Goal: Task Accomplishment & Management: Manage account settings

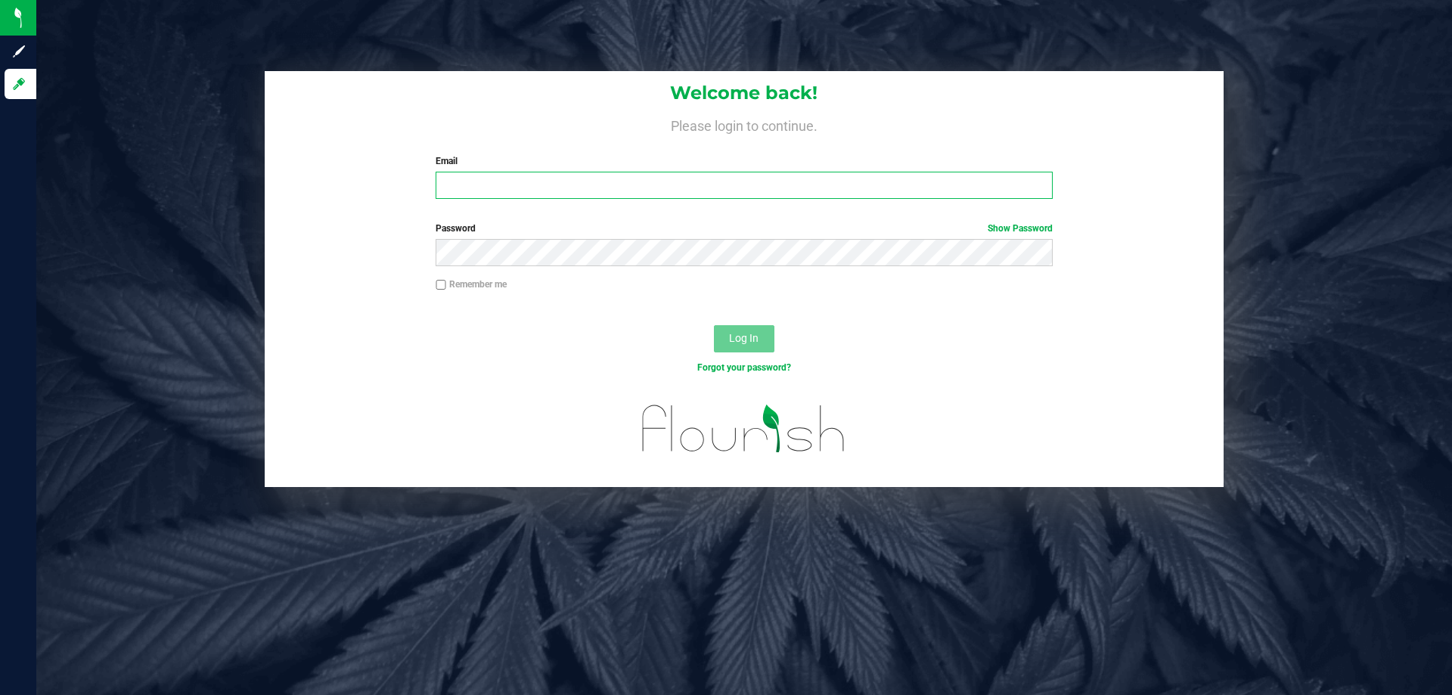
click at [674, 190] on input "Email" at bounding box center [743, 185] width 616 height 27
type input "[EMAIL_ADDRESS][PERSON_NAME][DOMAIN_NAME]"
click at [714, 325] on button "Log In" at bounding box center [744, 338] width 60 height 27
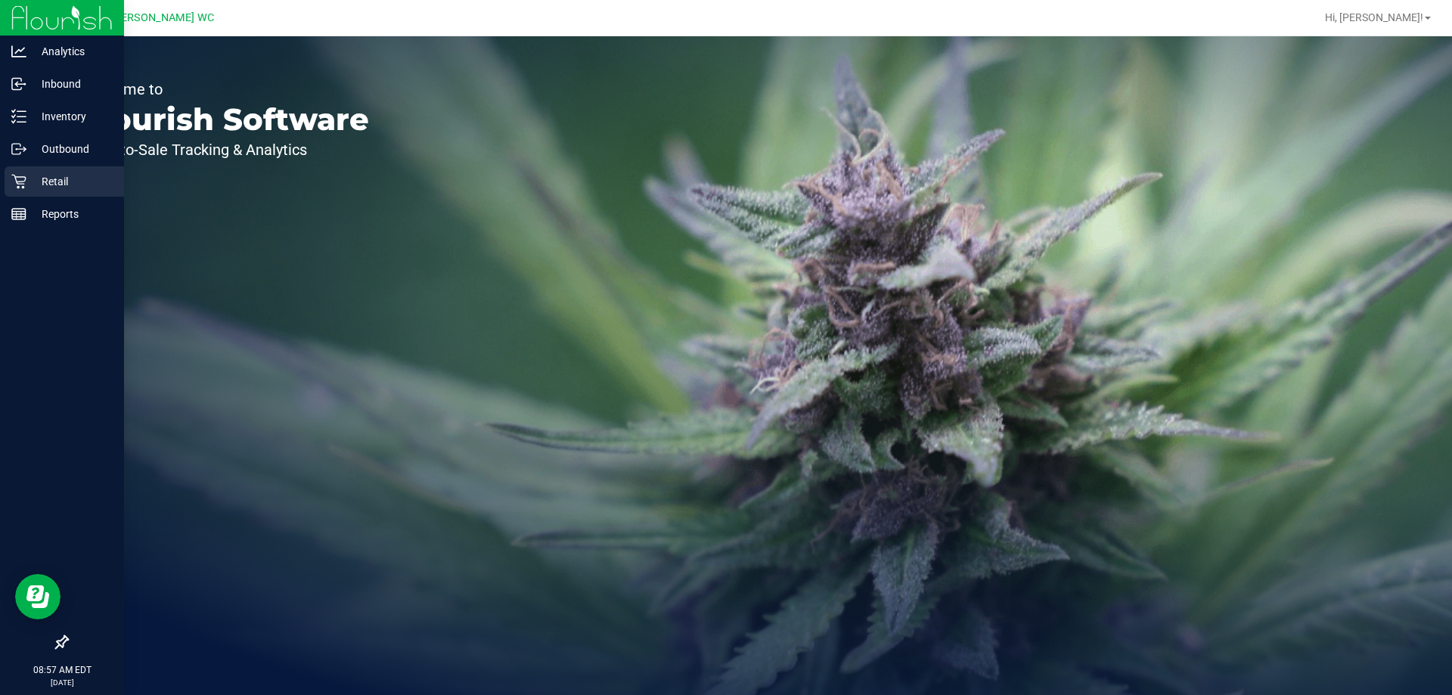
click at [33, 175] on p "Retail" at bounding box center [71, 181] width 91 height 18
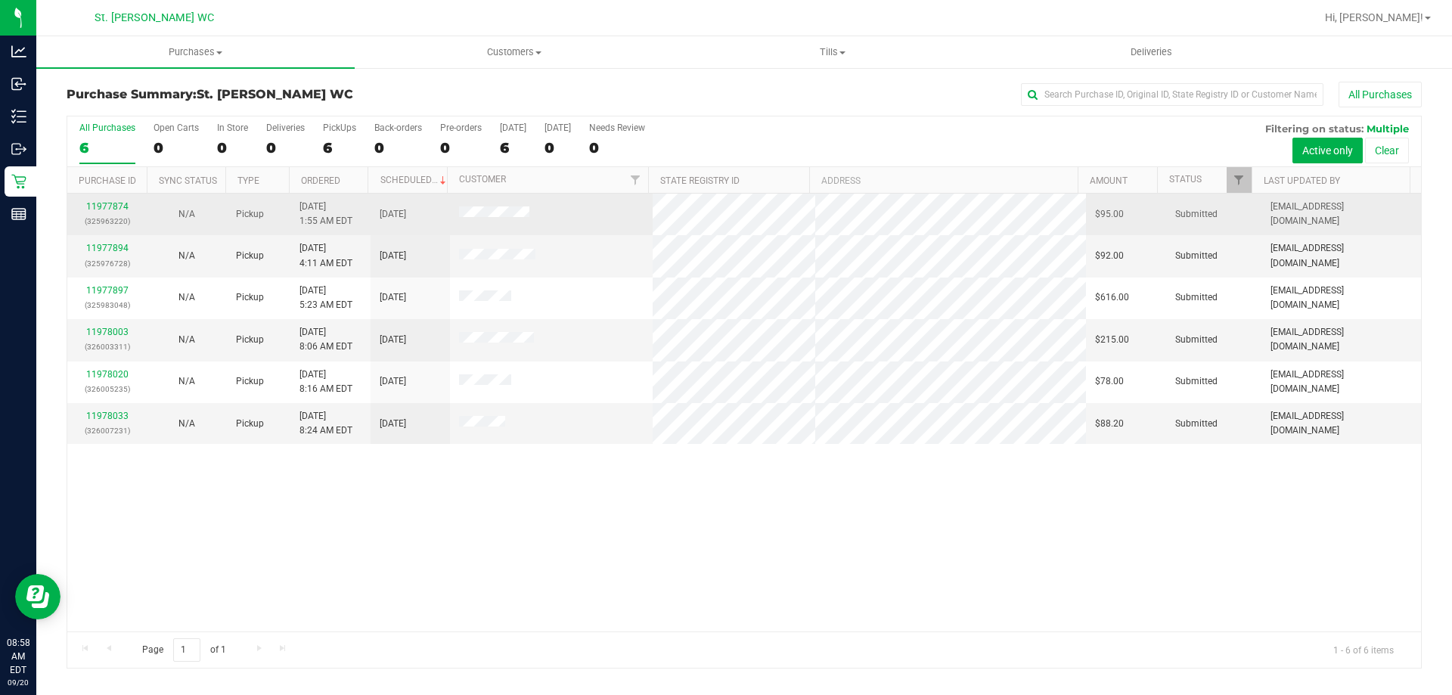
click at [112, 200] on div "11977874 (325963220)" at bounding box center [106, 214] width 61 height 29
click at [112, 209] on link "11977874" at bounding box center [107, 206] width 42 height 11
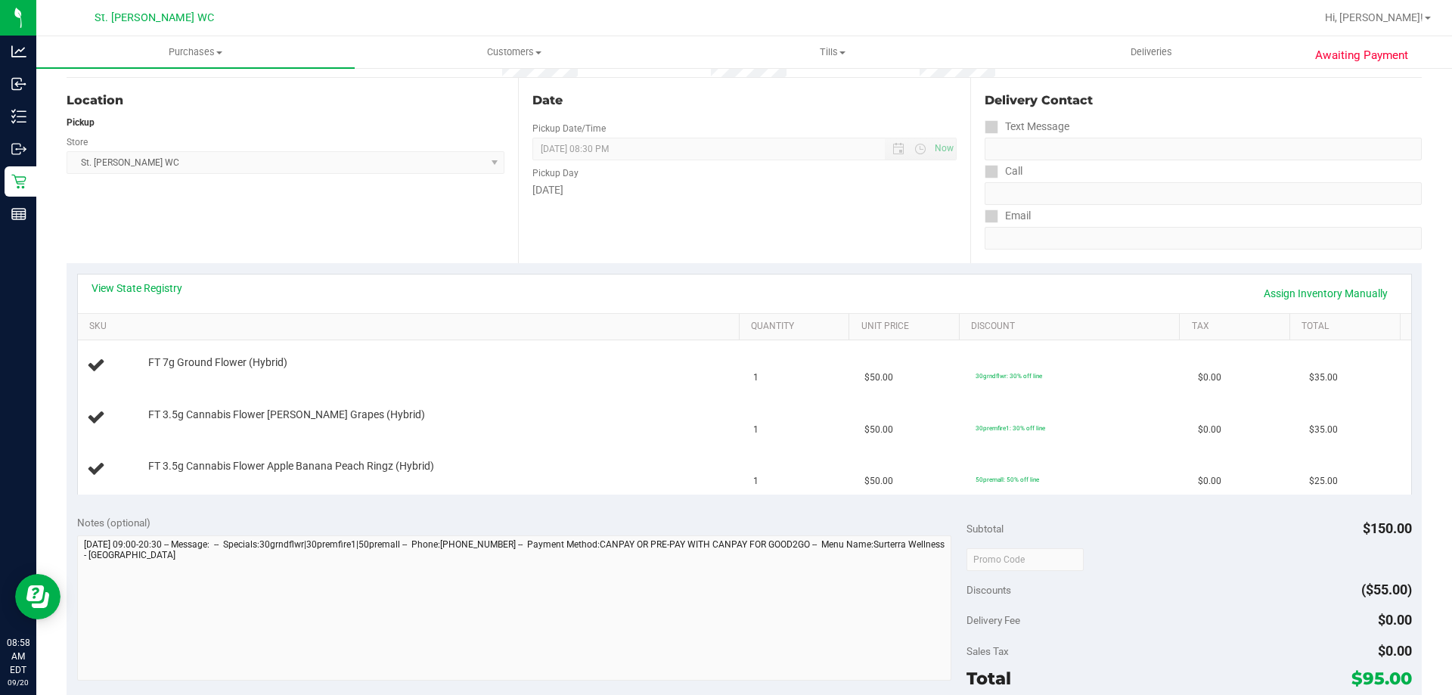
scroll to position [227, 0]
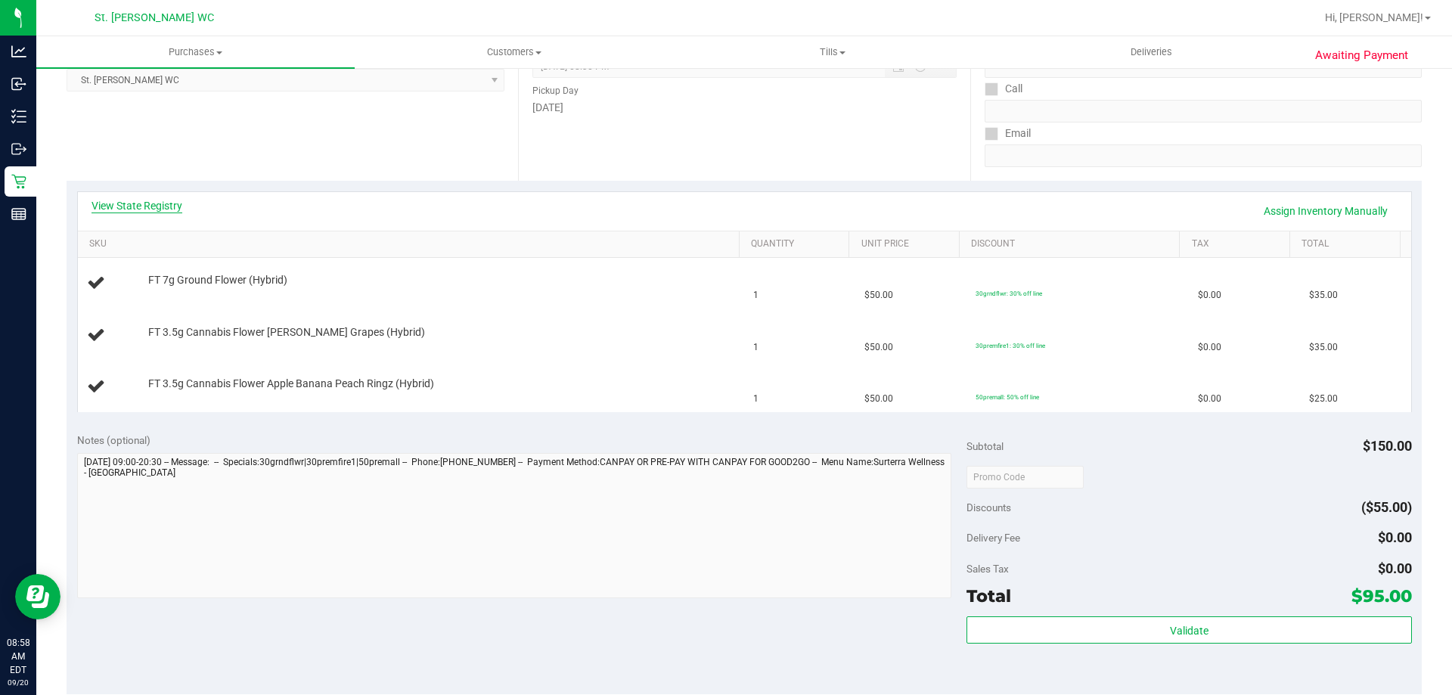
click at [150, 203] on link "View State Registry" at bounding box center [136, 205] width 91 height 15
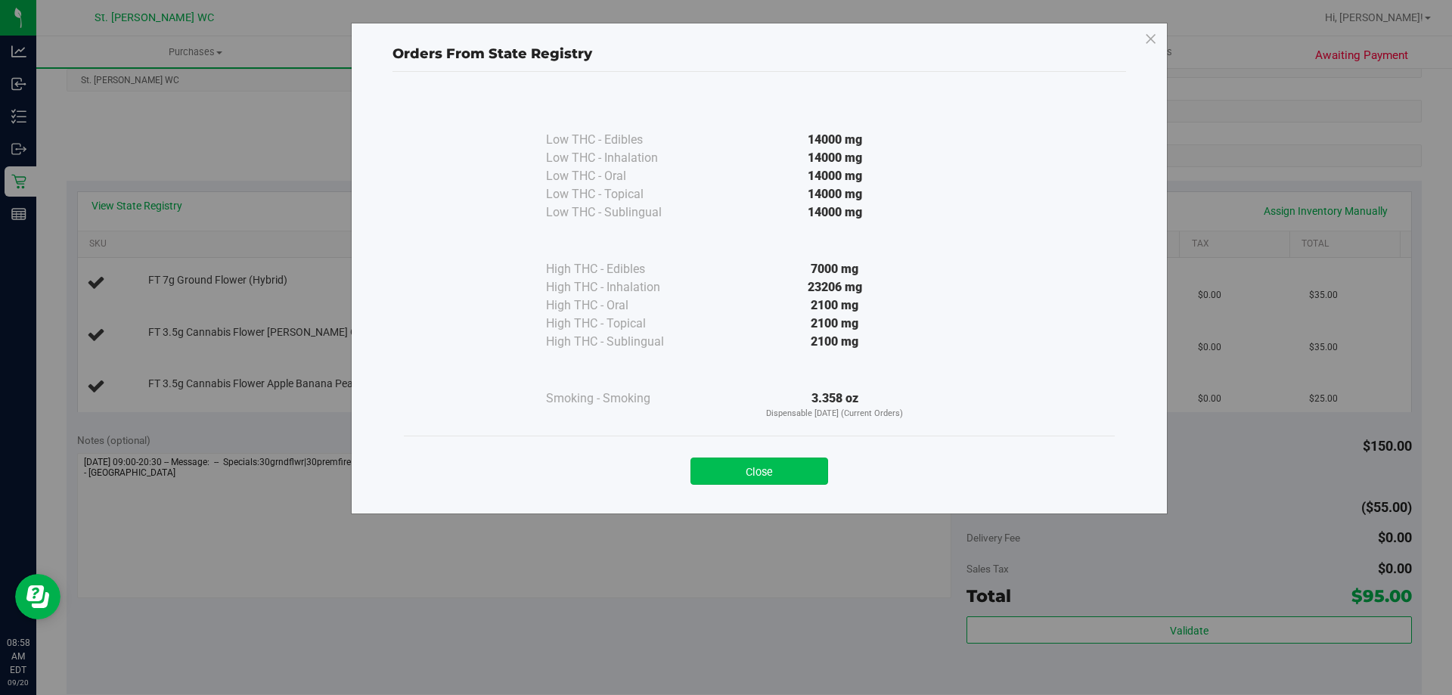
click at [734, 484] on button "Close" at bounding box center [759, 470] width 138 height 27
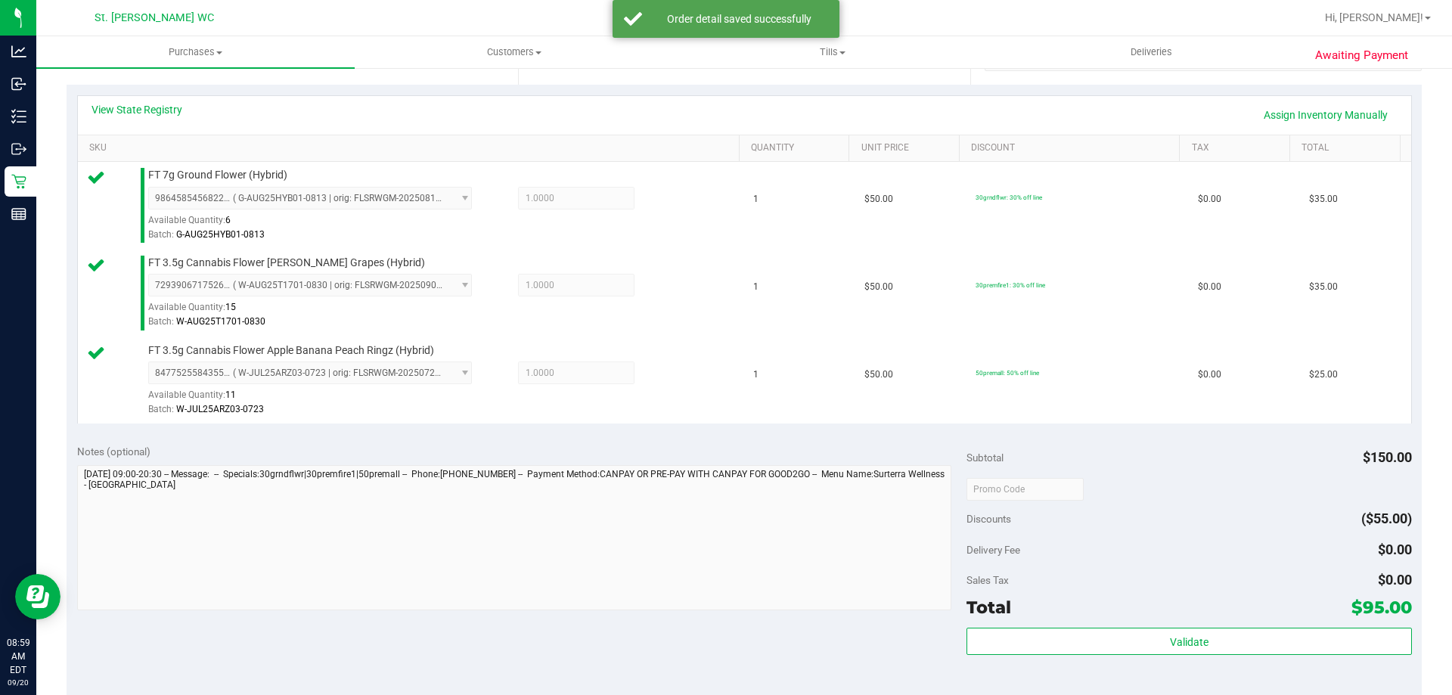
scroll to position [454, 0]
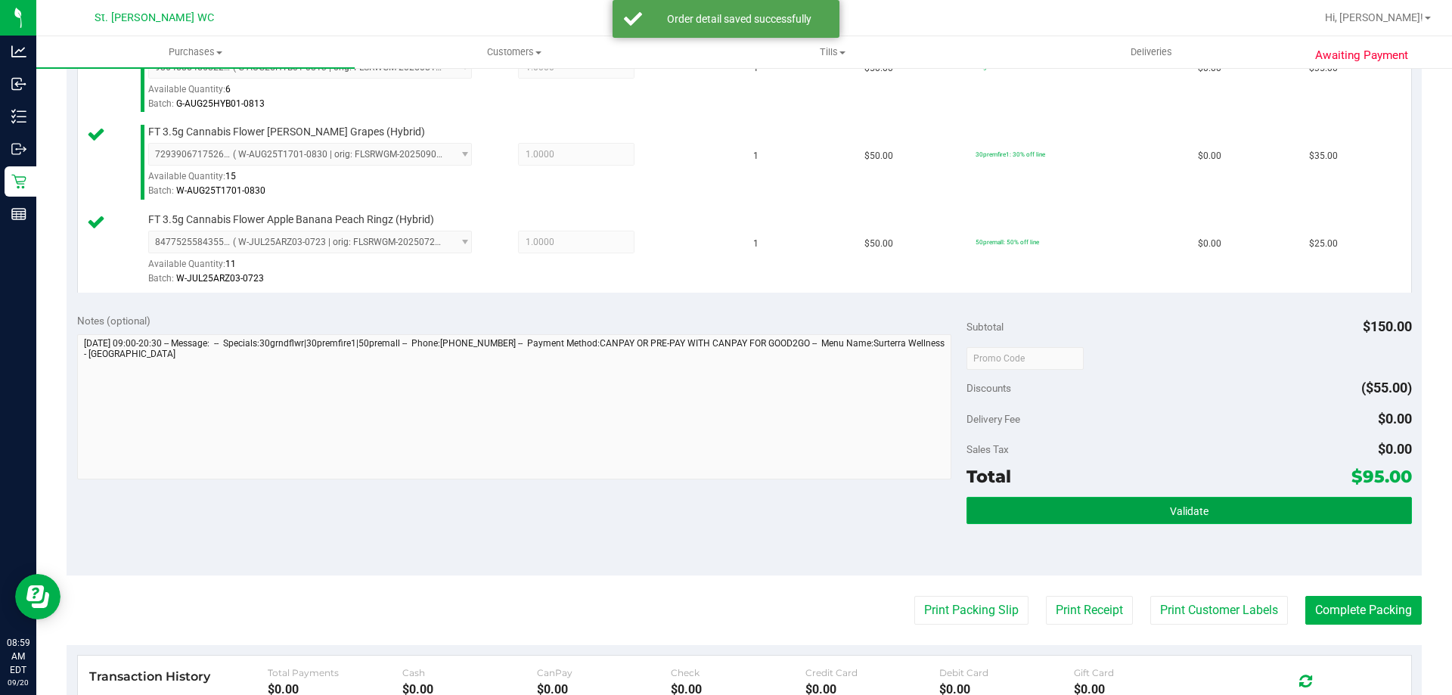
click at [1122, 508] on button "Validate" at bounding box center [1188, 510] width 445 height 27
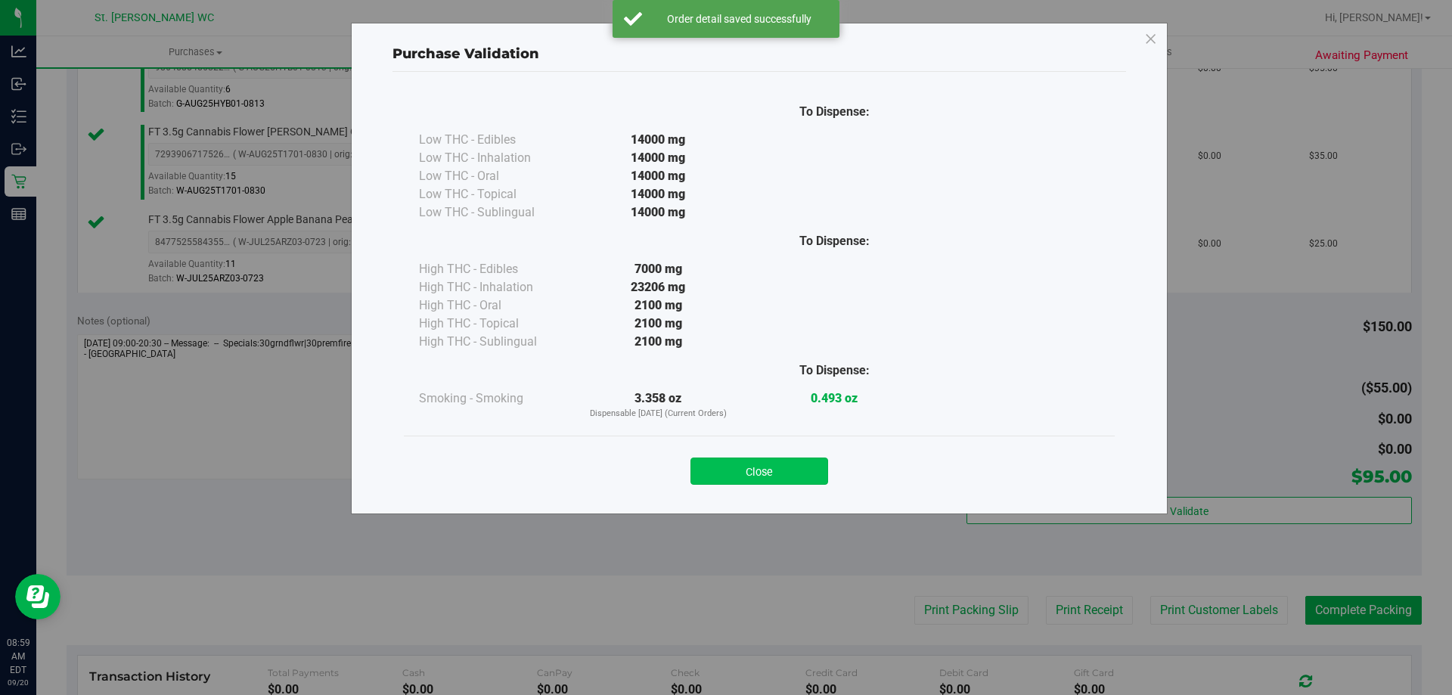
click at [727, 468] on button "Close" at bounding box center [759, 470] width 138 height 27
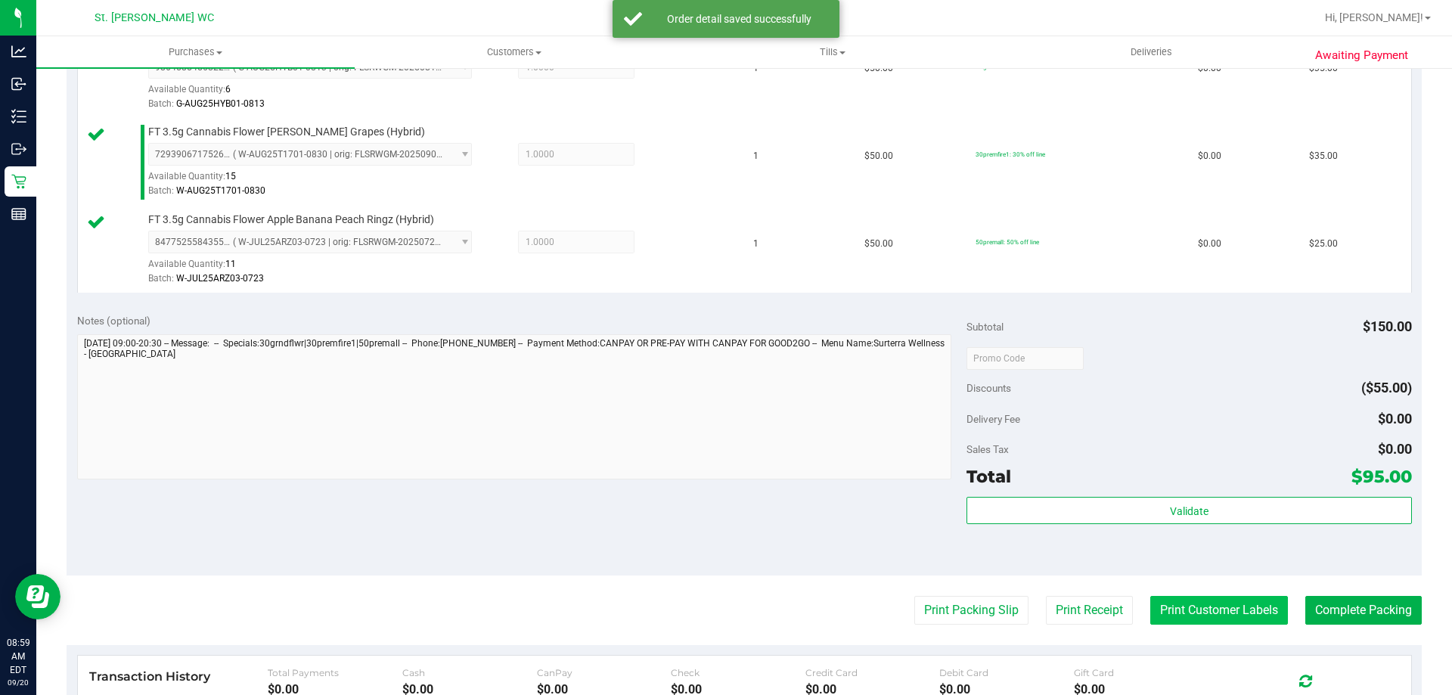
click at [1198, 618] on button "Print Customer Labels" at bounding box center [1219, 610] width 138 height 29
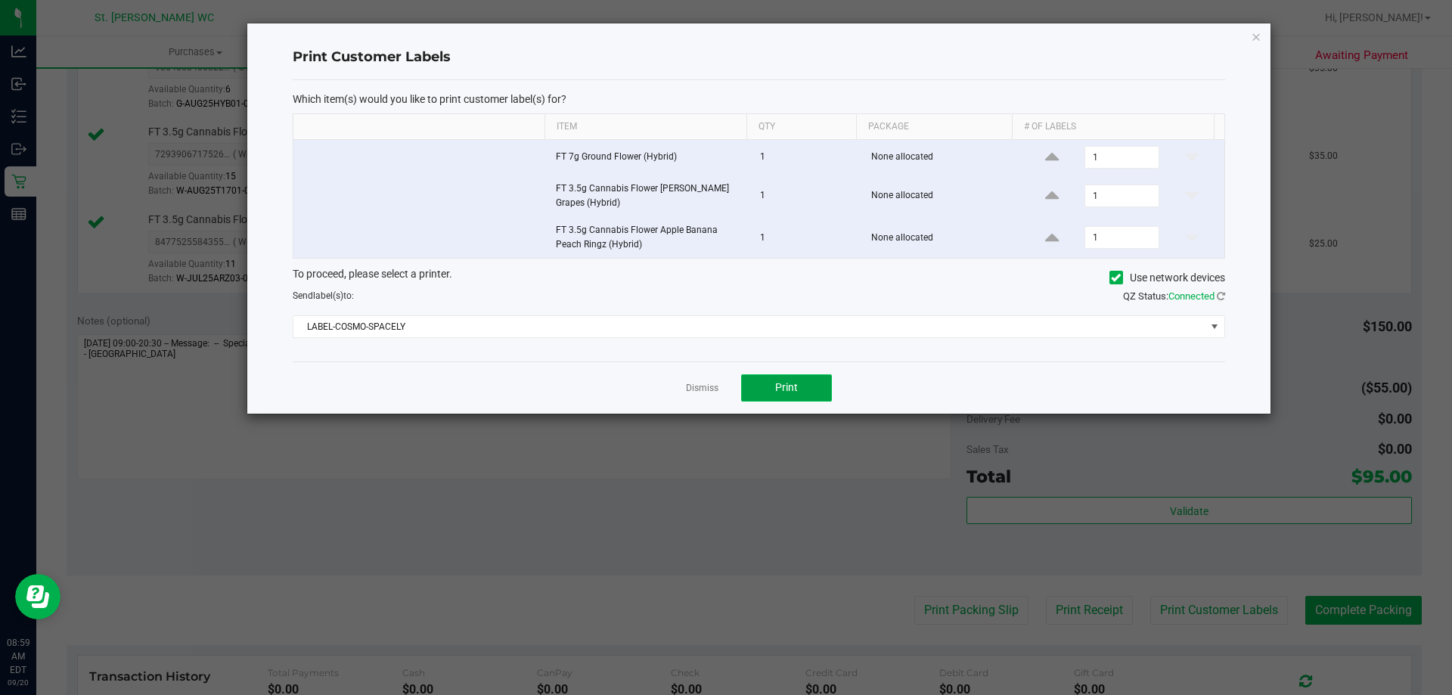
click at [808, 384] on button "Print" at bounding box center [786, 387] width 91 height 27
click at [1256, 40] on icon "button" at bounding box center [1255, 36] width 11 height 18
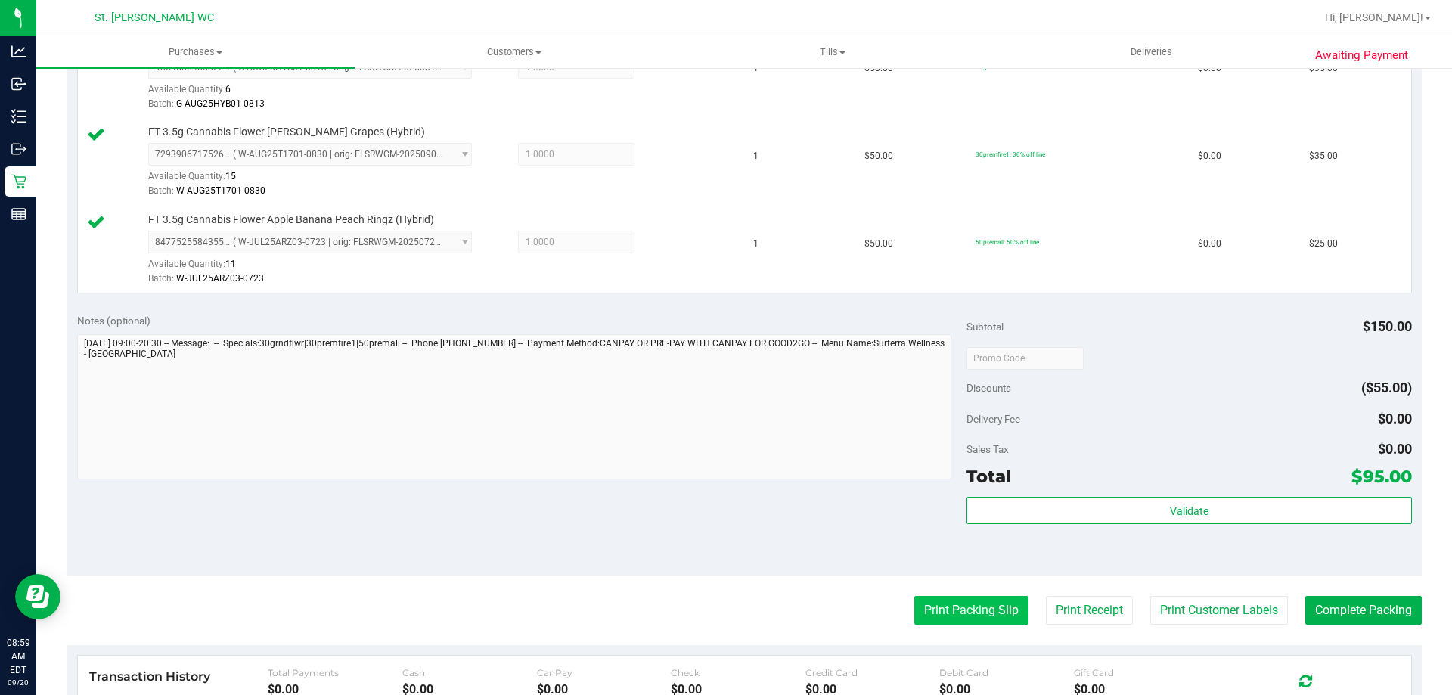
click at [922, 596] on button "Print Packing Slip" at bounding box center [971, 610] width 114 height 29
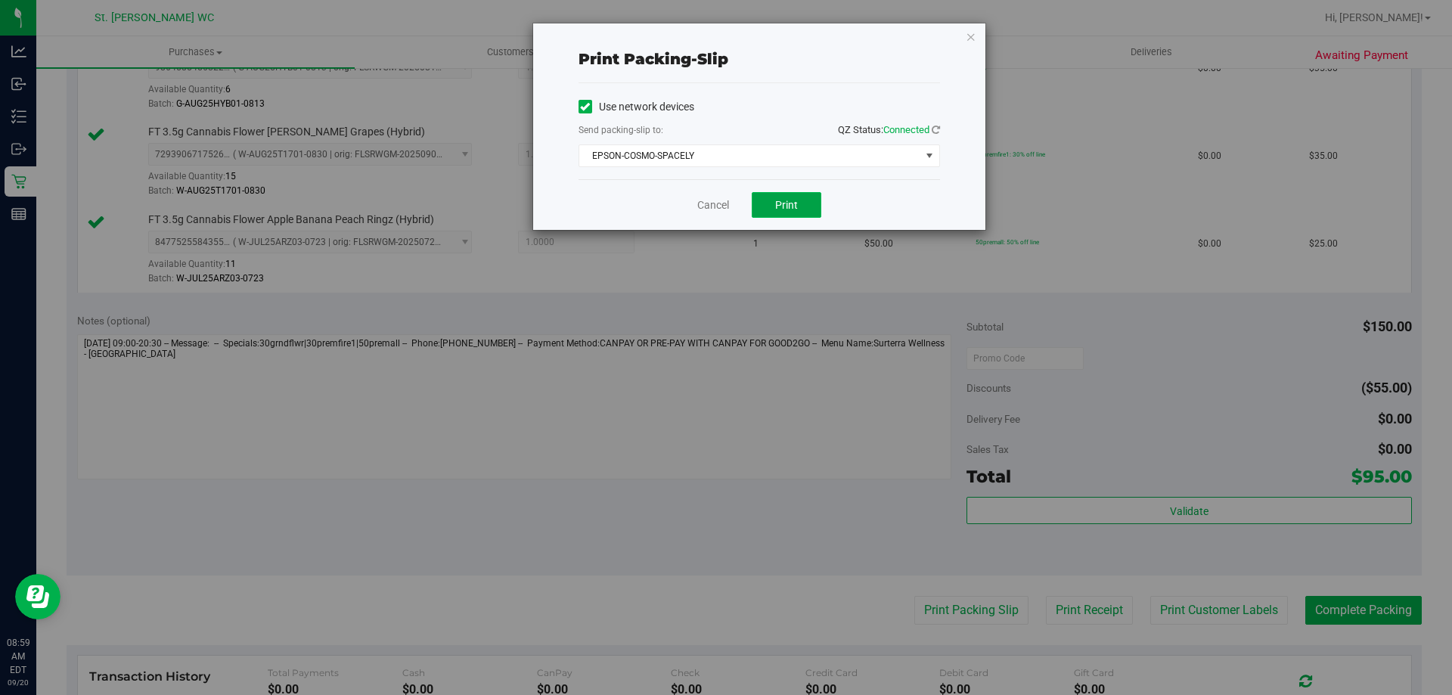
click at [792, 207] on span "Print" at bounding box center [786, 205] width 23 height 12
click at [974, 33] on icon "button" at bounding box center [970, 36] width 11 height 18
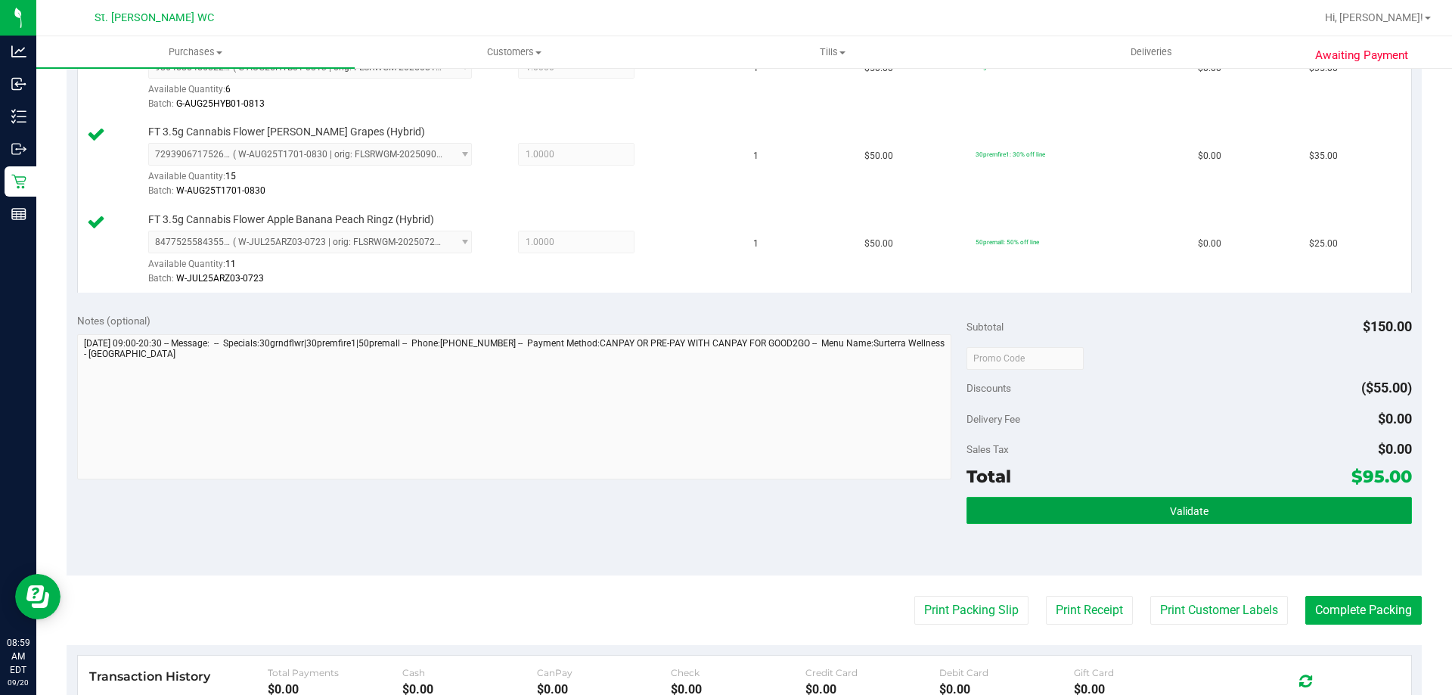
click at [1126, 499] on button "Validate" at bounding box center [1188, 510] width 445 height 27
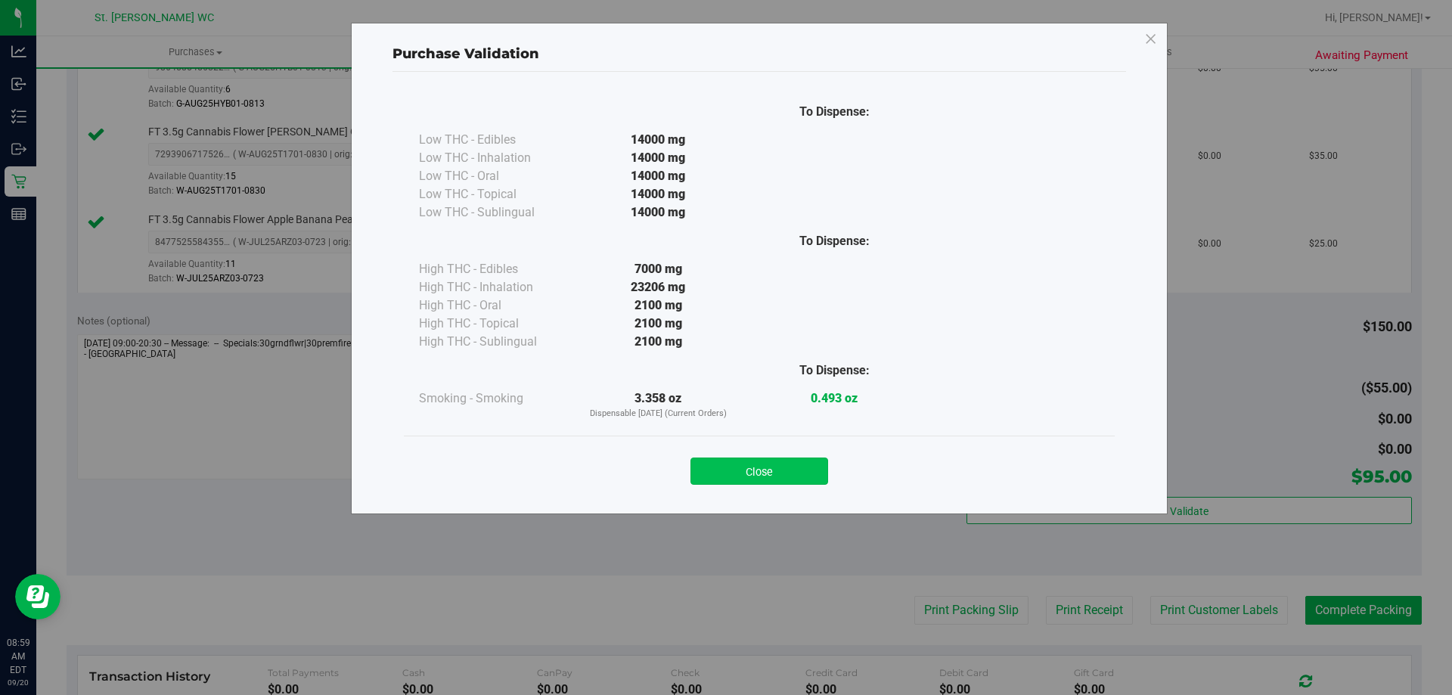
click at [764, 462] on button "Close" at bounding box center [759, 470] width 138 height 27
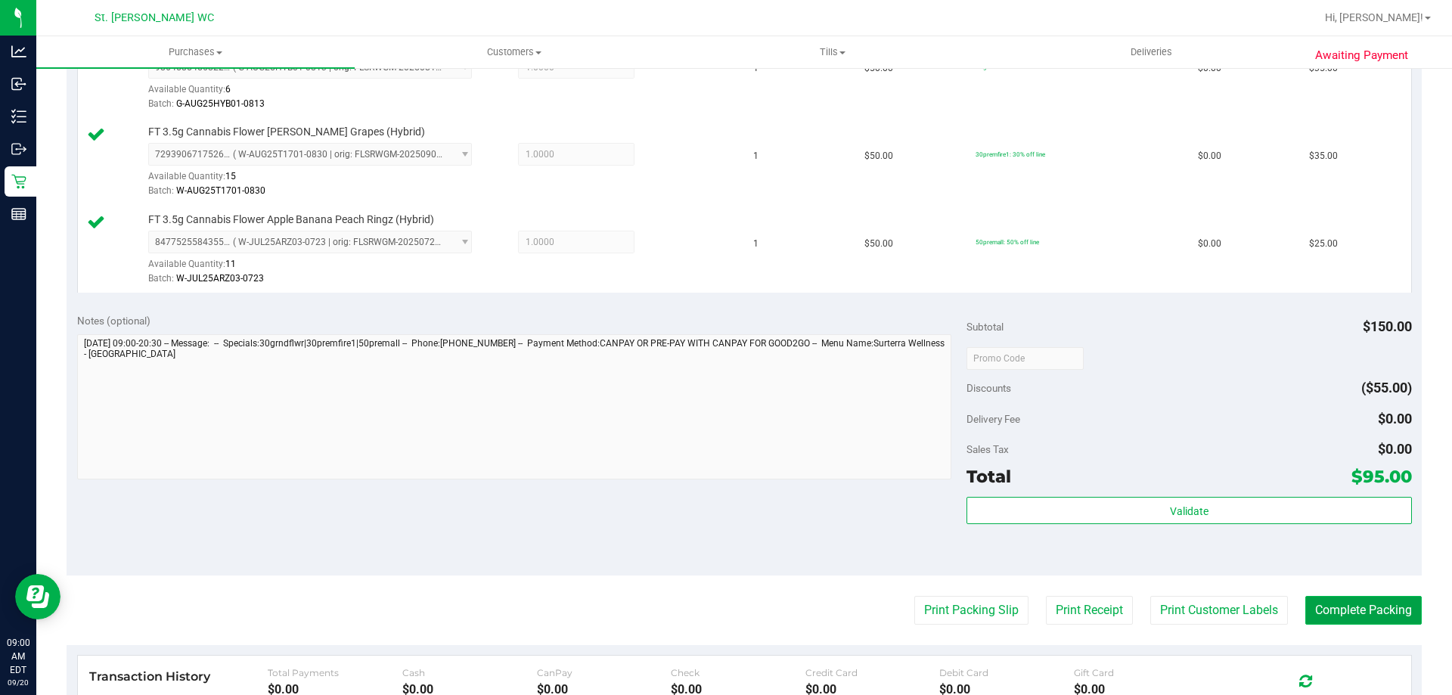
click at [1353, 615] on button "Complete Packing" at bounding box center [1363, 610] width 116 height 29
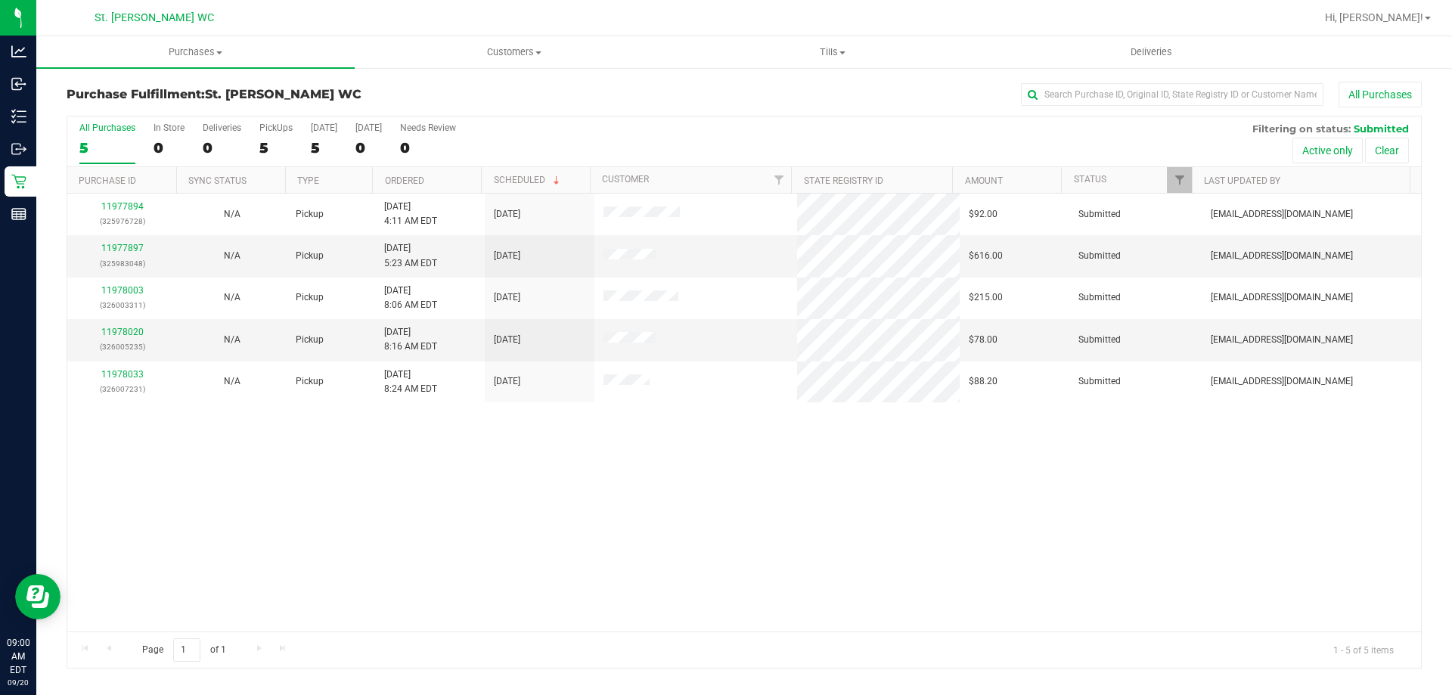
click at [515, 517] on div "11977894 (325976728) N/A Pickup [DATE] 4:11 AM EDT 9/20/2025 $92.00 Submitted […" at bounding box center [743, 413] width 1353 height 438
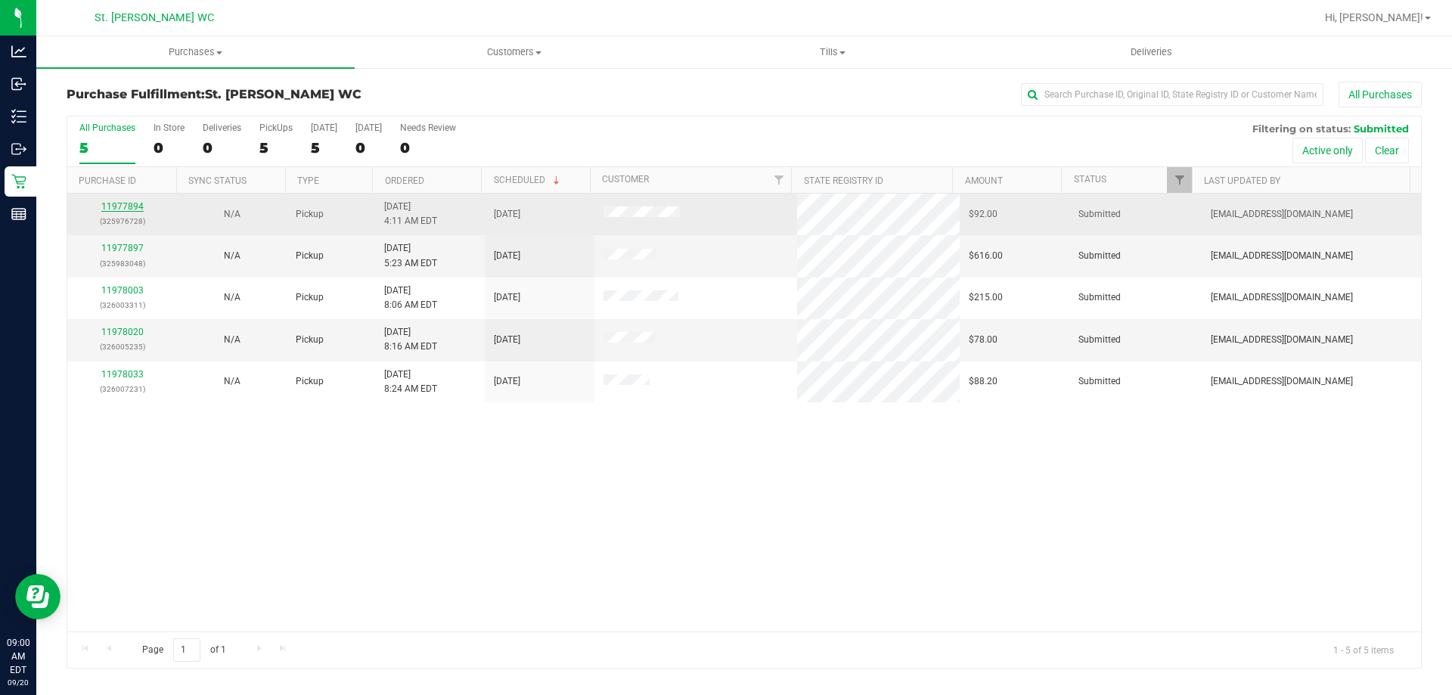
click at [126, 207] on link "11977894" at bounding box center [122, 206] width 42 height 11
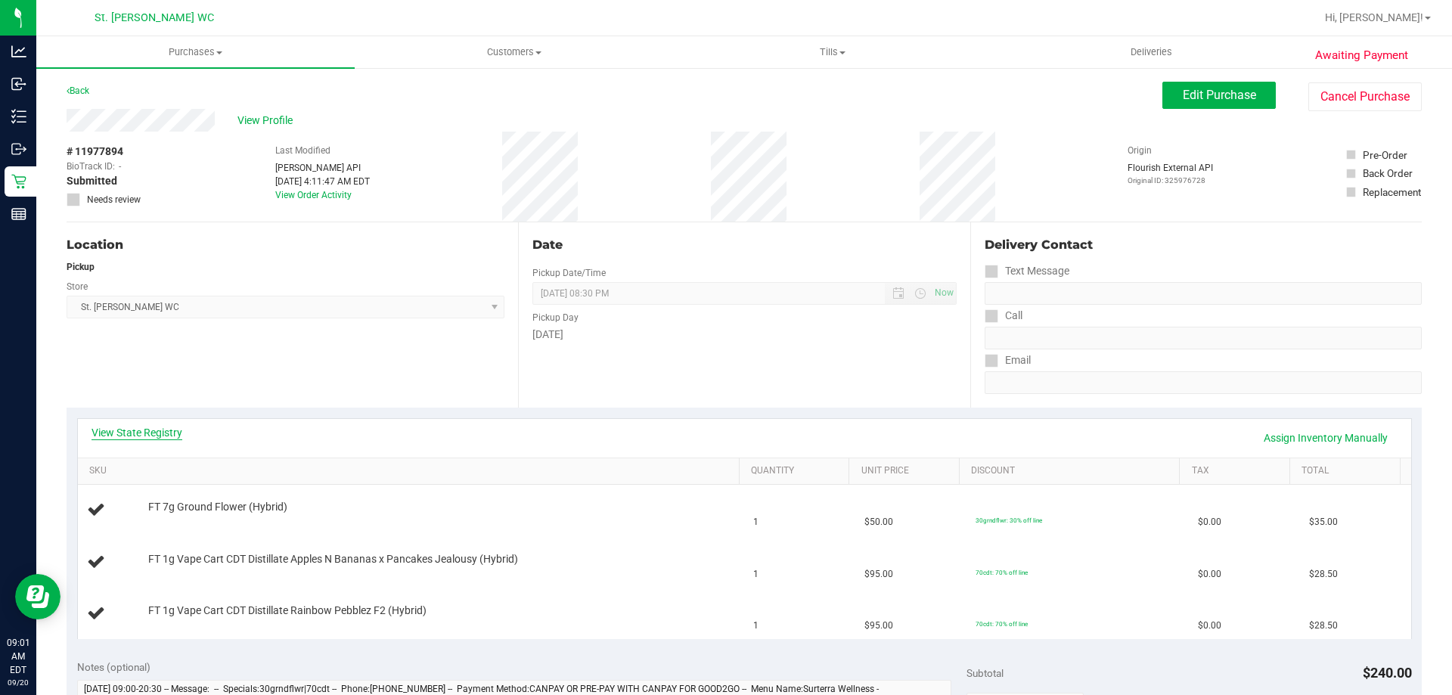
click at [152, 430] on link "View State Registry" at bounding box center [136, 432] width 91 height 15
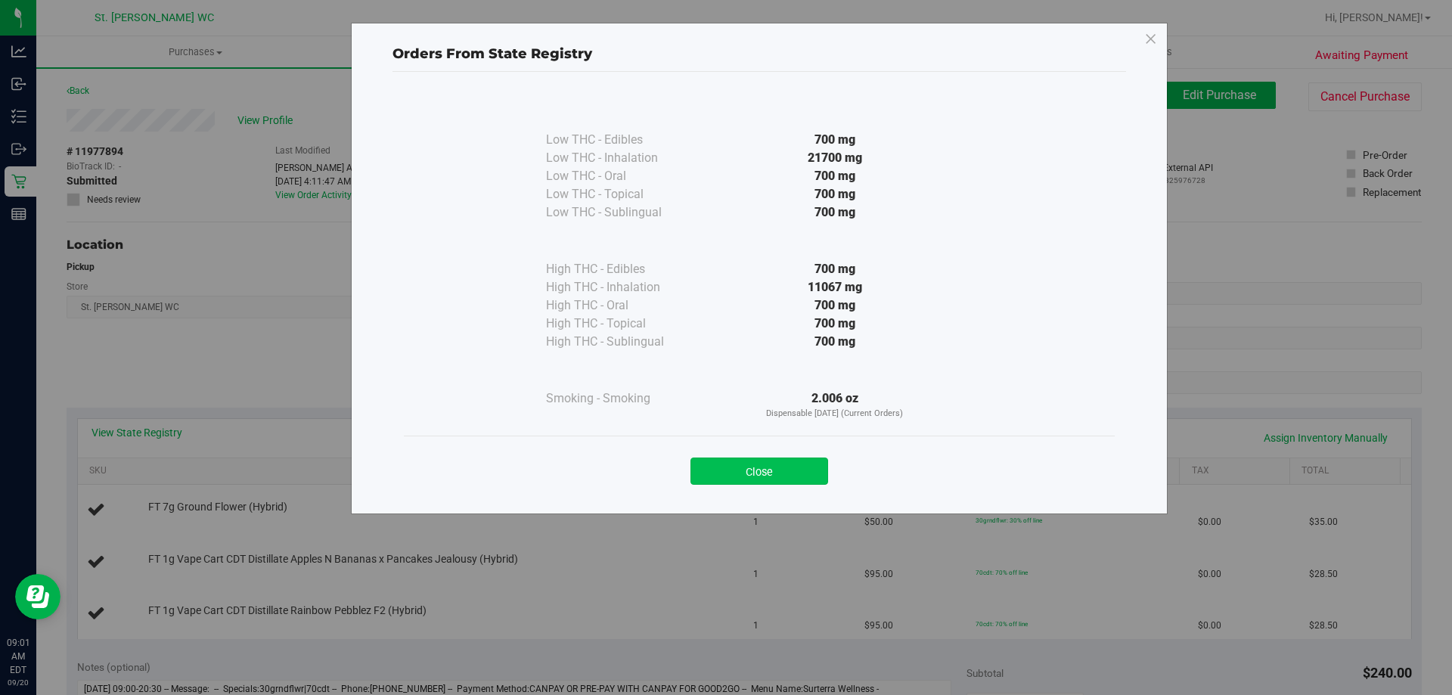
click at [739, 482] on button "Close" at bounding box center [759, 470] width 138 height 27
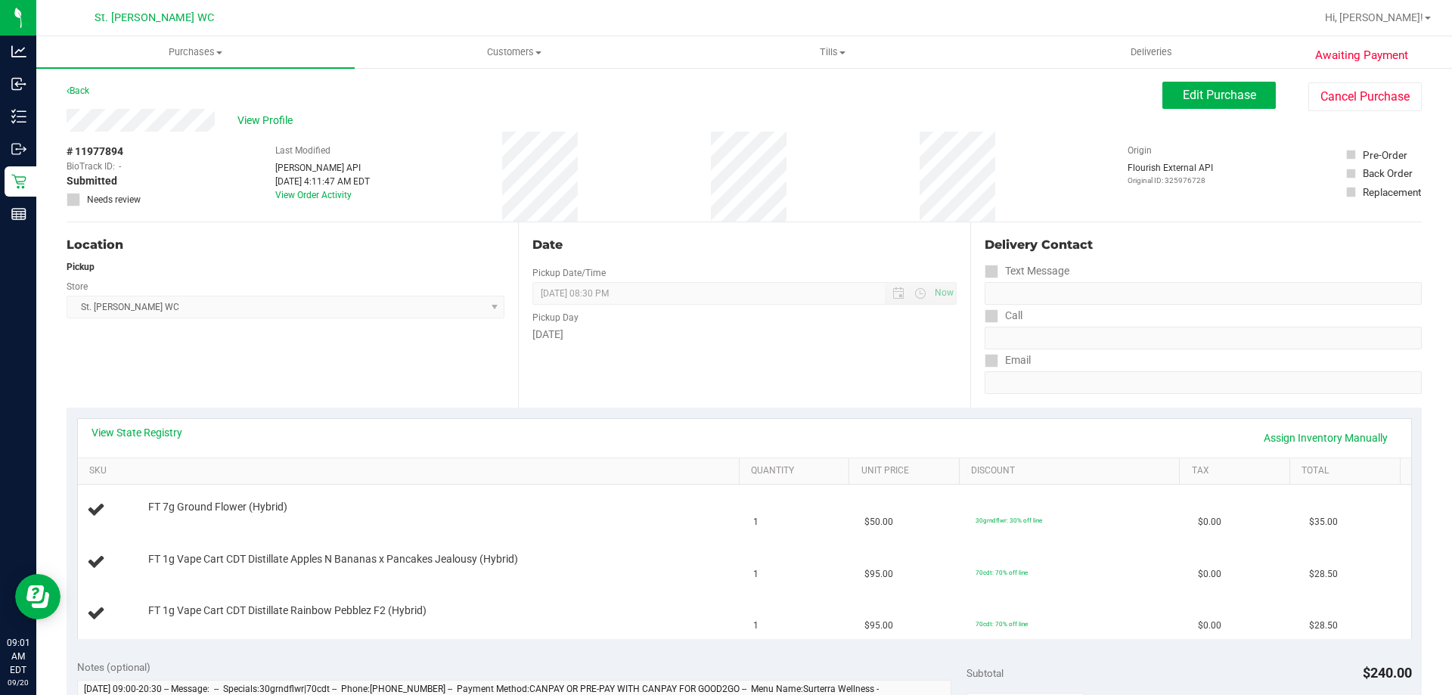
click at [526, 437] on div "View State Registry Assign Inventory Manually" at bounding box center [744, 438] width 1306 height 26
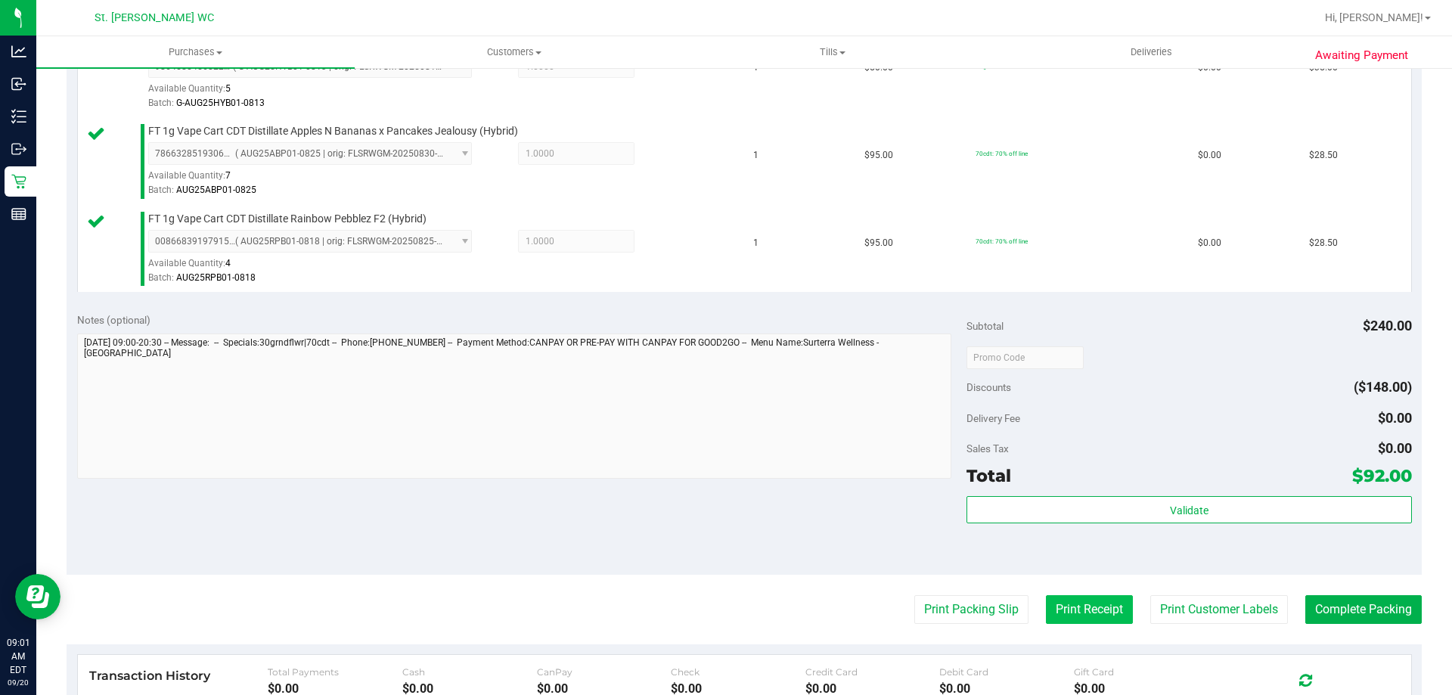
scroll to position [605, 0]
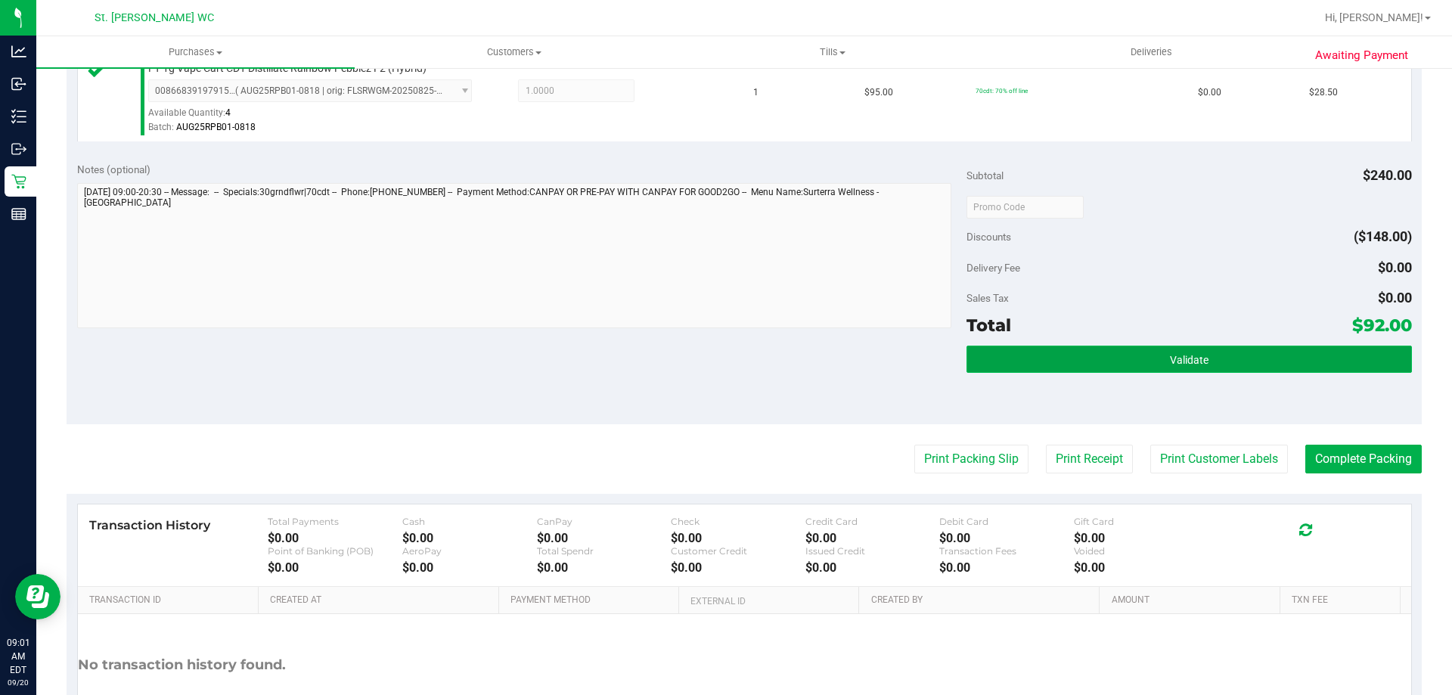
click at [1170, 362] on span "Validate" at bounding box center [1189, 360] width 39 height 12
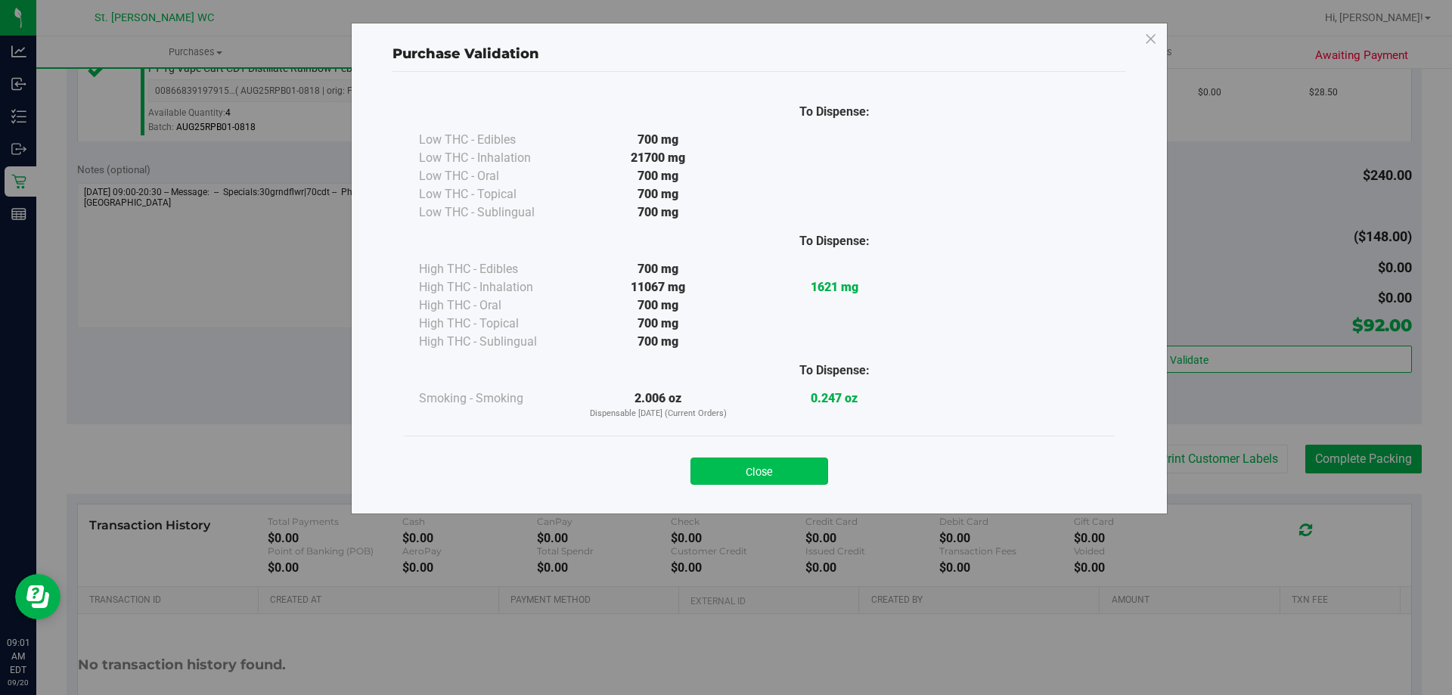
click at [794, 460] on button "Close" at bounding box center [759, 470] width 138 height 27
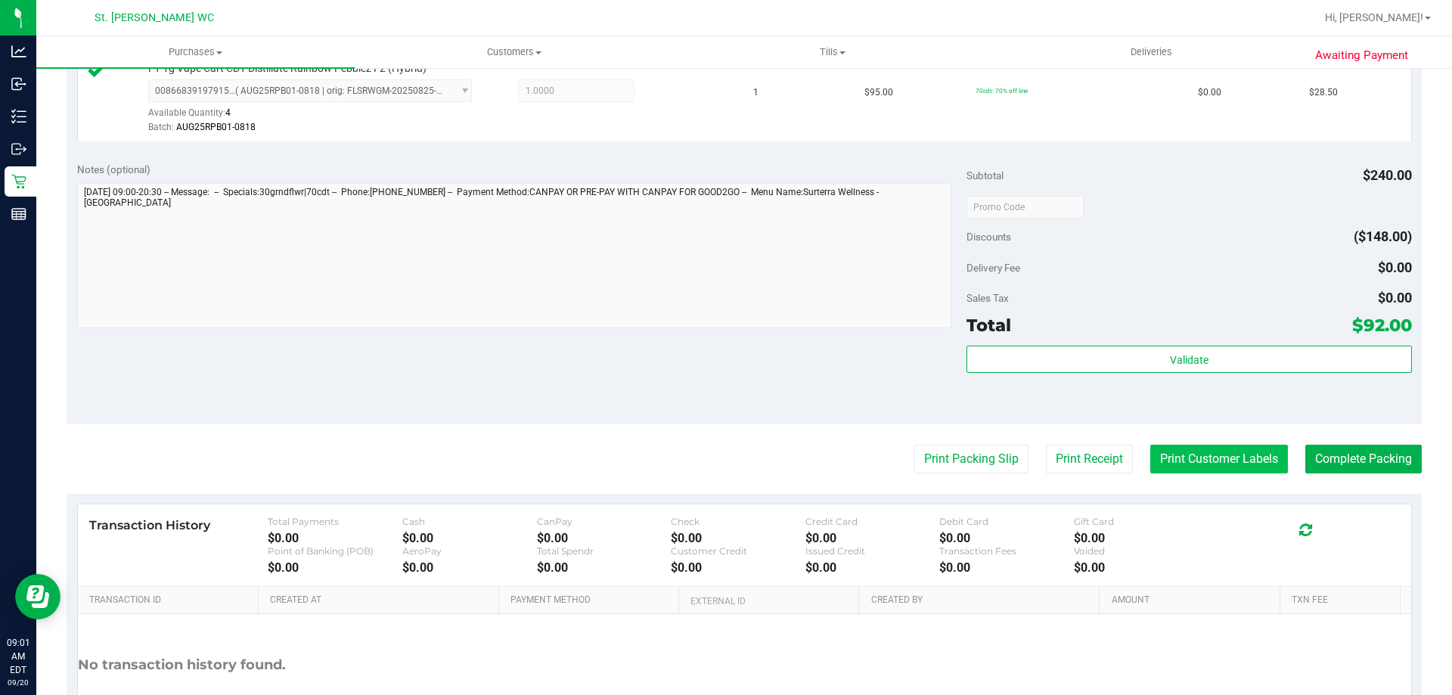
click at [1181, 460] on button "Print Customer Labels" at bounding box center [1219, 459] width 138 height 29
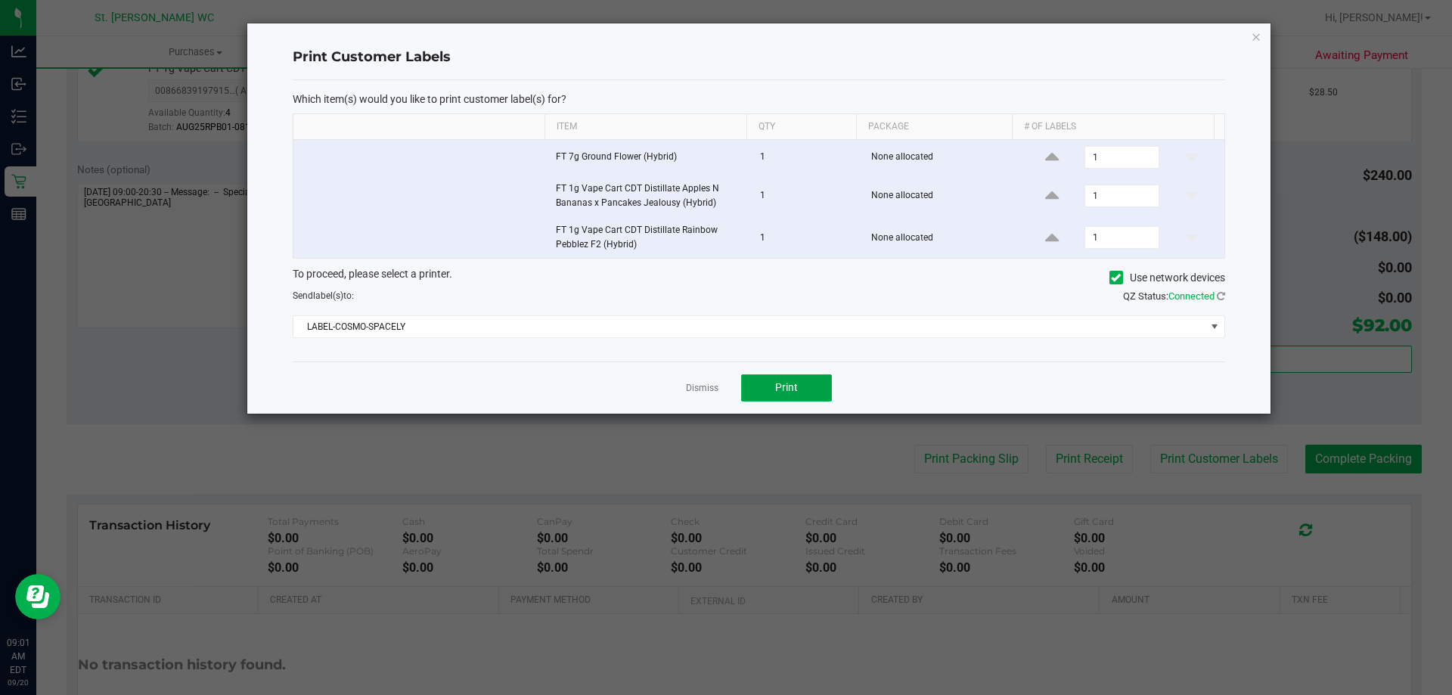
click at [813, 395] on button "Print" at bounding box center [786, 387] width 91 height 27
click at [1253, 31] on icon "button" at bounding box center [1255, 36] width 11 height 18
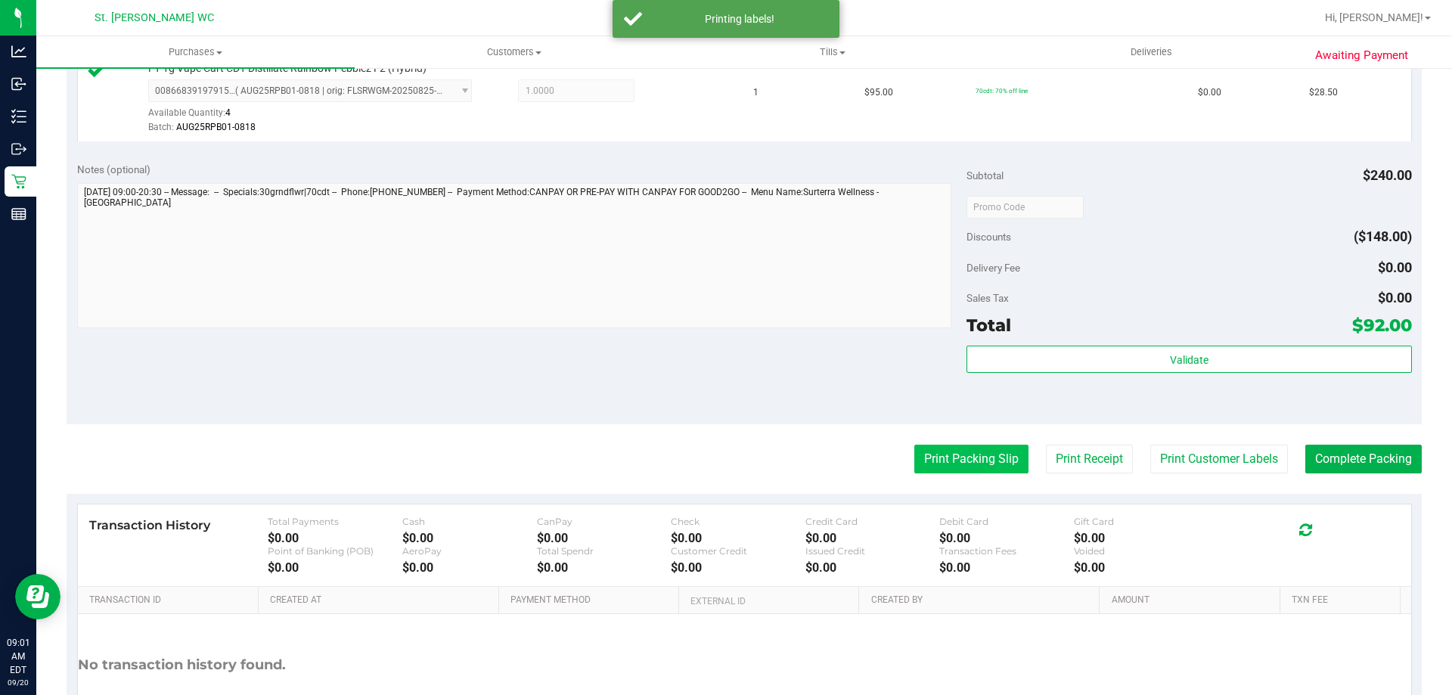
click at [962, 469] on button "Print Packing Slip" at bounding box center [971, 459] width 114 height 29
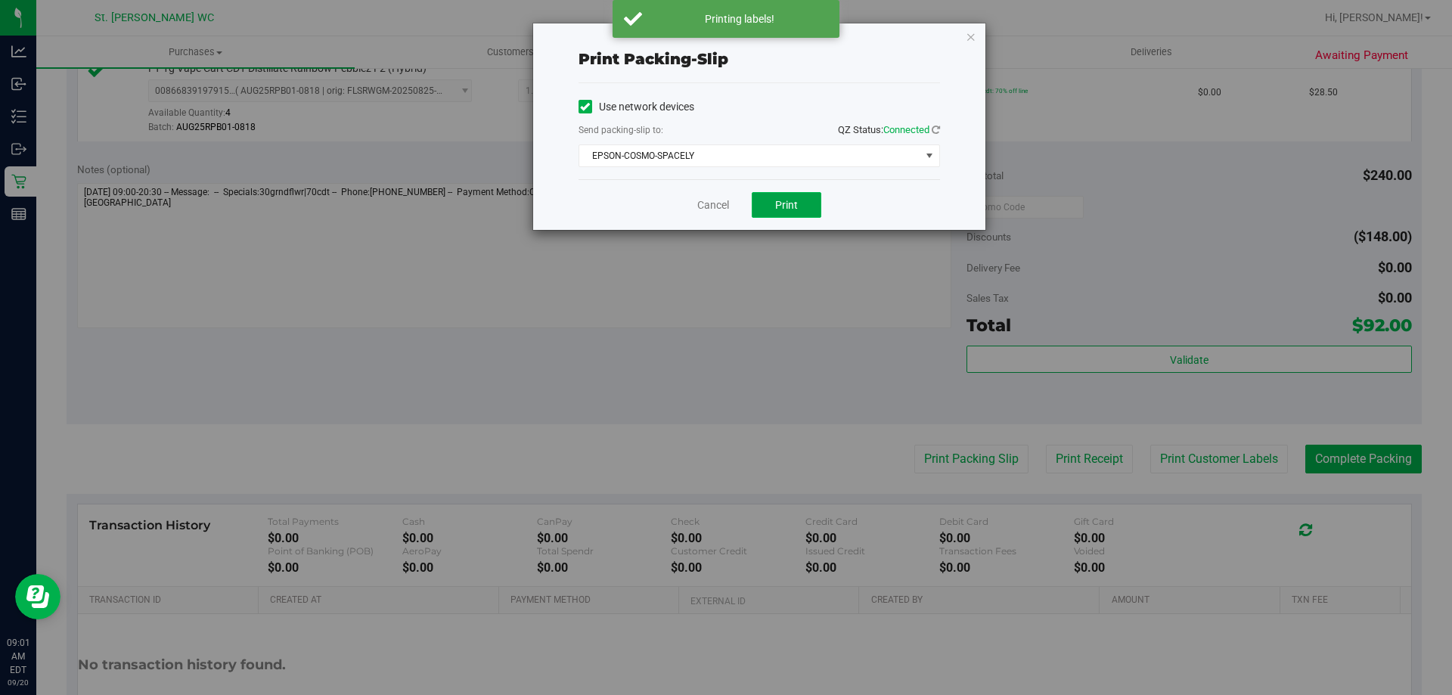
click at [776, 203] on span "Print" at bounding box center [786, 205] width 23 height 12
click at [974, 39] on icon "button" at bounding box center [970, 36] width 11 height 18
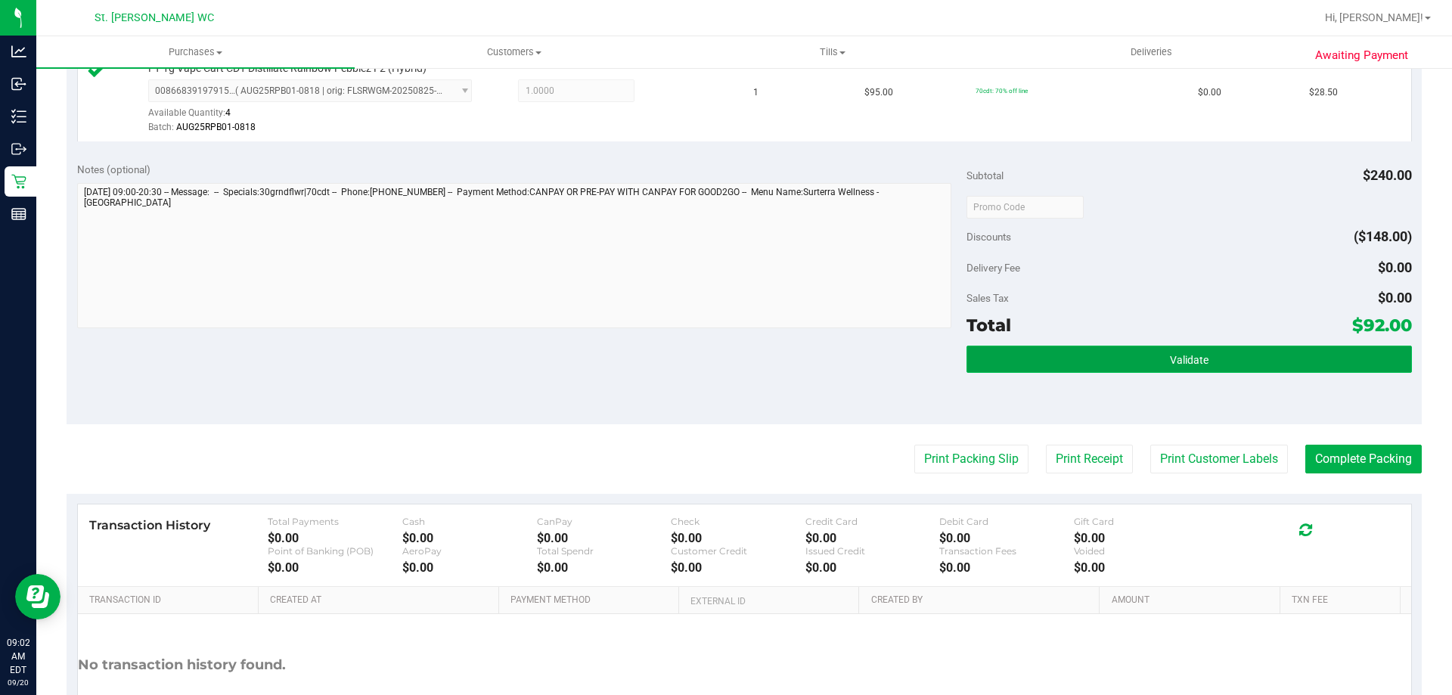
click at [1309, 346] on button "Validate" at bounding box center [1188, 359] width 445 height 27
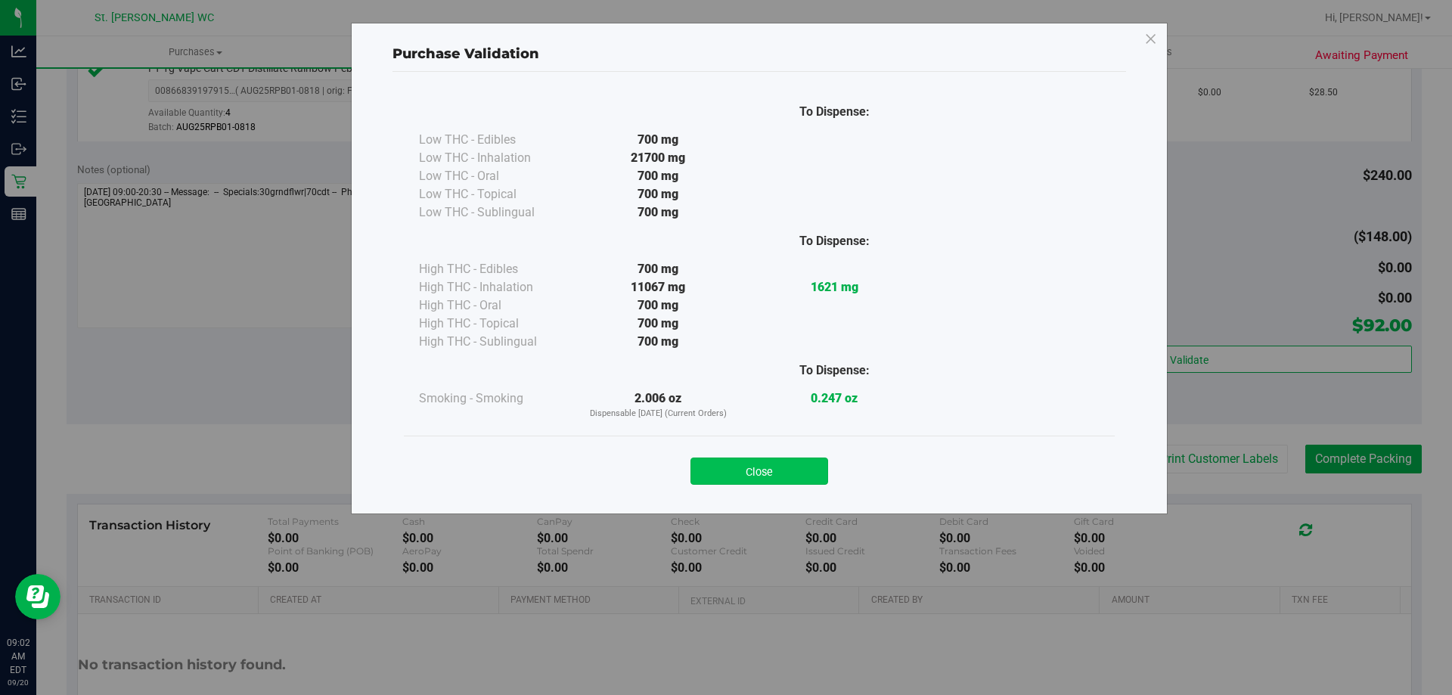
click at [719, 467] on button "Close" at bounding box center [759, 470] width 138 height 27
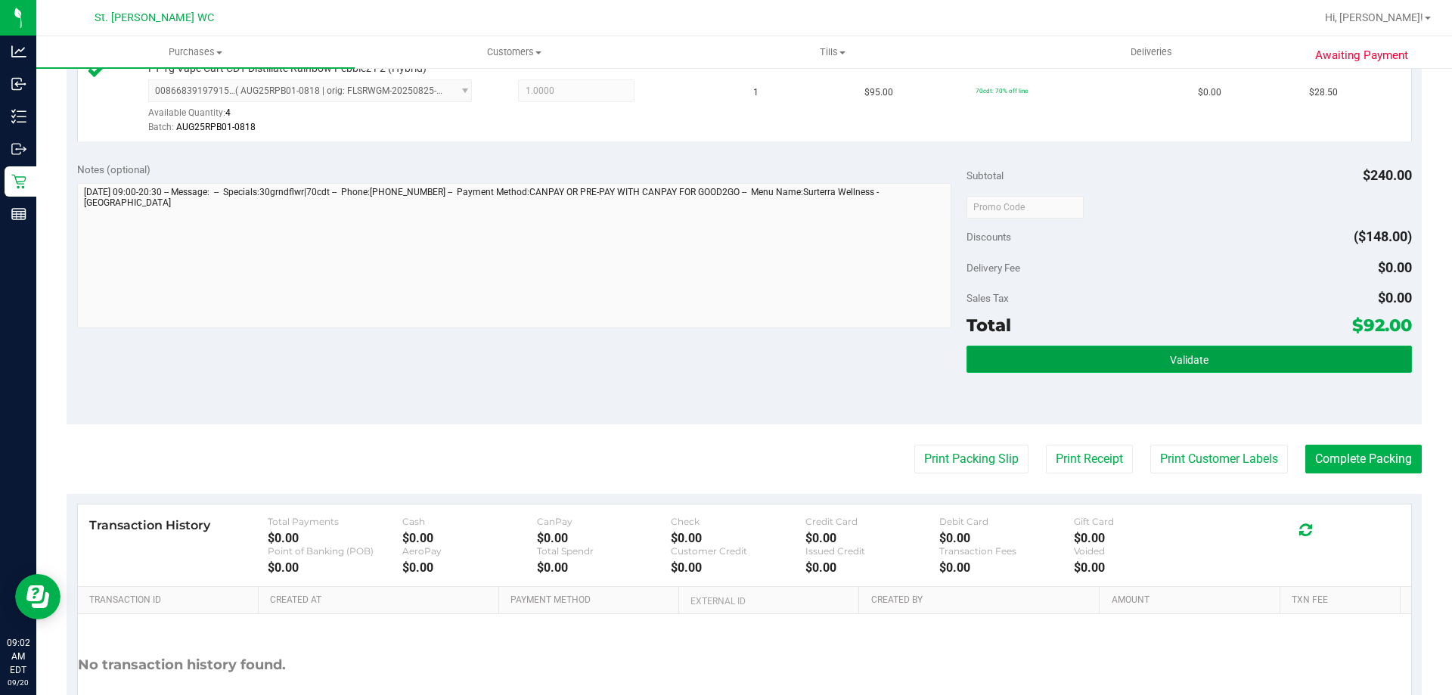
click at [1275, 359] on button "Validate" at bounding box center [1188, 359] width 445 height 27
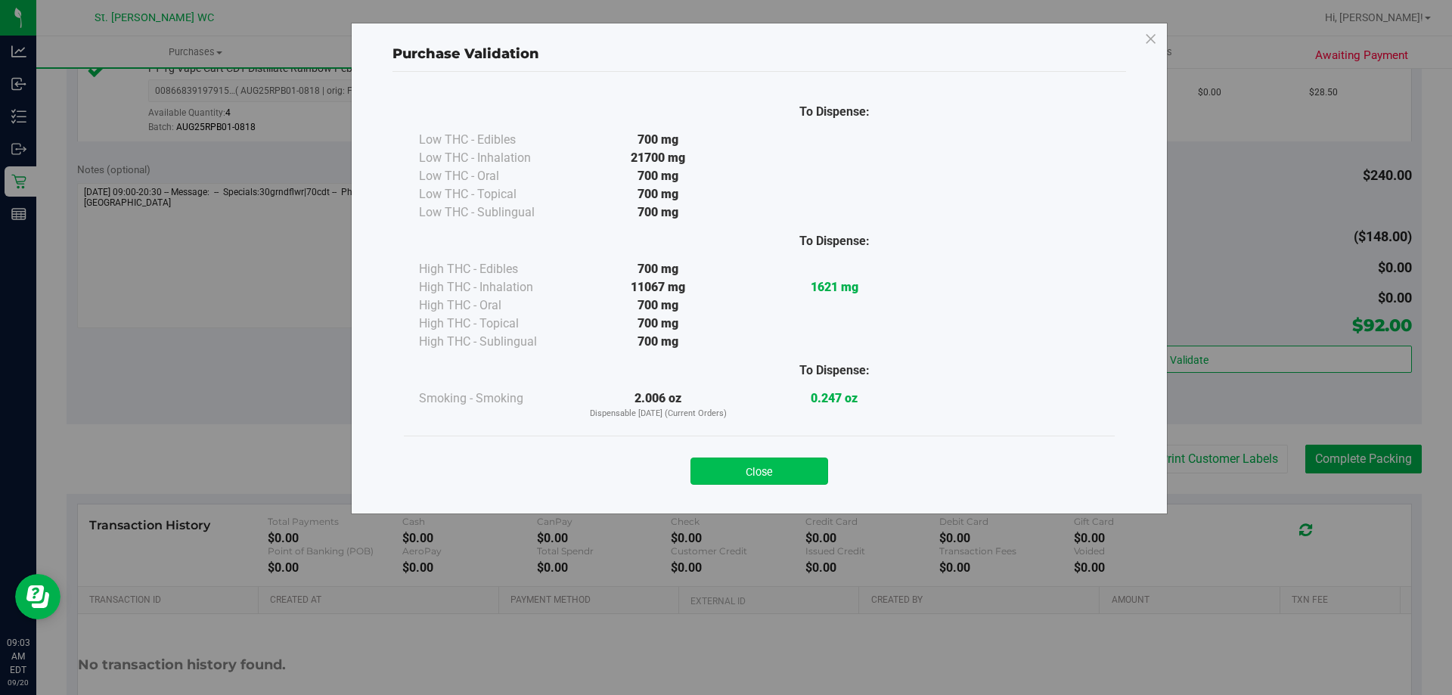
click at [769, 483] on button "Close" at bounding box center [759, 470] width 138 height 27
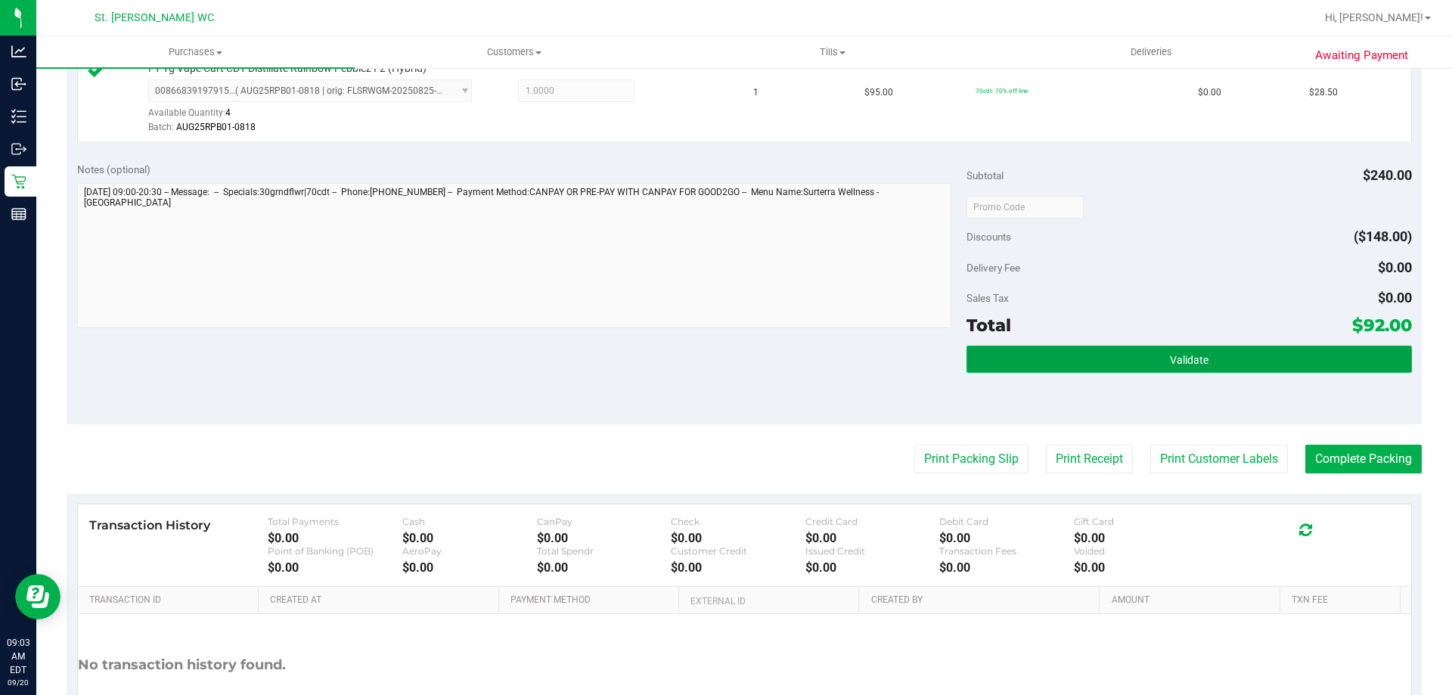
click at [1232, 370] on button "Validate" at bounding box center [1188, 359] width 445 height 27
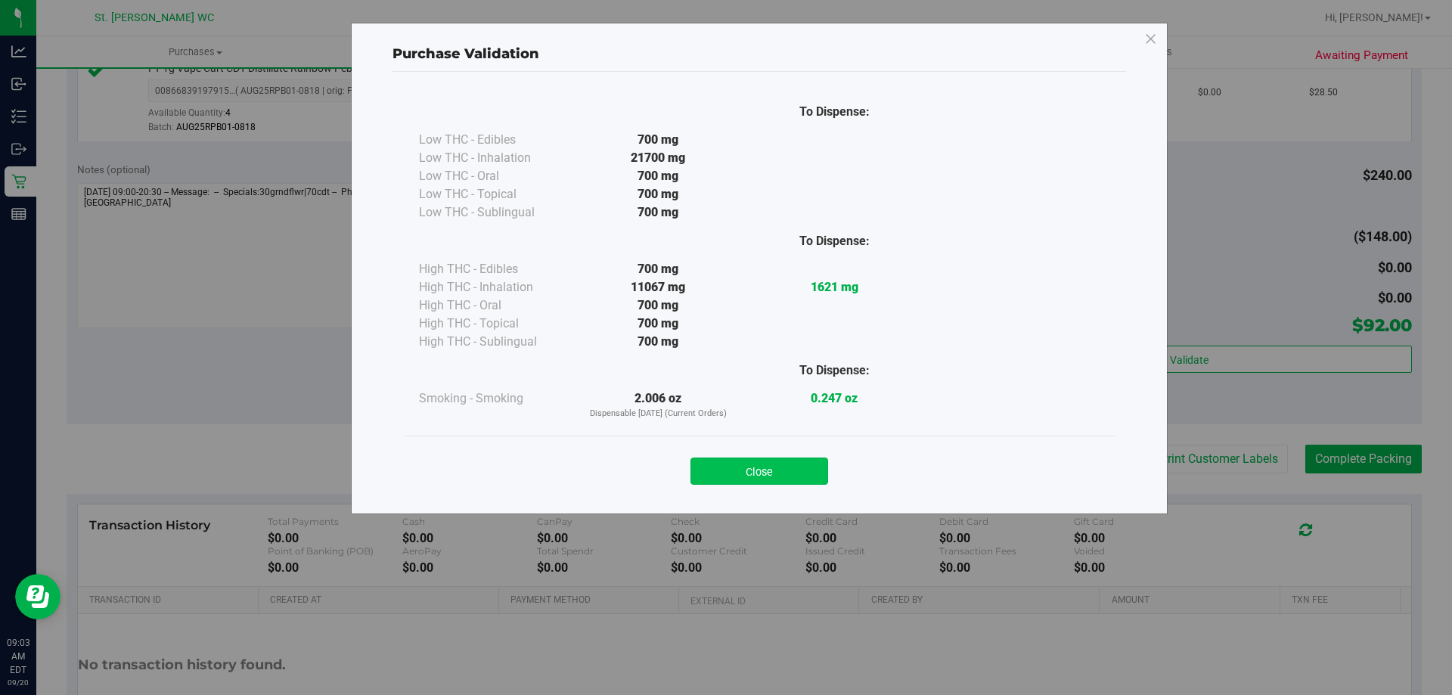
click at [743, 462] on button "Close" at bounding box center [759, 470] width 138 height 27
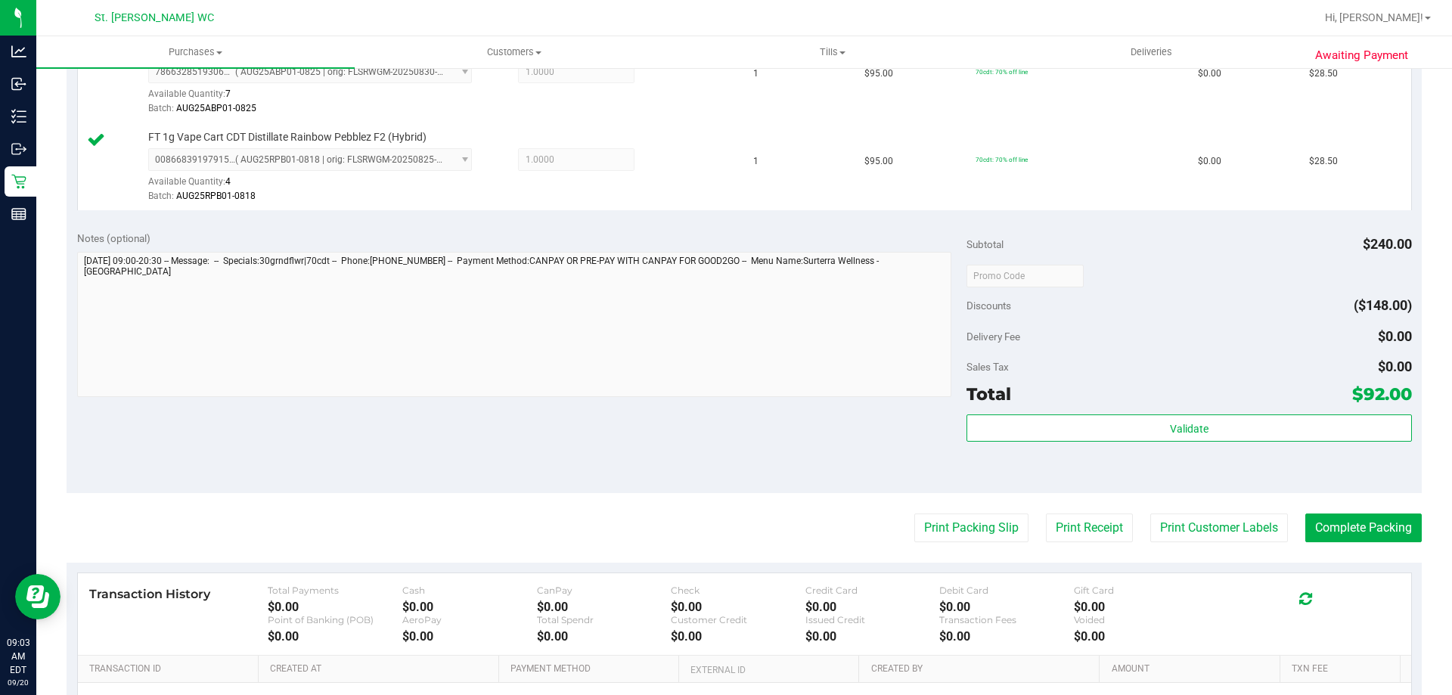
scroll to position [588, 0]
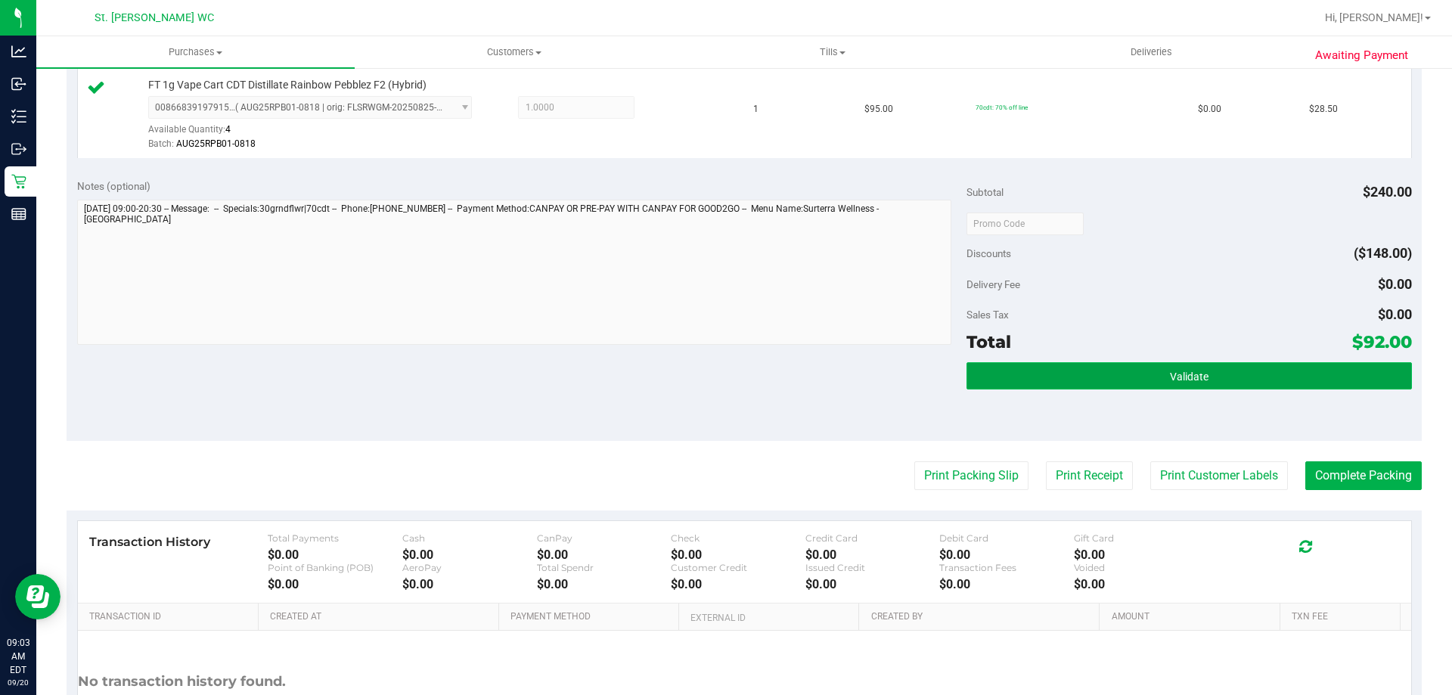
click at [1082, 376] on button "Validate" at bounding box center [1188, 375] width 445 height 27
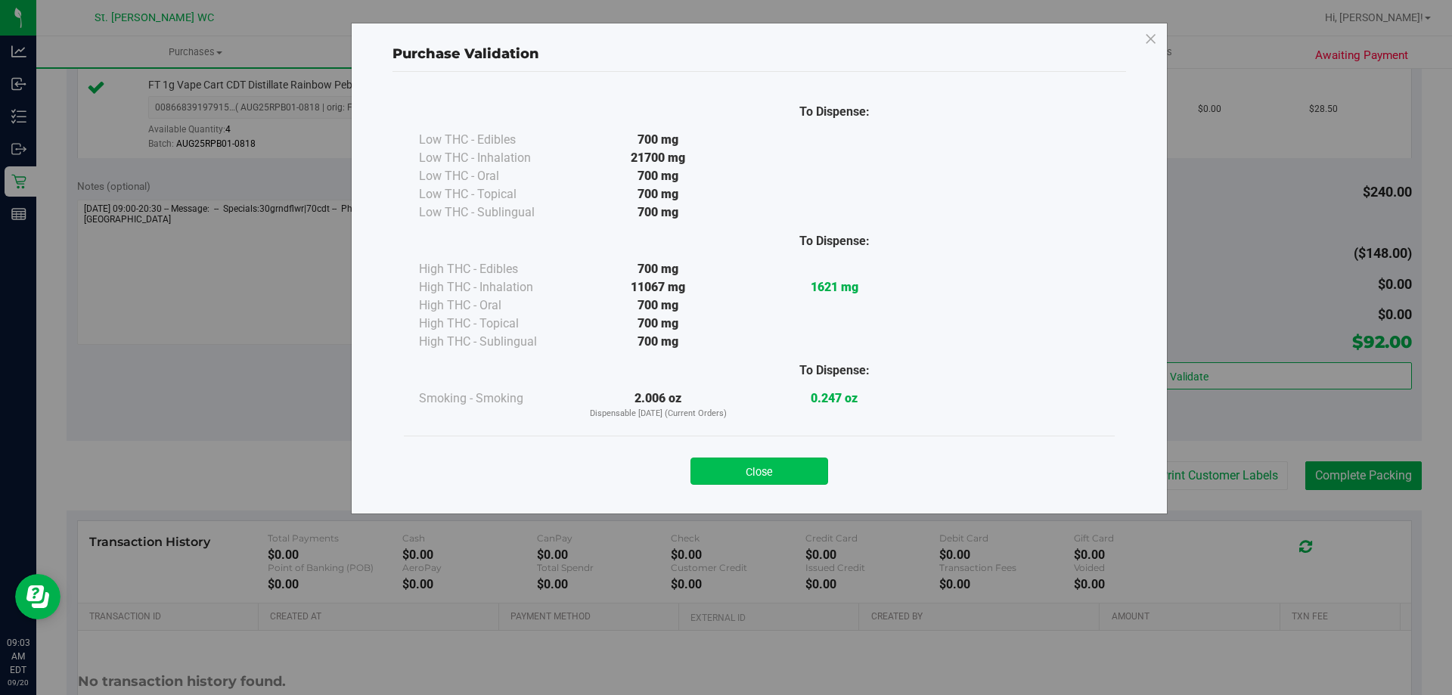
click at [742, 463] on button "Close" at bounding box center [759, 470] width 138 height 27
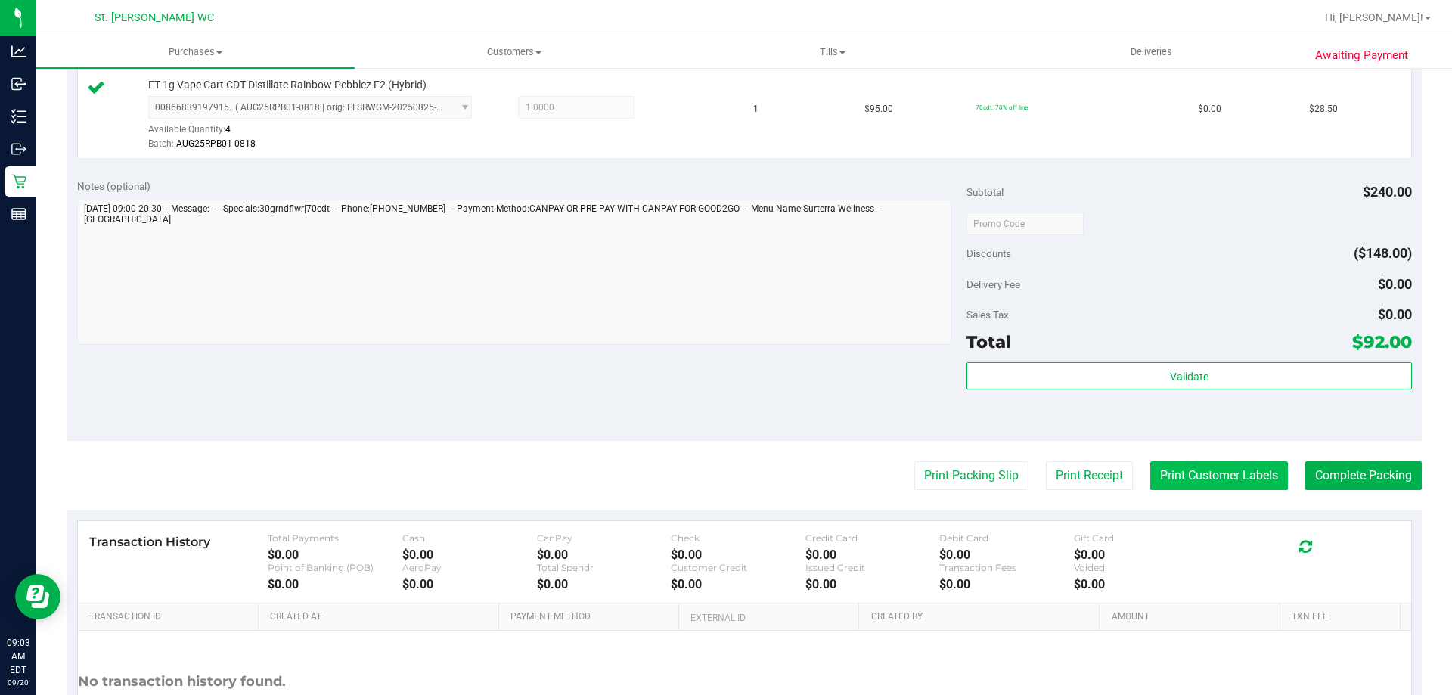
click at [1203, 479] on button "Print Customer Labels" at bounding box center [1219, 475] width 138 height 29
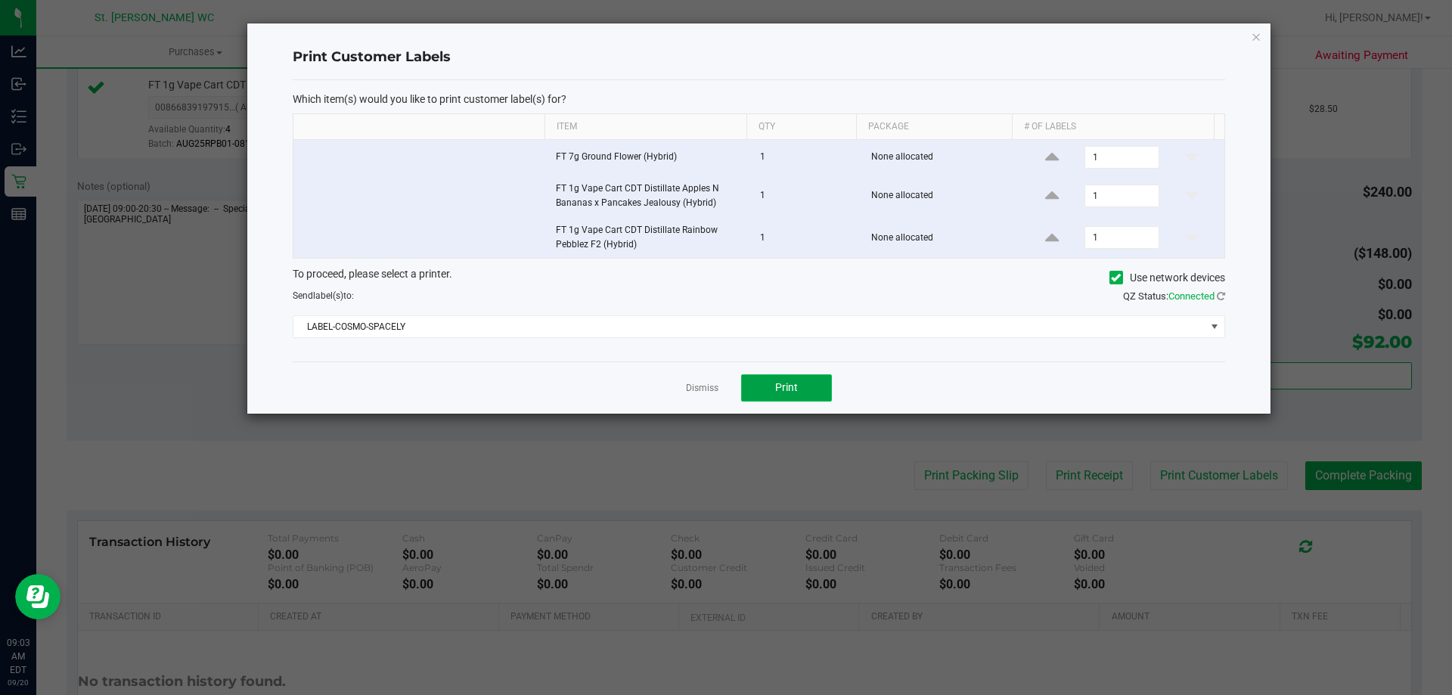
click at [786, 392] on span "Print" at bounding box center [786, 387] width 23 height 12
click at [1256, 38] on icon "button" at bounding box center [1255, 36] width 11 height 18
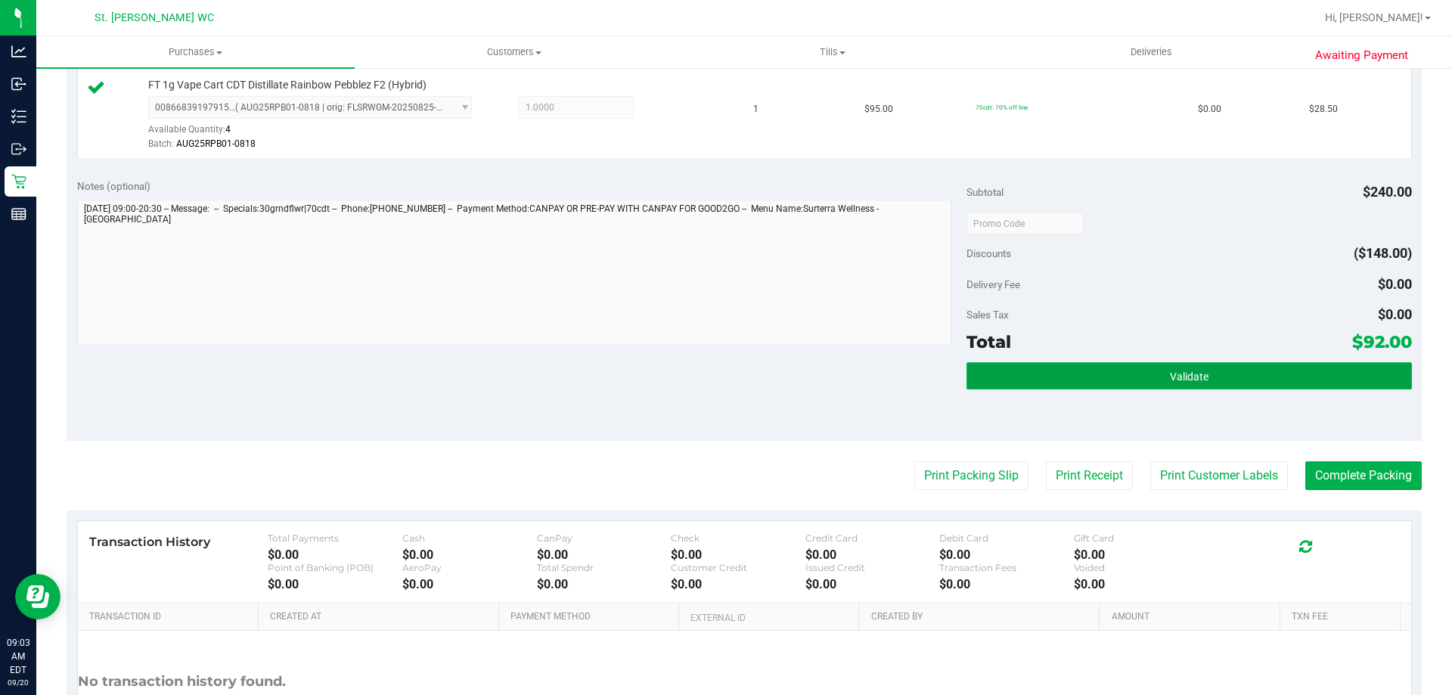
click at [1216, 362] on button "Validate" at bounding box center [1188, 375] width 445 height 27
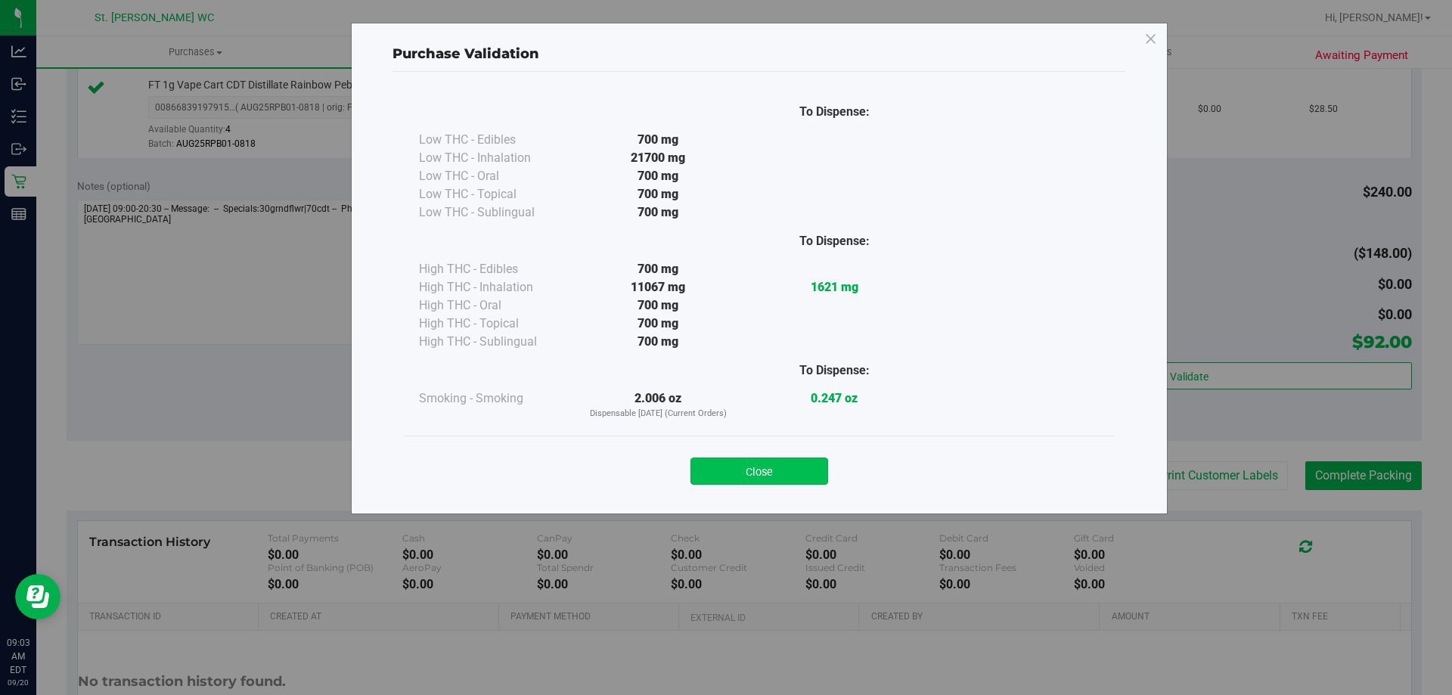
click at [780, 475] on button "Close" at bounding box center [759, 470] width 138 height 27
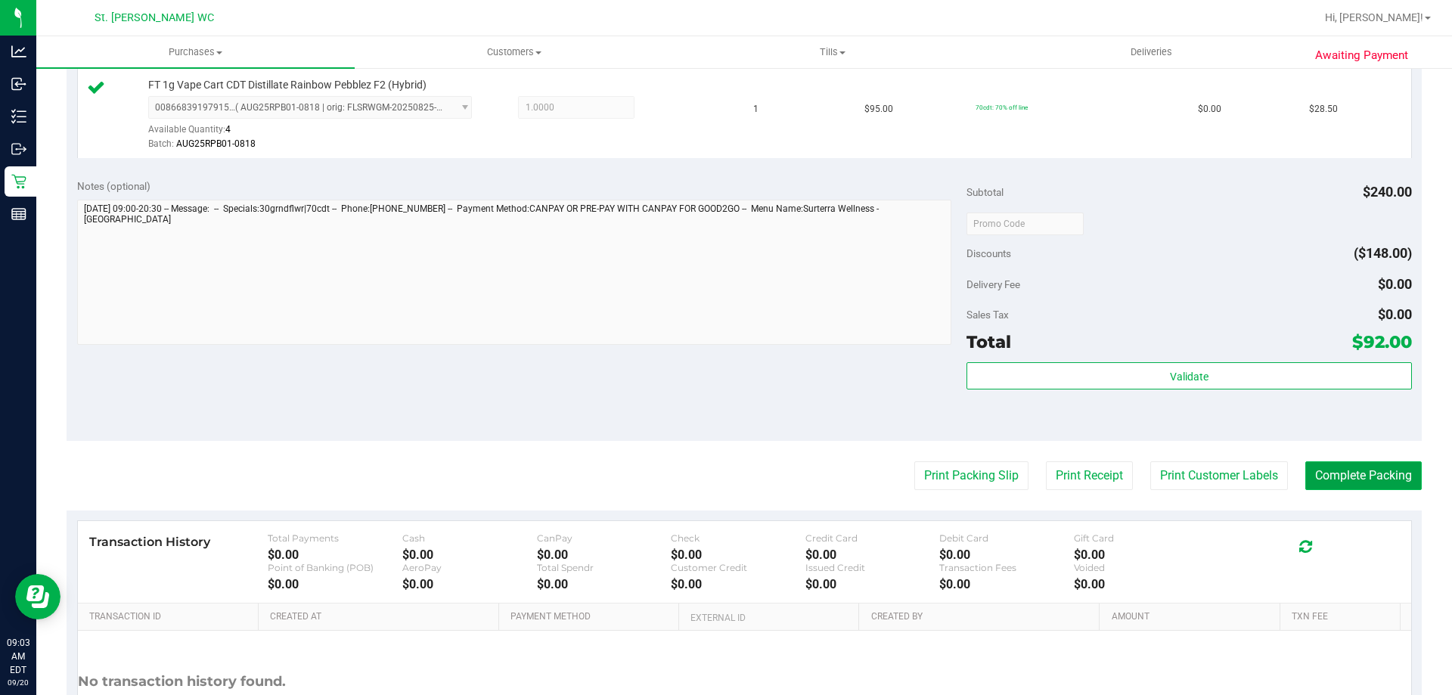
click at [1362, 488] on button "Complete Packing" at bounding box center [1363, 475] width 116 height 29
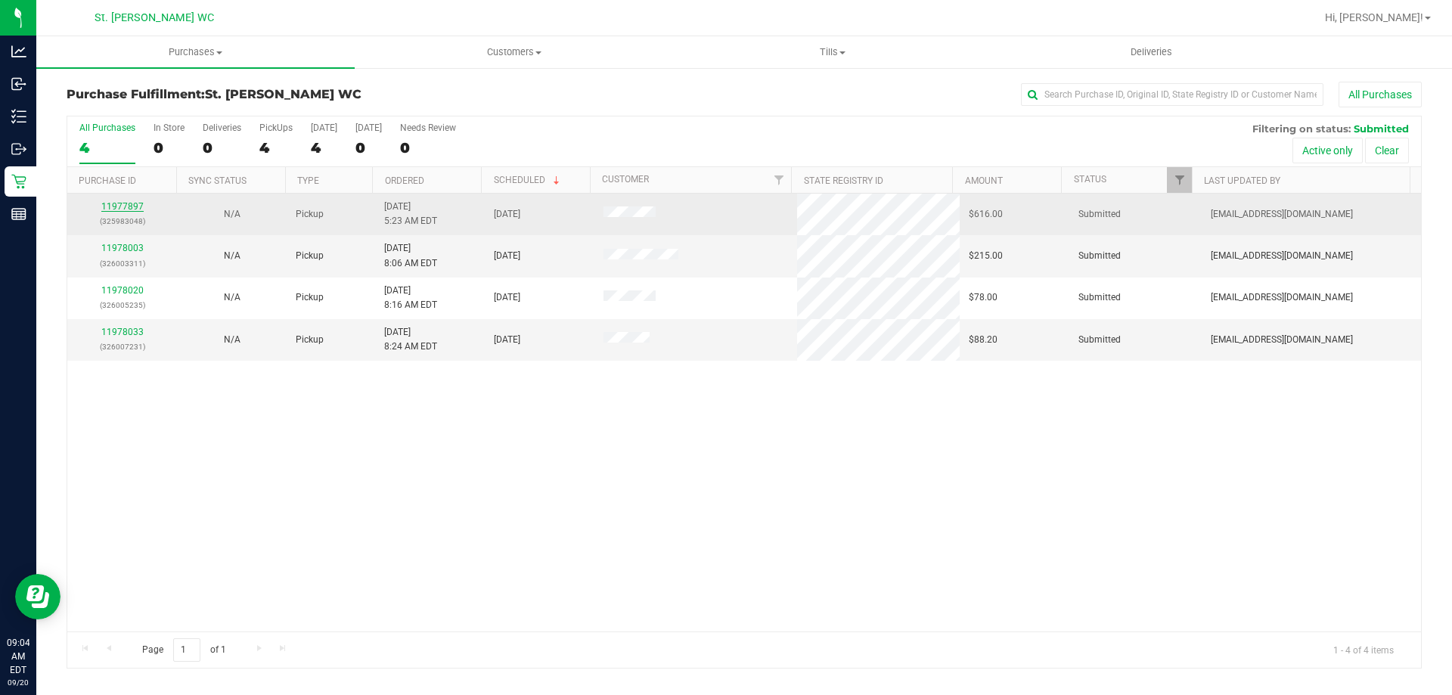
click at [120, 206] on link "11977897" at bounding box center [122, 206] width 42 height 11
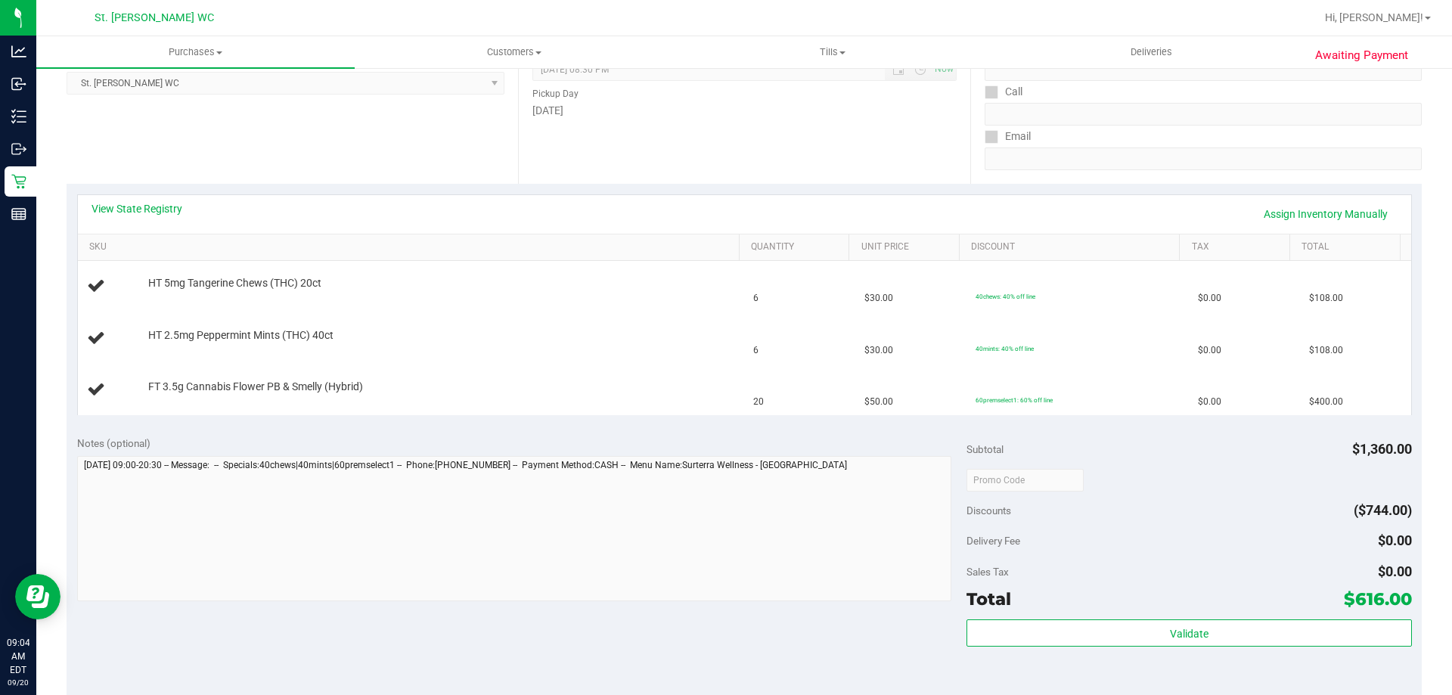
scroll to position [225, 0]
click at [106, 211] on link "View State Registry" at bounding box center [136, 207] width 91 height 15
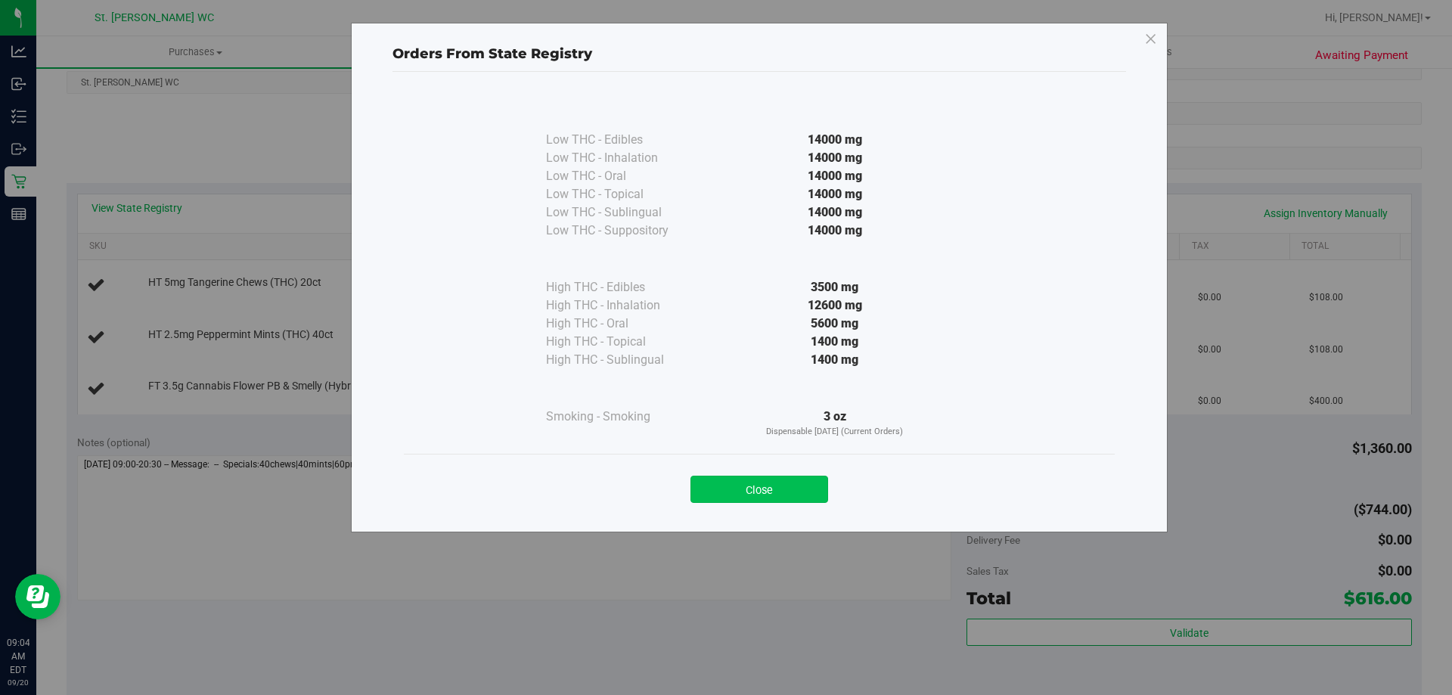
click at [779, 485] on button "Close" at bounding box center [759, 489] width 138 height 27
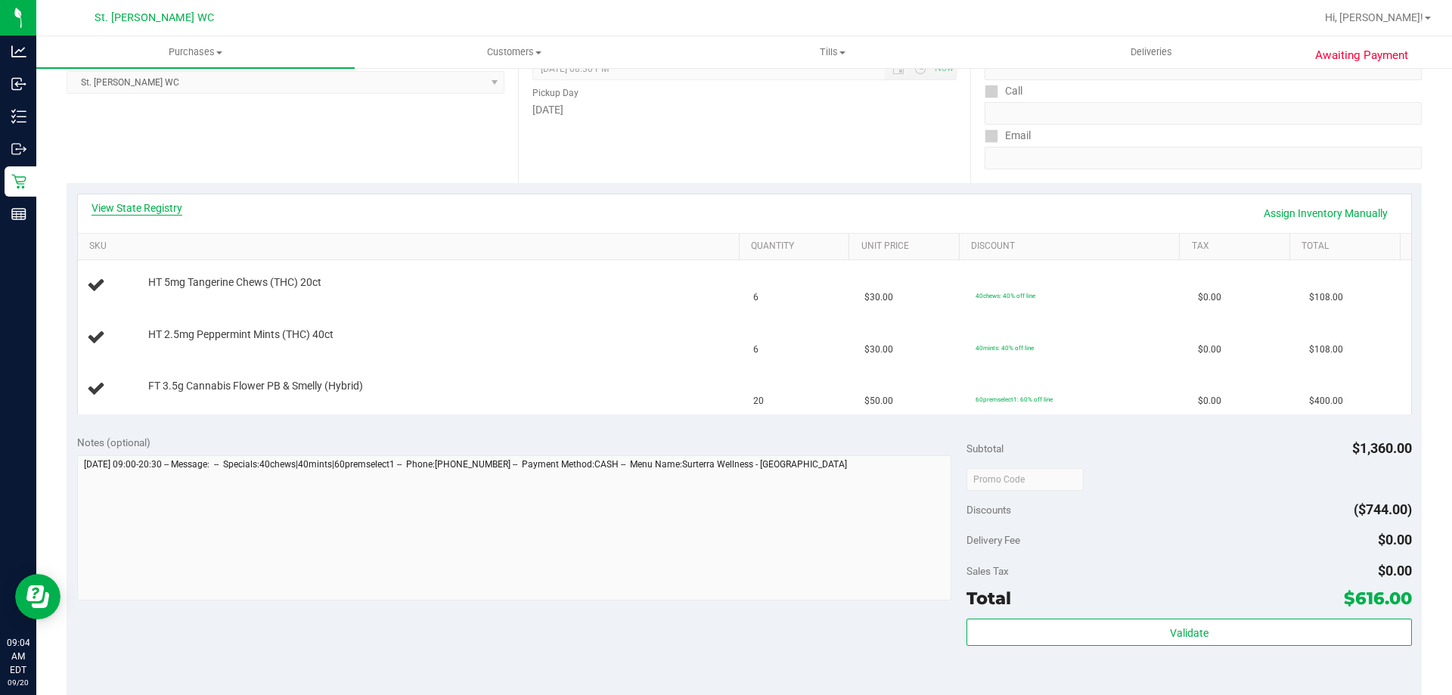
click at [166, 210] on link "View State Registry" at bounding box center [136, 207] width 91 height 15
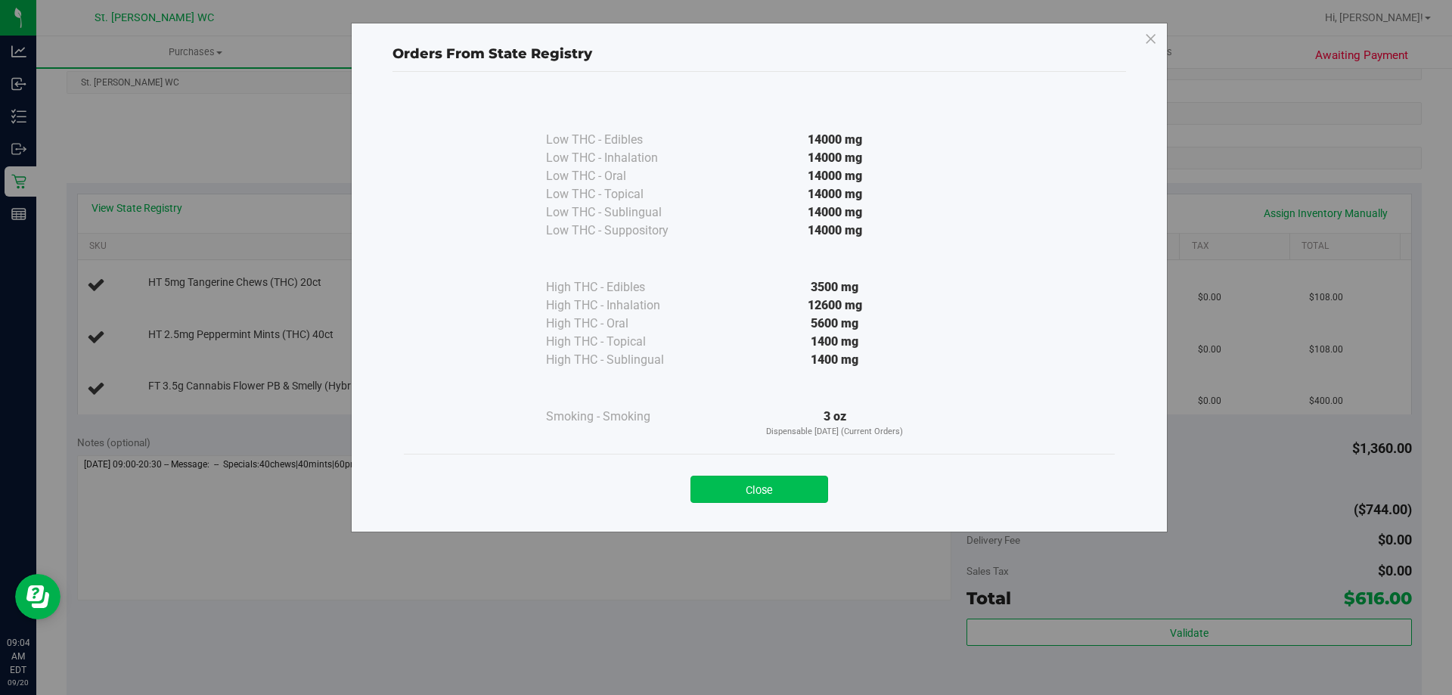
click at [740, 491] on button "Close" at bounding box center [759, 489] width 138 height 27
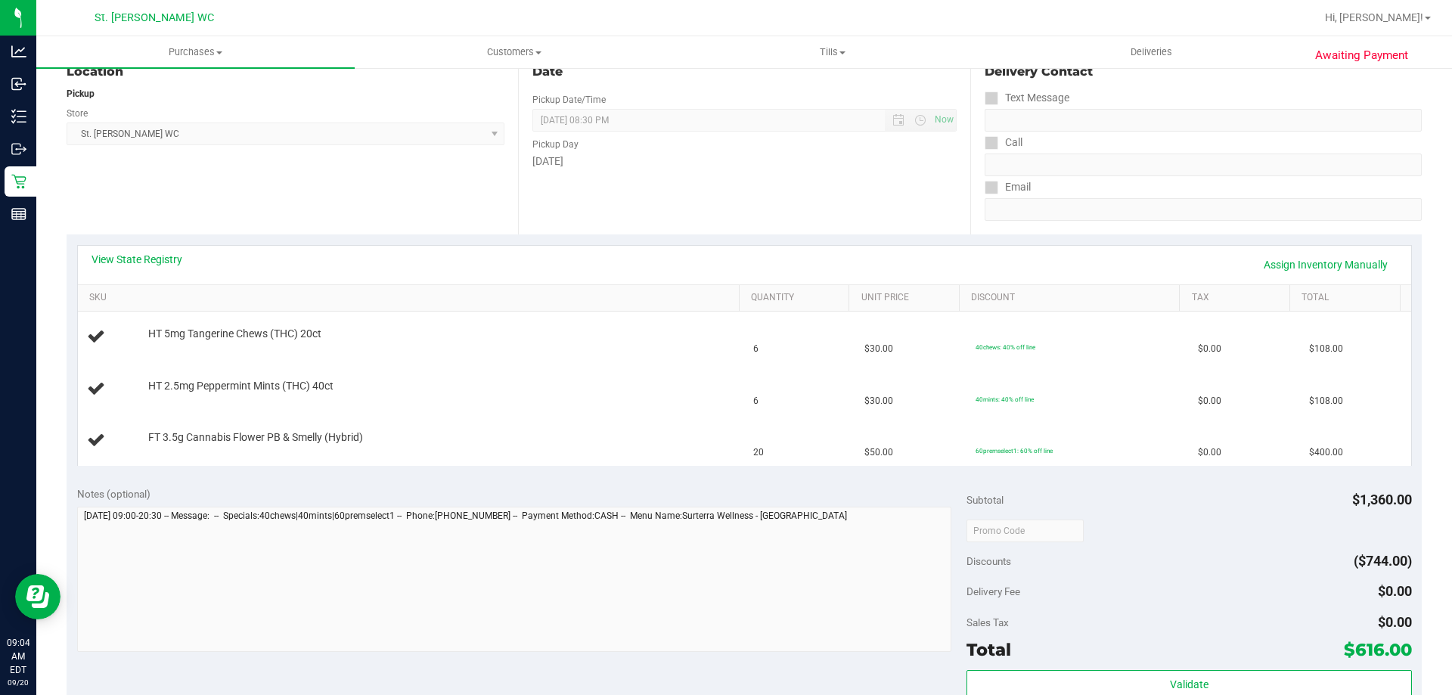
scroll to position [169, 0]
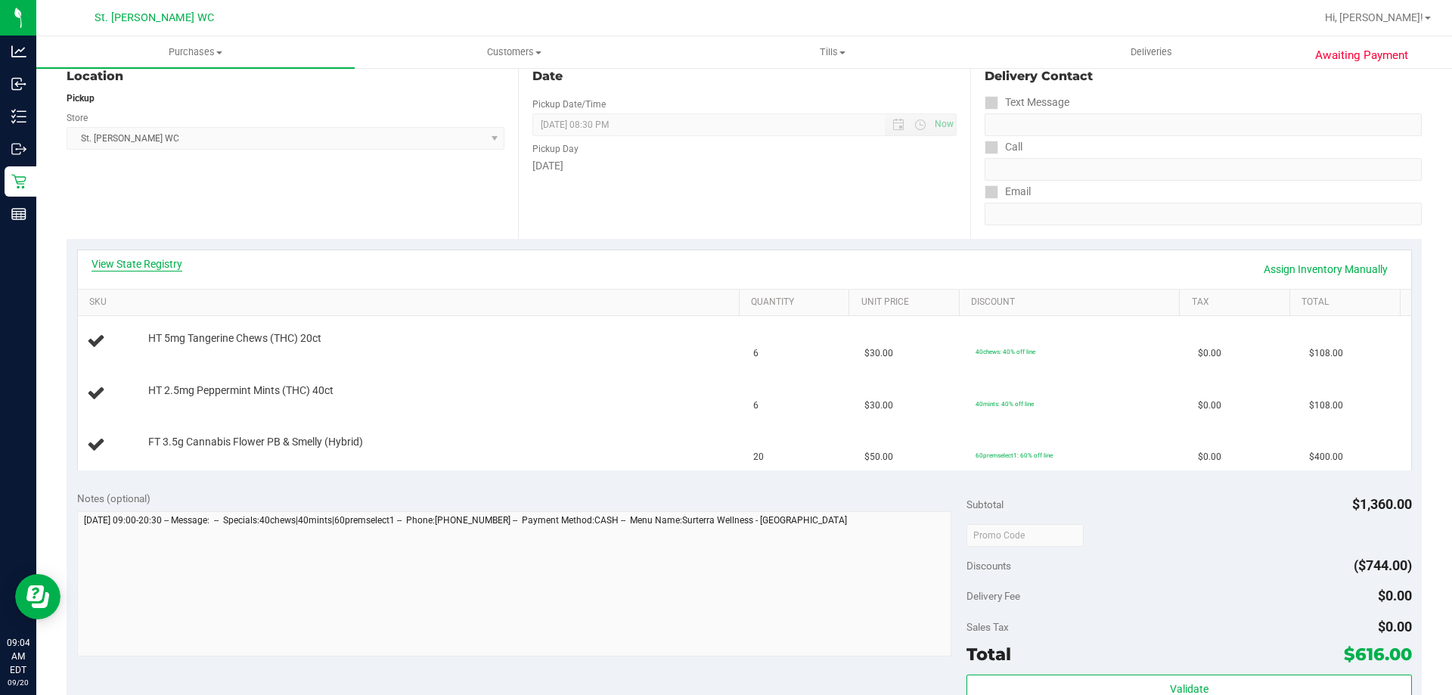
click at [119, 259] on link "View State Registry" at bounding box center [136, 263] width 91 height 15
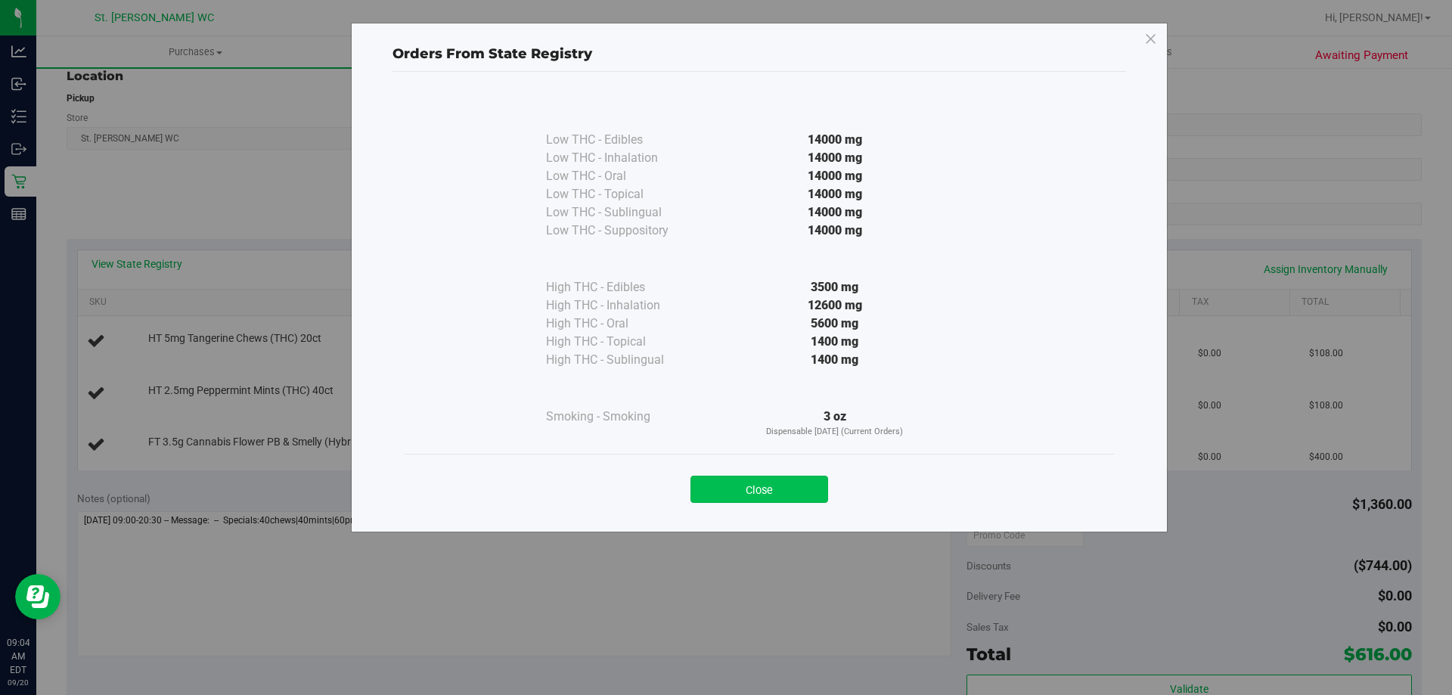
click at [728, 487] on button "Close" at bounding box center [759, 489] width 138 height 27
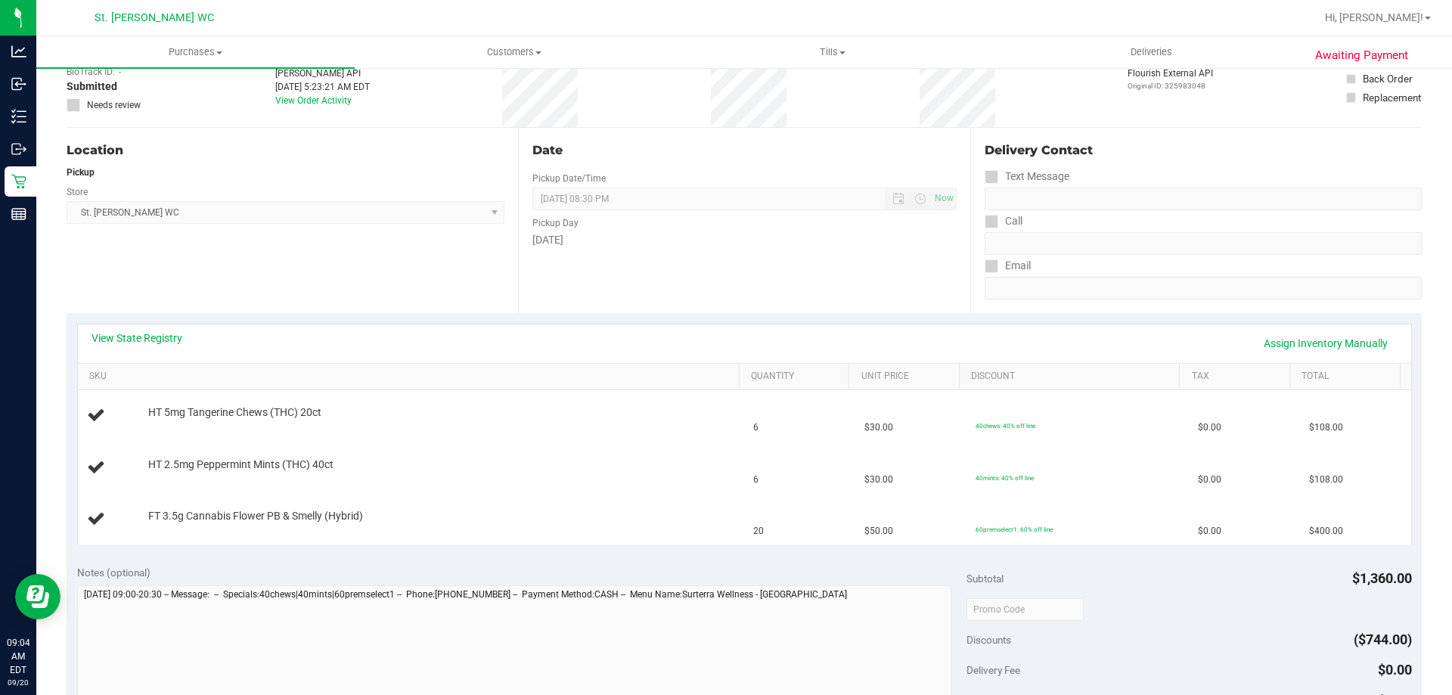
scroll to position [0, 0]
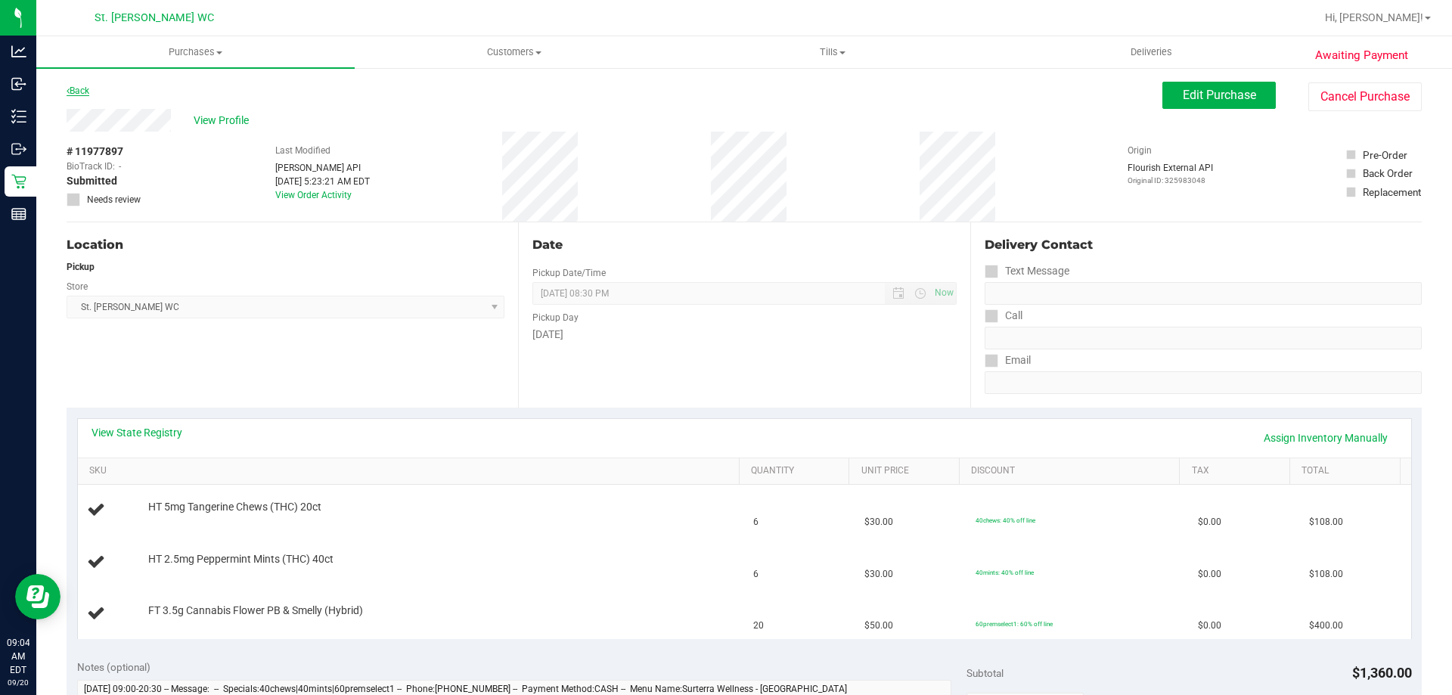
click at [79, 91] on link "Back" at bounding box center [78, 90] width 23 height 11
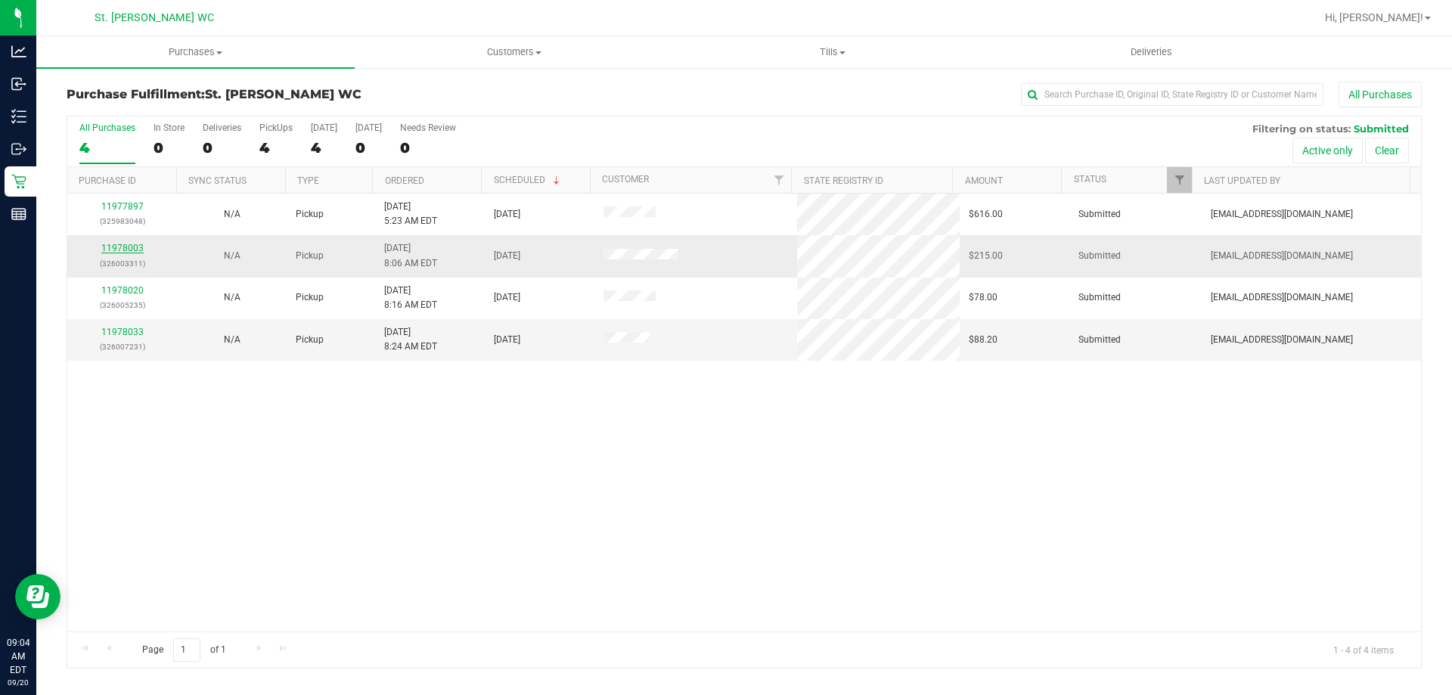
click at [113, 243] on link "11978003" at bounding box center [122, 248] width 42 height 11
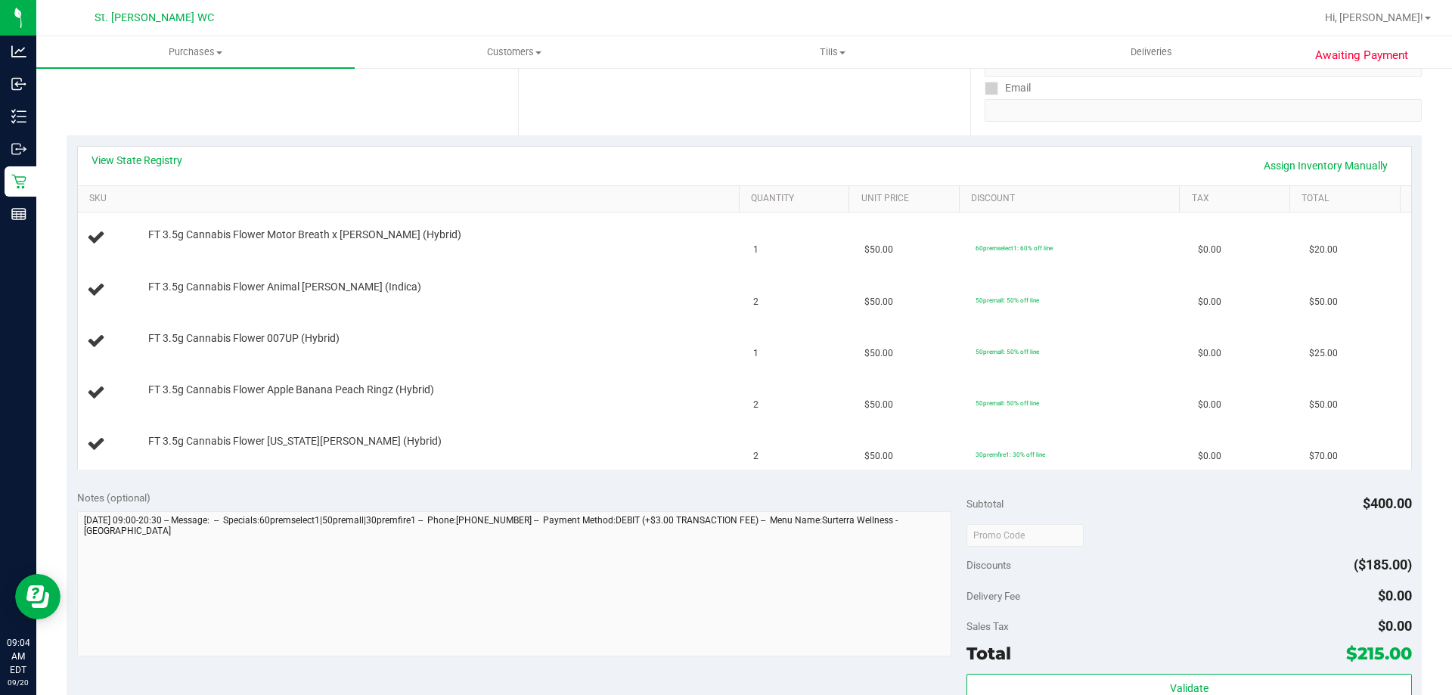
scroll to position [277, 0]
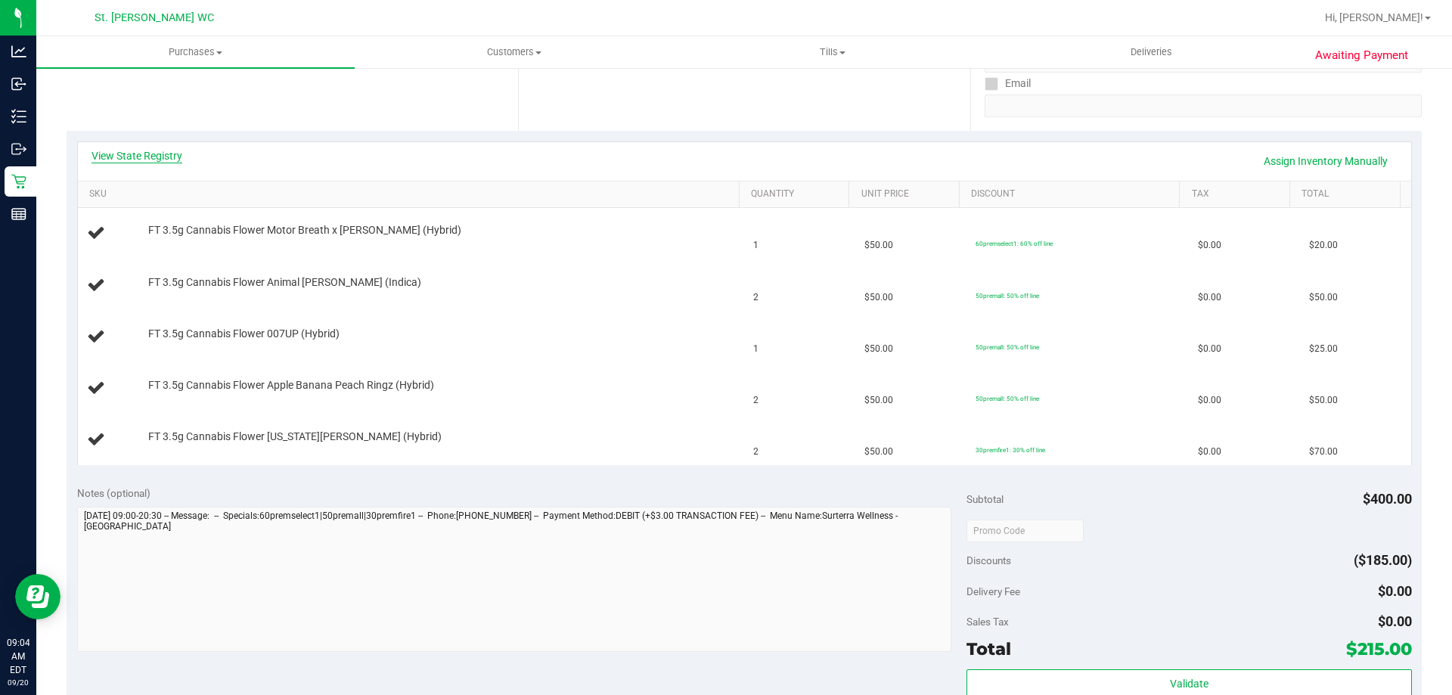
click at [95, 155] on link "View State Registry" at bounding box center [136, 155] width 91 height 15
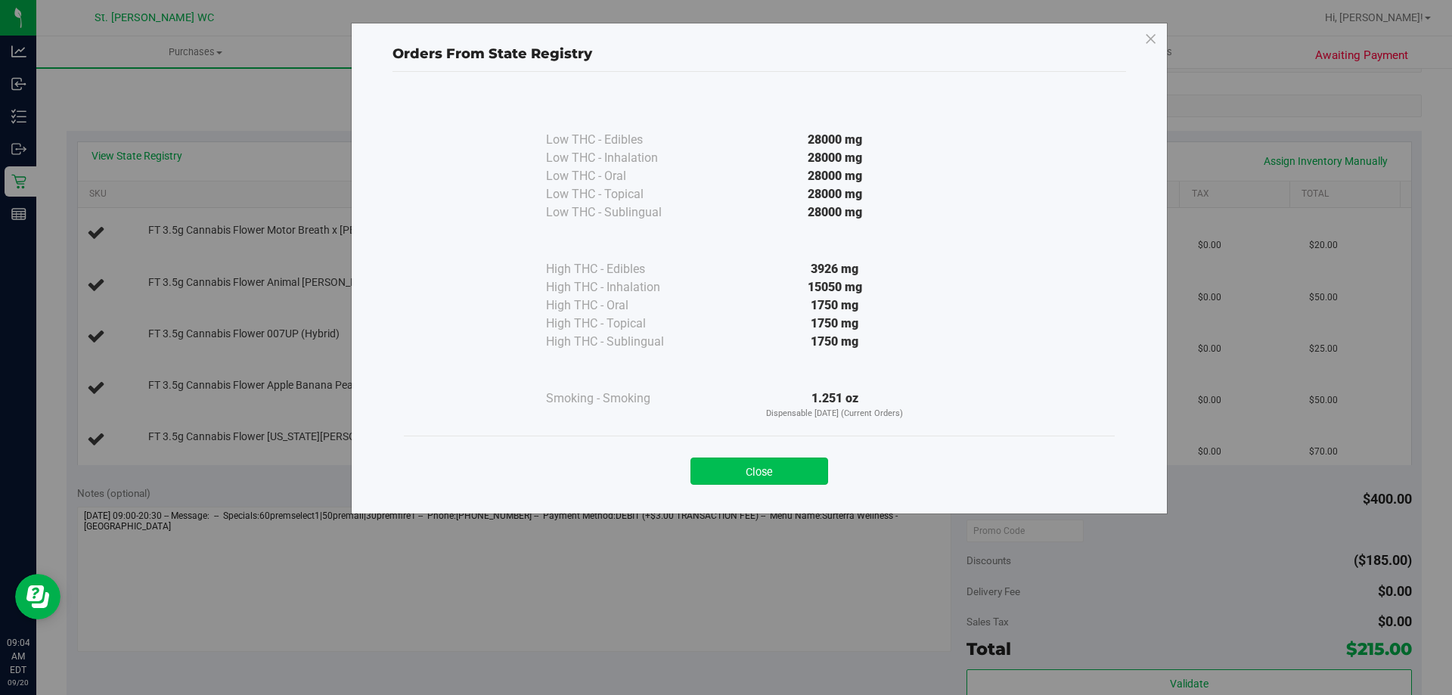
click at [741, 473] on button "Close" at bounding box center [759, 470] width 138 height 27
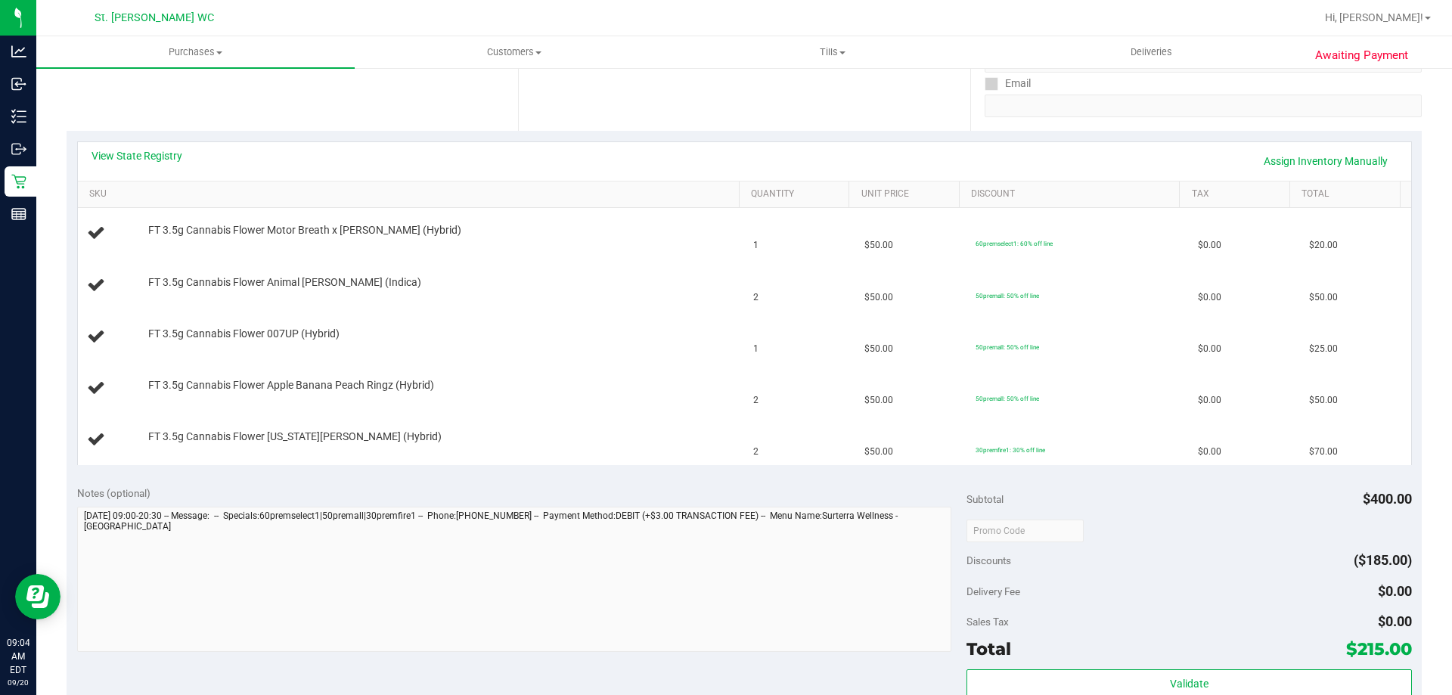
click at [572, 493] on div "Notes (optional)" at bounding box center [522, 492] width 890 height 15
click at [156, 153] on link "View State Registry" at bounding box center [136, 155] width 91 height 15
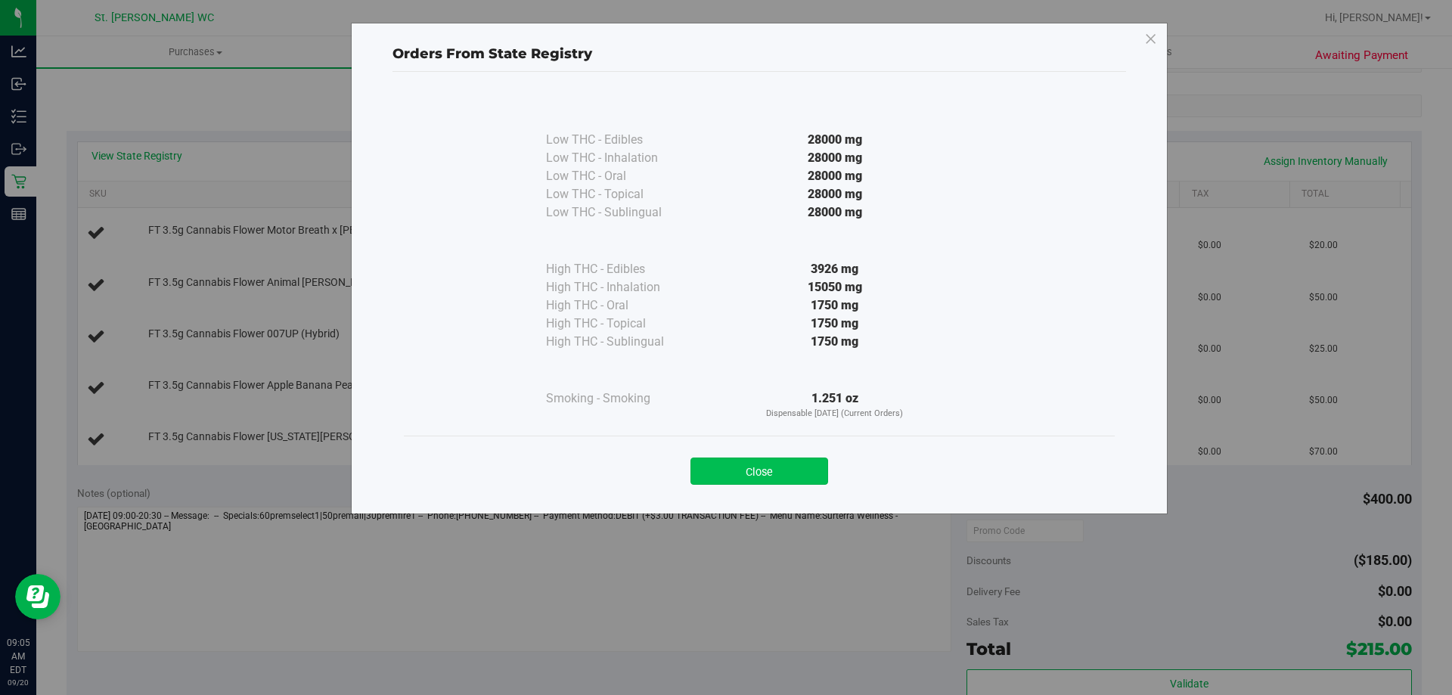
click at [770, 469] on button "Close" at bounding box center [759, 470] width 138 height 27
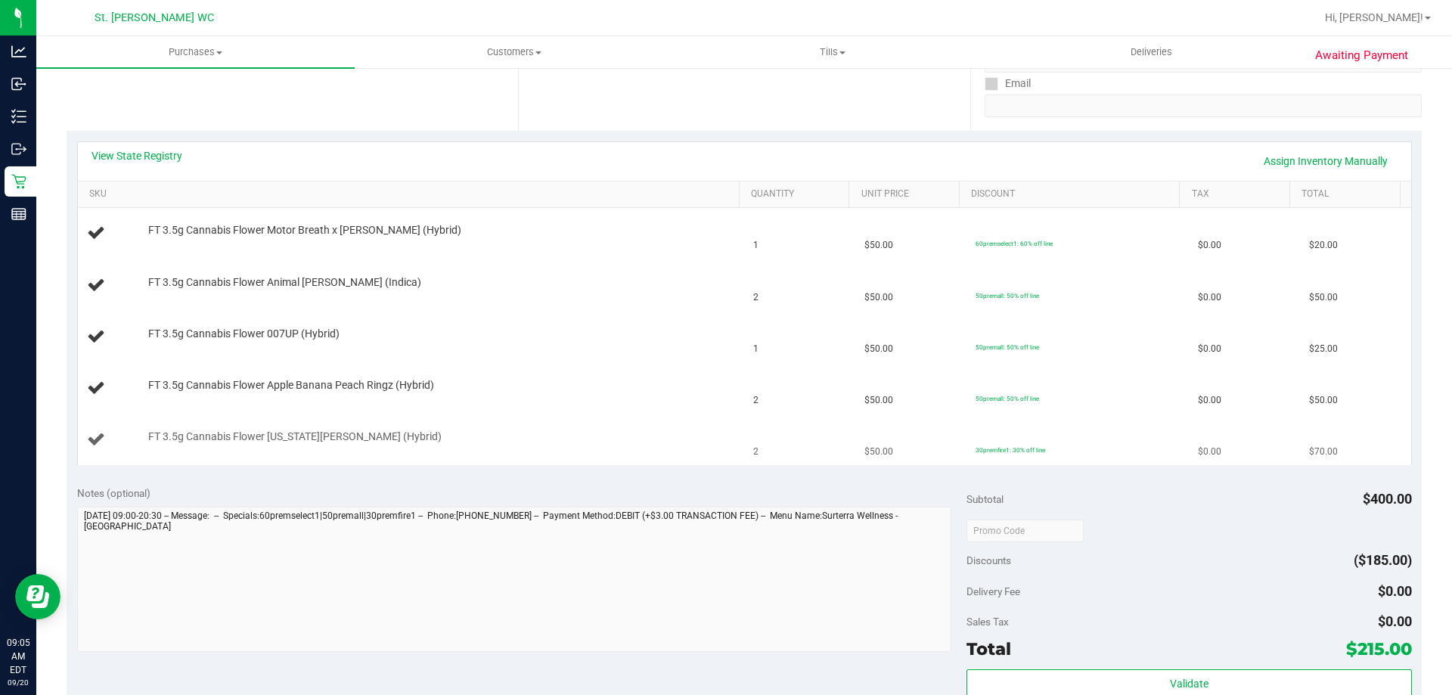
click at [751, 465] on td "2" at bounding box center [799, 439] width 111 height 51
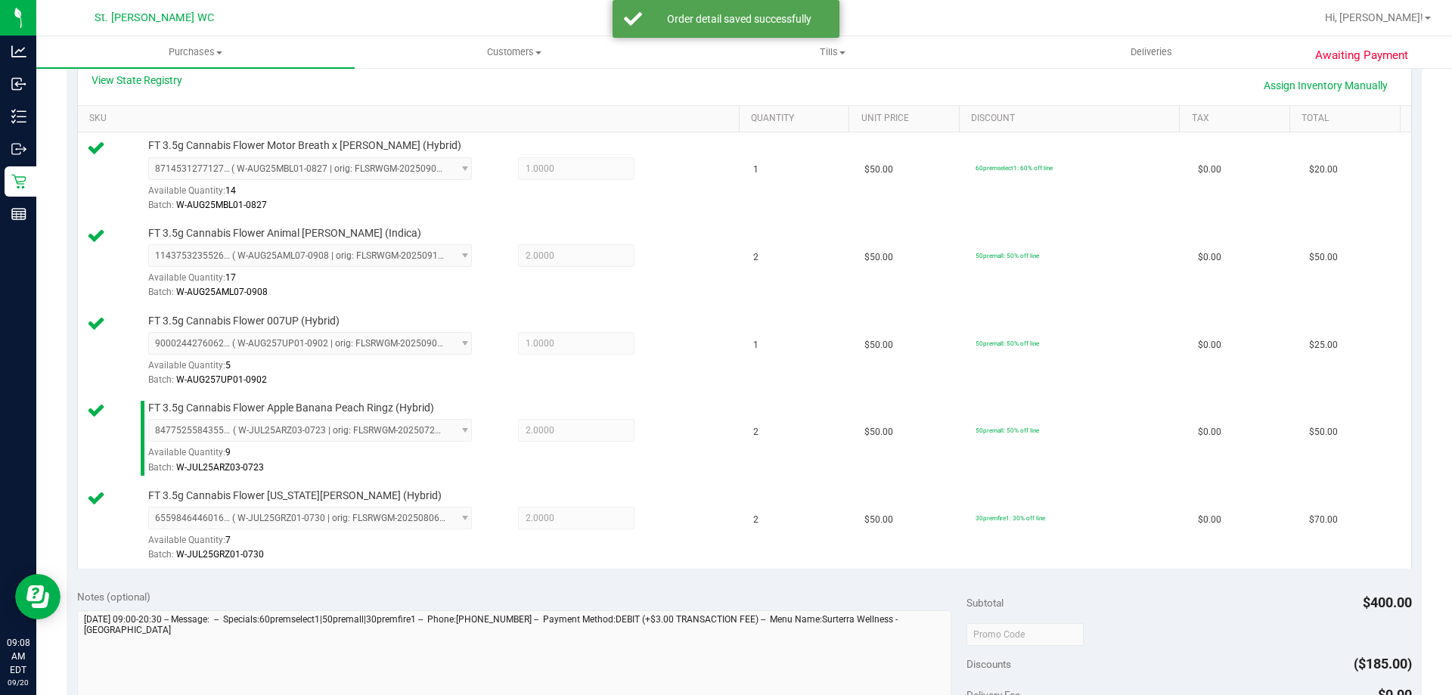
scroll to position [634, 0]
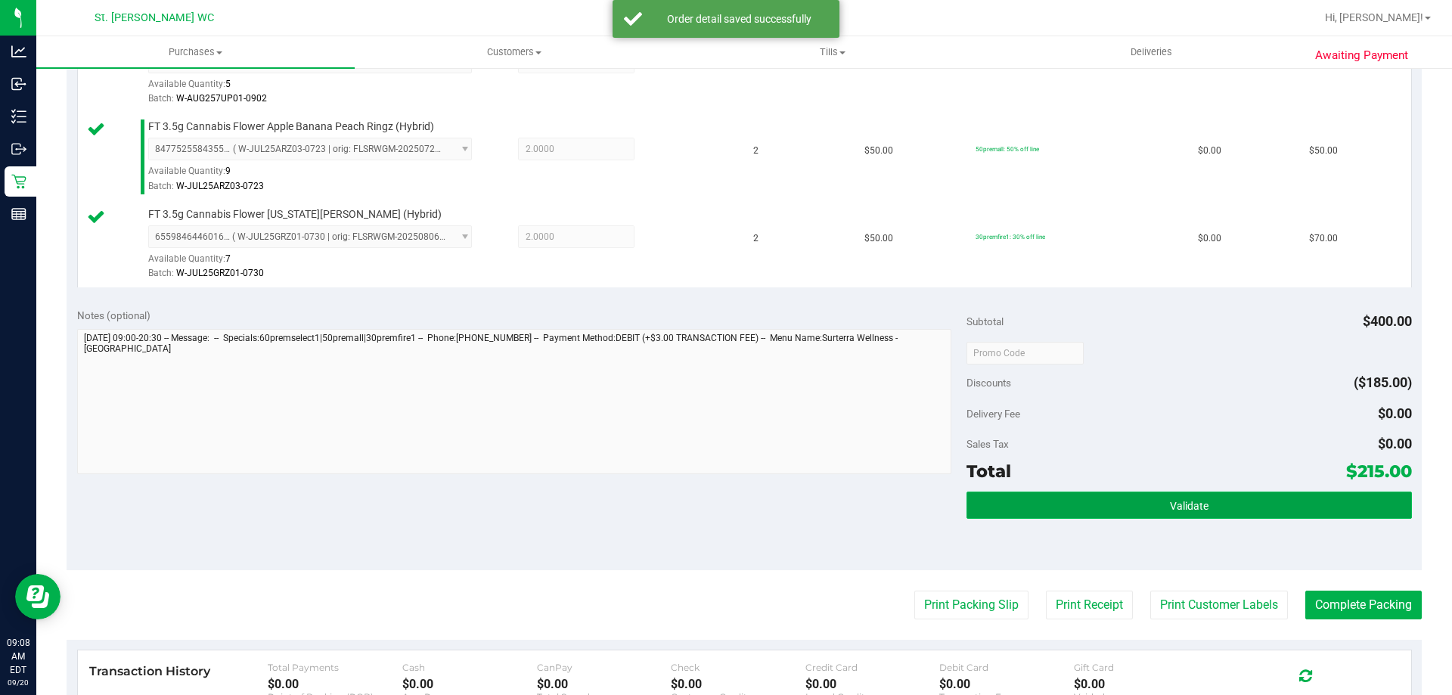
click at [1279, 497] on button "Validate" at bounding box center [1188, 504] width 445 height 27
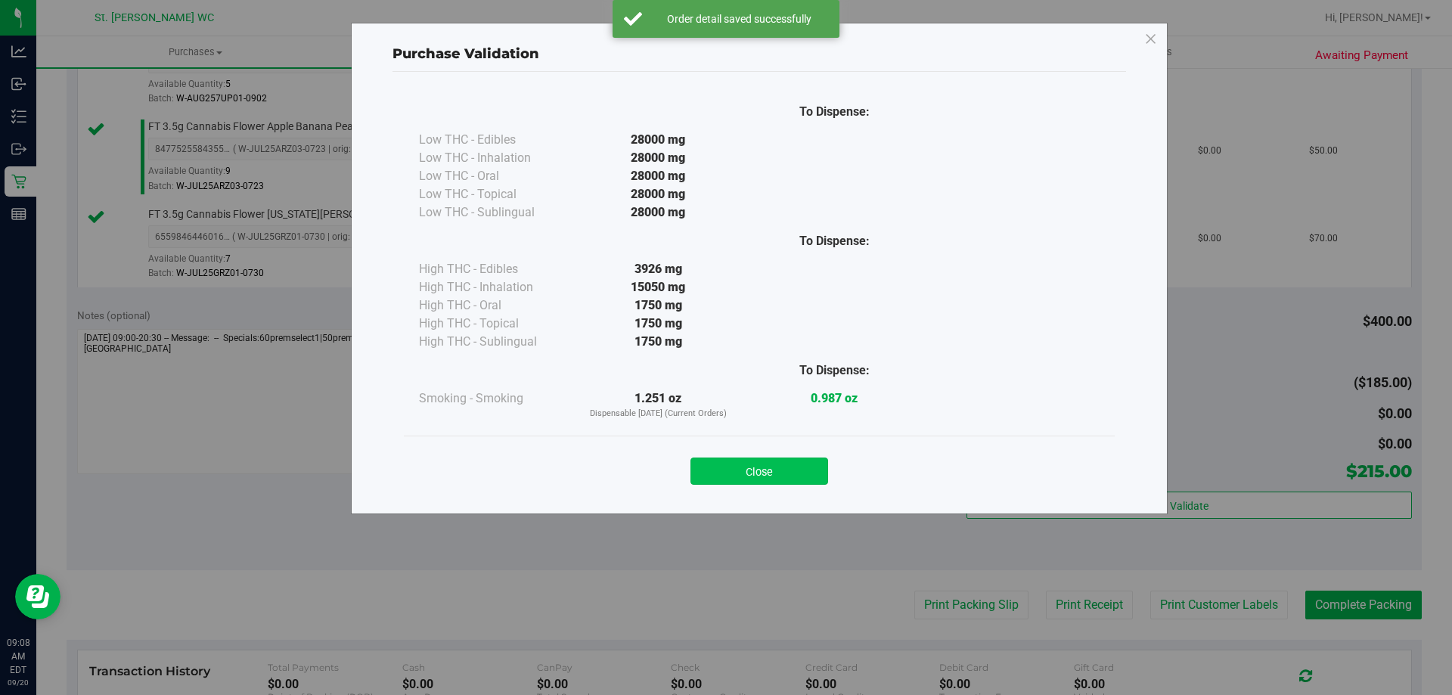
click at [752, 476] on button "Close" at bounding box center [759, 470] width 138 height 27
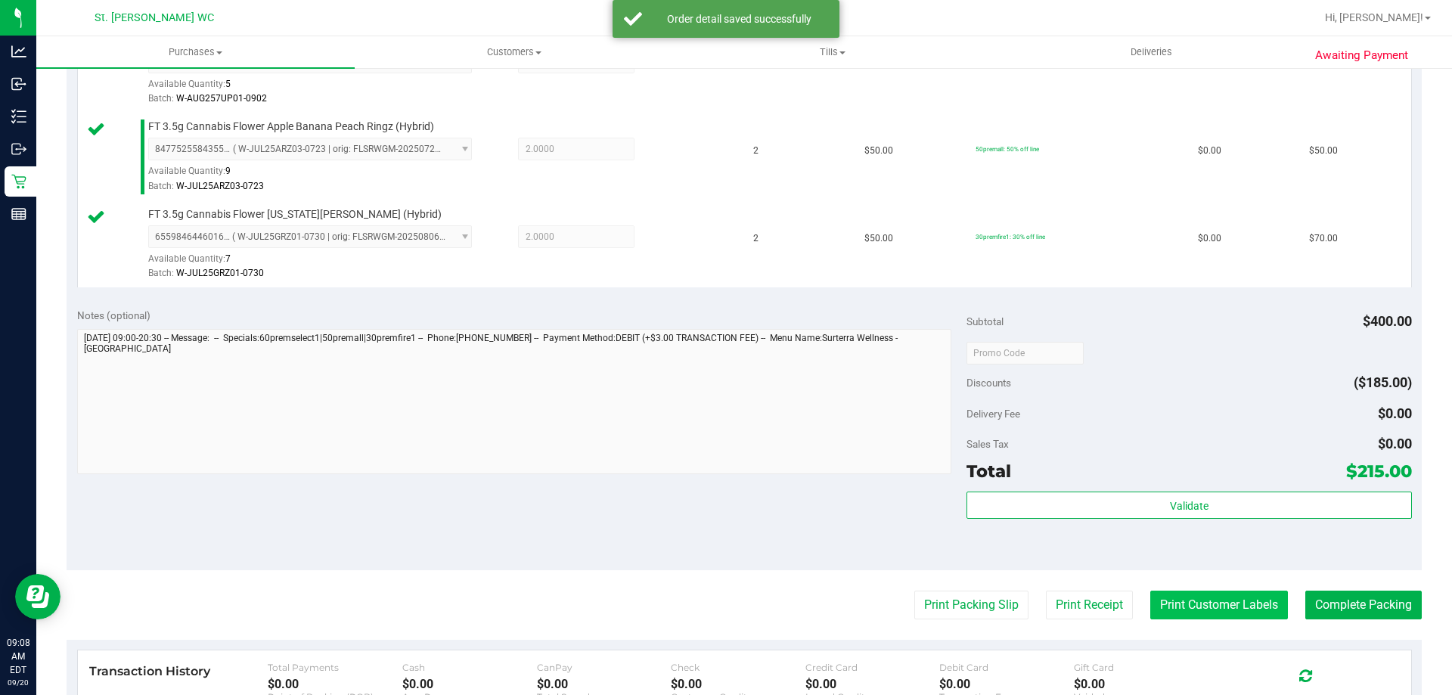
click at [1227, 618] on button "Print Customer Labels" at bounding box center [1219, 604] width 138 height 29
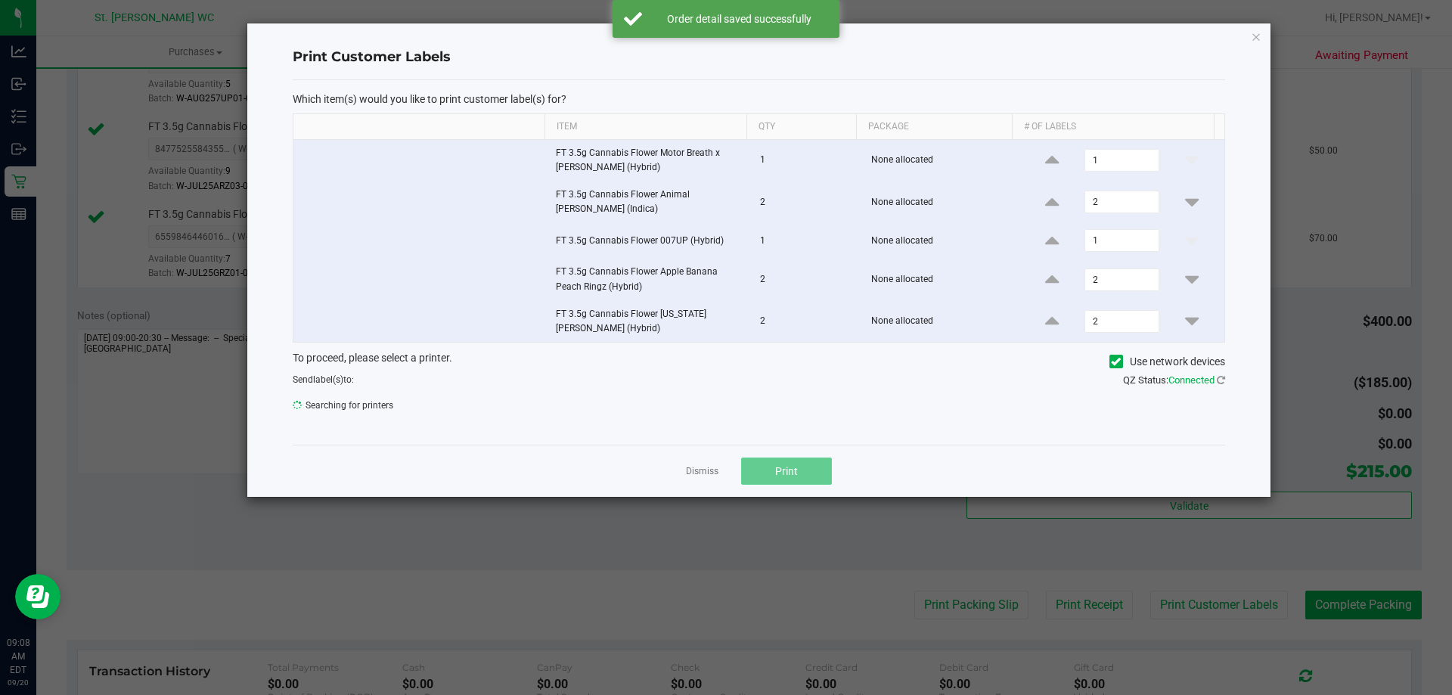
click at [764, 479] on button "Print" at bounding box center [786, 470] width 91 height 27
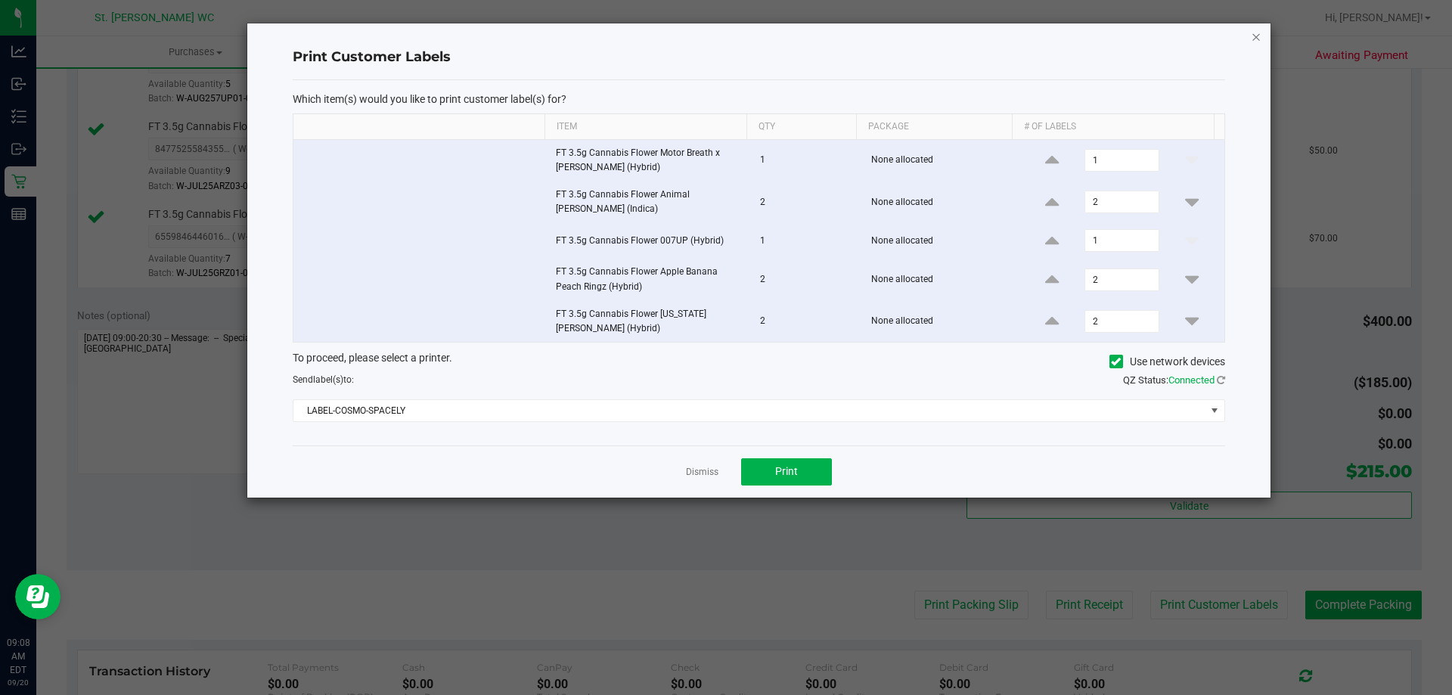
click at [1255, 33] on icon "button" at bounding box center [1255, 36] width 11 height 18
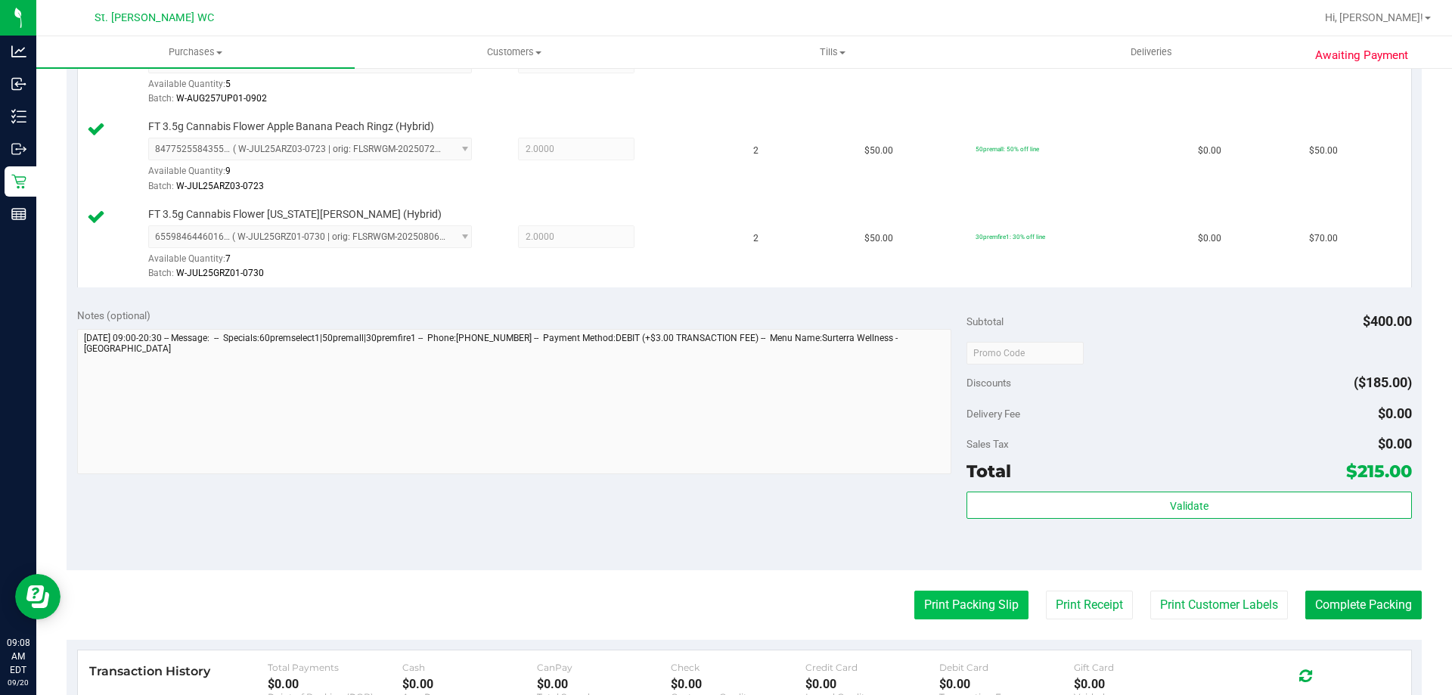
click at [953, 612] on button "Print Packing Slip" at bounding box center [971, 604] width 114 height 29
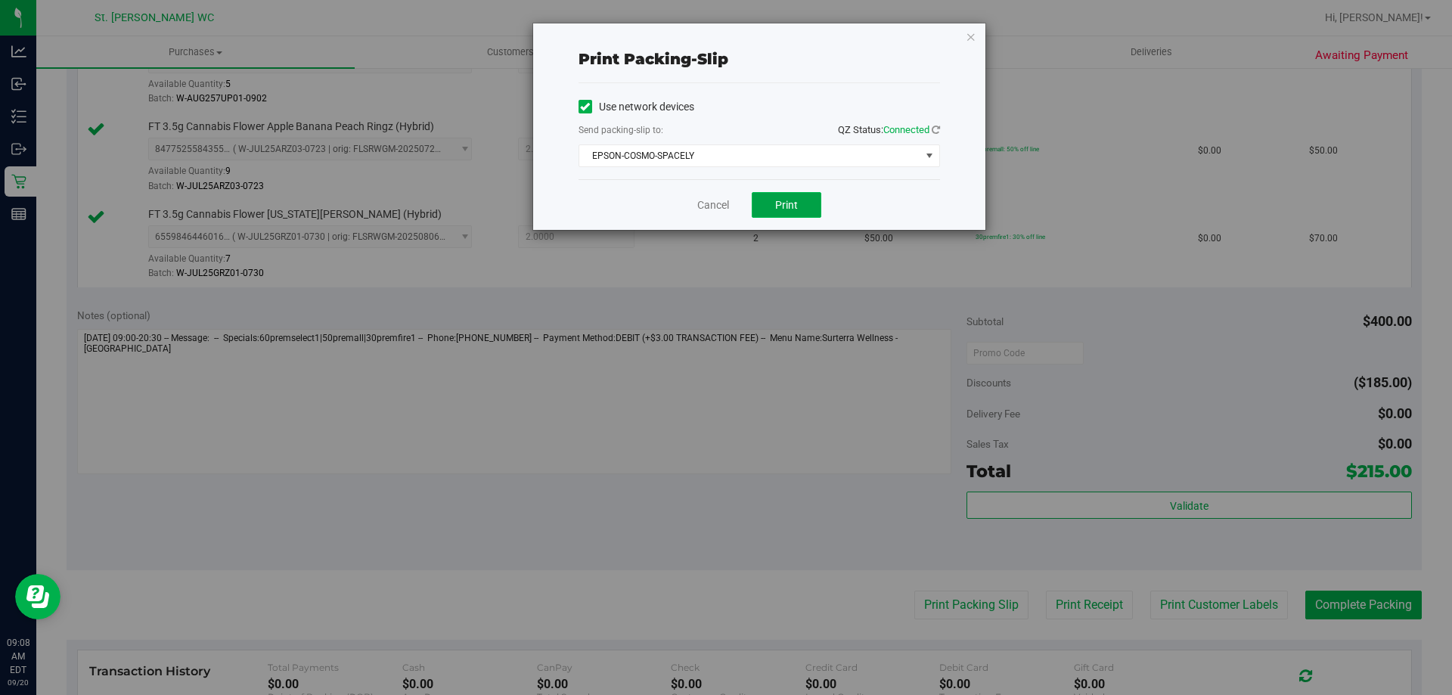
click at [770, 215] on button "Print" at bounding box center [786, 205] width 70 height 26
click at [970, 36] on icon "button" at bounding box center [970, 36] width 11 height 18
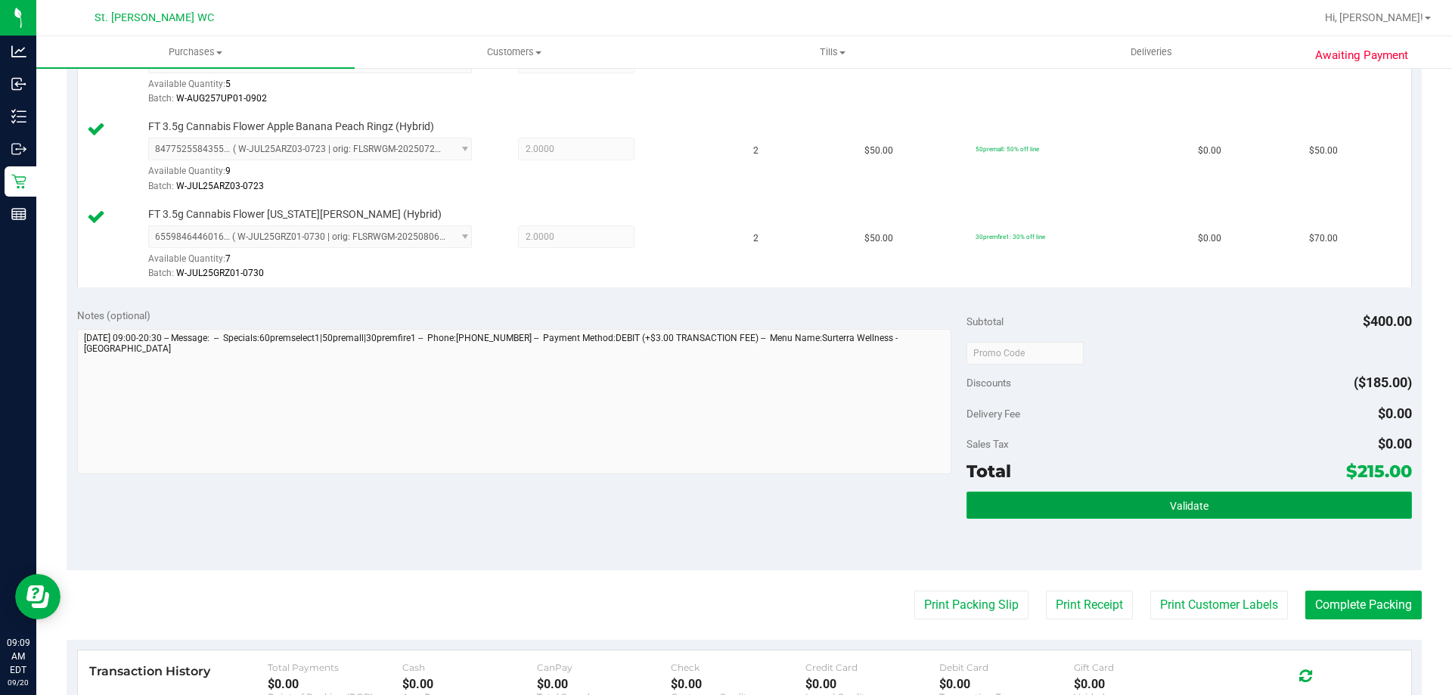
click at [1139, 492] on button "Validate" at bounding box center [1188, 504] width 445 height 27
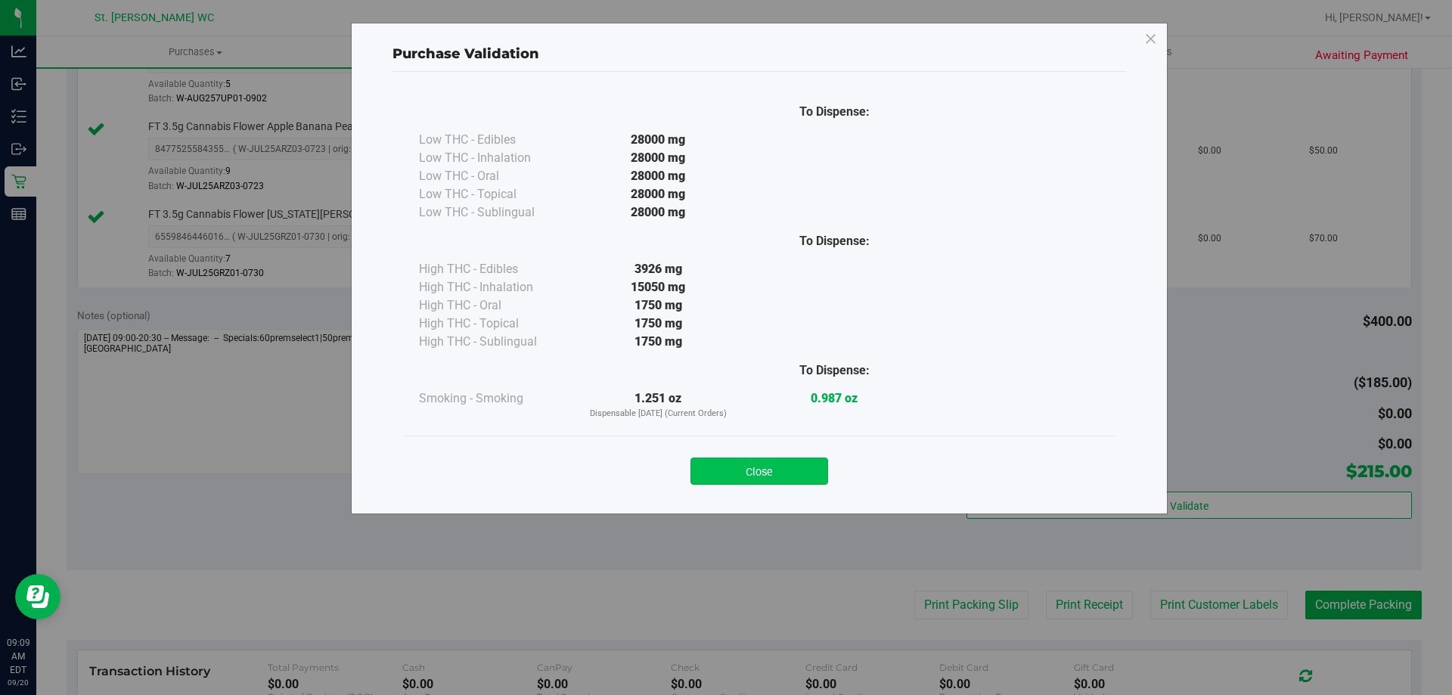
click at [755, 473] on button "Close" at bounding box center [759, 470] width 138 height 27
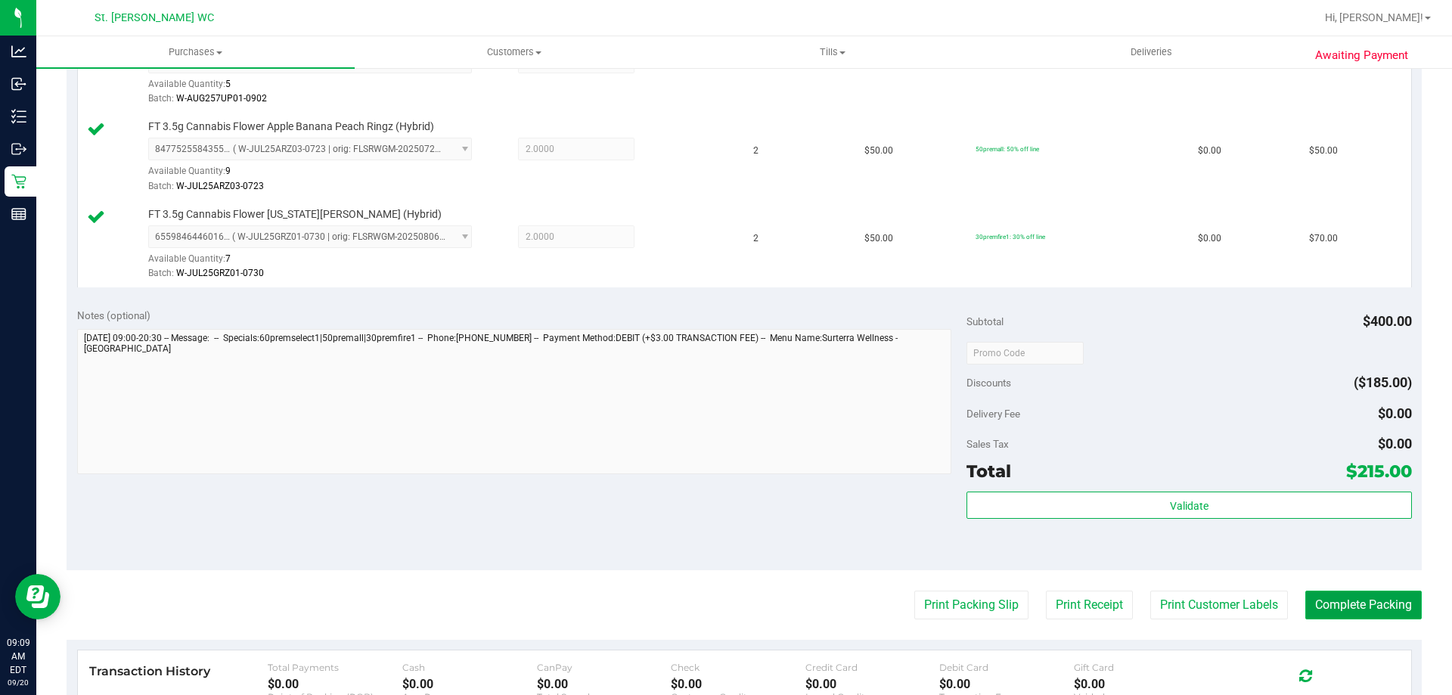
click at [1320, 596] on button "Complete Packing" at bounding box center [1363, 604] width 116 height 29
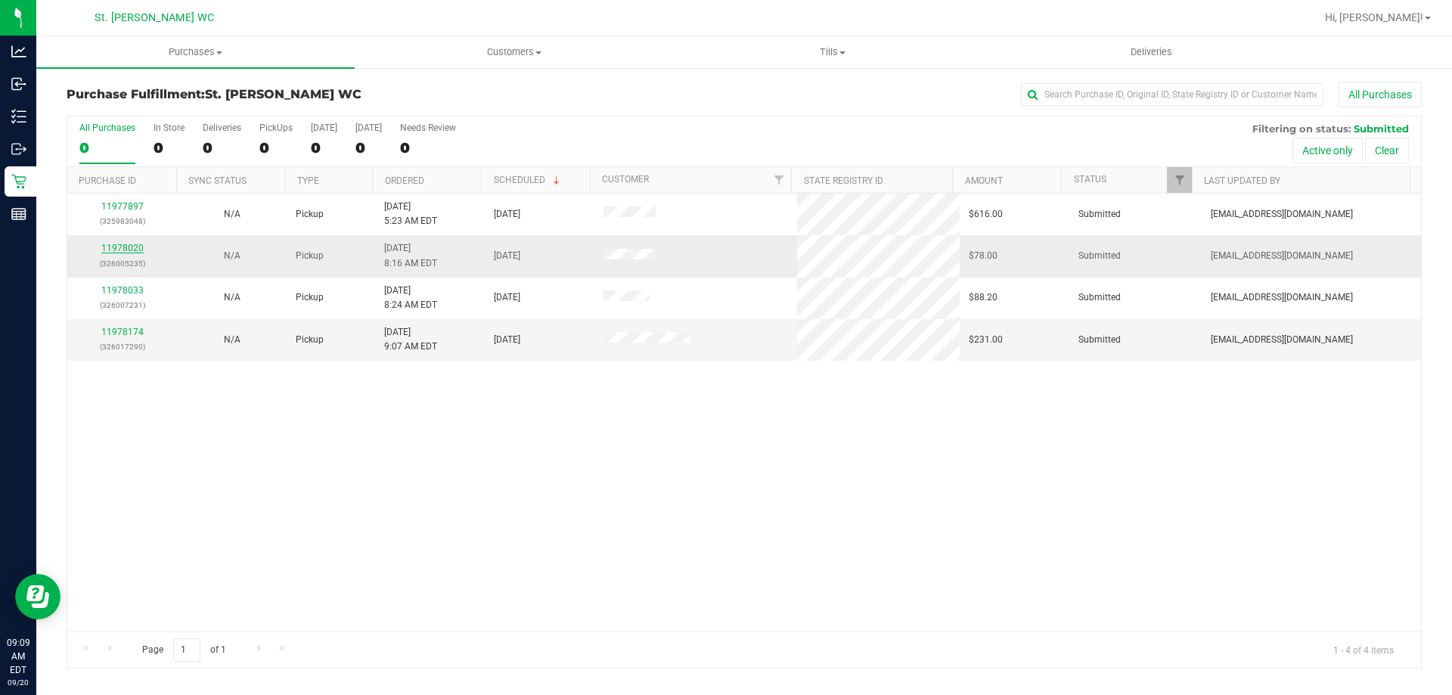
click at [113, 244] on link "11978020" at bounding box center [122, 248] width 42 height 11
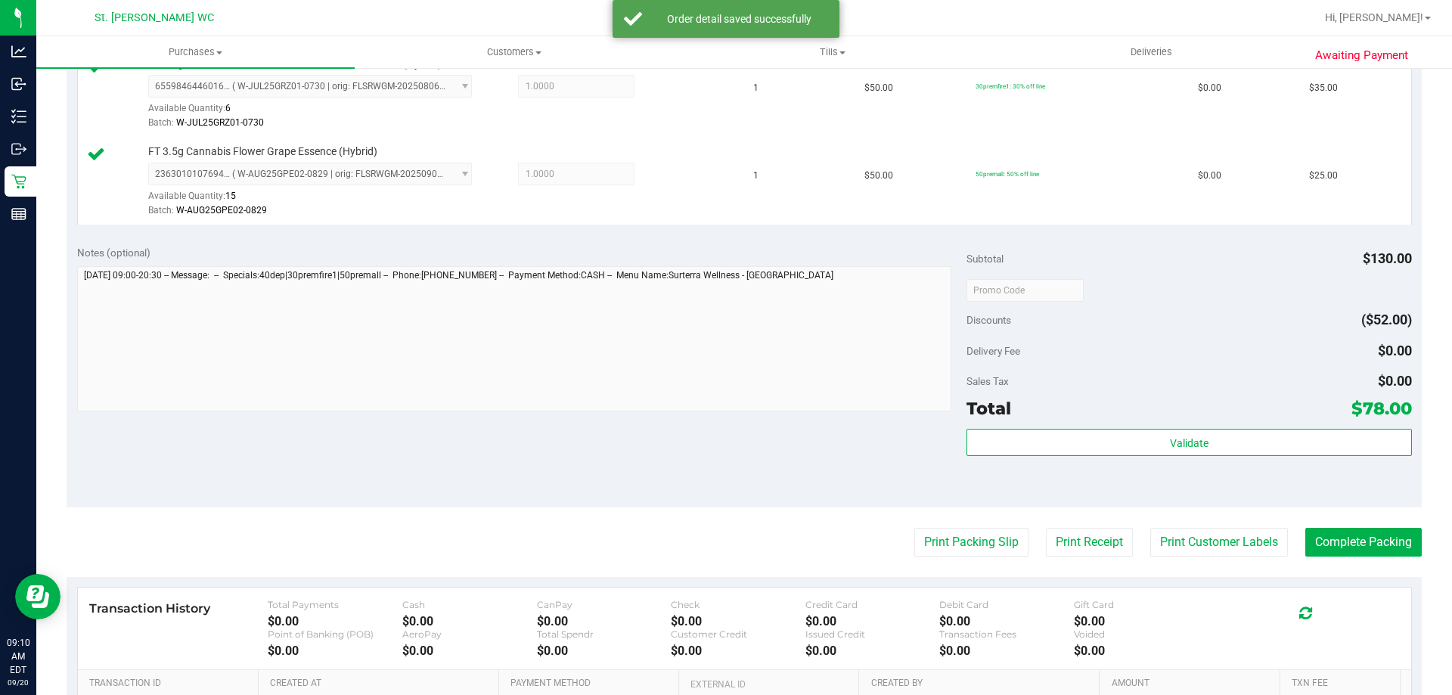
scroll to position [529, 0]
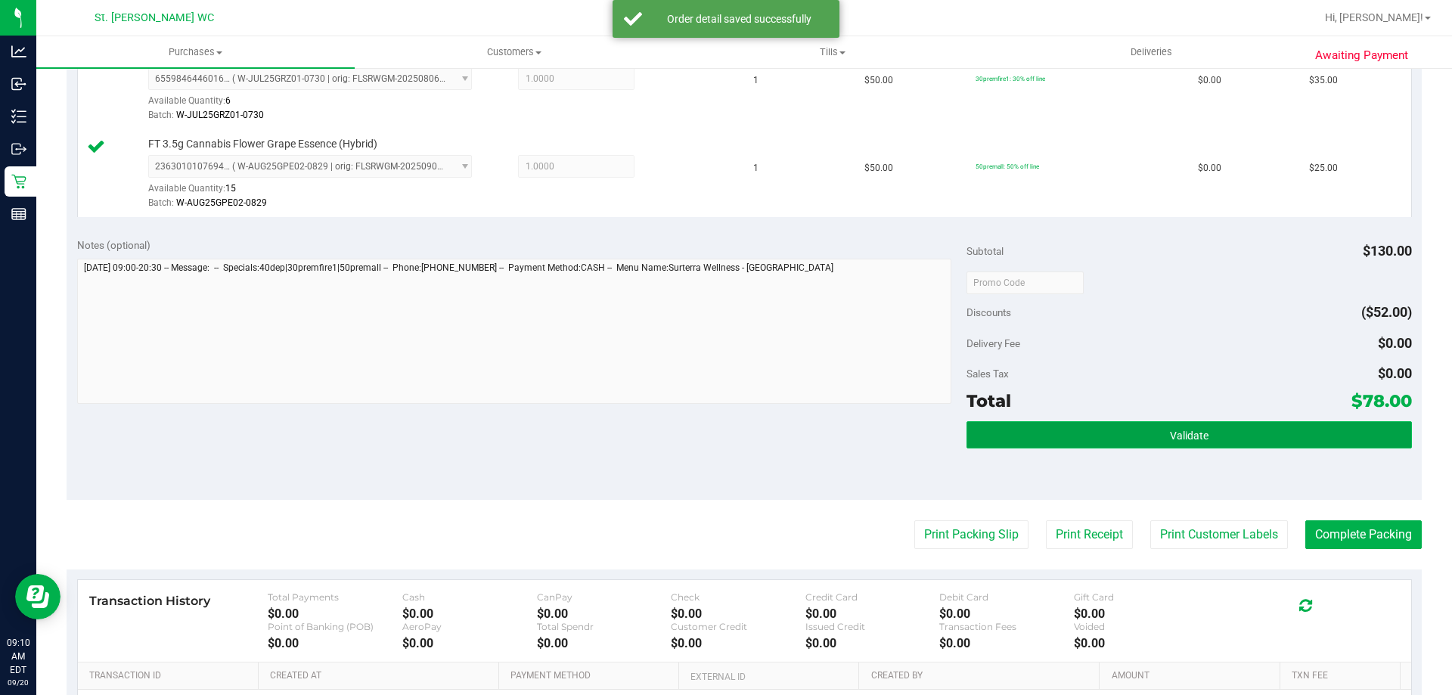
click at [1197, 442] on button "Validate" at bounding box center [1188, 434] width 445 height 27
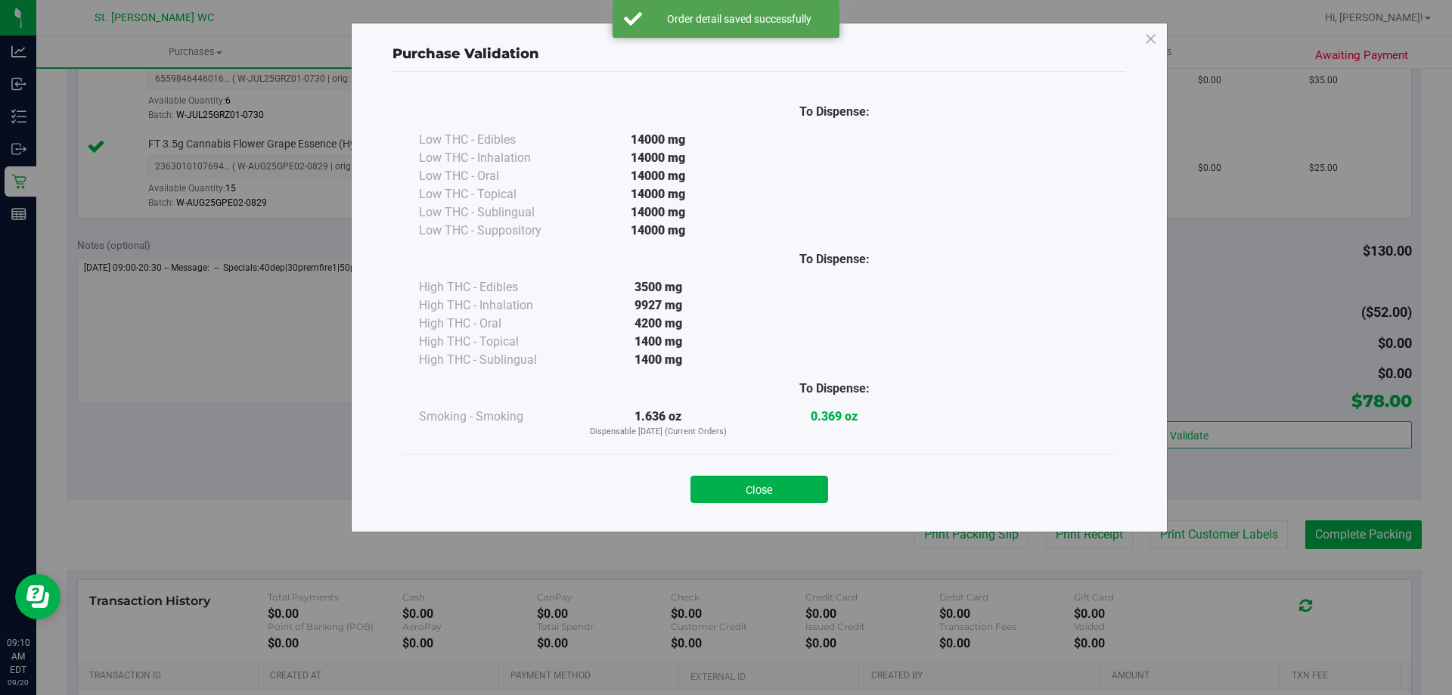
click at [718, 494] on button "Close" at bounding box center [759, 489] width 138 height 27
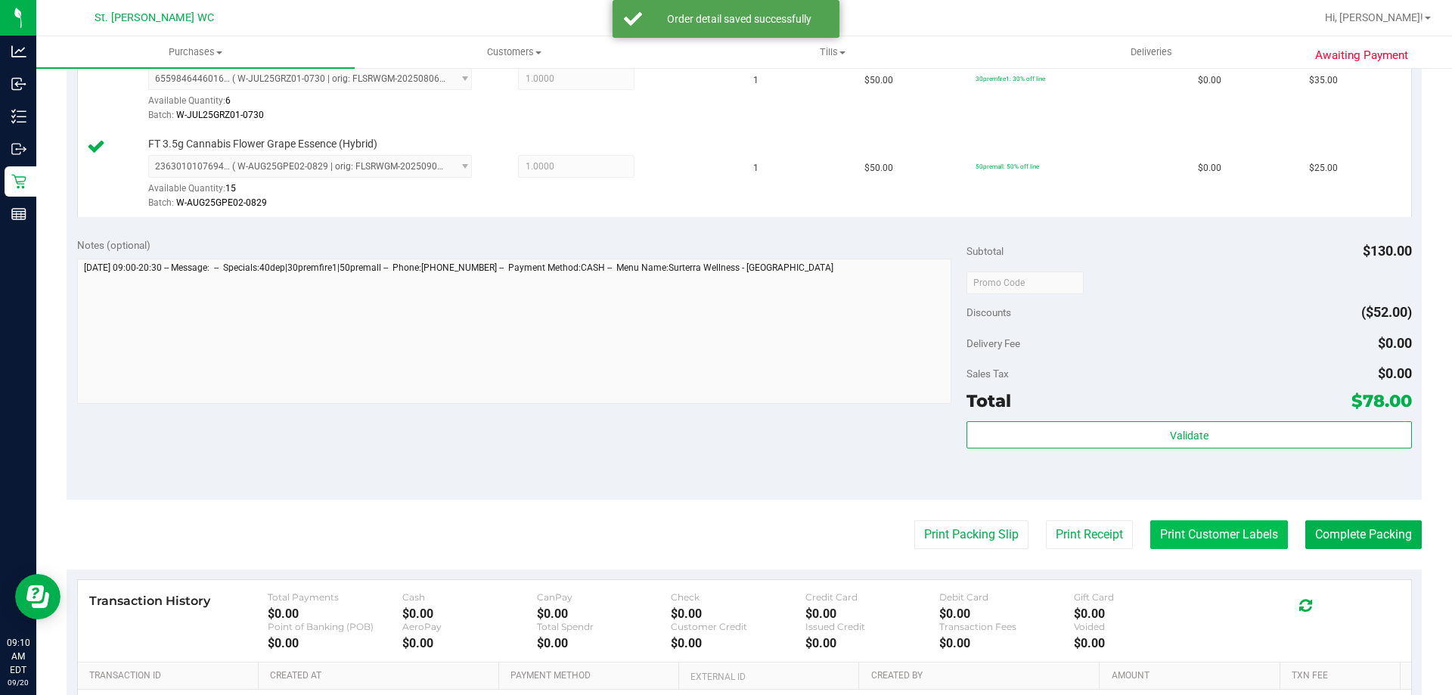
click at [1238, 535] on button "Print Customer Labels" at bounding box center [1219, 534] width 138 height 29
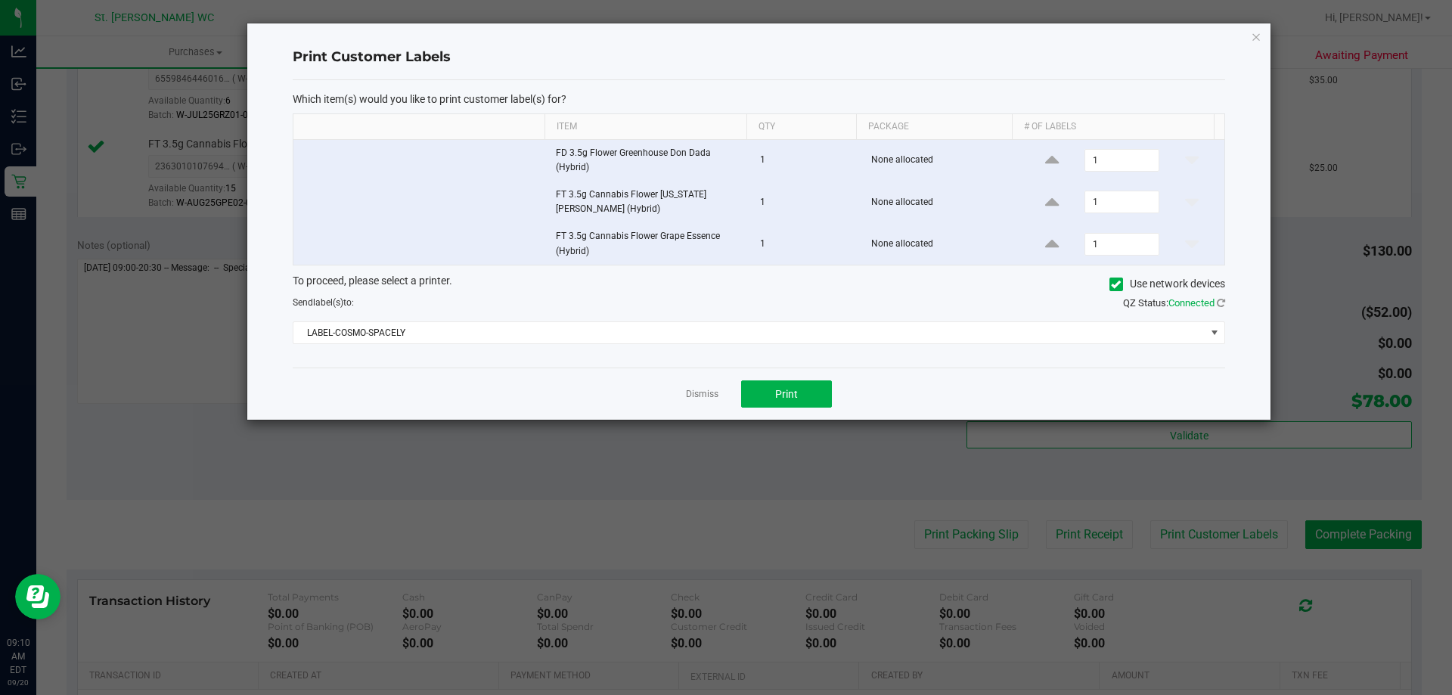
click at [796, 412] on div "Dismiss Print" at bounding box center [759, 393] width 932 height 52
click at [788, 401] on button "Print" at bounding box center [786, 393] width 91 height 27
click at [1256, 36] on icon "button" at bounding box center [1255, 36] width 11 height 18
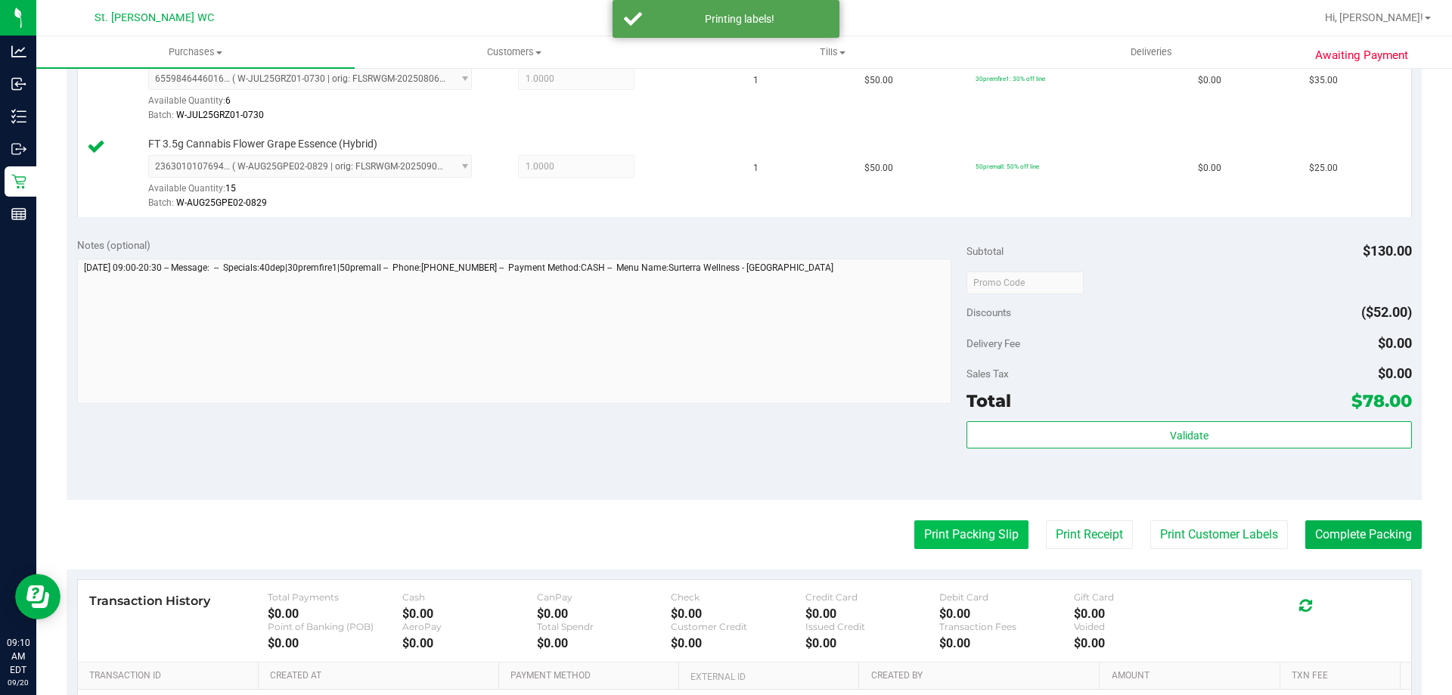
click at [954, 532] on button "Print Packing Slip" at bounding box center [971, 534] width 114 height 29
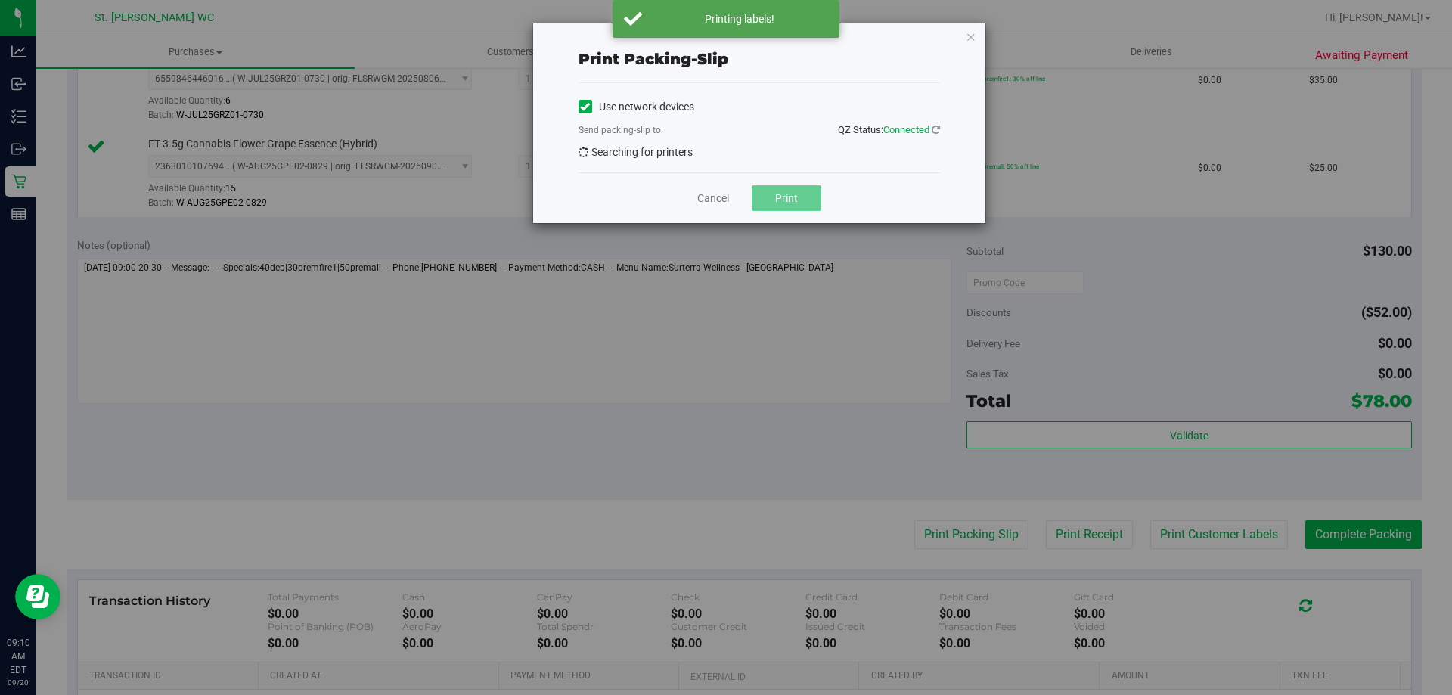
click at [780, 197] on button "Print" at bounding box center [786, 198] width 70 height 26
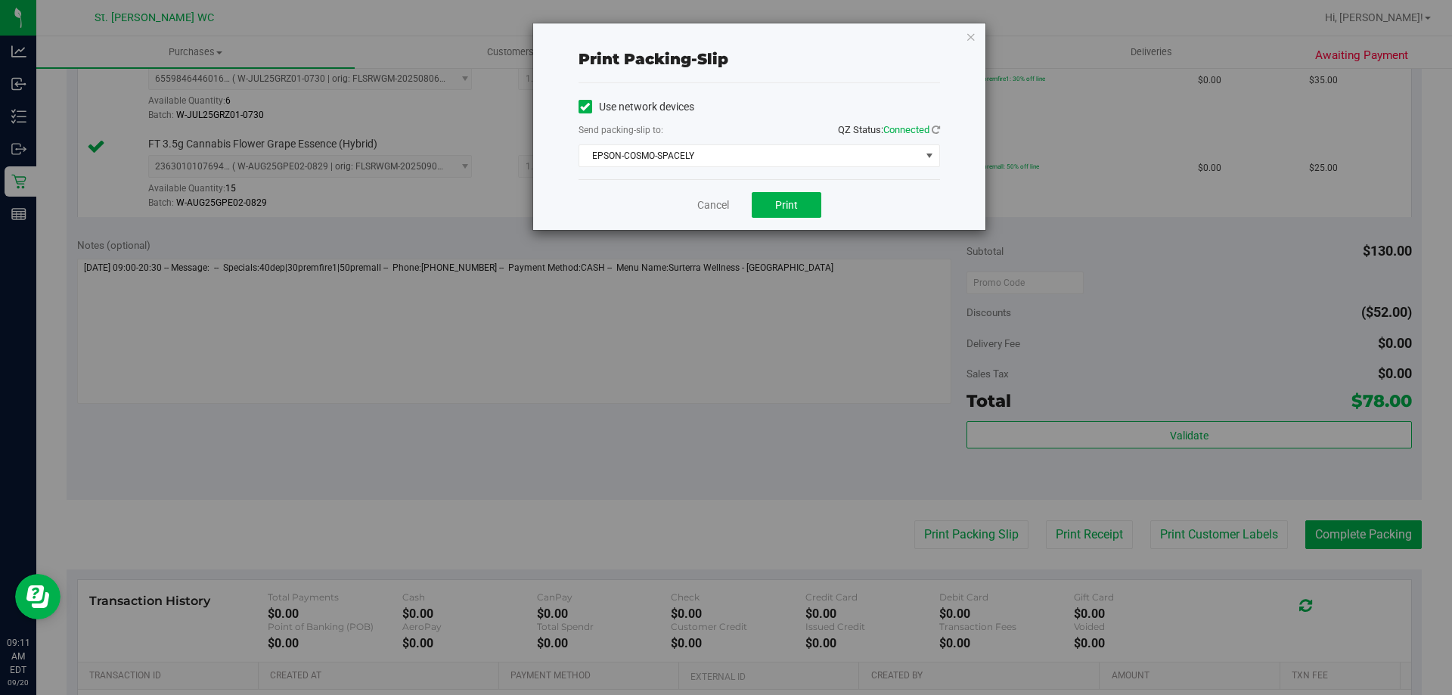
click at [979, 13] on div "Print packing-slip Use network devices Send packing-slip to: QZ Status: Connect…" at bounding box center [731, 347] width 1463 height 695
click at [965, 35] on icon "button" at bounding box center [970, 36] width 11 height 18
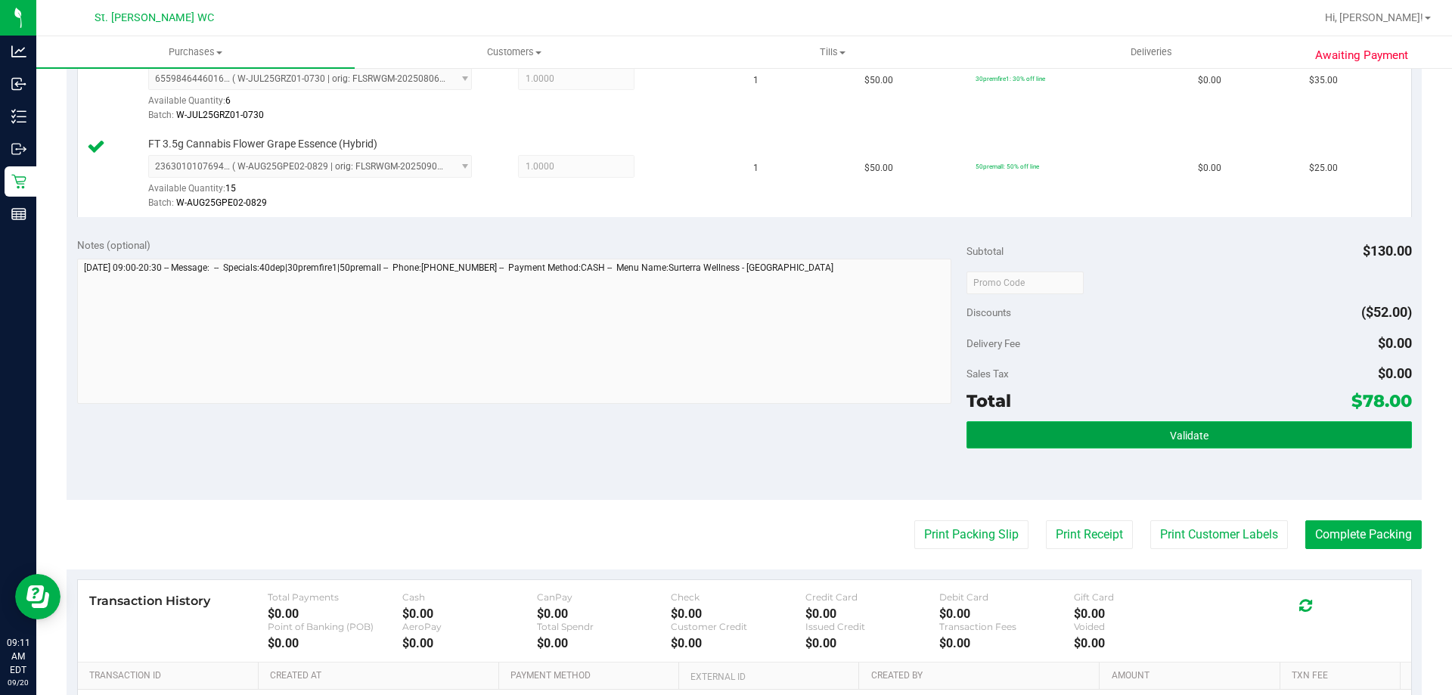
click at [1240, 448] on button "Validate" at bounding box center [1188, 434] width 445 height 27
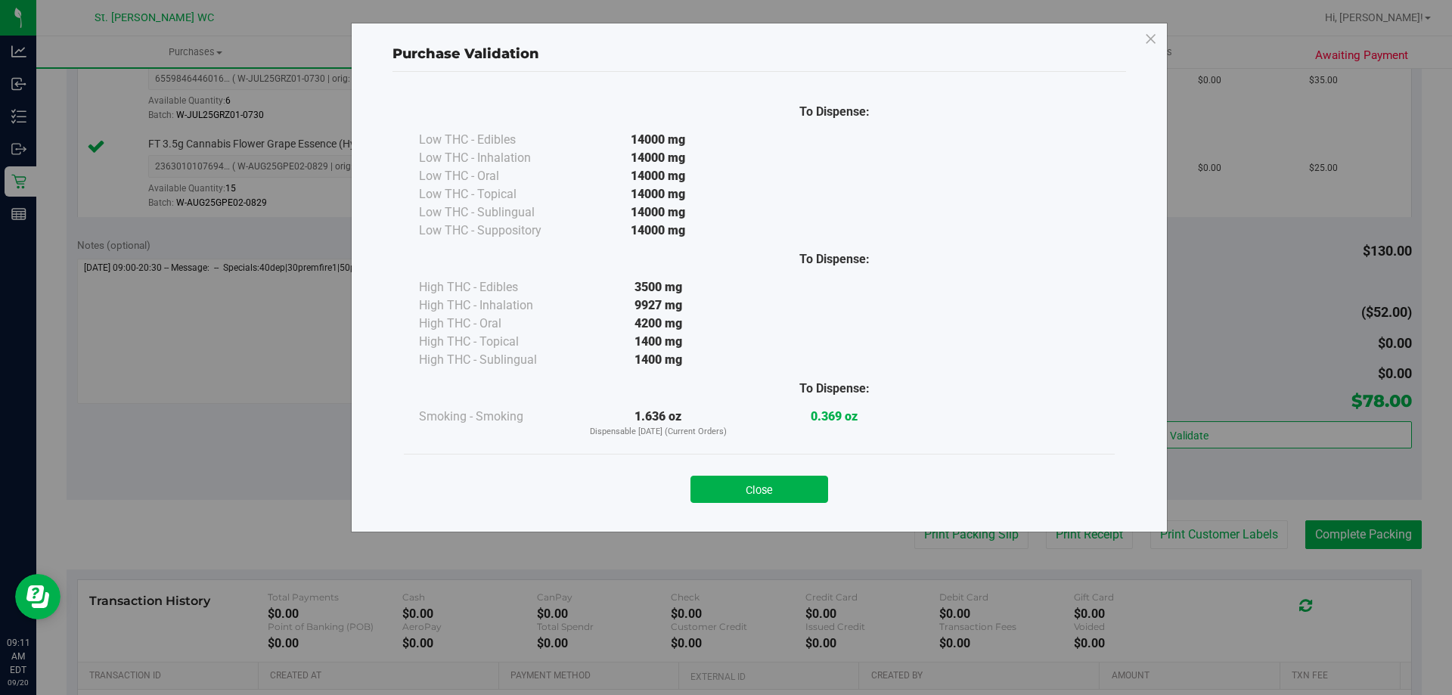
click at [790, 515] on div "To Dispense: Low THC - Edibles 14000 mg" at bounding box center [758, 295] width 733 height 446
click at [781, 502] on button "Close" at bounding box center [759, 489] width 138 height 27
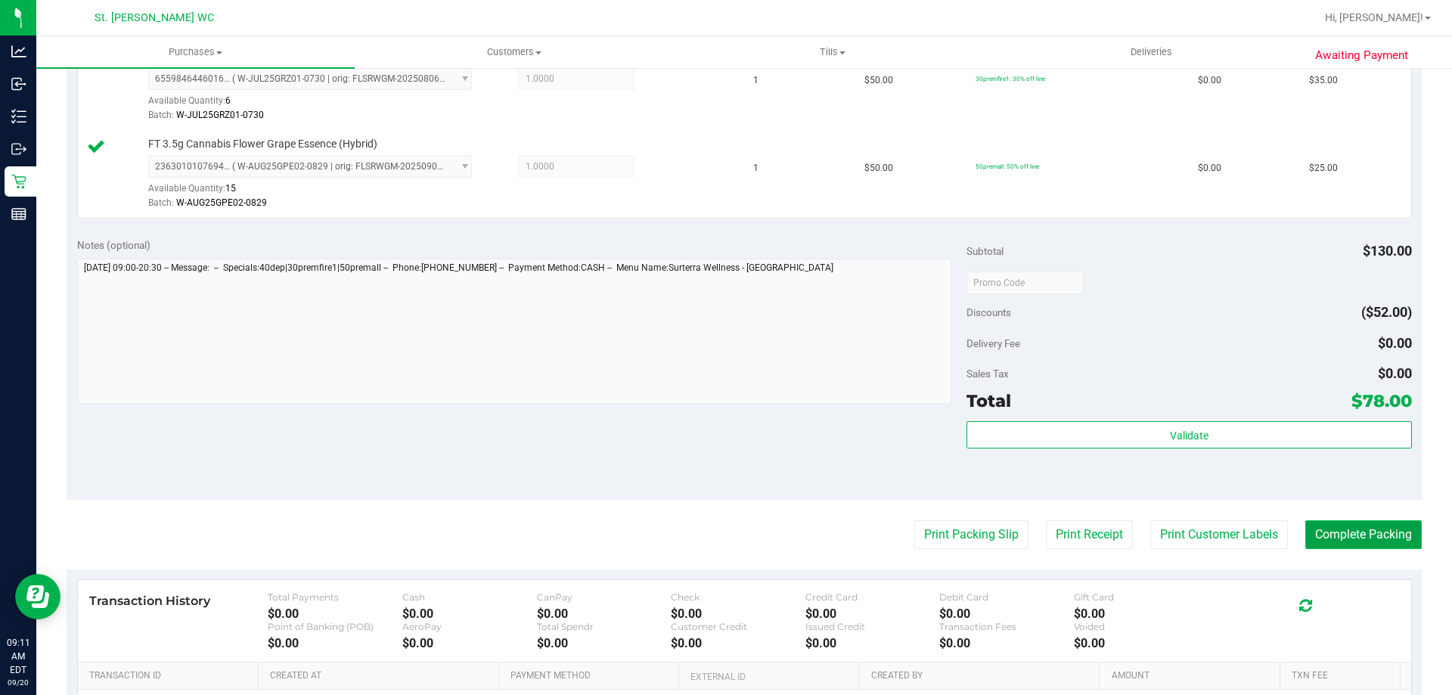
click at [1368, 531] on button "Complete Packing" at bounding box center [1363, 534] width 116 height 29
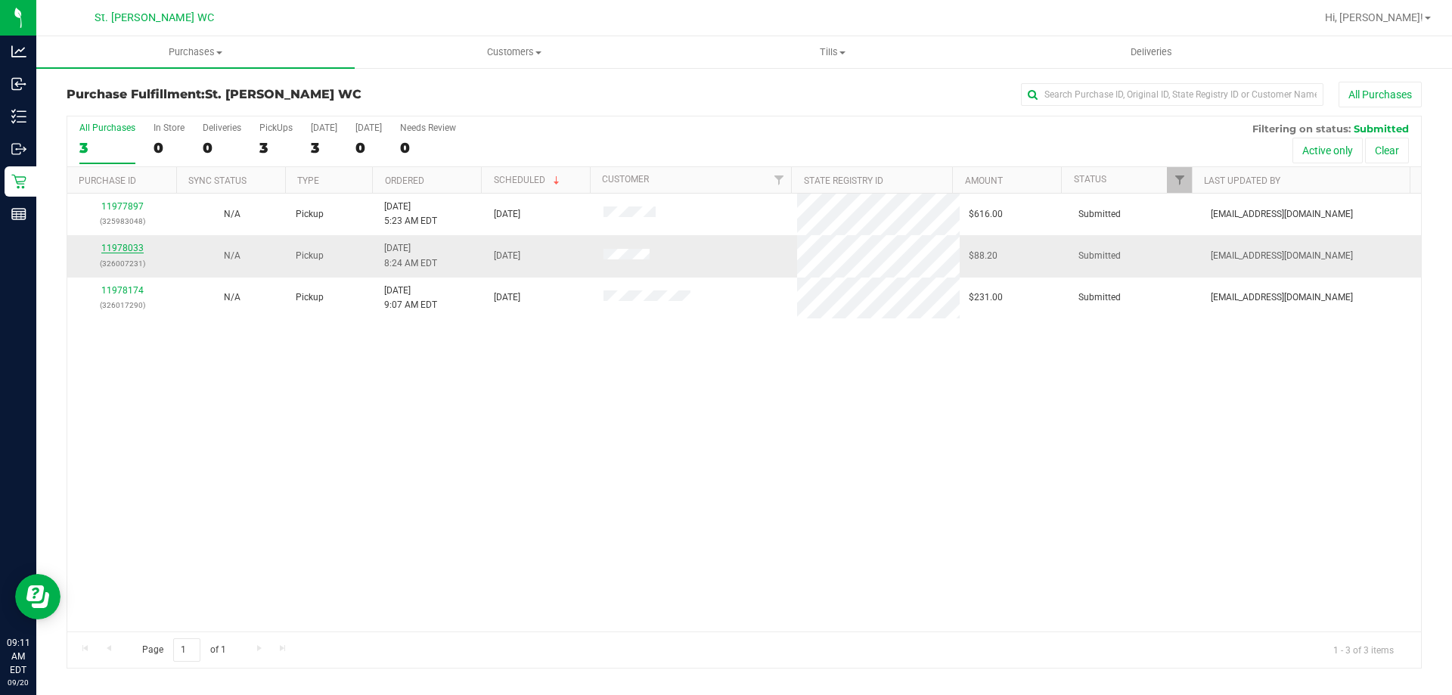
click at [112, 248] on link "11978033" at bounding box center [122, 248] width 42 height 11
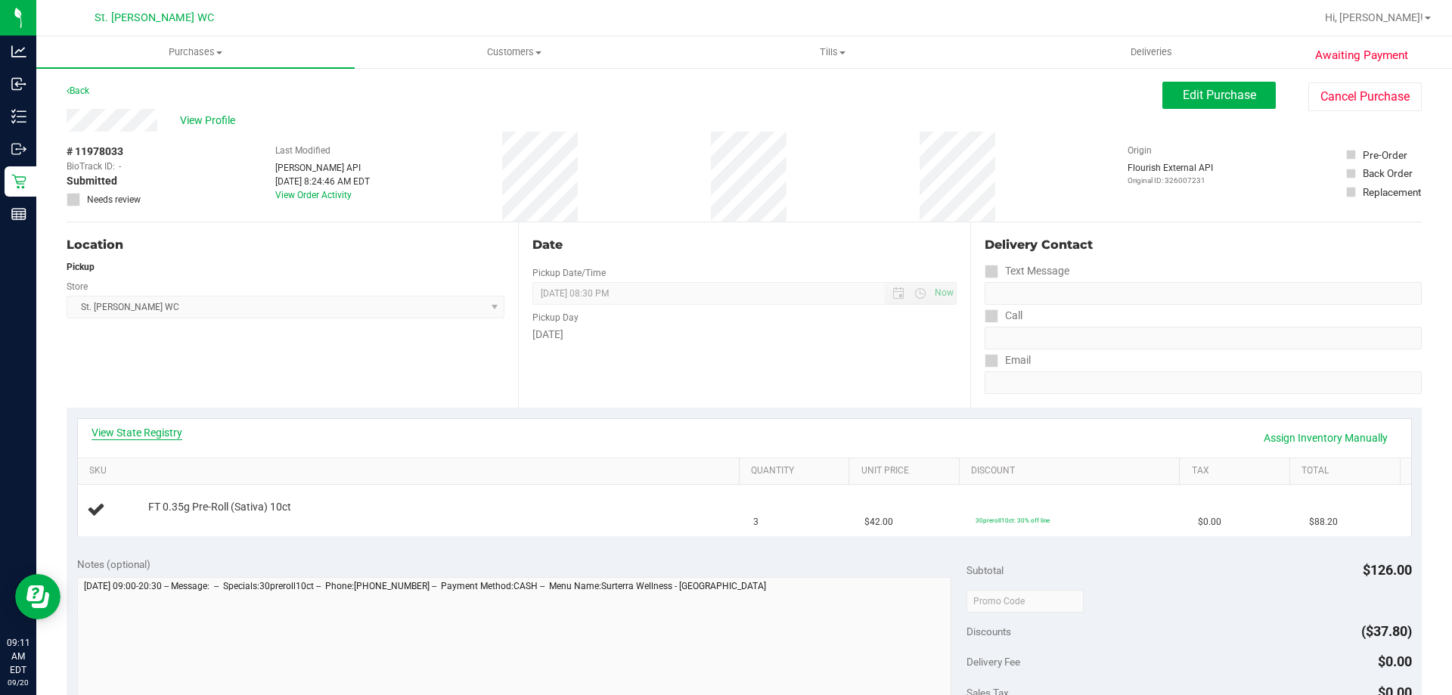
click at [123, 426] on link "View State Registry" at bounding box center [136, 432] width 91 height 15
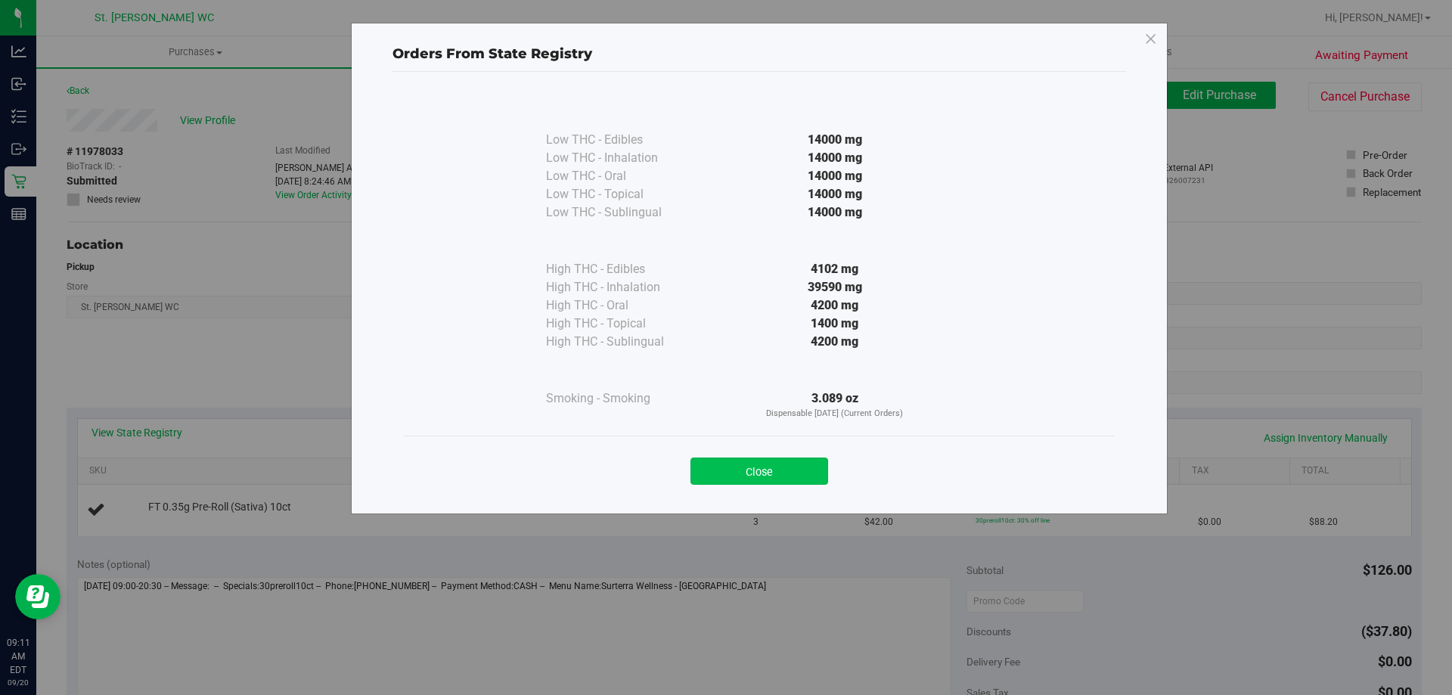
click at [734, 471] on button "Close" at bounding box center [759, 470] width 138 height 27
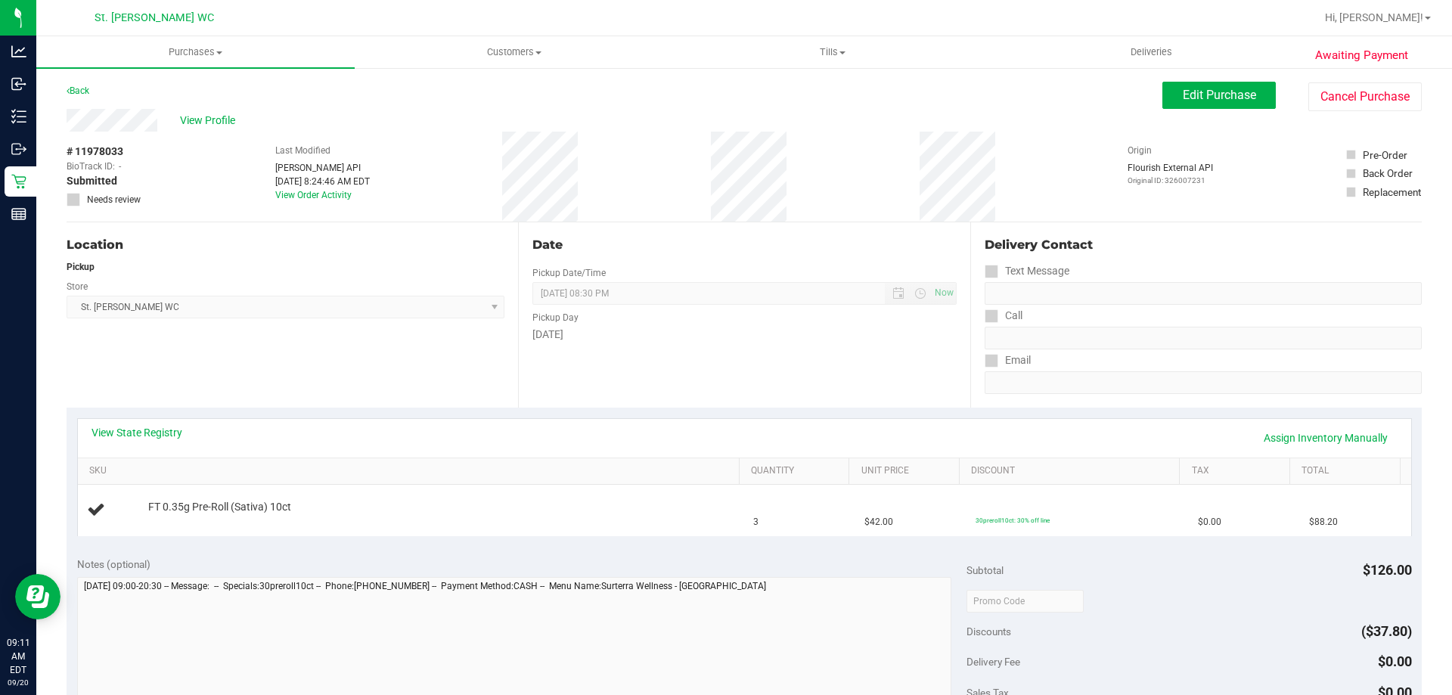
click at [472, 389] on div "Location Pickup Store [GEOGRAPHIC_DATA][PERSON_NAME] WC Select Store [PERSON_NA…" at bounding box center [292, 314] width 451 height 185
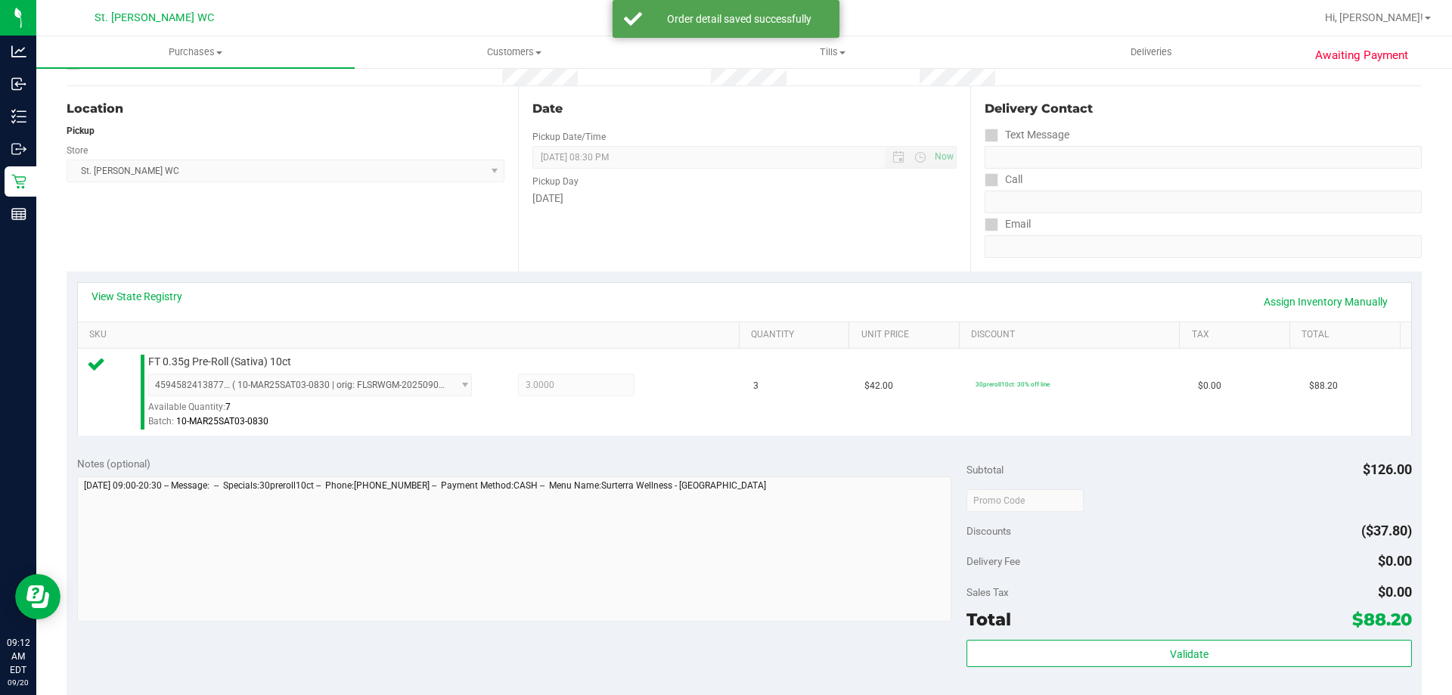
scroll to position [302, 0]
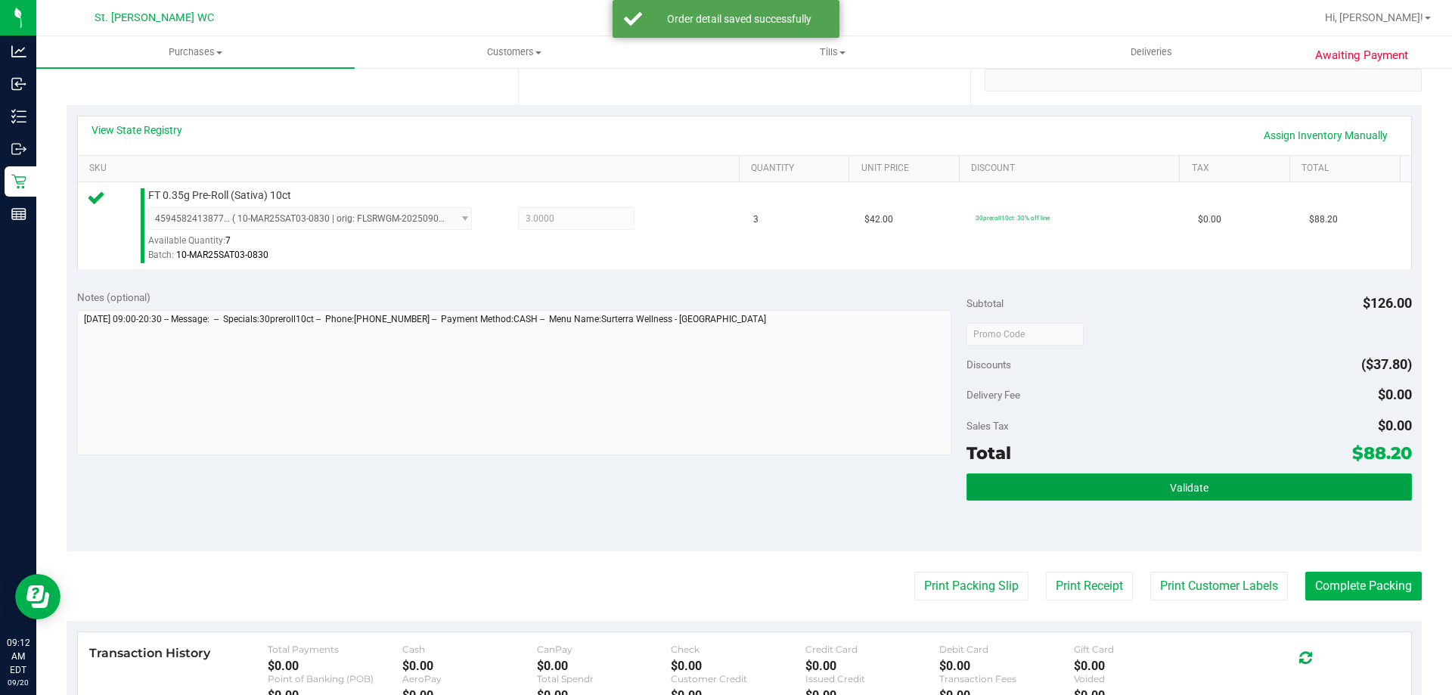
click at [1041, 482] on button "Validate" at bounding box center [1188, 486] width 445 height 27
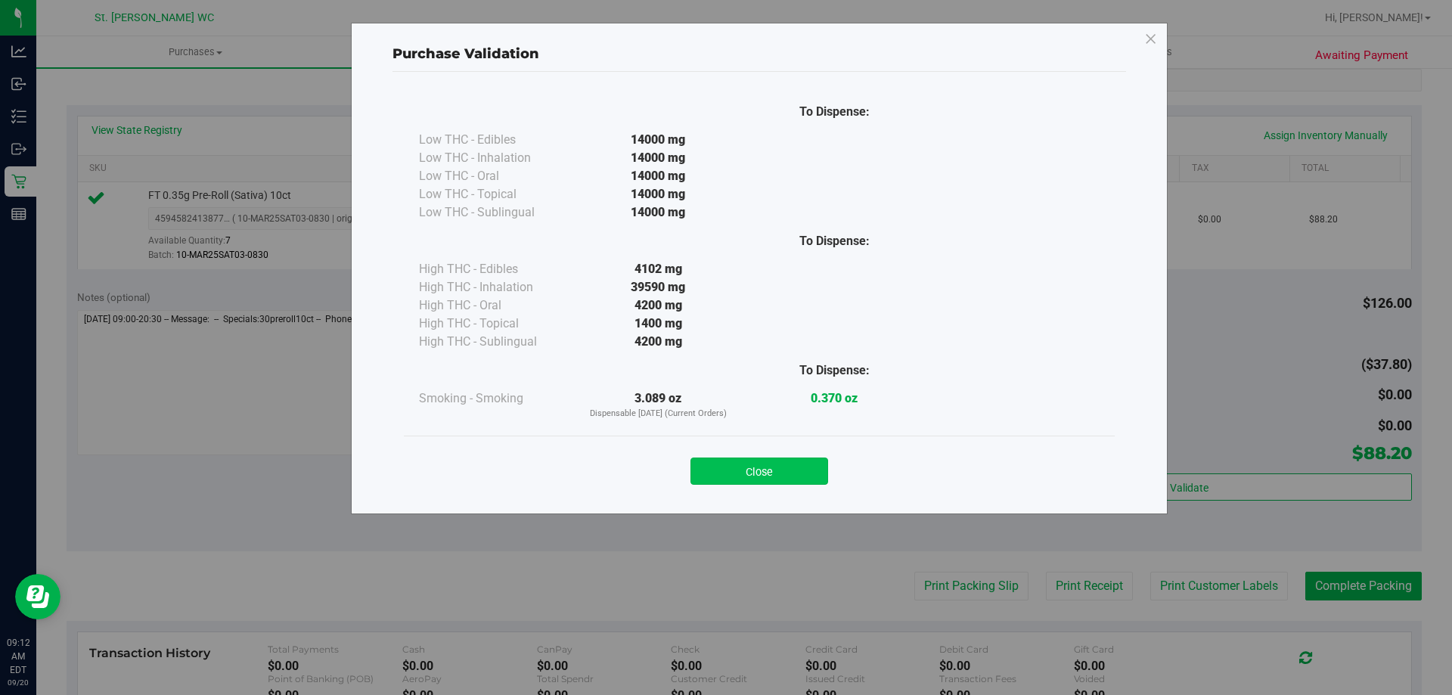
click at [816, 477] on button "Close" at bounding box center [759, 470] width 138 height 27
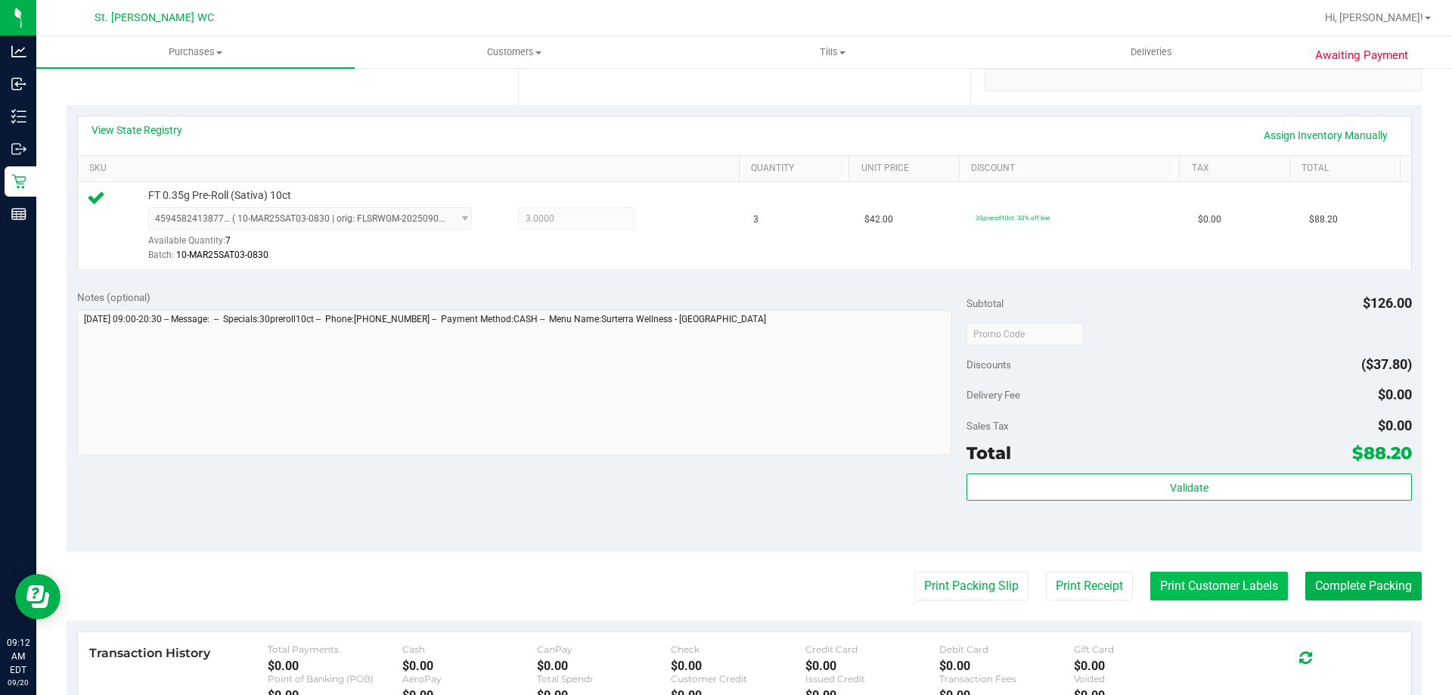
click at [1150, 586] on button "Print Customer Labels" at bounding box center [1219, 586] width 138 height 29
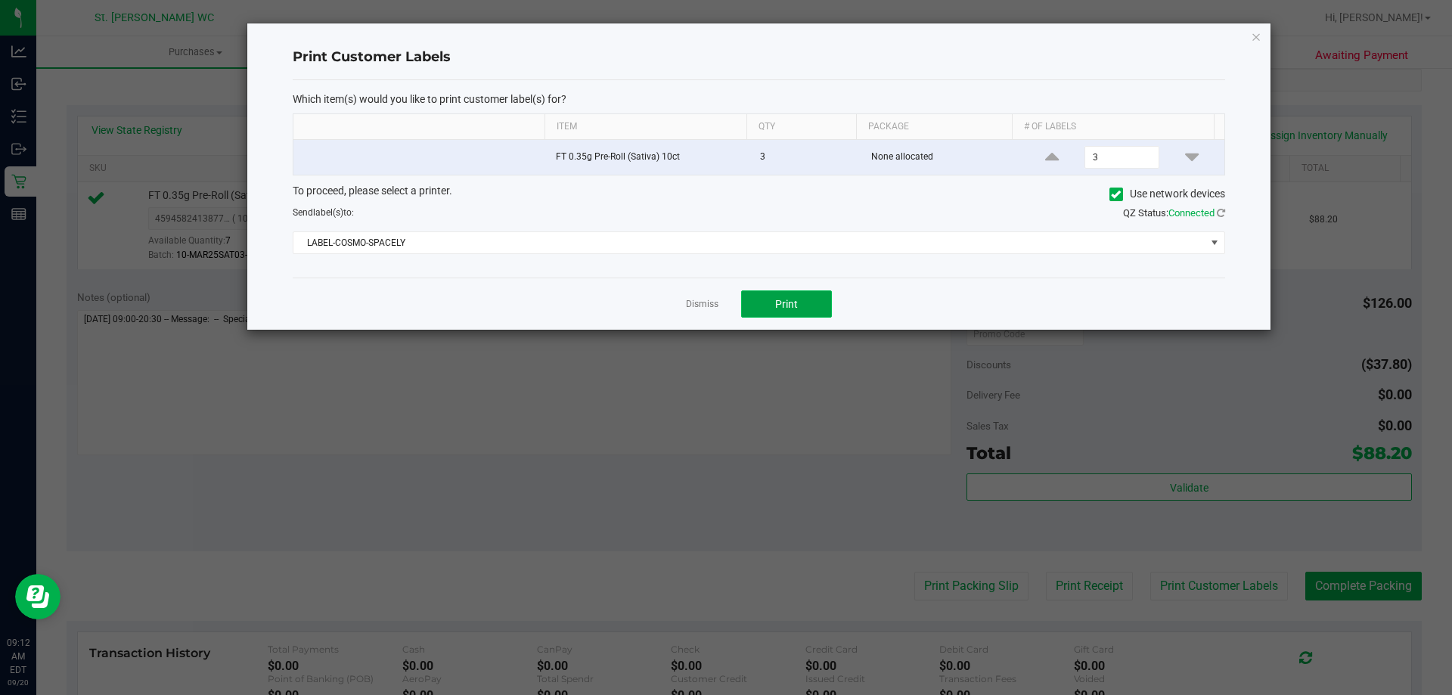
click at [763, 303] on button "Print" at bounding box center [786, 303] width 91 height 27
click at [1254, 36] on icon "button" at bounding box center [1255, 36] width 11 height 18
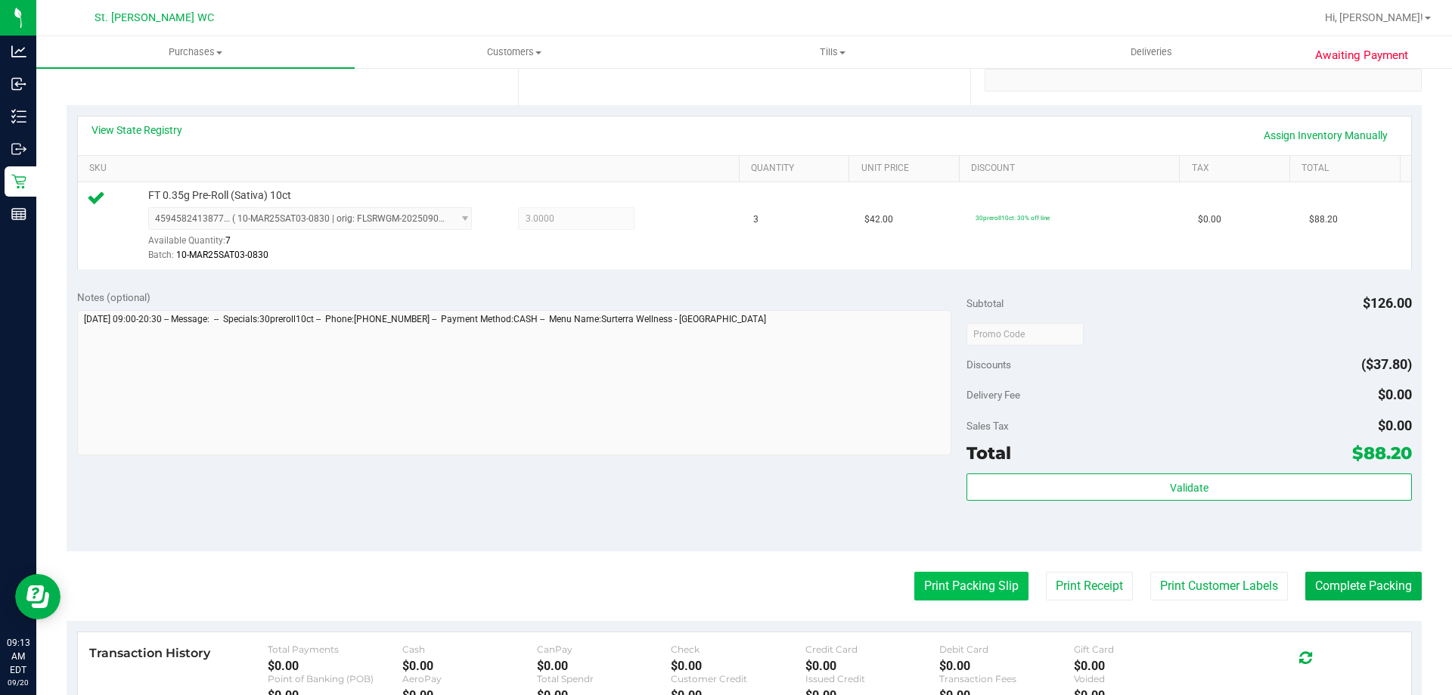
click at [919, 597] on button "Print Packing Slip" at bounding box center [971, 586] width 114 height 29
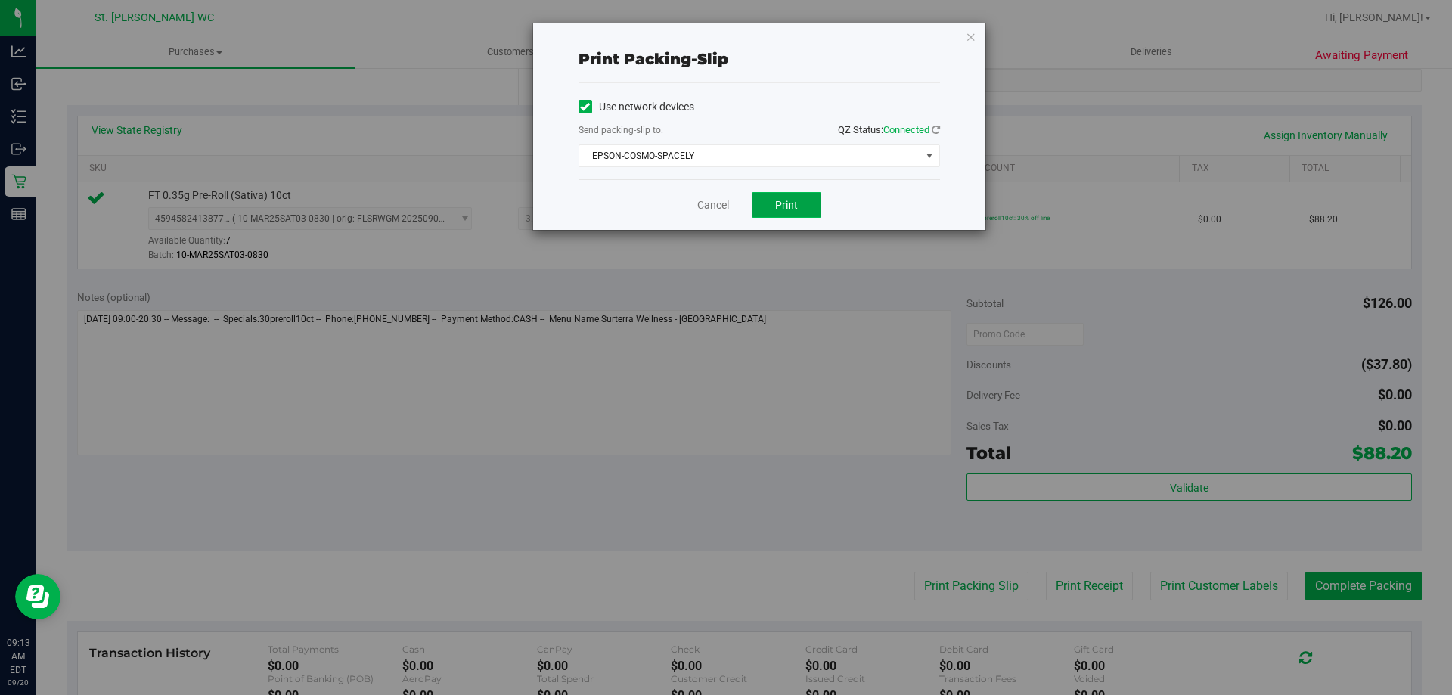
click at [789, 201] on span "Print" at bounding box center [786, 205] width 23 height 12
click at [970, 31] on icon "button" at bounding box center [970, 36] width 11 height 18
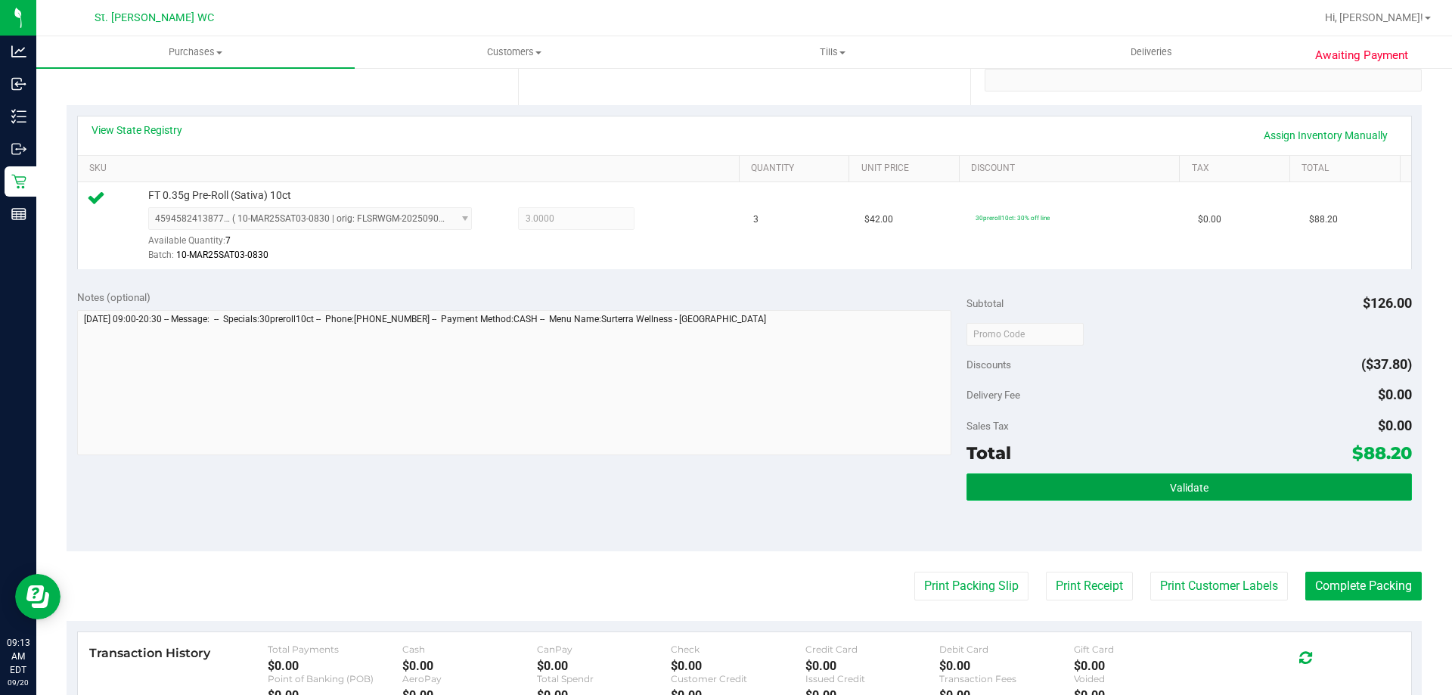
click at [1241, 476] on button "Validate" at bounding box center [1188, 486] width 445 height 27
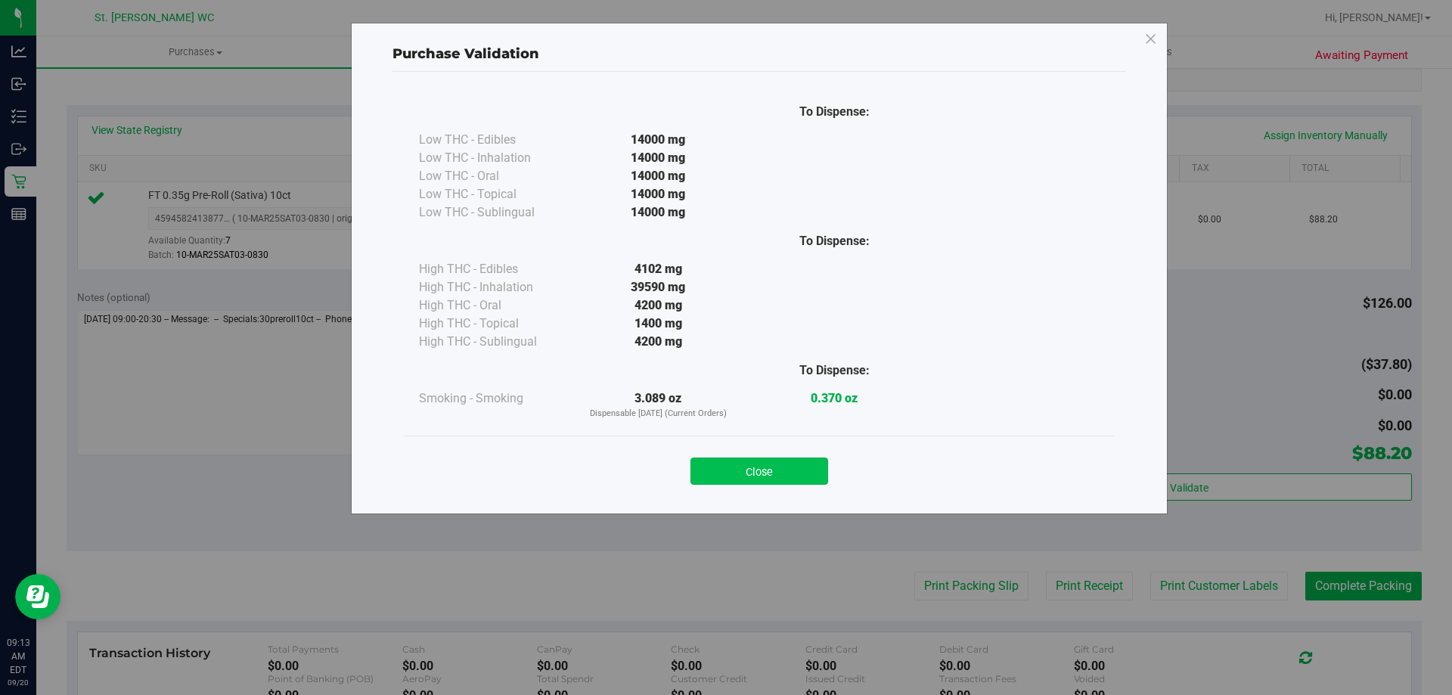
click at [745, 478] on button "Close" at bounding box center [759, 470] width 138 height 27
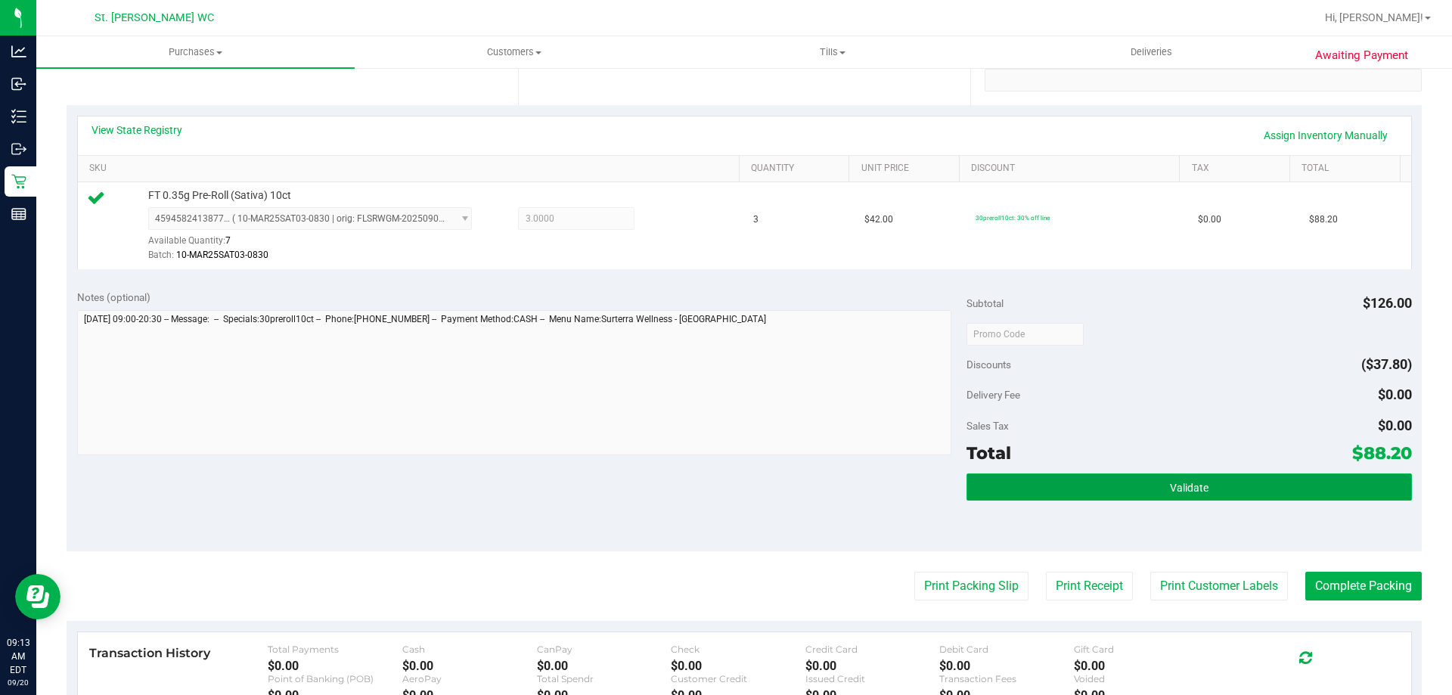
click at [994, 473] on button "Validate" at bounding box center [1188, 486] width 445 height 27
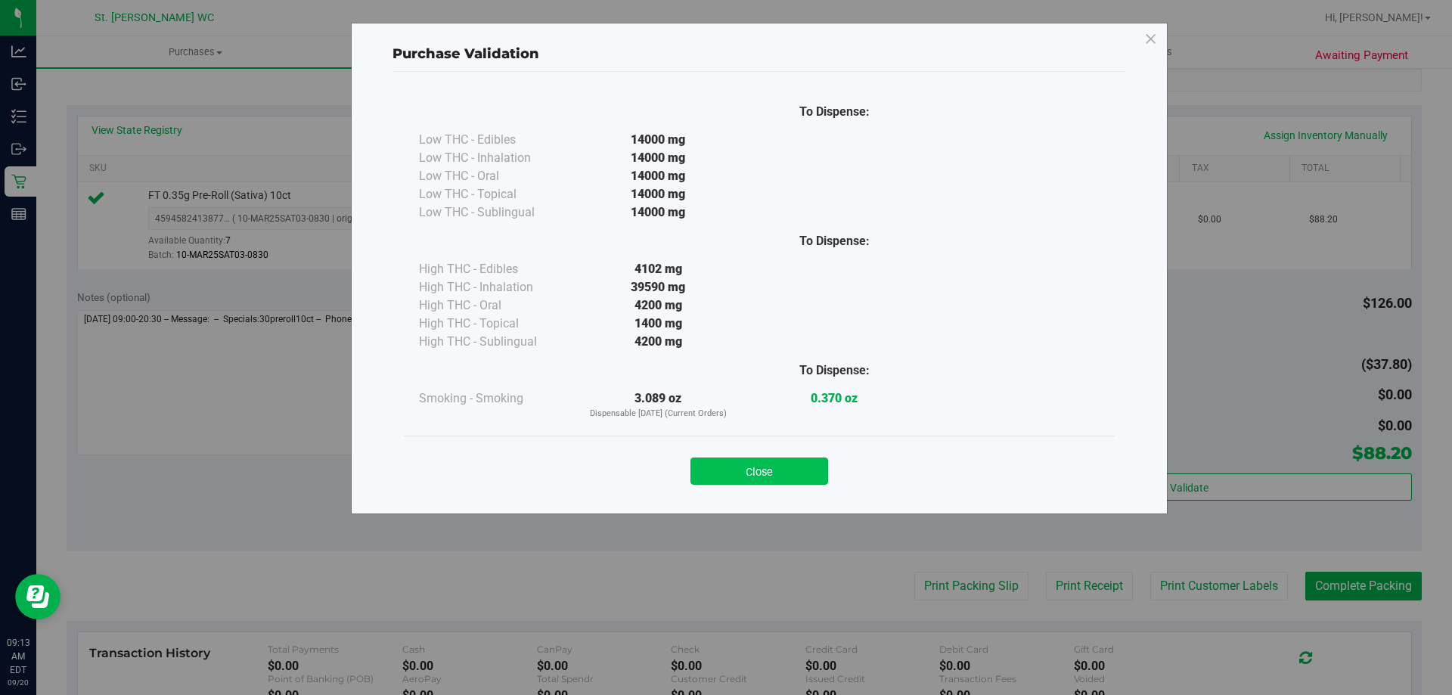
click at [742, 479] on button "Close" at bounding box center [759, 470] width 138 height 27
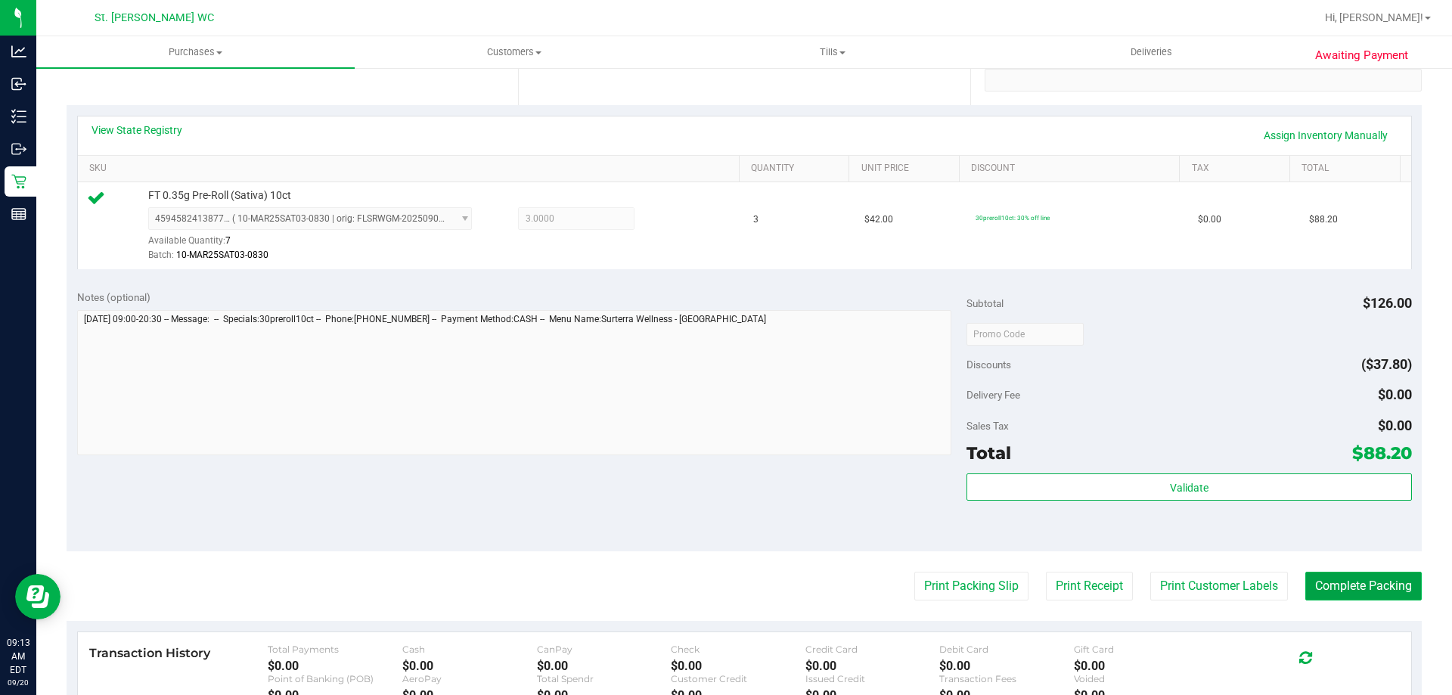
click at [1352, 584] on button "Complete Packing" at bounding box center [1363, 586] width 116 height 29
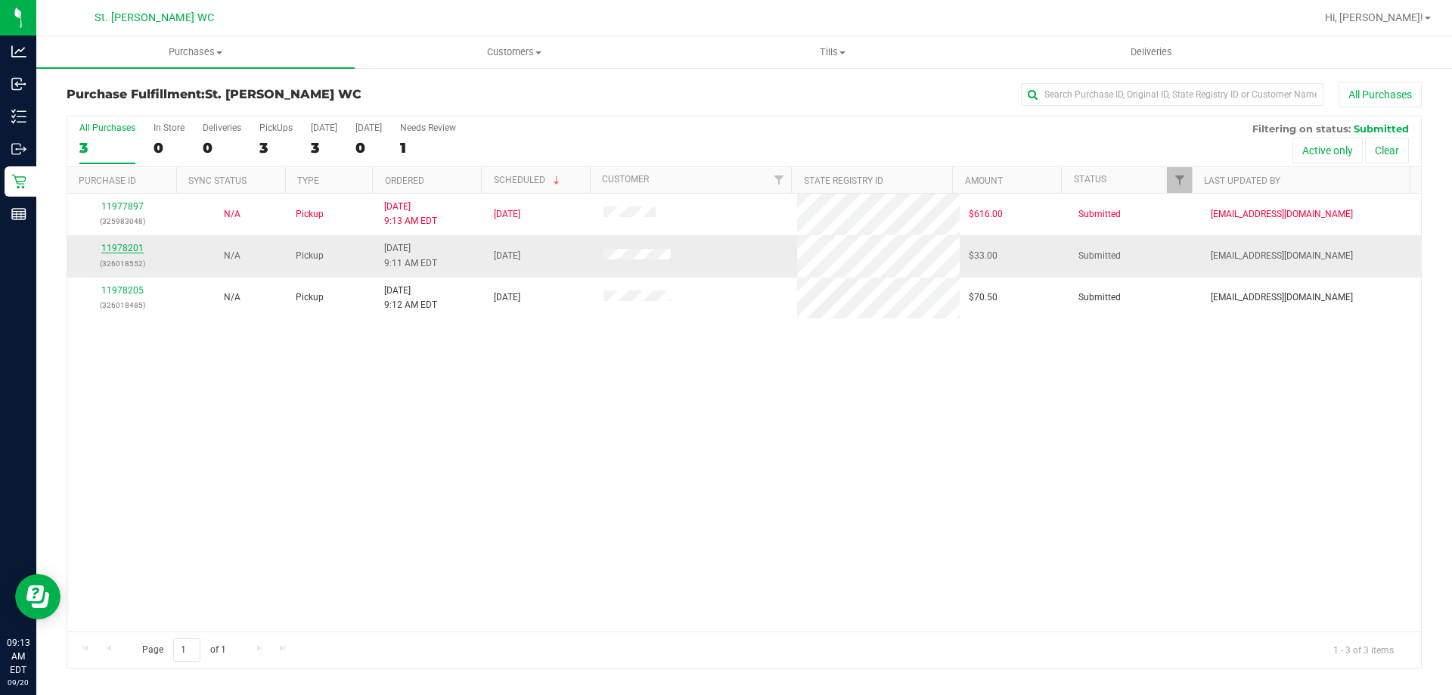
click at [113, 248] on link "11978201" at bounding box center [122, 248] width 42 height 11
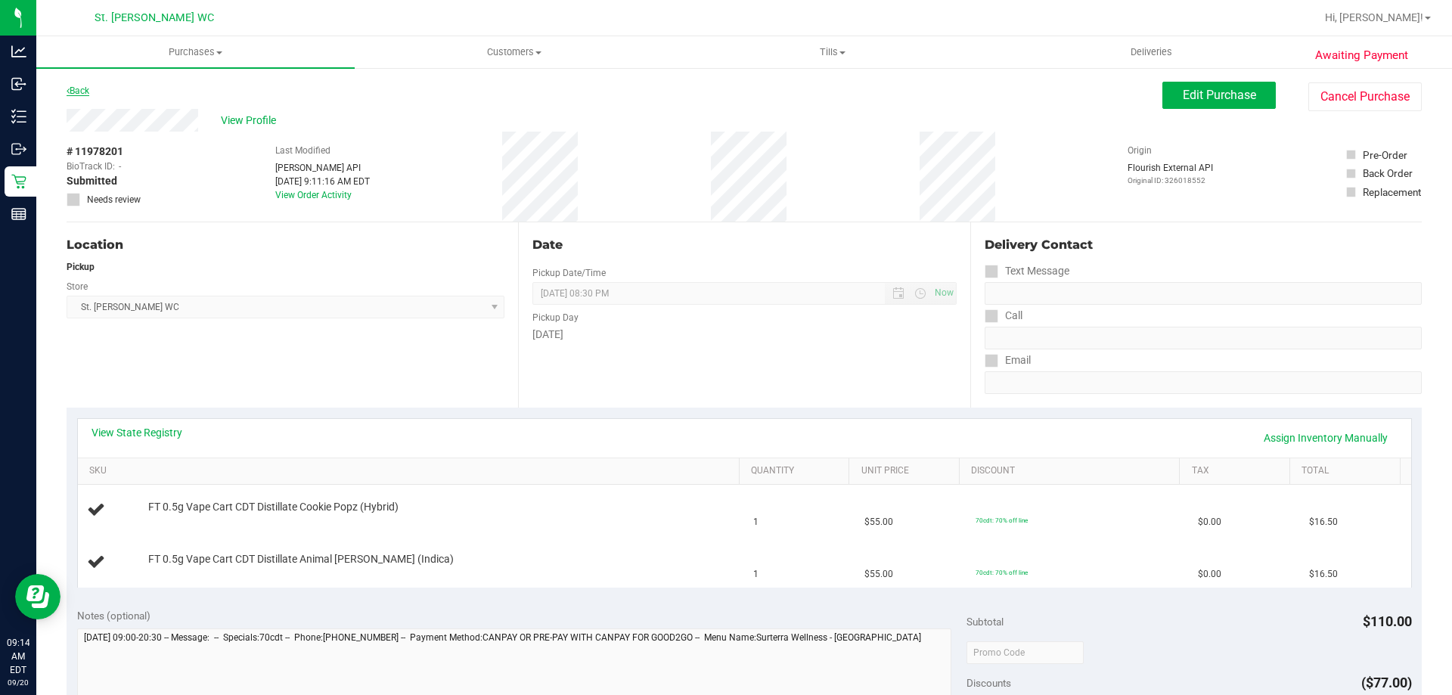
click at [79, 90] on link "Back" at bounding box center [78, 90] width 23 height 11
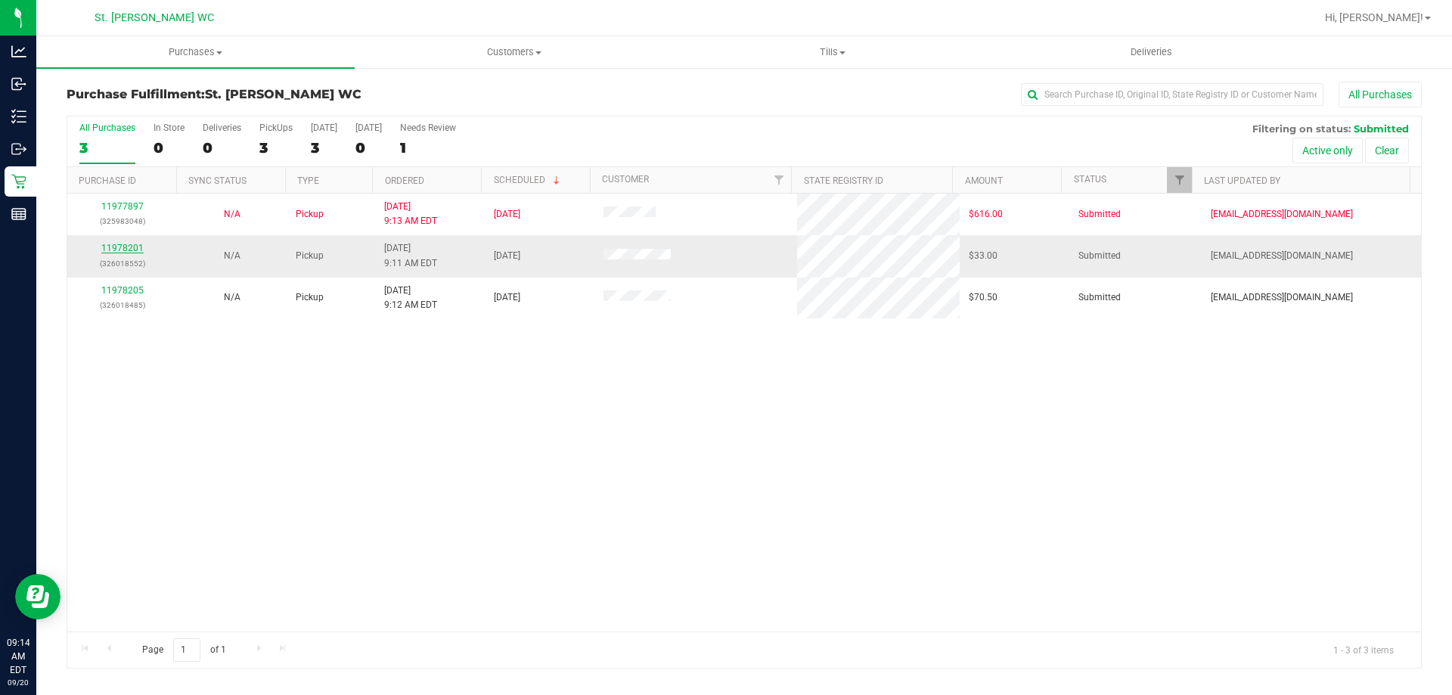
click at [124, 249] on link "11978201" at bounding box center [122, 248] width 42 height 11
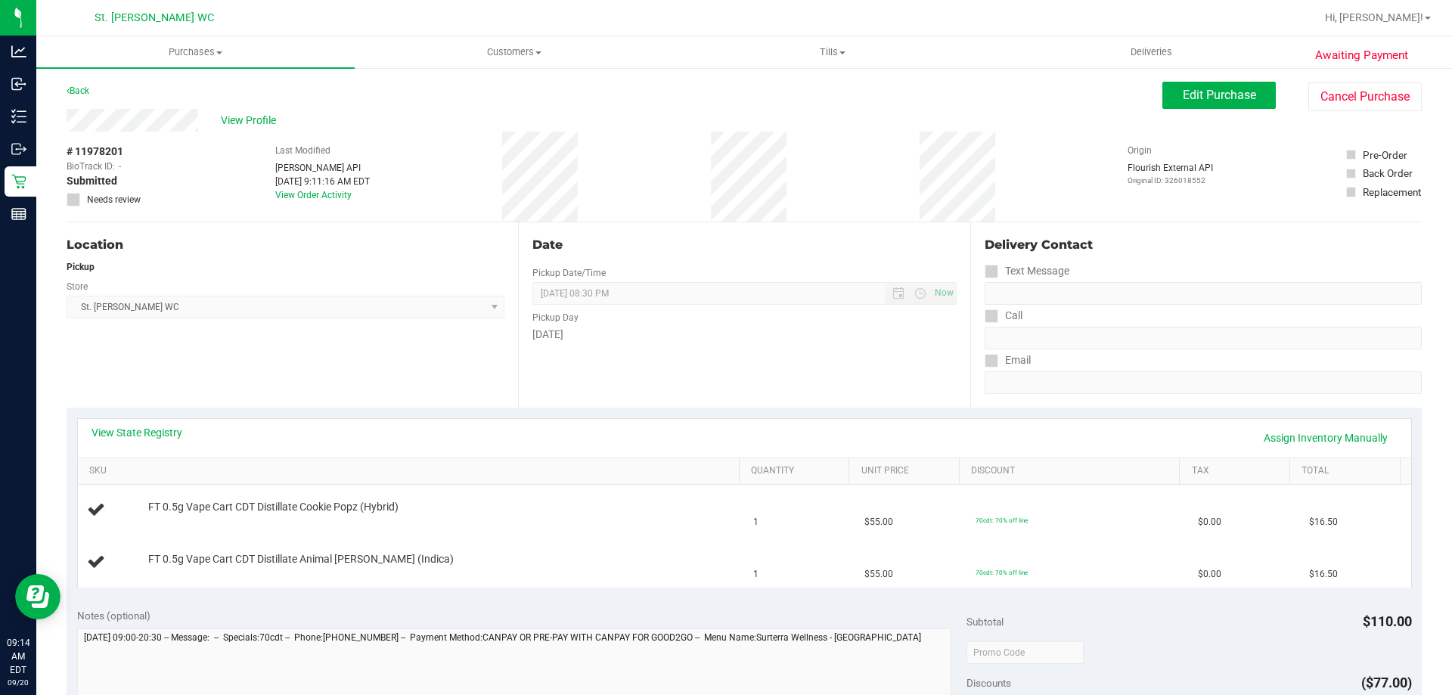
click at [637, 414] on div "View State Registry Assign Inventory Manually SKU Quantity Unit Price Discount …" at bounding box center [744, 502] width 1355 height 190
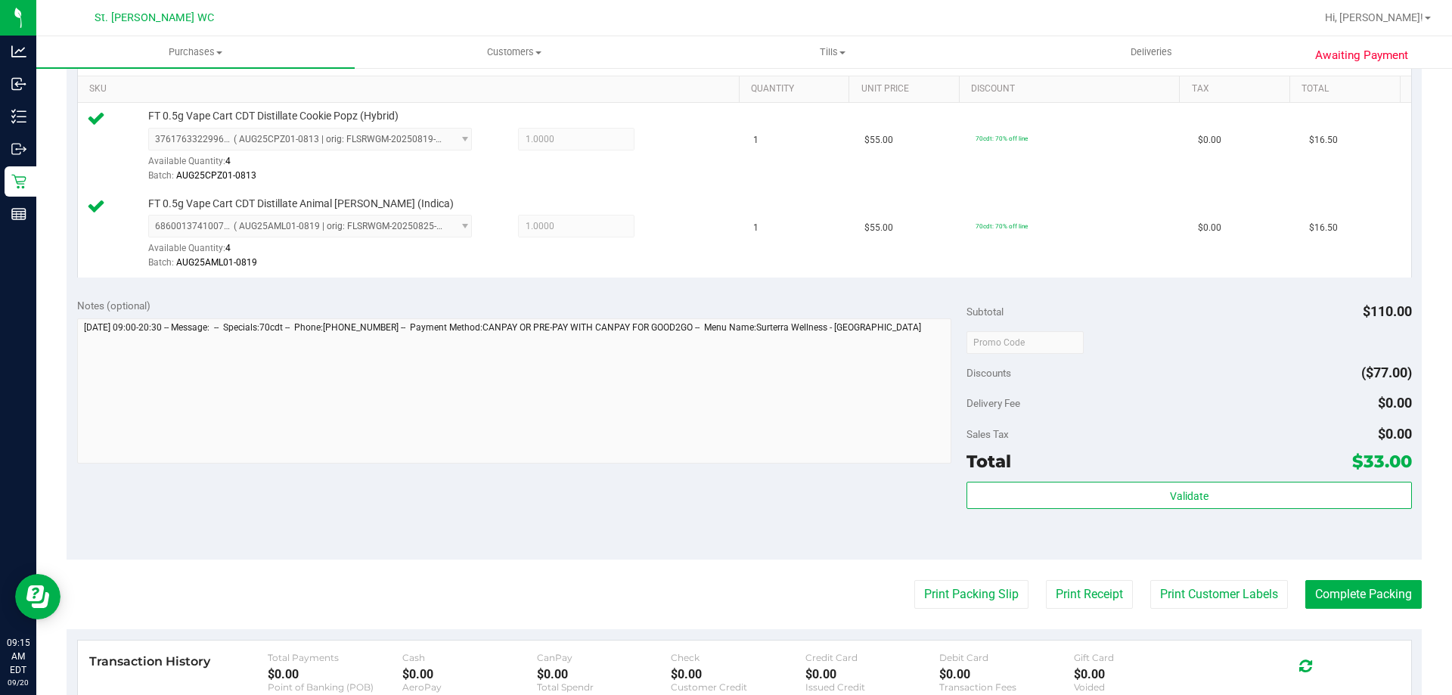
scroll to position [401, 0]
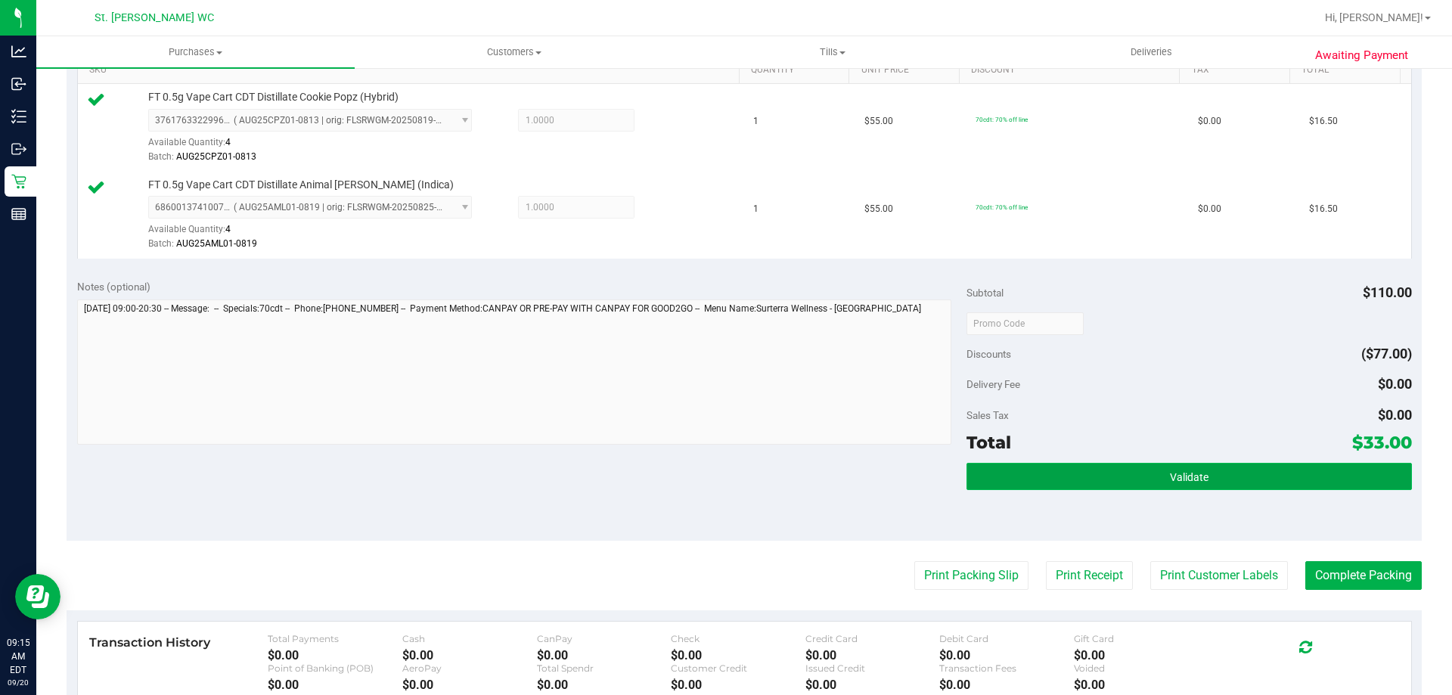
click at [1081, 488] on button "Validate" at bounding box center [1188, 476] width 445 height 27
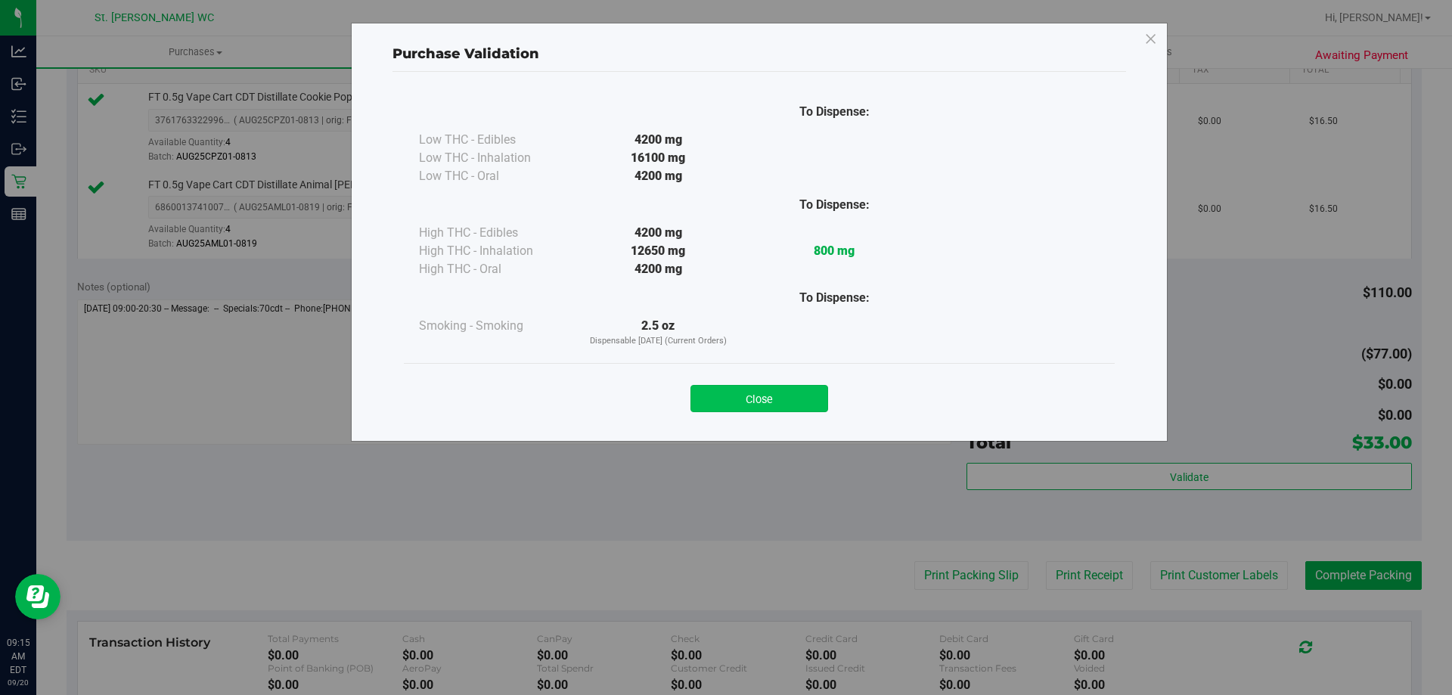
click at [814, 407] on button "Close" at bounding box center [759, 398] width 138 height 27
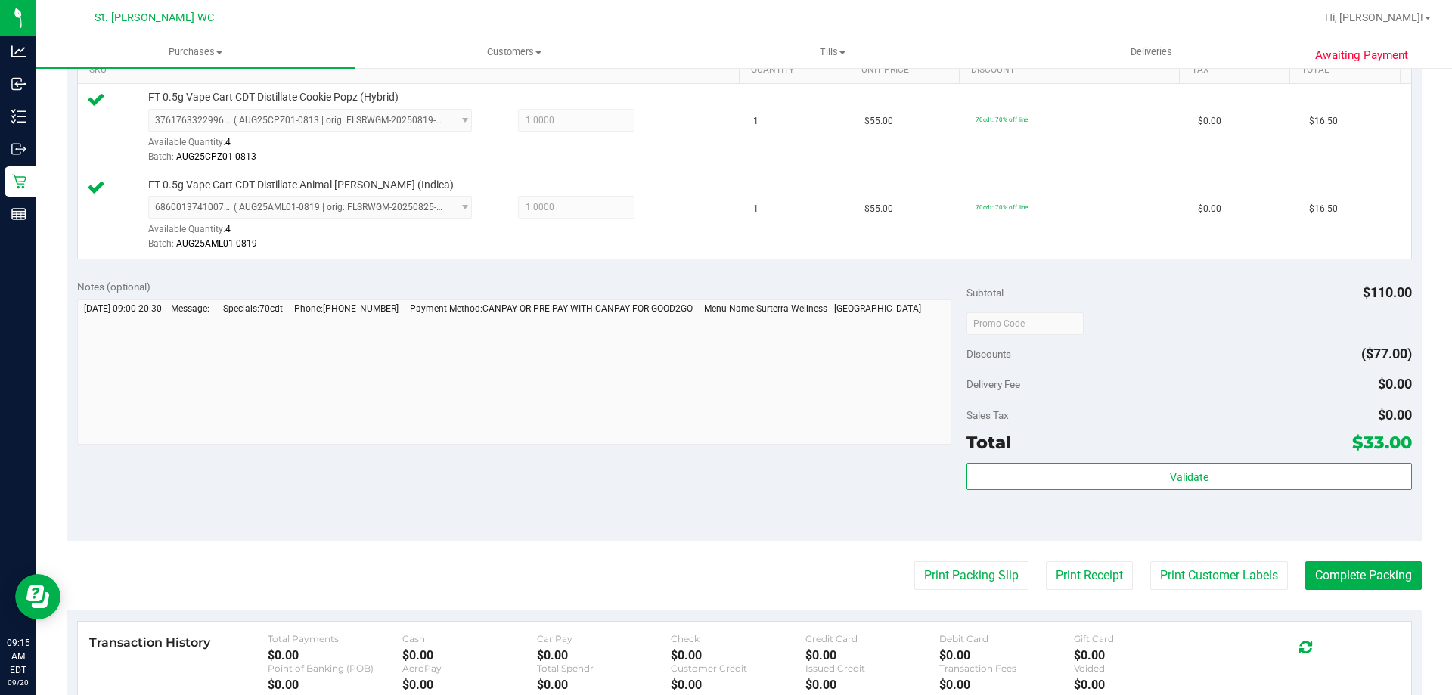
click at [1193, 607] on purchase-details "Back Edit Purchase Cancel Purchase View Profile # 11978201 BioTrack ID: - Submi…" at bounding box center [744, 287] width 1355 height 1212
click at [1187, 583] on button "Print Customer Labels" at bounding box center [1219, 575] width 138 height 29
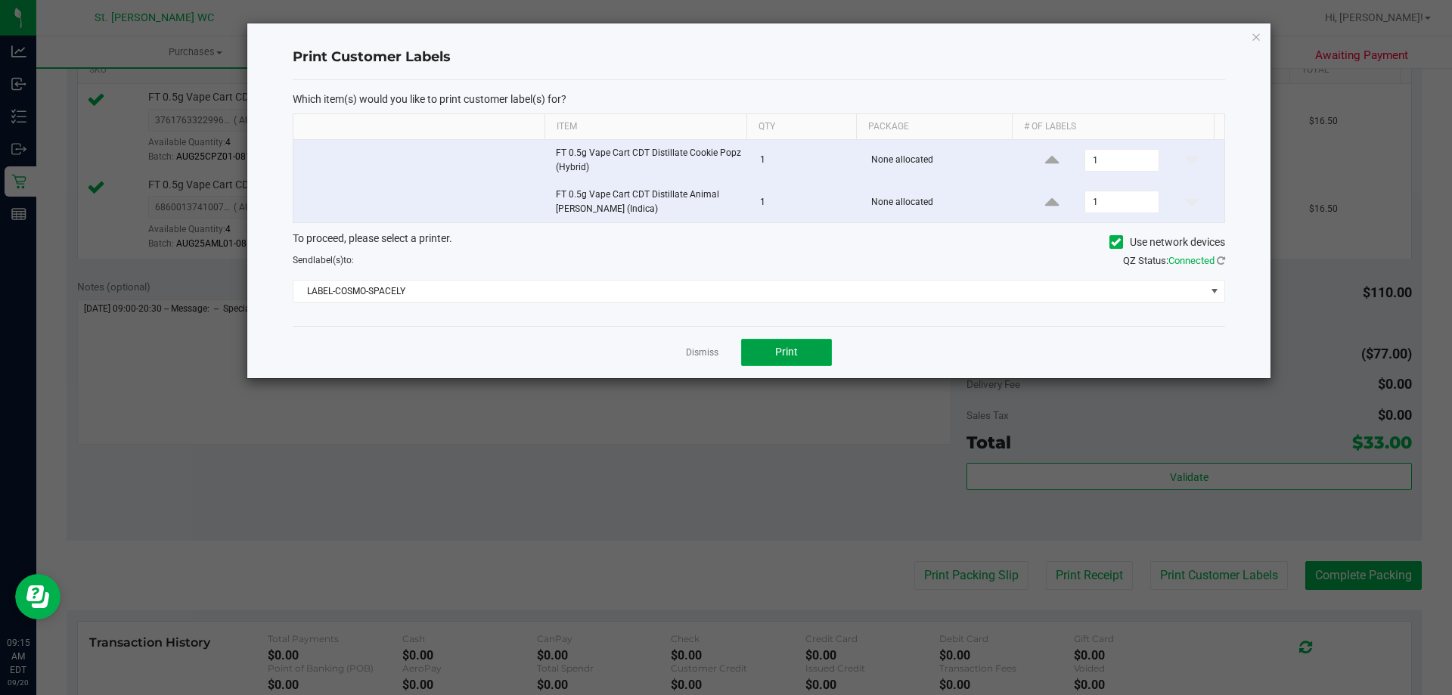
click at [773, 352] on button "Print" at bounding box center [786, 352] width 91 height 27
click at [1257, 36] on icon "button" at bounding box center [1255, 36] width 11 height 18
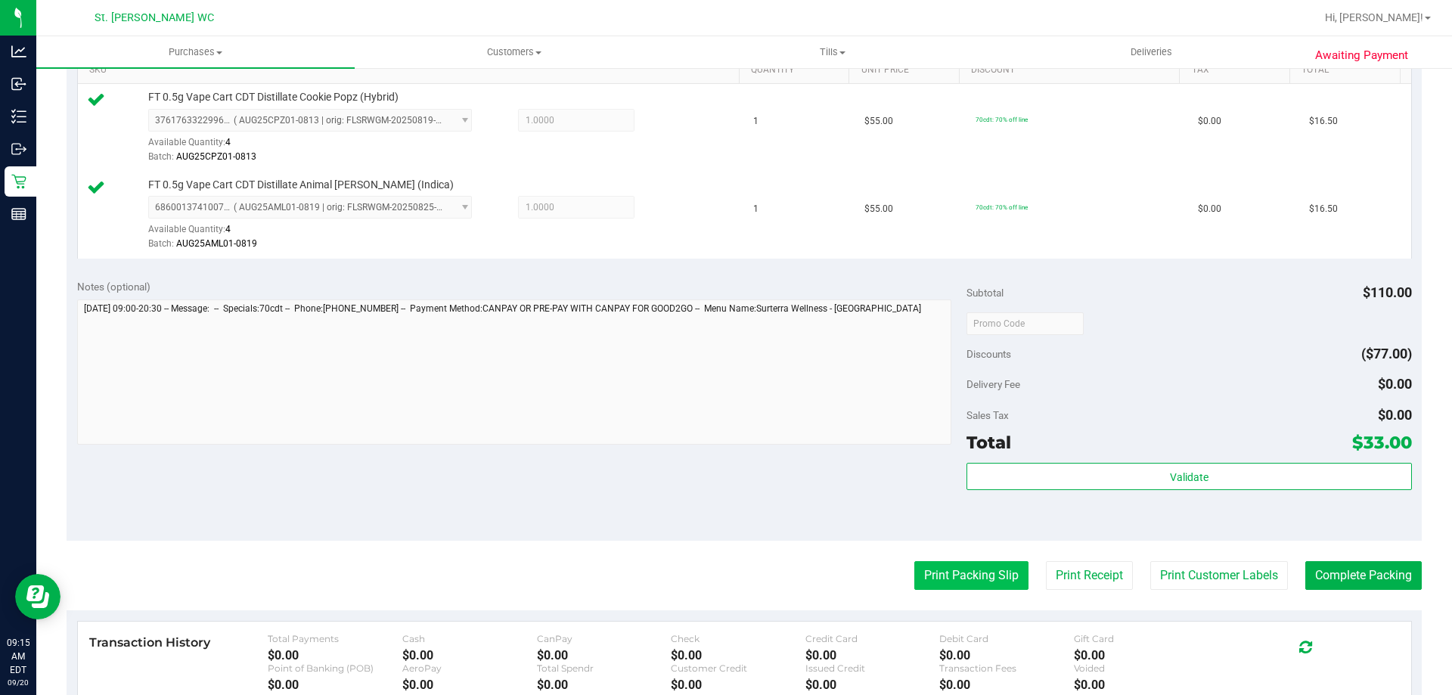
click at [941, 576] on button "Print Packing Slip" at bounding box center [971, 575] width 114 height 29
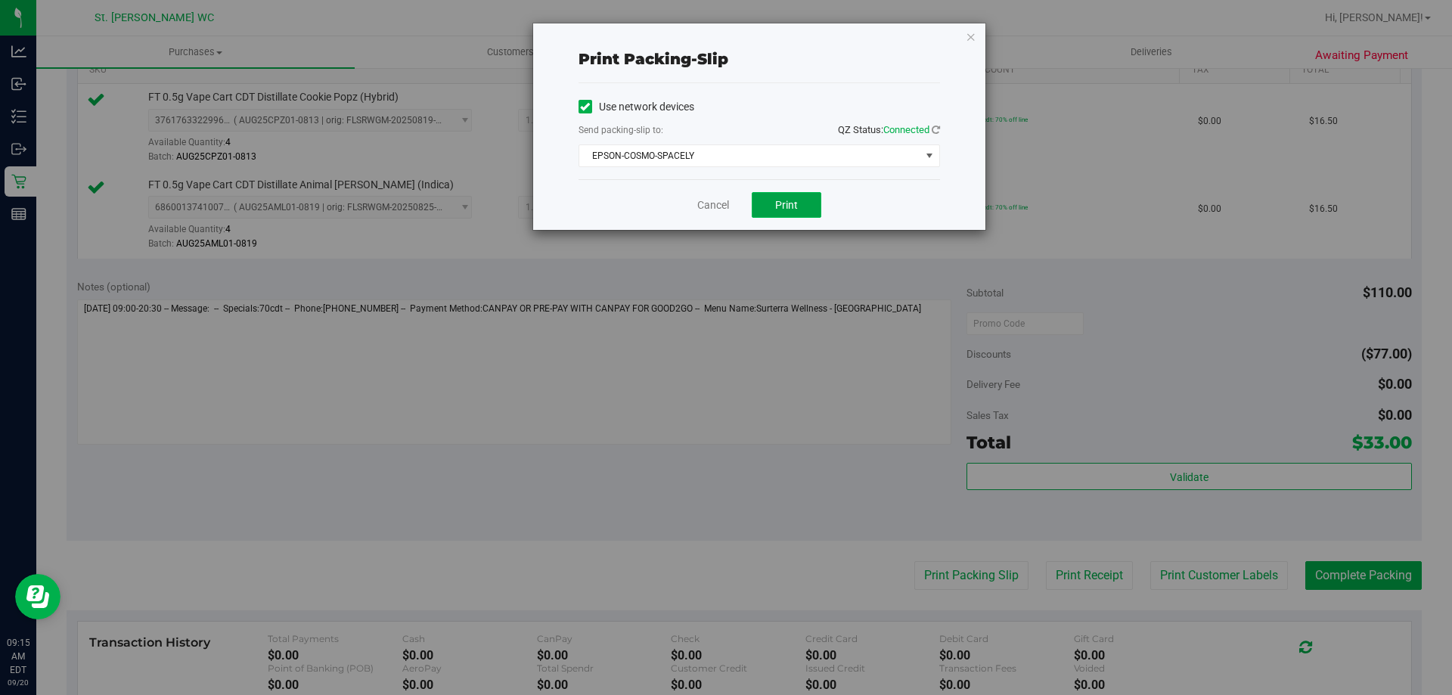
click at [785, 205] on span "Print" at bounding box center [786, 205] width 23 height 12
click at [968, 36] on icon "button" at bounding box center [970, 36] width 11 height 18
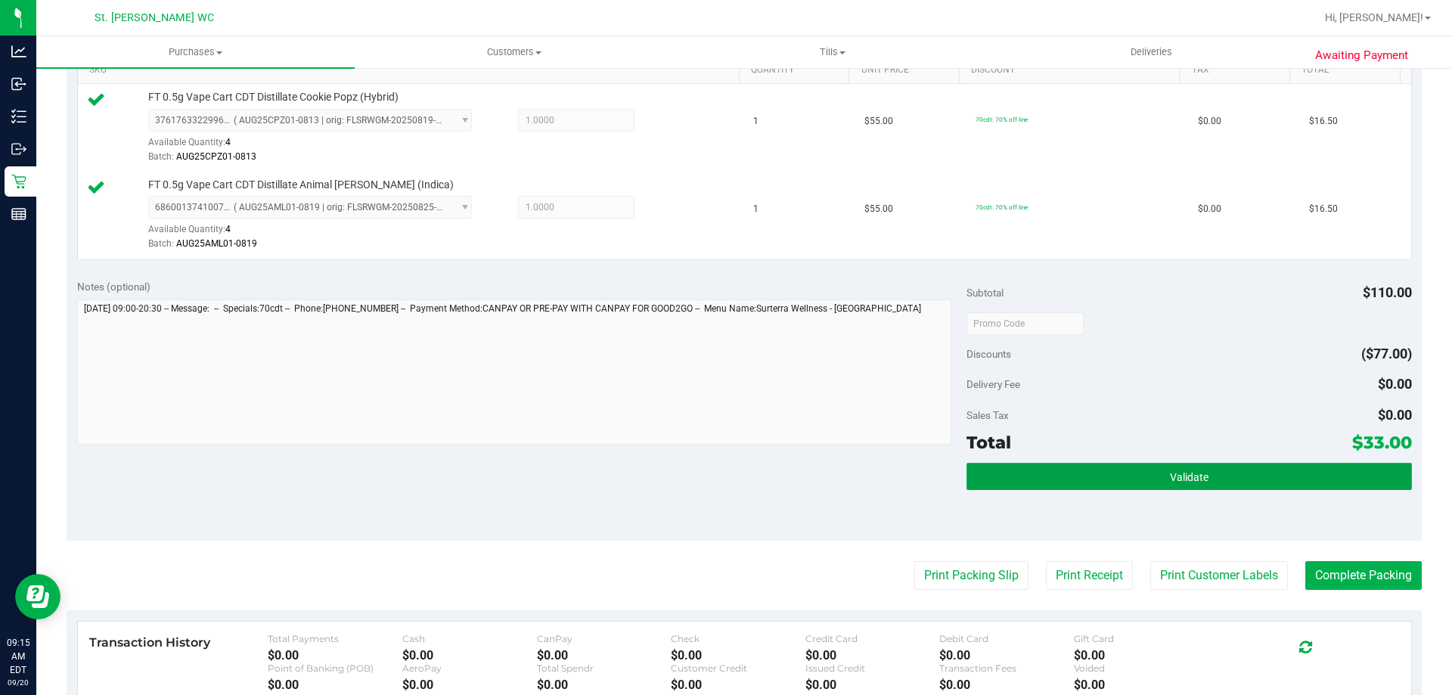
click at [993, 482] on button "Validate" at bounding box center [1188, 476] width 445 height 27
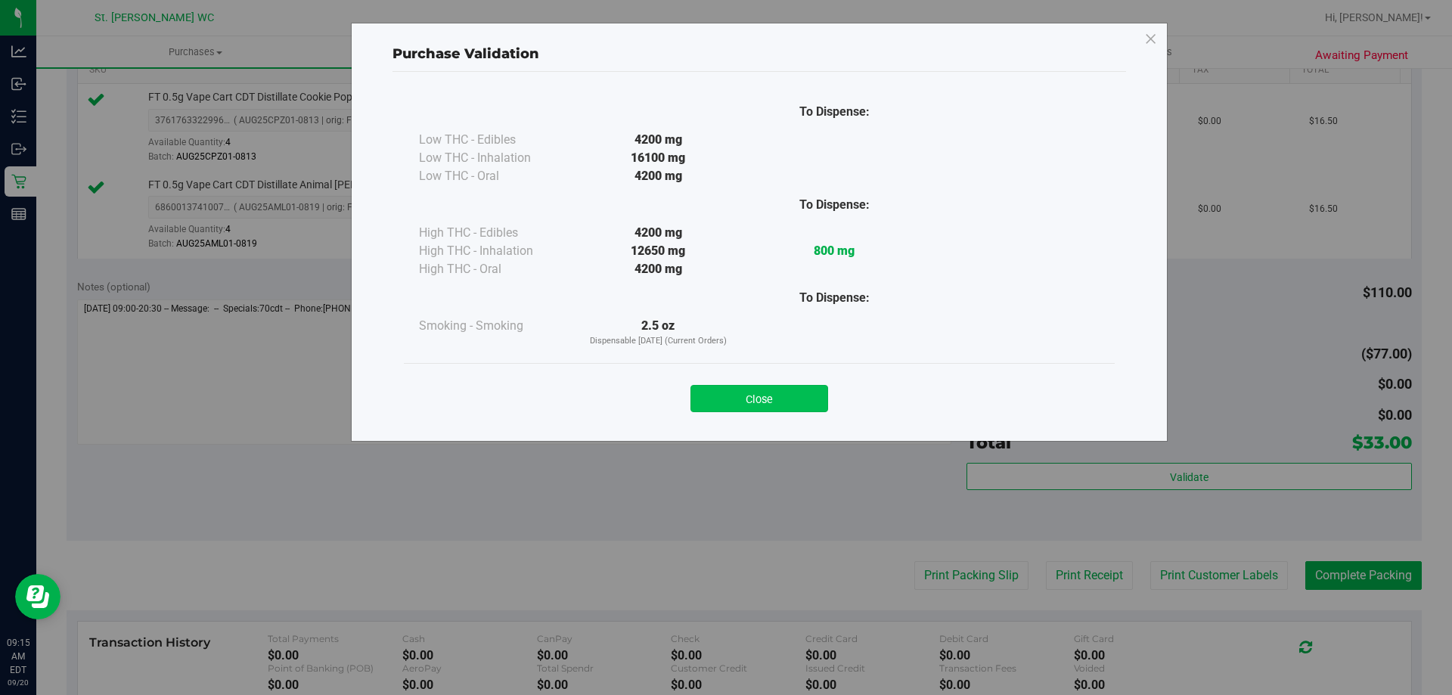
click at [713, 402] on button "Close" at bounding box center [759, 398] width 138 height 27
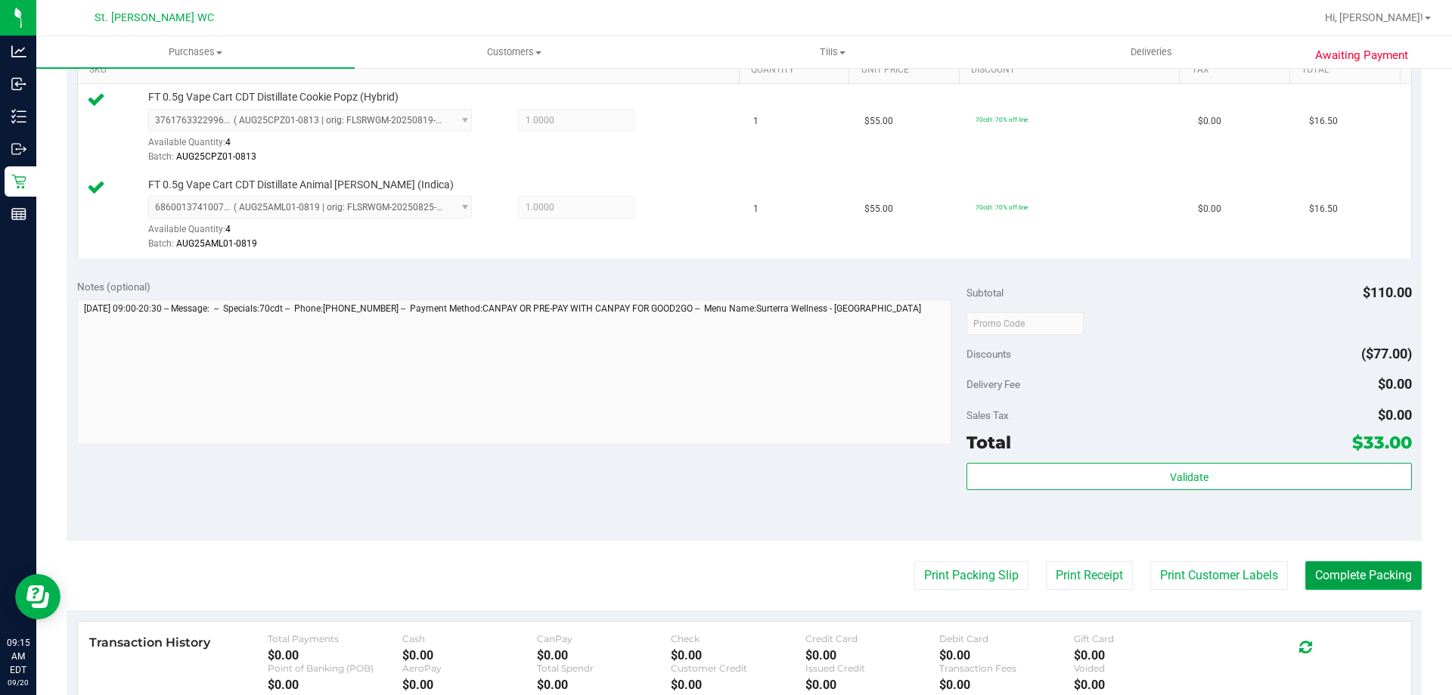
click at [1343, 568] on button "Complete Packing" at bounding box center [1363, 575] width 116 height 29
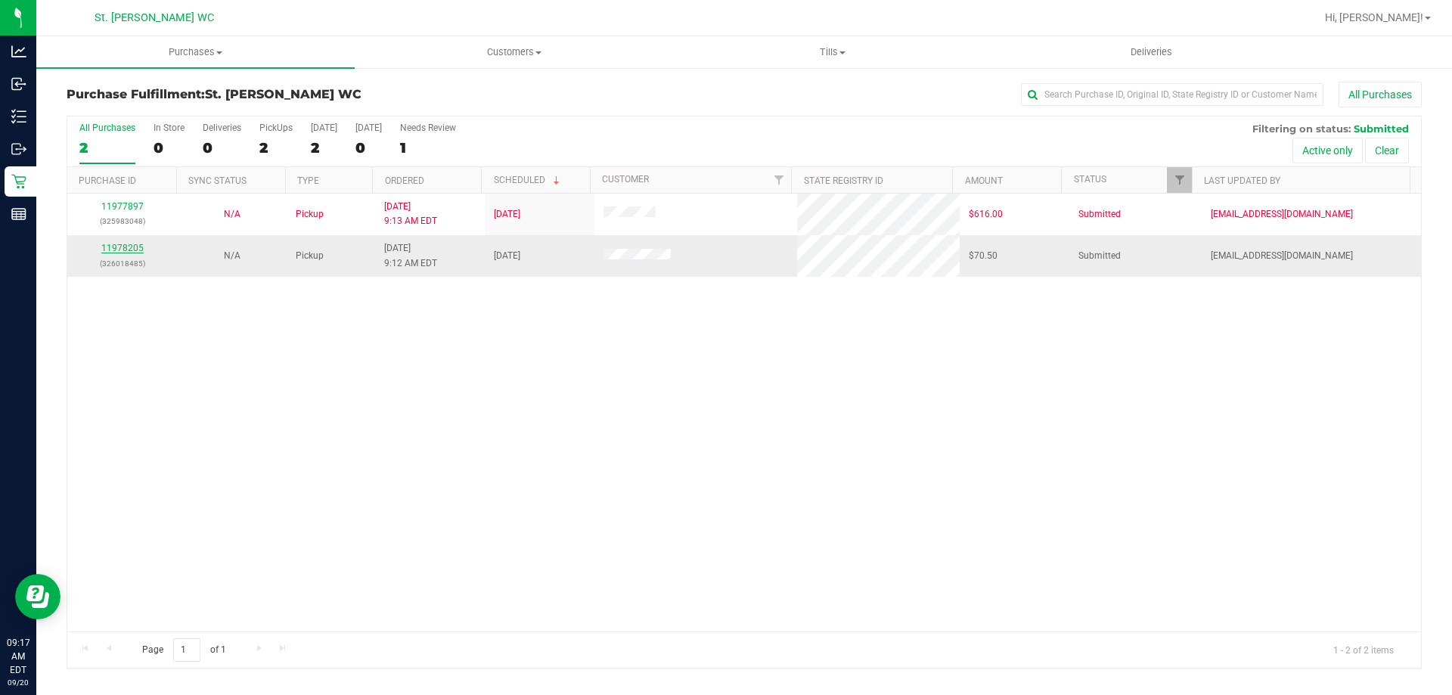
click at [121, 252] on link "11978205" at bounding box center [122, 248] width 42 height 11
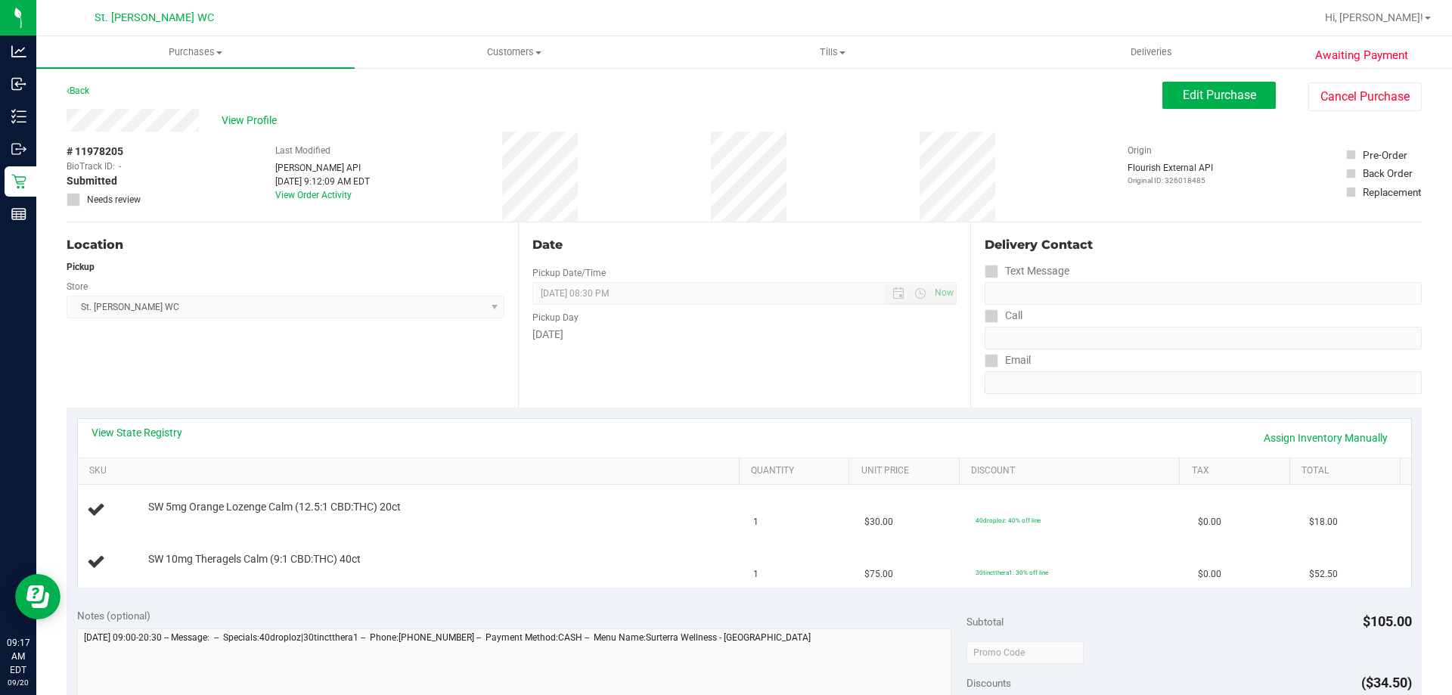
click at [124, 357] on div "Location Pickup Store [GEOGRAPHIC_DATA][PERSON_NAME] WC Select Store [PERSON_NA…" at bounding box center [292, 314] width 451 height 185
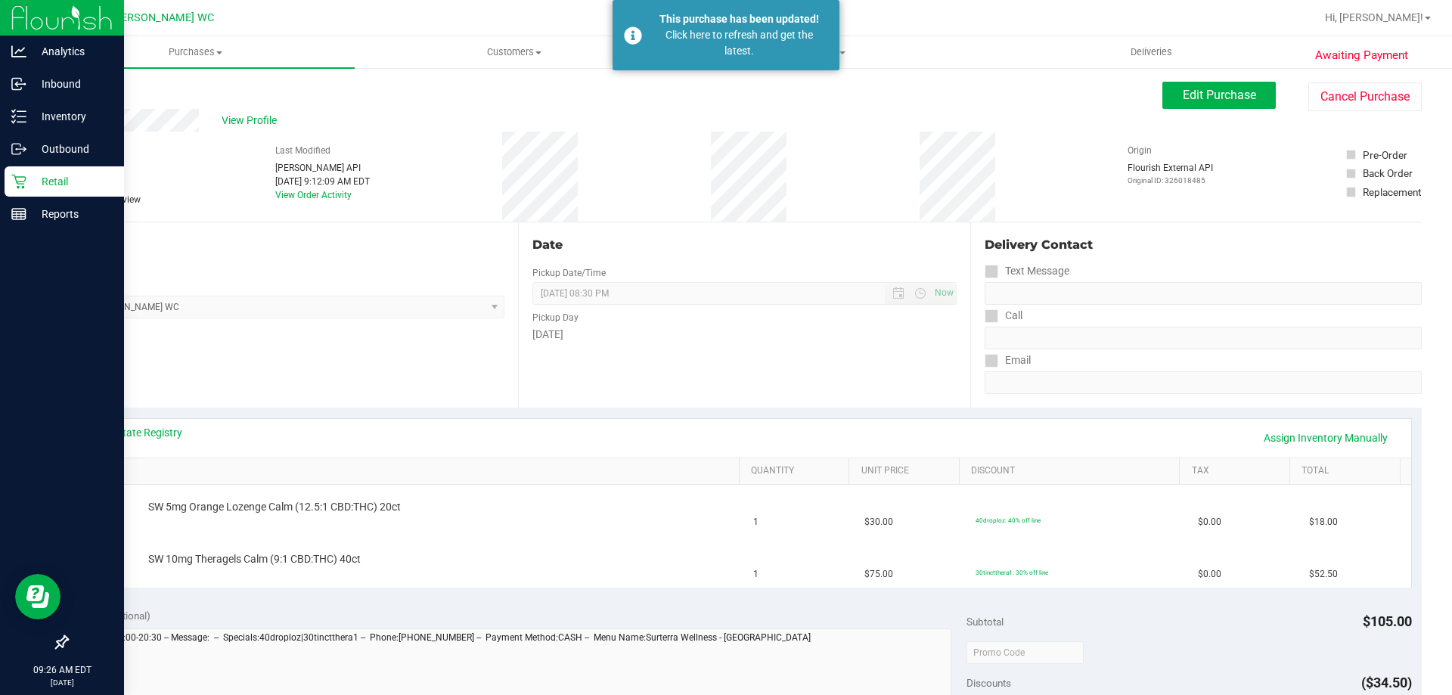
click at [8, 167] on div "Retail" at bounding box center [64, 181] width 119 height 30
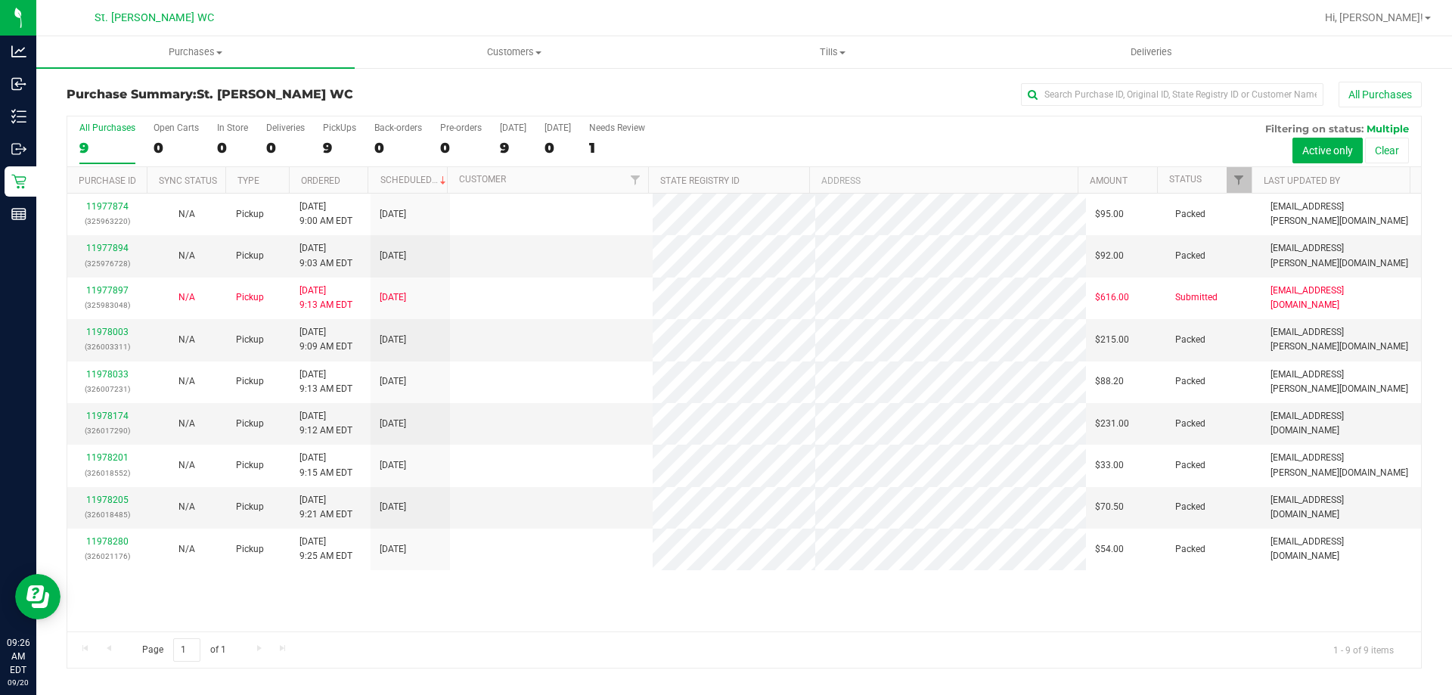
click at [818, 631] on div "Page 1 of 1 1 - 9 of 9 items" at bounding box center [743, 649] width 1353 height 36
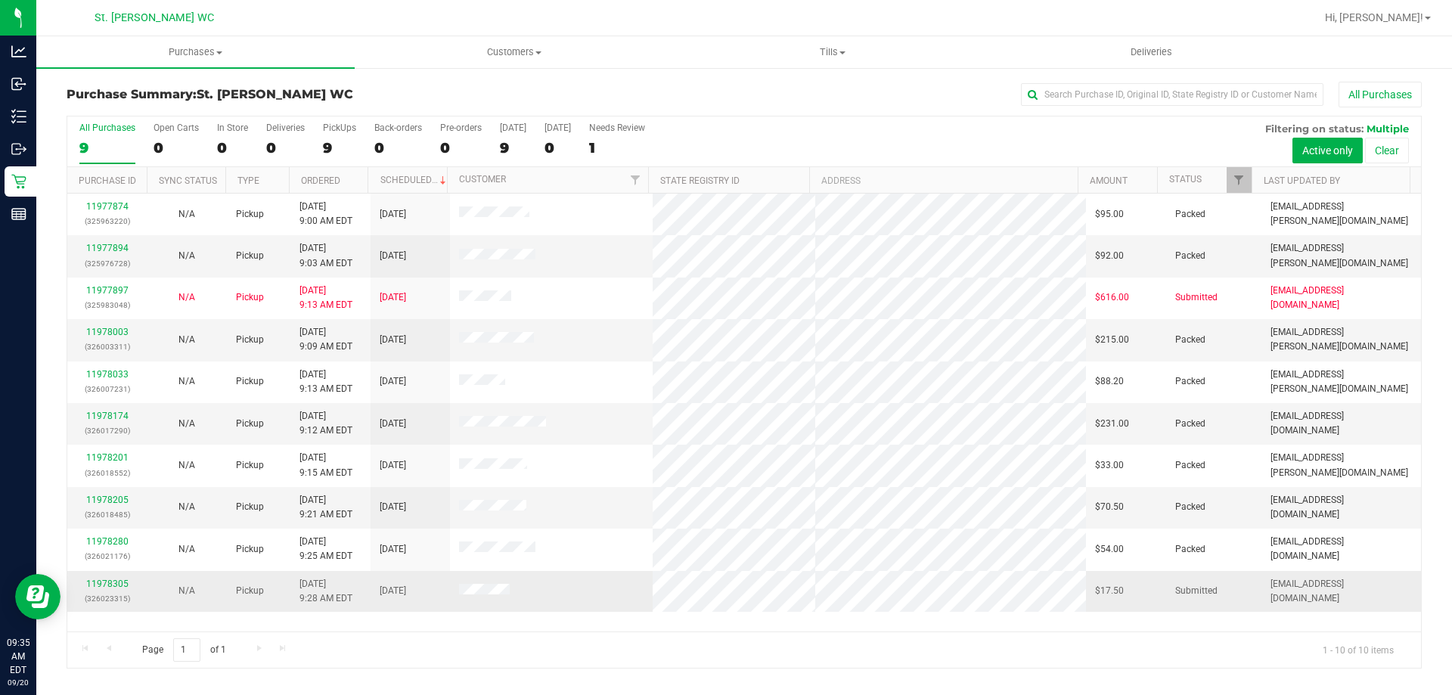
click at [106, 590] on div "11978305 (326023315)" at bounding box center [106, 591] width 61 height 29
click at [117, 582] on link "11978305" at bounding box center [107, 583] width 42 height 11
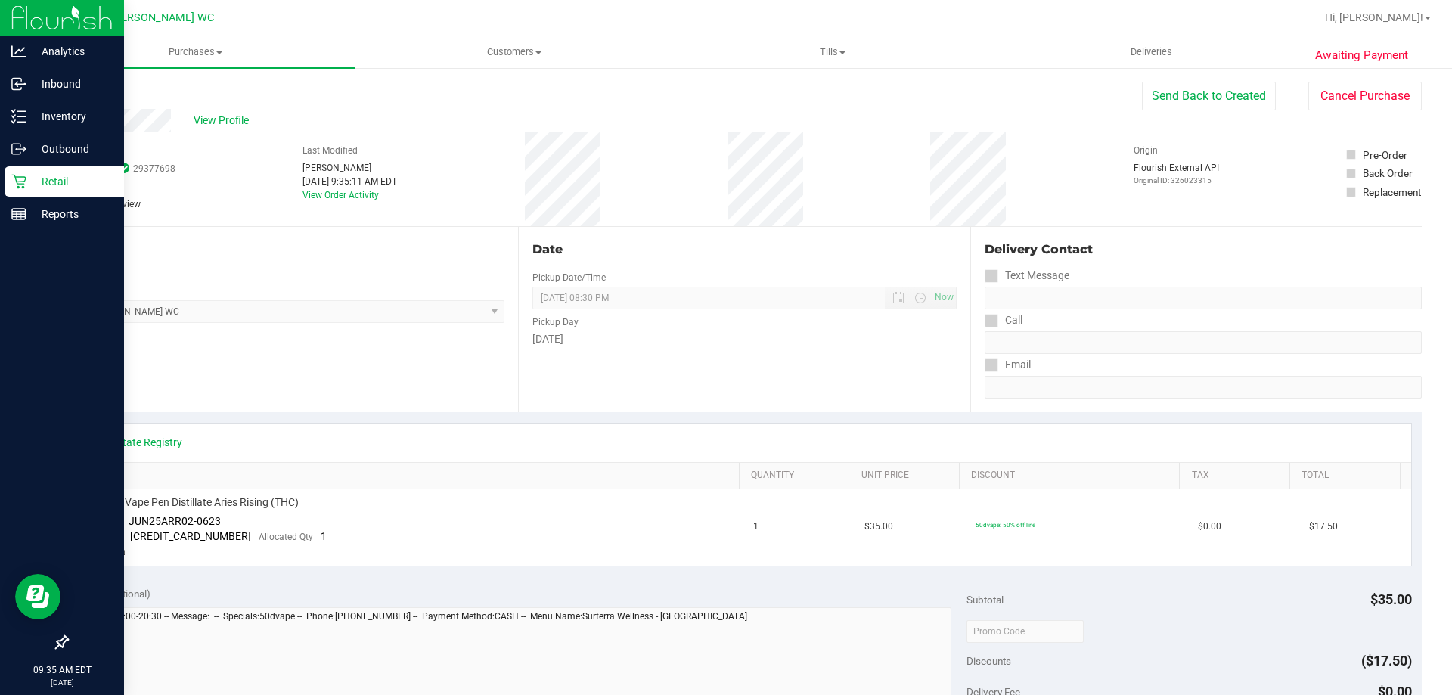
click at [11, 184] on div "Retail" at bounding box center [64, 181] width 119 height 30
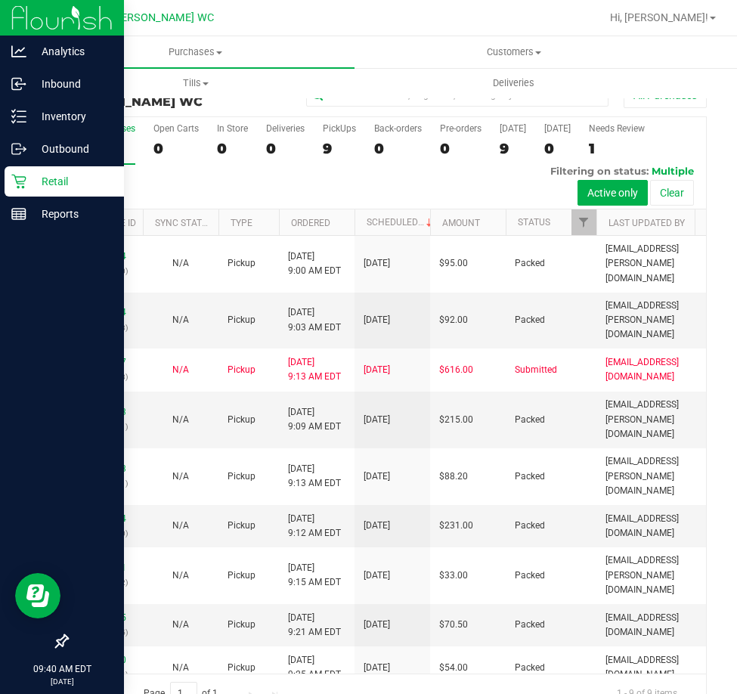
click at [23, 178] on icon at bounding box center [18, 181] width 15 height 15
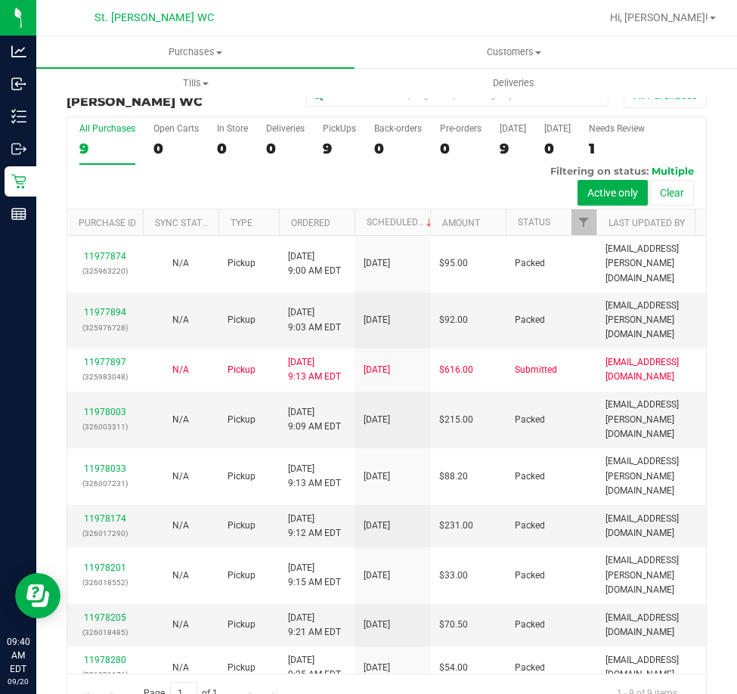
click at [167, 176] on div "All Purchases 9 Open Carts 0 In Store 0 Deliveries 0 PickUps 9 Back-orders 0 Pr…" at bounding box center [386, 163] width 639 height 92
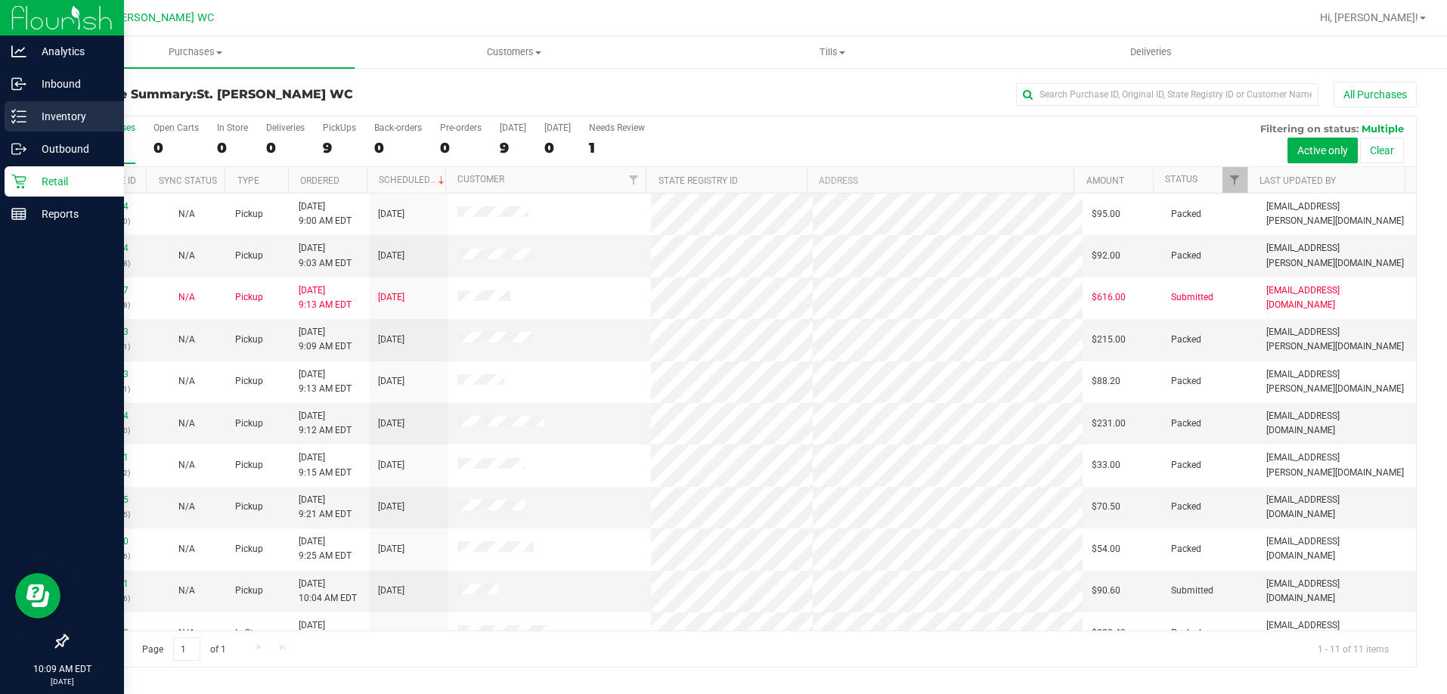
click at [30, 118] on p "Inventory" at bounding box center [71, 116] width 91 height 18
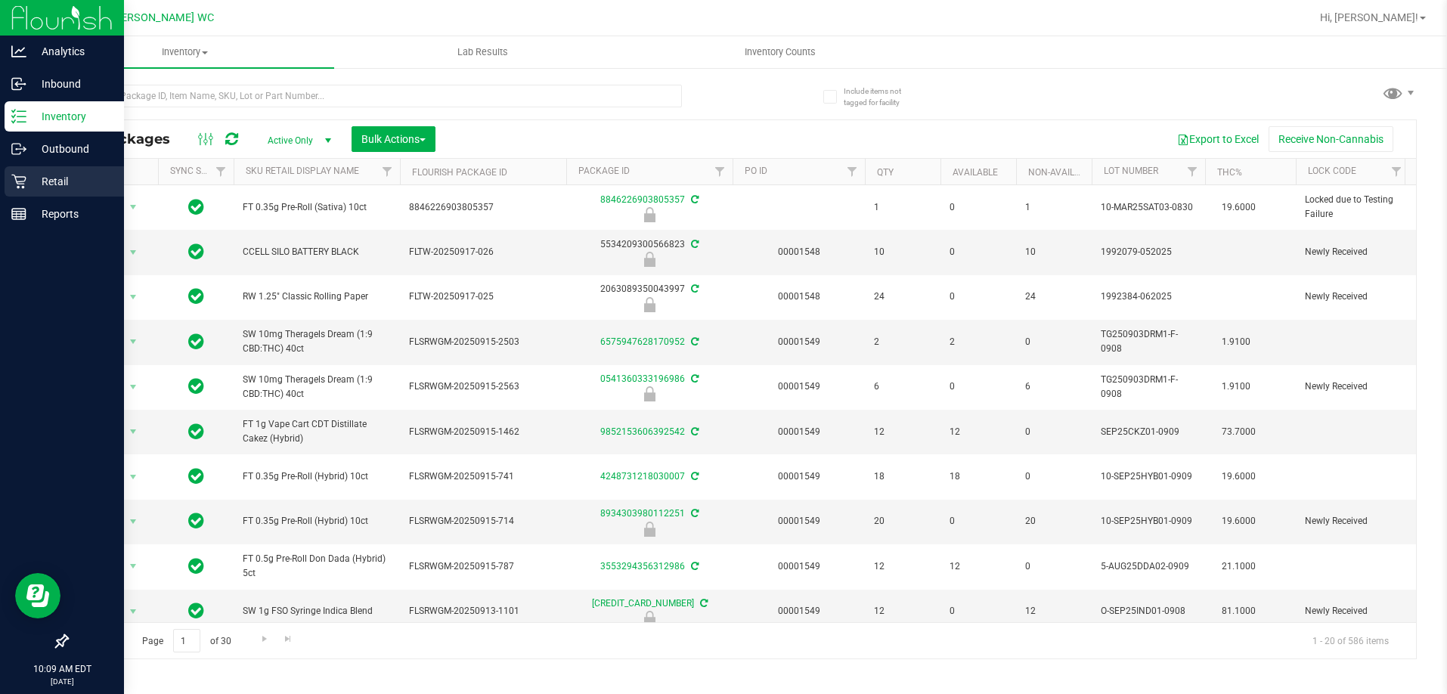
click at [42, 189] on p "Retail" at bounding box center [71, 181] width 91 height 18
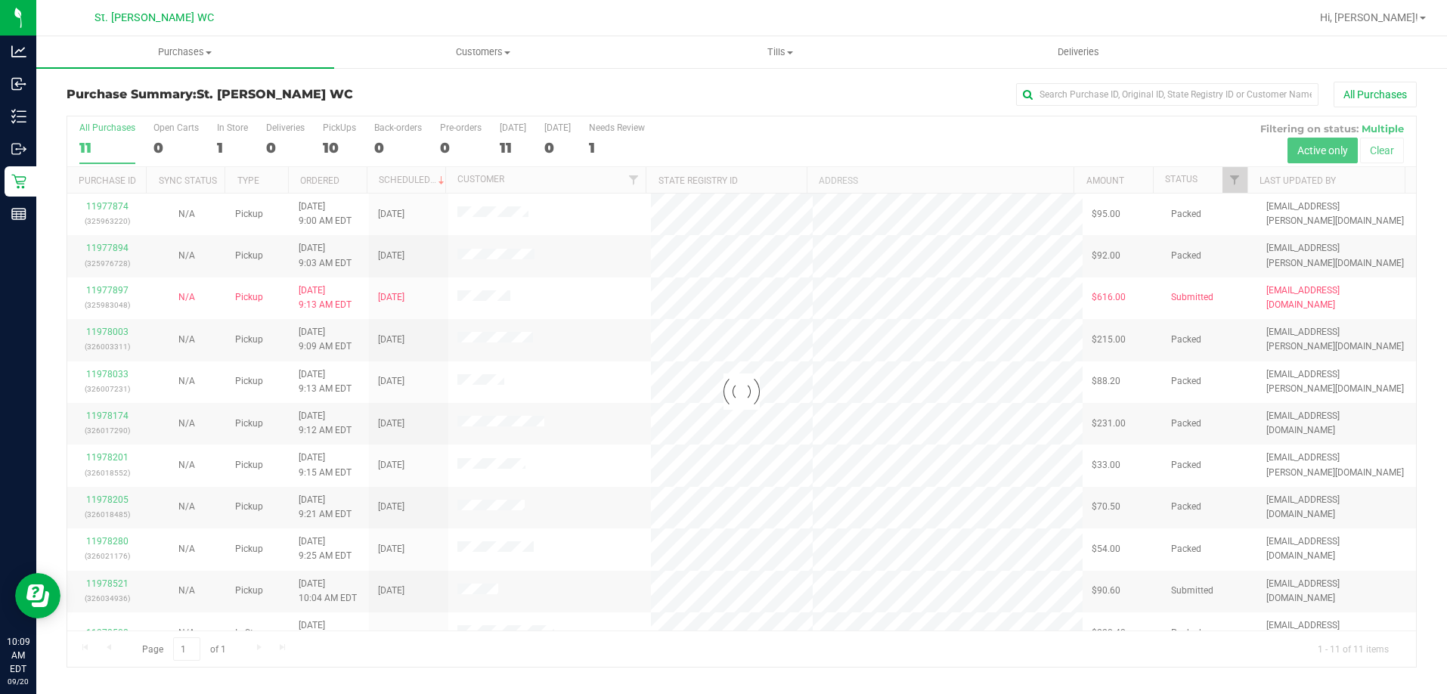
click at [1244, 185] on div at bounding box center [741, 391] width 1349 height 550
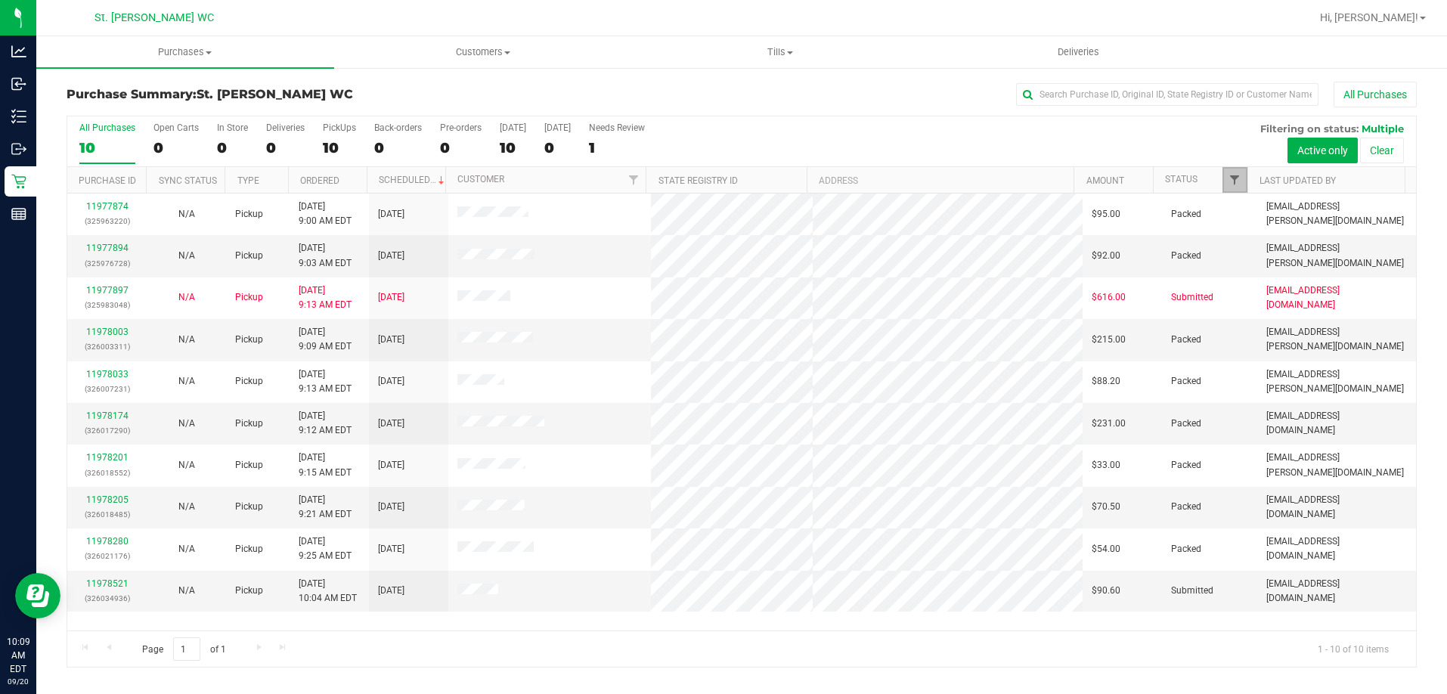
click at [1235, 179] on span "Filter" at bounding box center [1235, 180] width 12 height 12
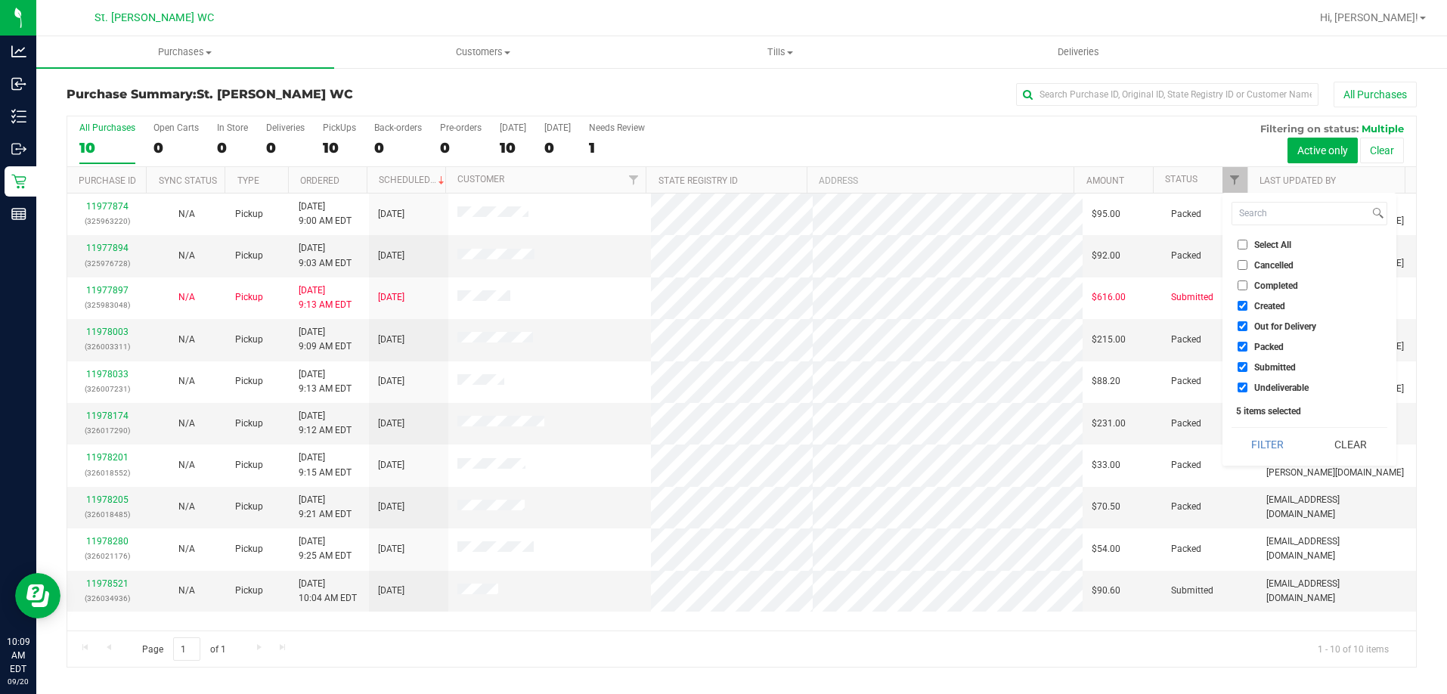
click at [1246, 287] on input "Completed" at bounding box center [1243, 285] width 10 height 10
click at [1242, 286] on input "Completed" at bounding box center [1243, 285] width 10 height 10
checkbox input "false"
click at [1247, 307] on input "Created" at bounding box center [1243, 306] width 10 height 10
checkbox input "false"
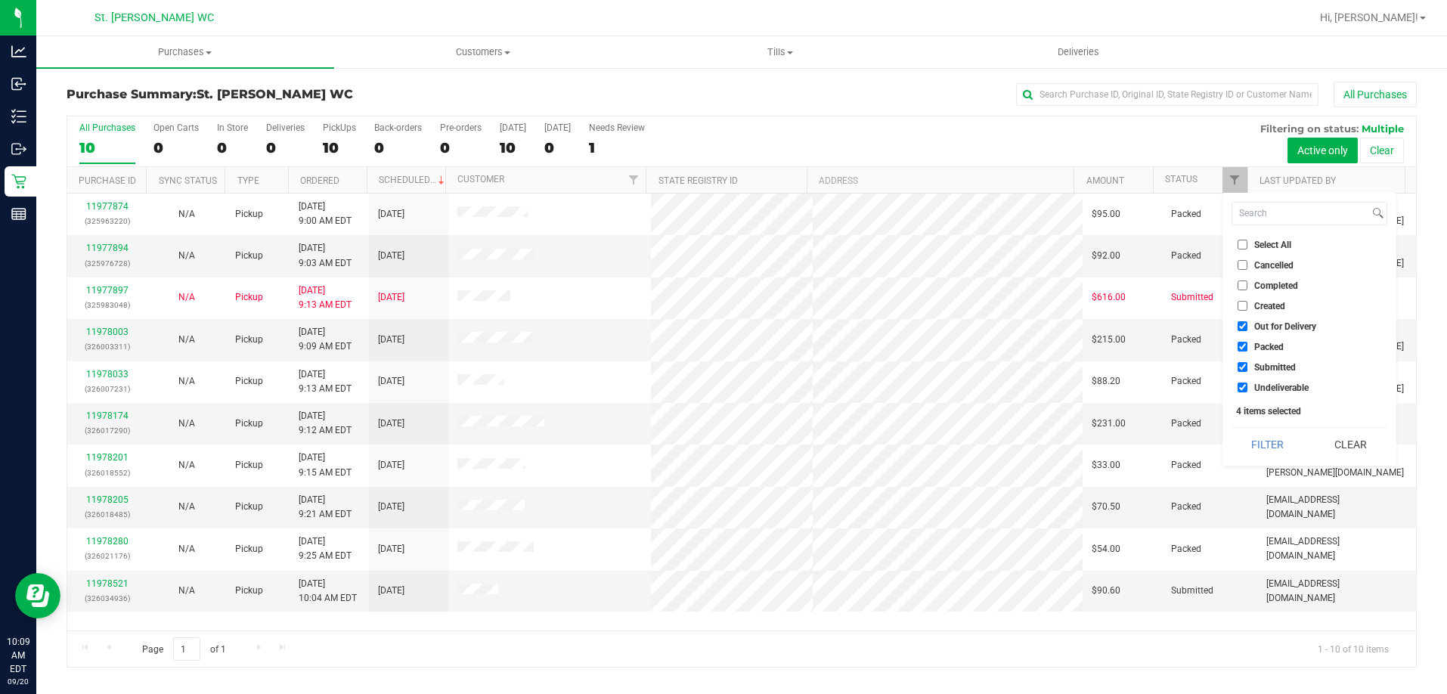
click at [1246, 327] on input "Out for Delivery" at bounding box center [1243, 326] width 10 height 10
checkbox input "false"
click at [1244, 347] on input "Packed" at bounding box center [1243, 347] width 10 height 10
checkbox input "false"
click at [1268, 391] on span "Undeliverable" at bounding box center [1281, 387] width 54 height 9
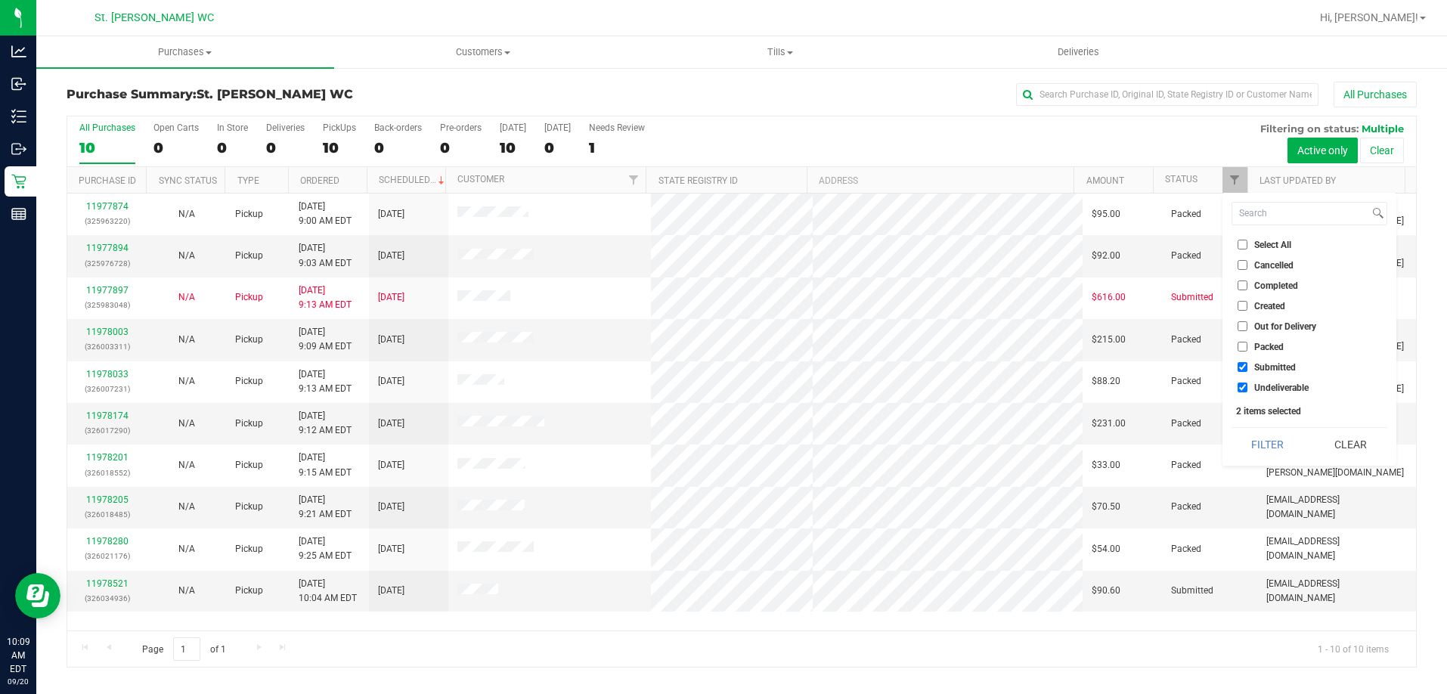
click at [1247, 391] on input "Undeliverable" at bounding box center [1243, 388] width 10 height 10
checkbox input "false"
click at [1257, 453] on button "Filter" at bounding box center [1268, 444] width 73 height 33
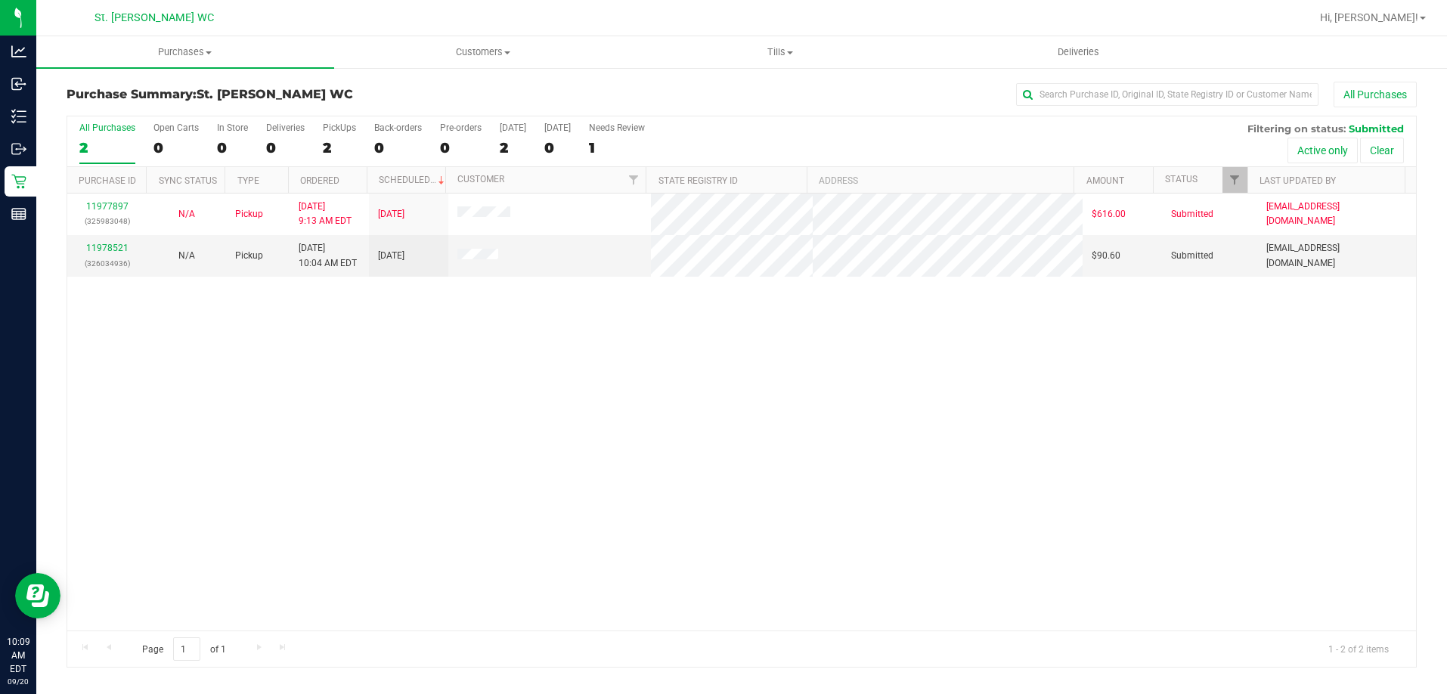
click at [206, 358] on div "11977897 (325983048) N/A Pickup [DATE] 9:13 AM EDT 9/20/2025 $616.00 Submitted …" at bounding box center [741, 412] width 1349 height 437
click at [108, 253] on link "11978521" at bounding box center [107, 248] width 42 height 11
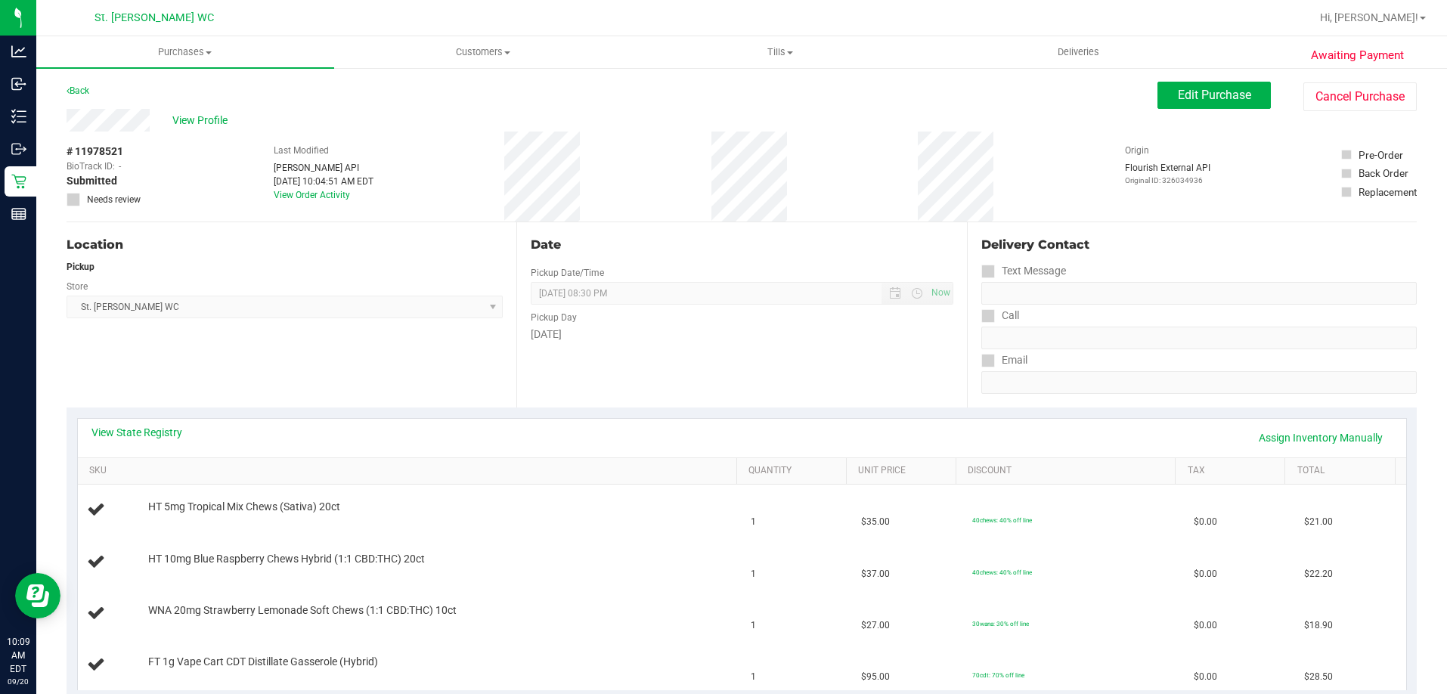
click at [364, 321] on div "Location Pickup Store [GEOGRAPHIC_DATA][PERSON_NAME] WC Select Store [PERSON_NA…" at bounding box center [292, 314] width 450 height 185
click at [382, 370] on div "Location Pickup Store [GEOGRAPHIC_DATA][PERSON_NAME] WC Select Store [PERSON_NA…" at bounding box center [292, 314] width 450 height 185
click at [501, 383] on div "Location Pickup Store [GEOGRAPHIC_DATA][PERSON_NAME] WC Select Store [PERSON_NA…" at bounding box center [292, 314] width 450 height 185
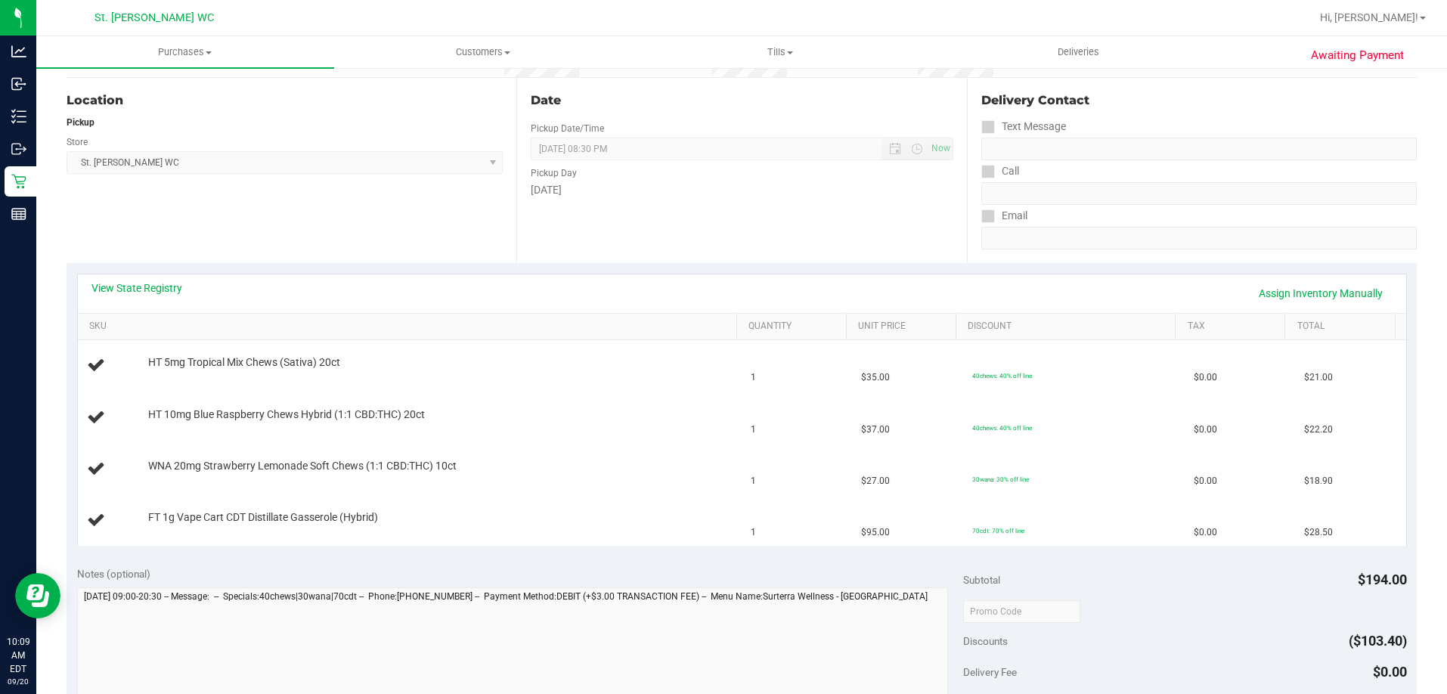
scroll to position [151, 0]
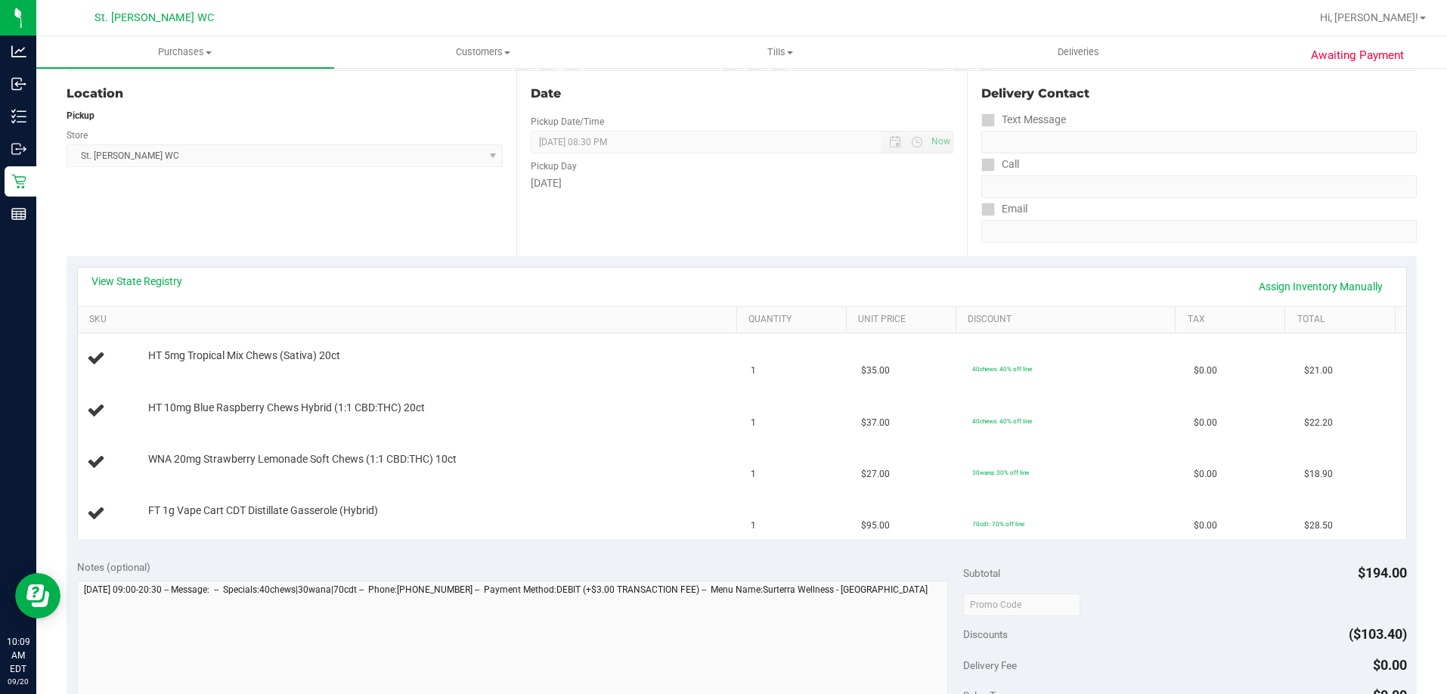
click at [560, 294] on div "View State Registry Assign Inventory Manually" at bounding box center [741, 287] width 1301 height 26
click at [268, 243] on div "Location Pickup Store [GEOGRAPHIC_DATA][PERSON_NAME] WC Select Store [PERSON_NA…" at bounding box center [292, 163] width 450 height 185
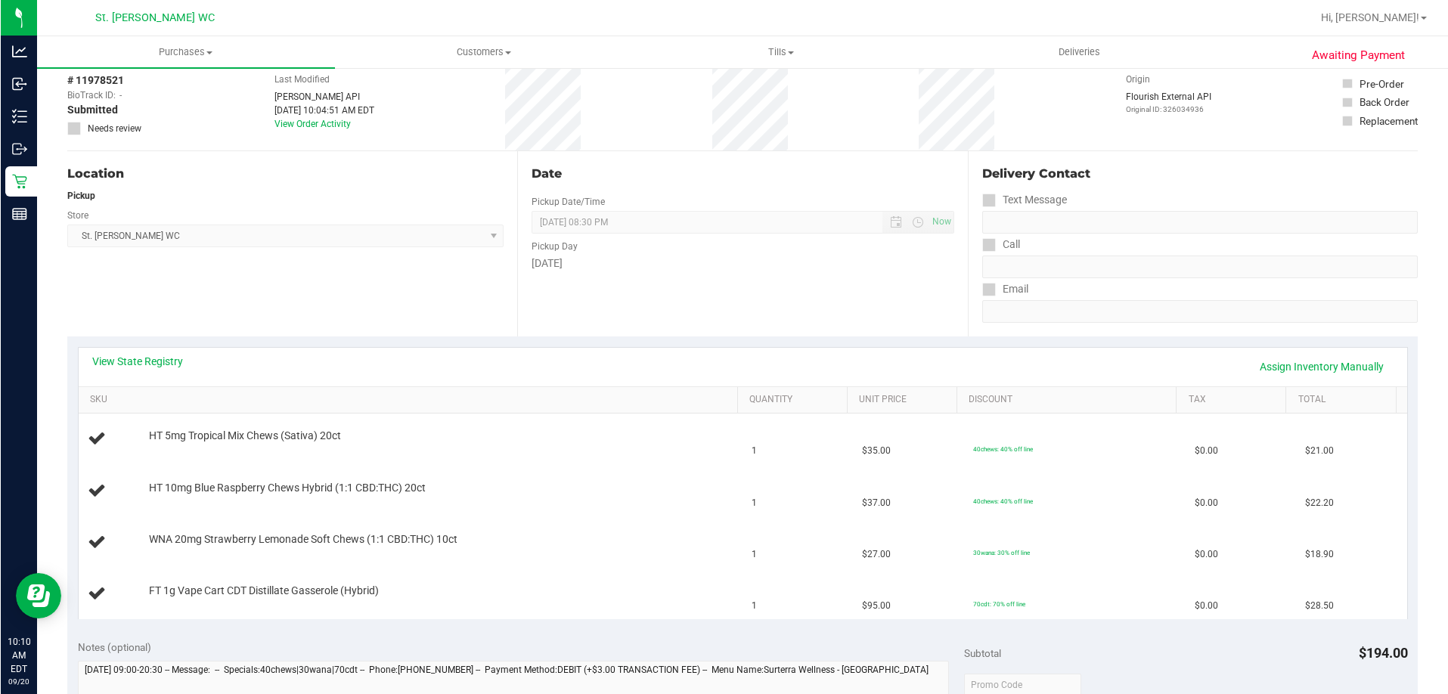
scroll to position [0, 0]
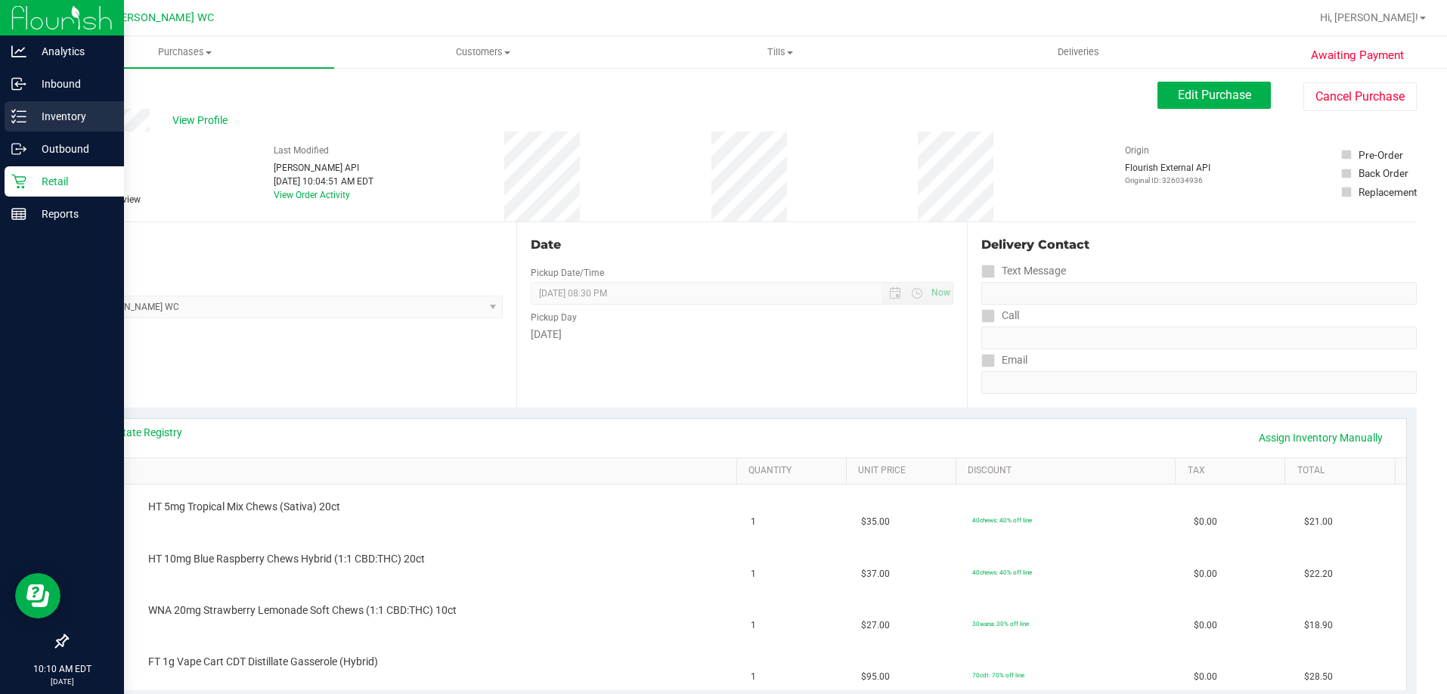
click at [23, 119] on icon at bounding box center [18, 116] width 15 height 15
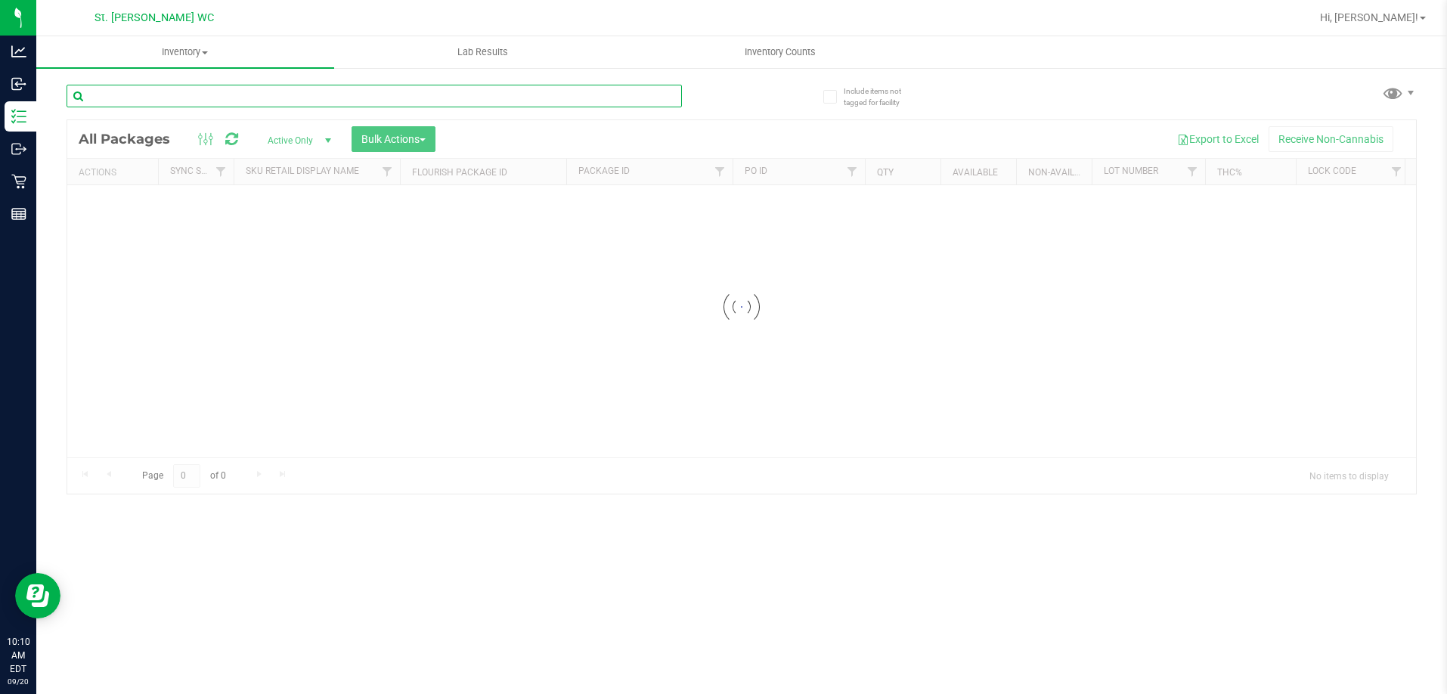
click at [187, 107] on input "text" at bounding box center [374, 96] width 615 height 23
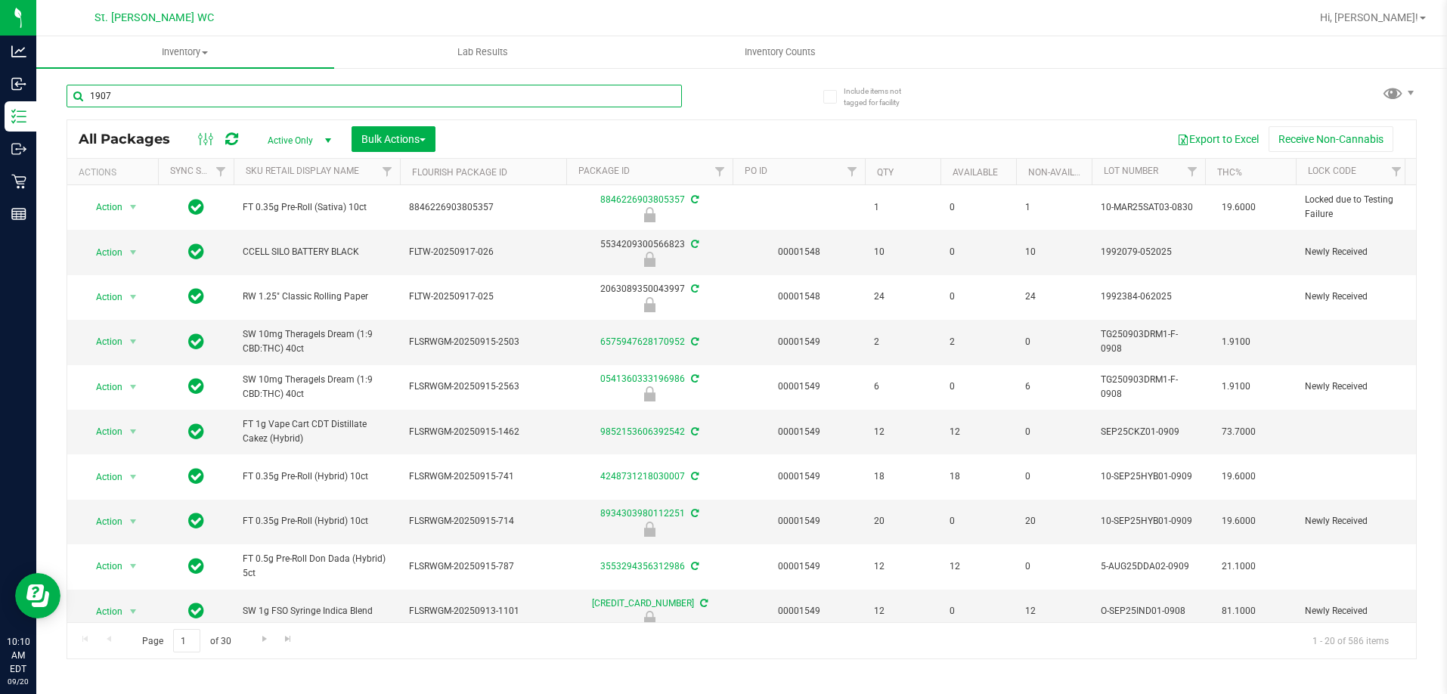
type input "1907"
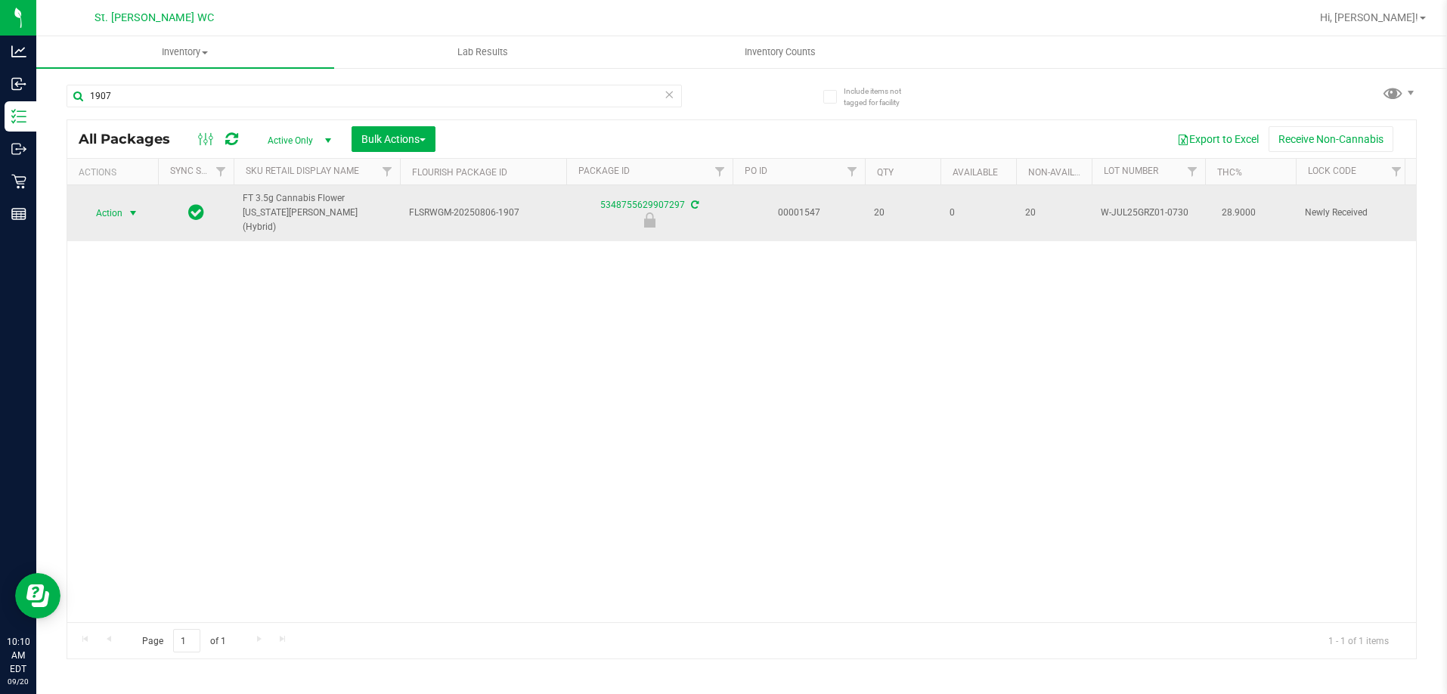
click at [129, 209] on span "select" at bounding box center [133, 213] width 12 height 12
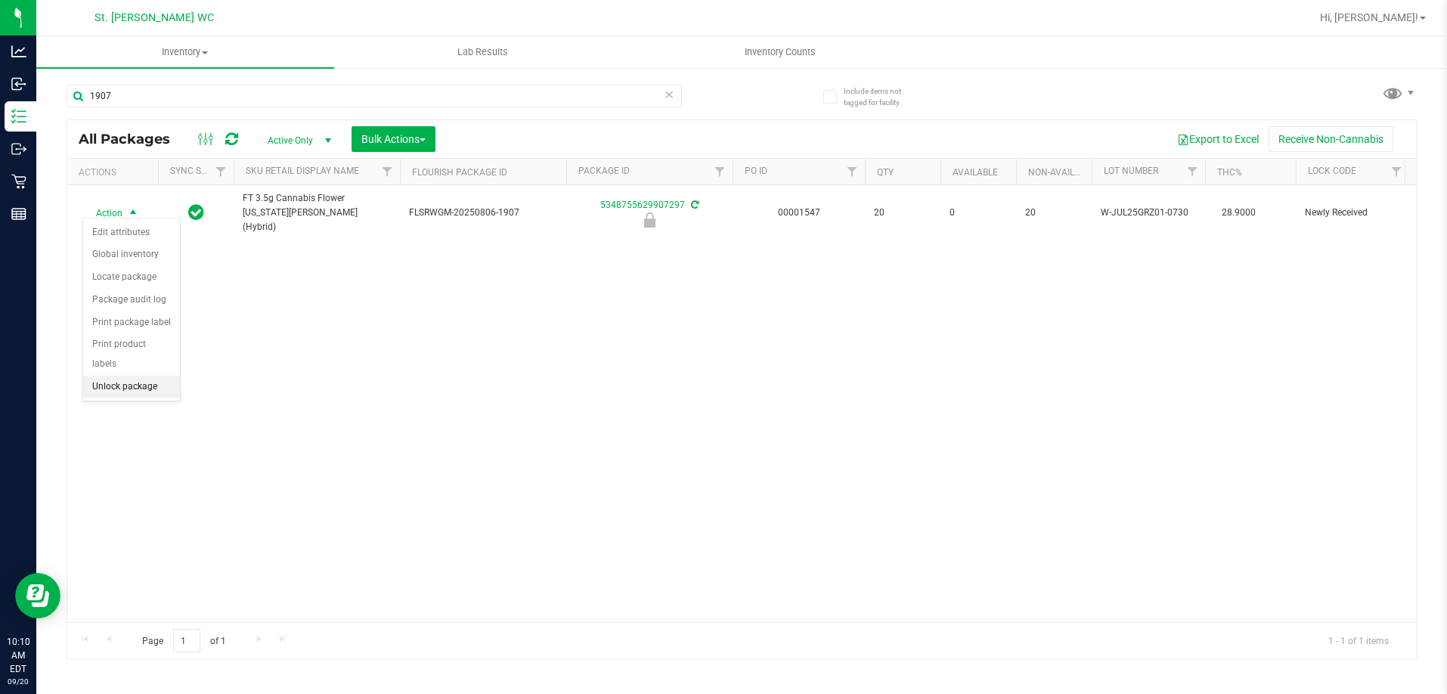
click at [108, 376] on li "Unlock package" at bounding box center [131, 387] width 97 height 23
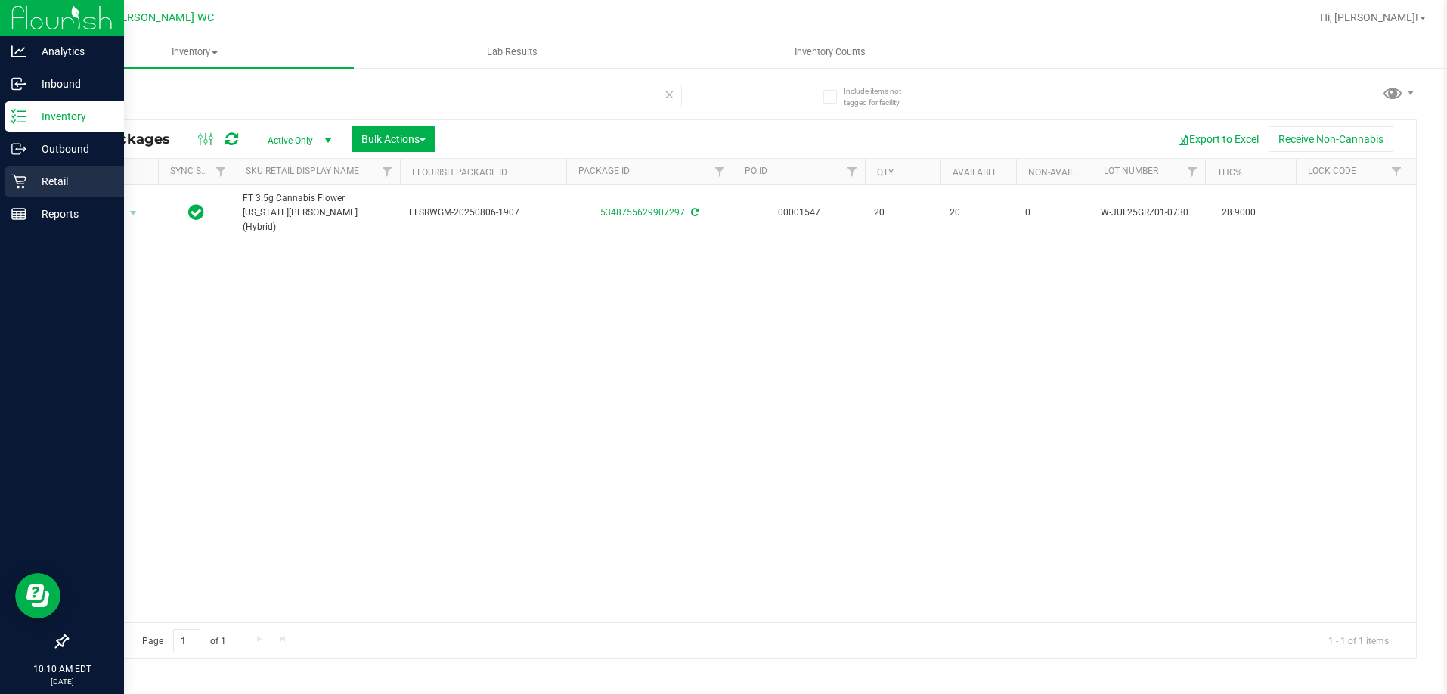
click at [87, 183] on p "Retail" at bounding box center [71, 181] width 91 height 18
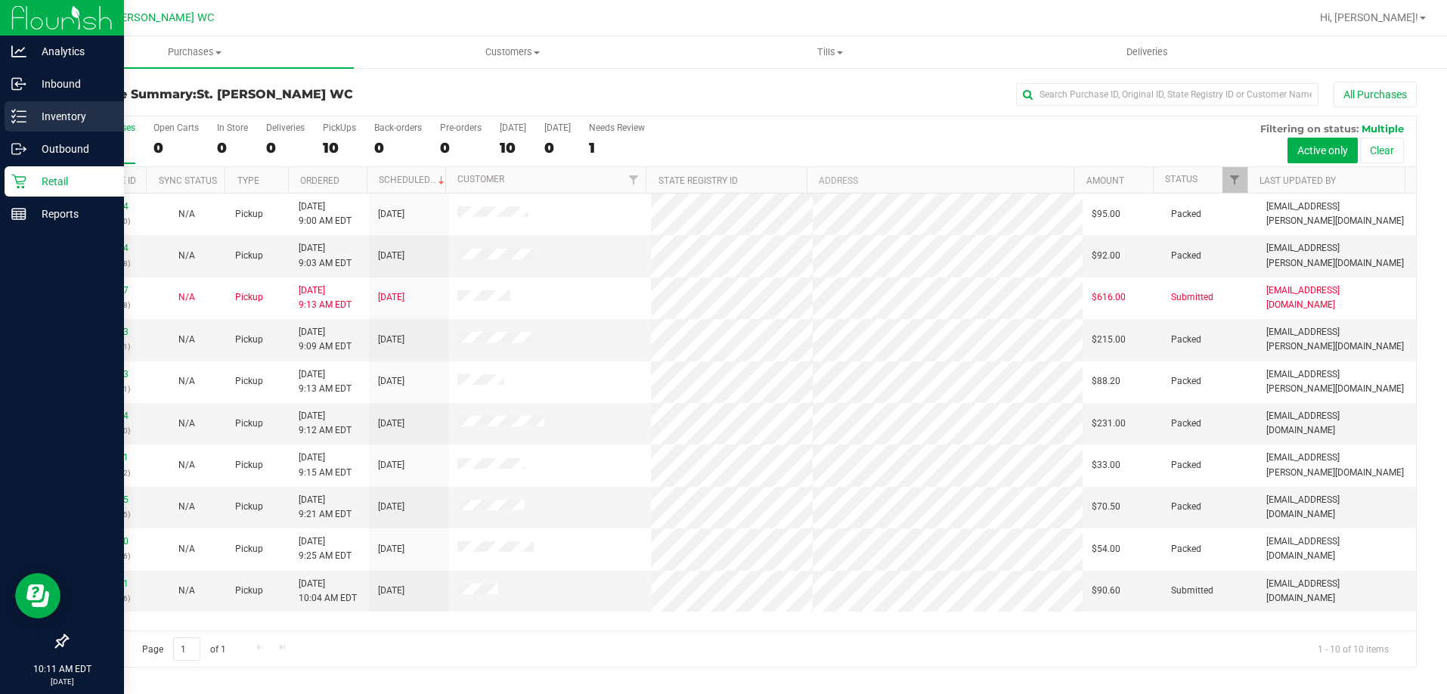
click at [71, 122] on p "Inventory" at bounding box center [71, 116] width 91 height 18
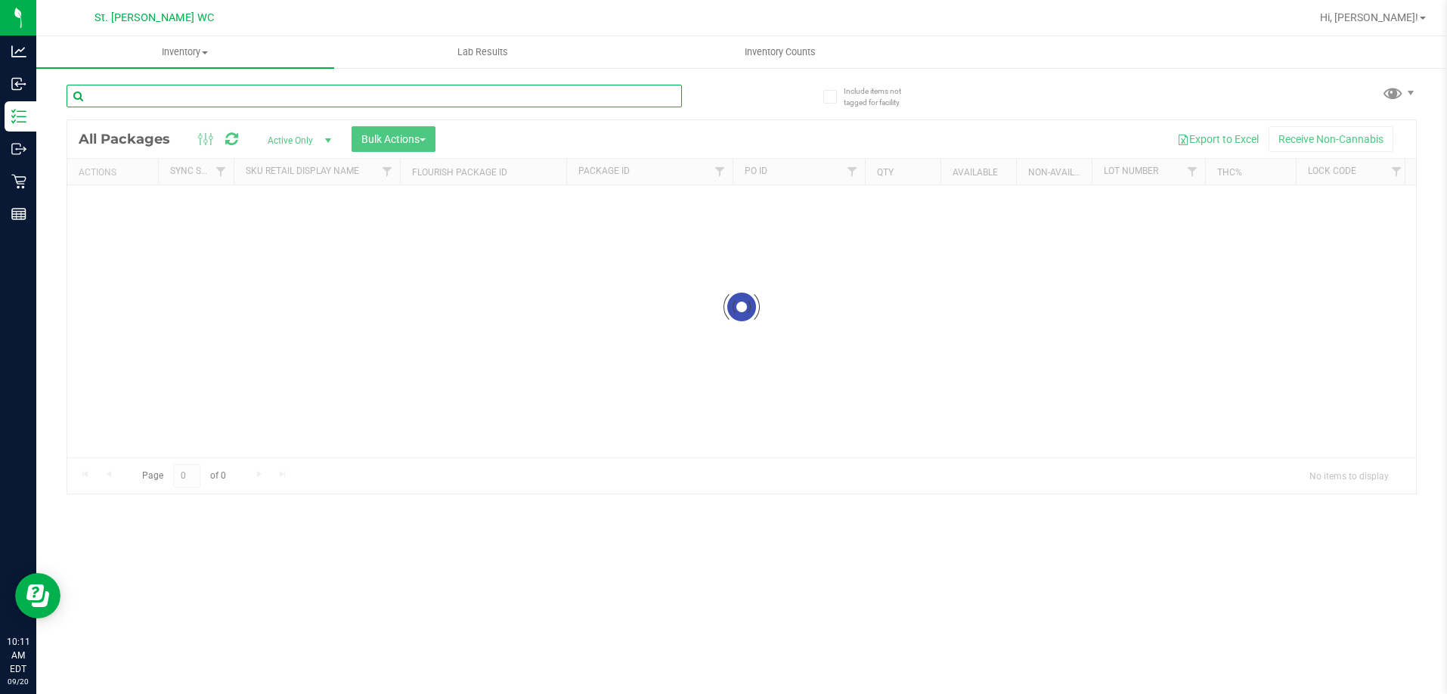
click at [140, 96] on input "text" at bounding box center [374, 96] width 615 height 23
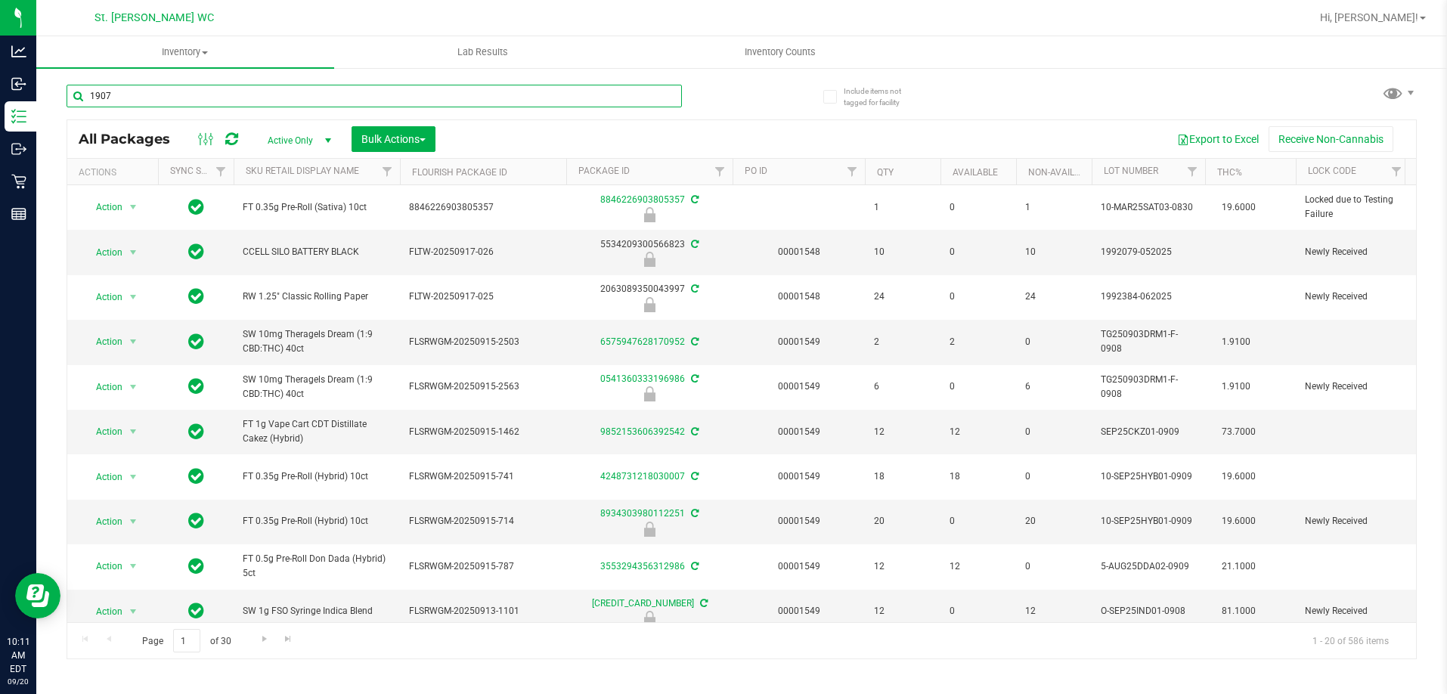
type input "1907"
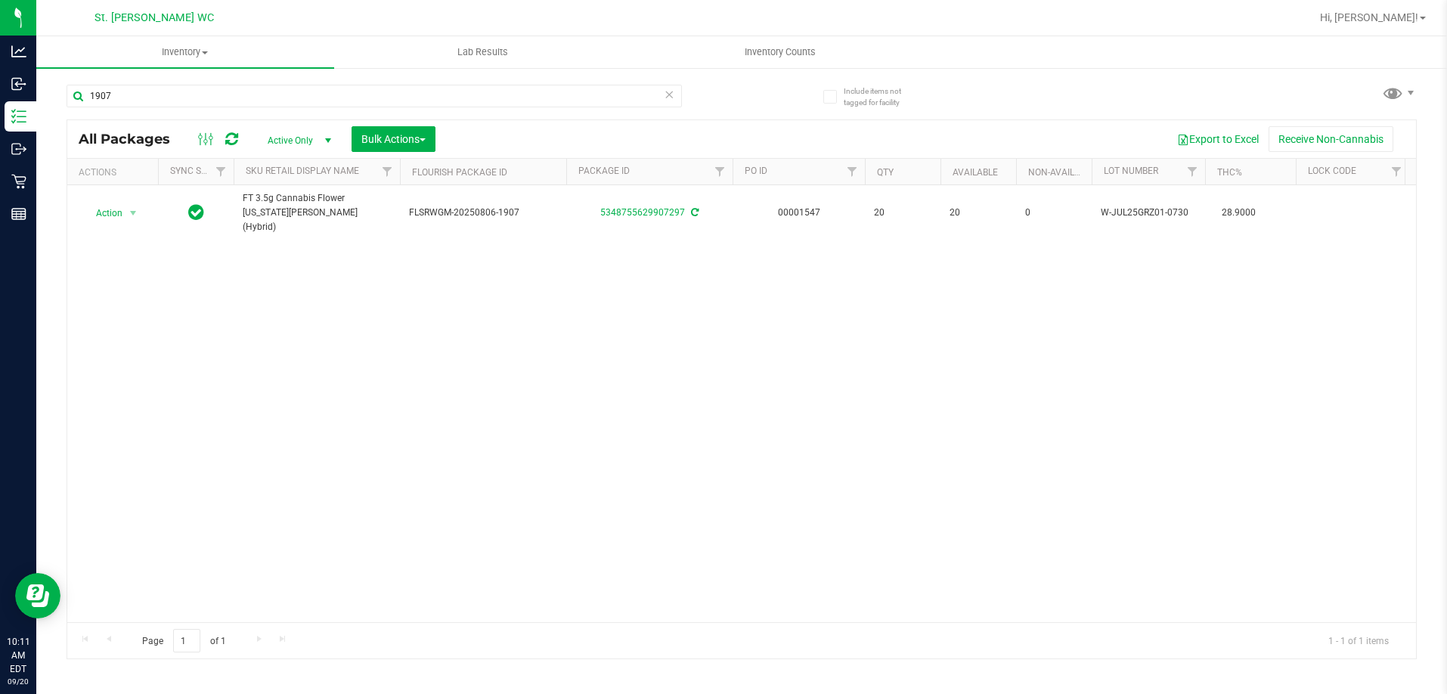
click at [305, 448] on div "Action Action Adjust qty Create package Edit attributes Global inventory Locate…" at bounding box center [741, 403] width 1349 height 437
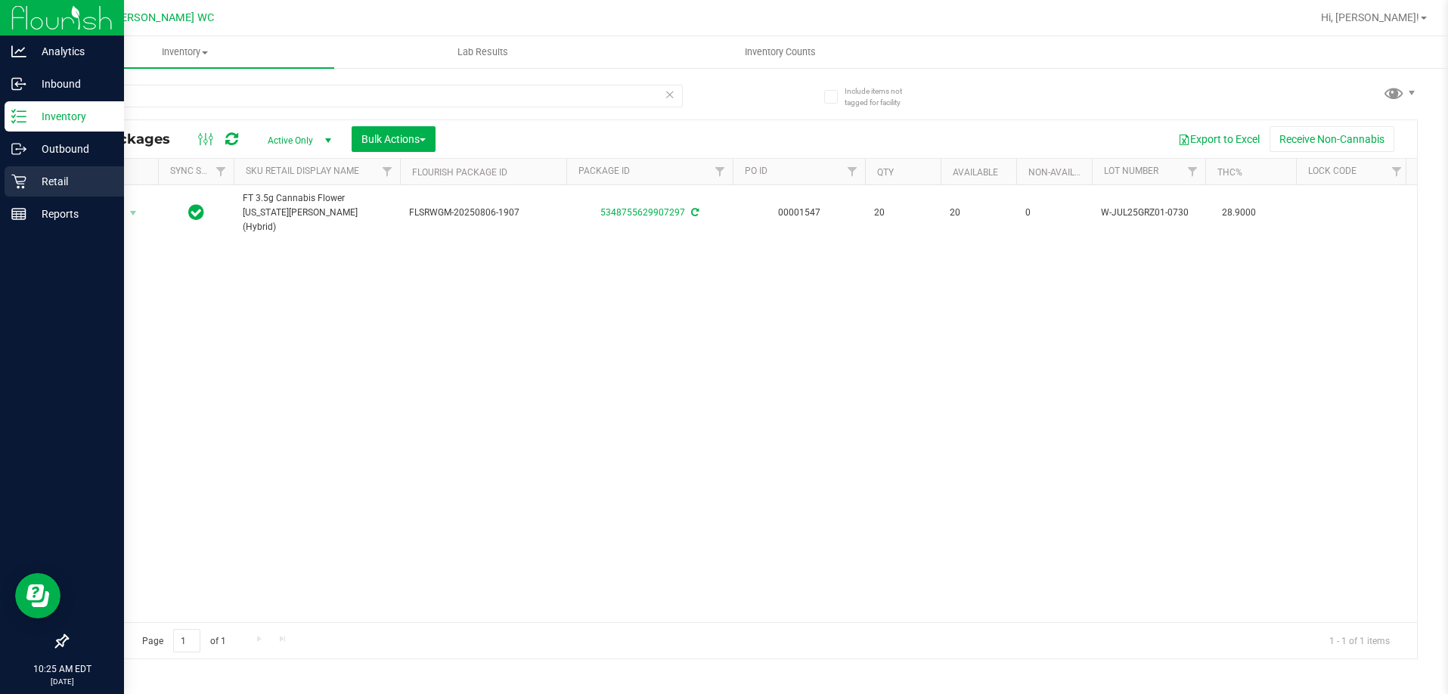
click at [16, 174] on icon at bounding box center [18, 181] width 15 height 15
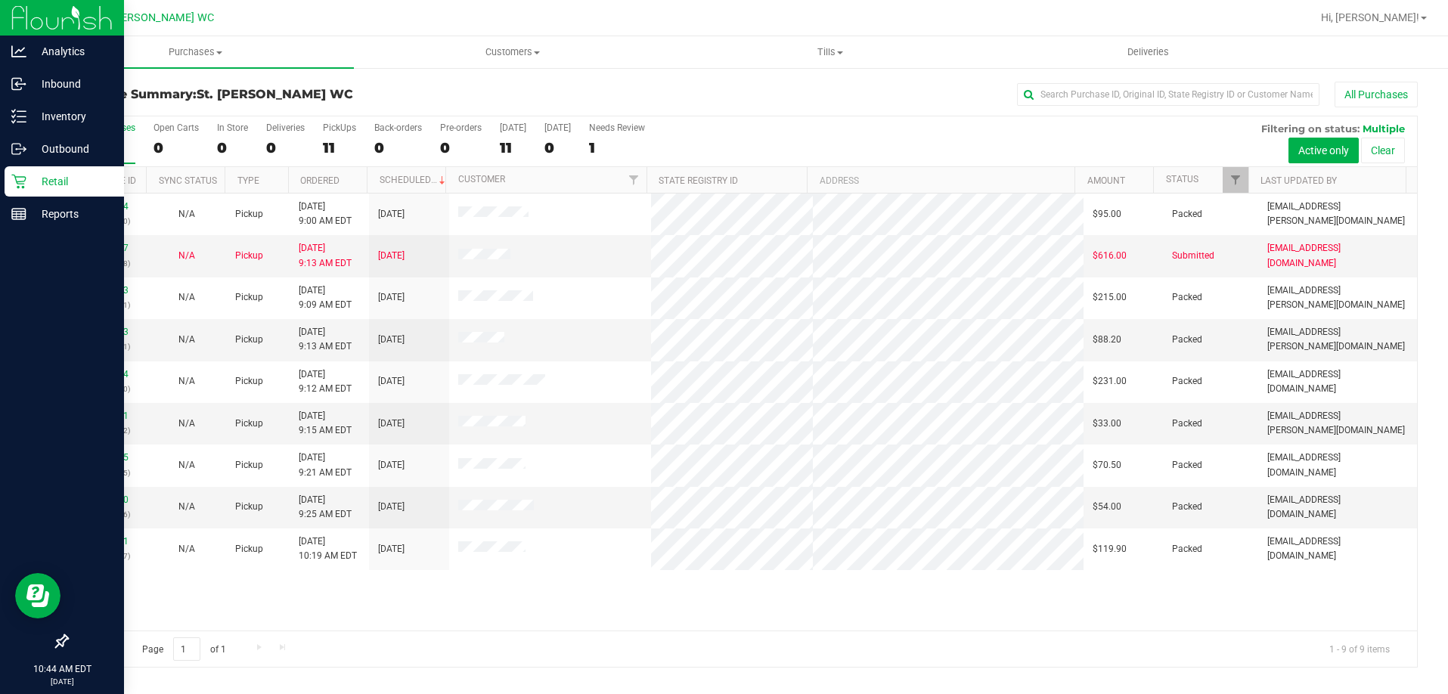
click at [823, 606] on div "11977874 (325963220) N/A Pickup [DATE] 9:00 AM EDT 9/20/2025 $95.00 Packed [EMA…" at bounding box center [741, 412] width 1349 height 437
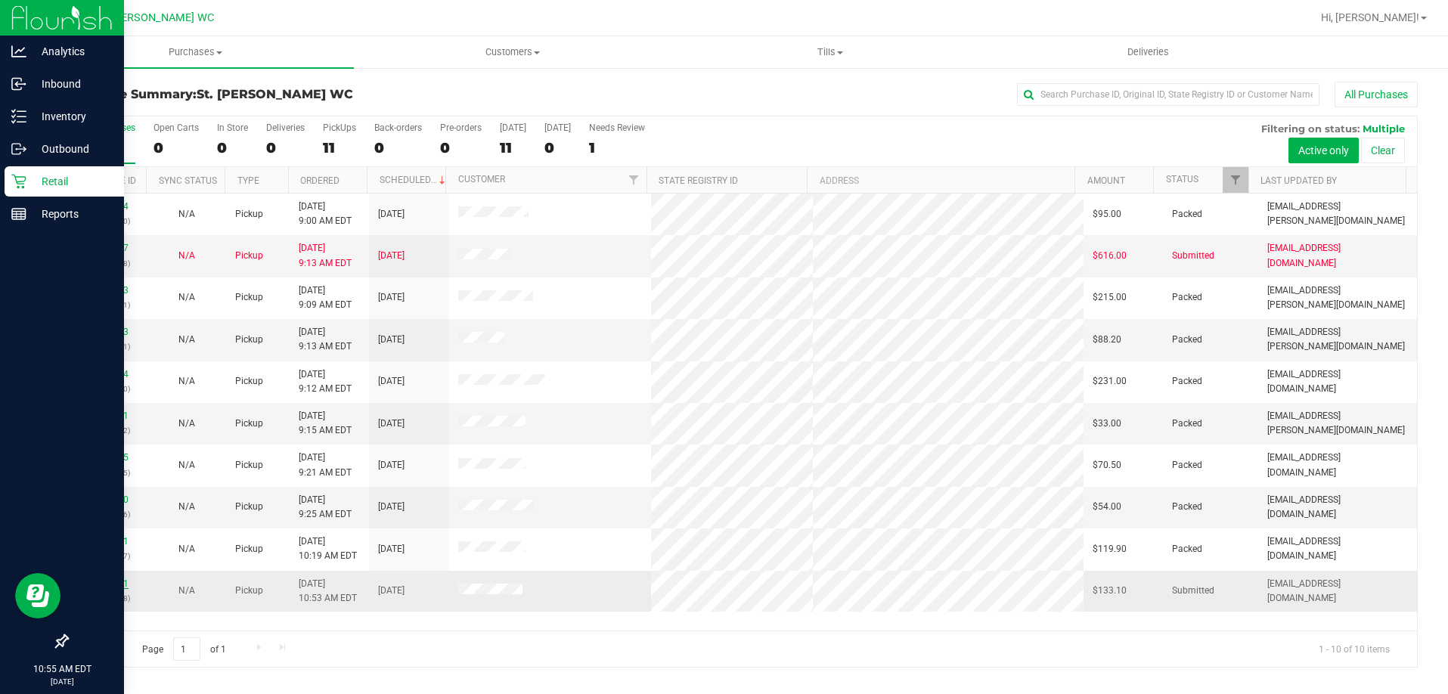
click at [110, 584] on link "11978911" at bounding box center [107, 583] width 42 height 11
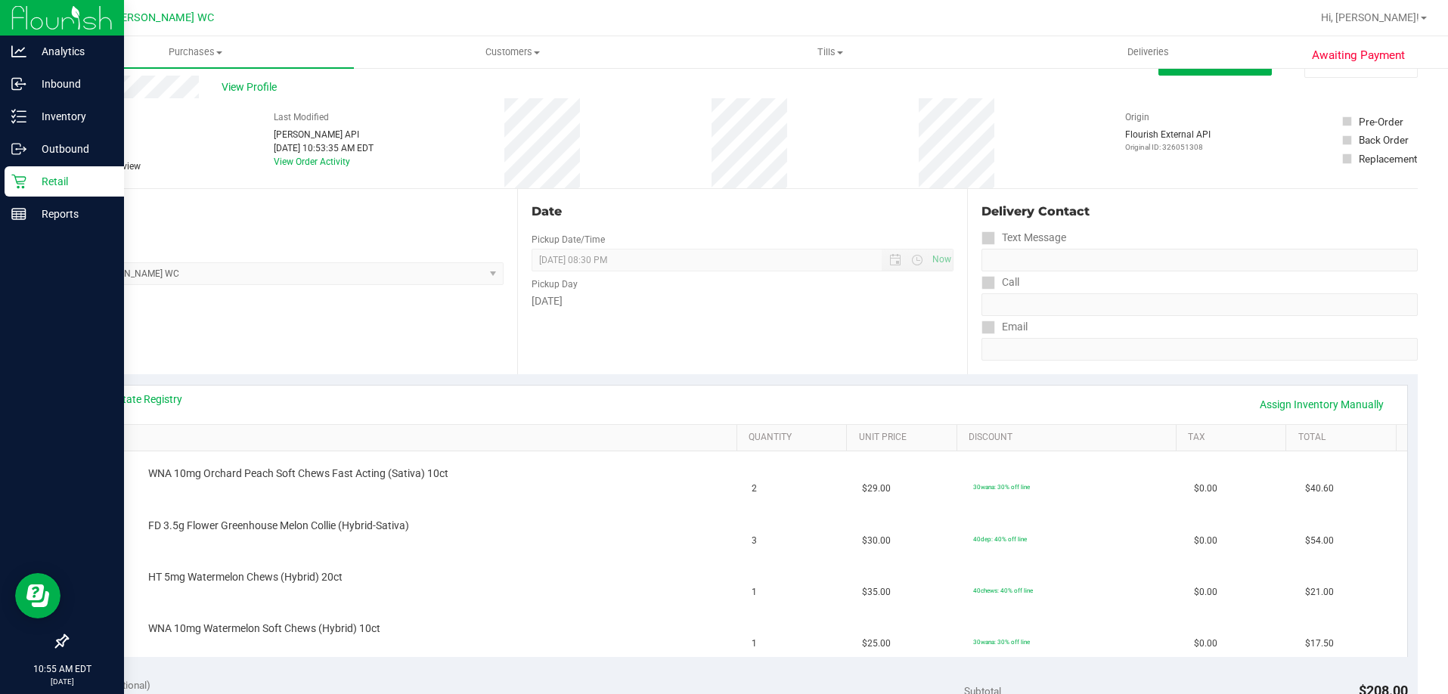
scroll to position [225, 0]
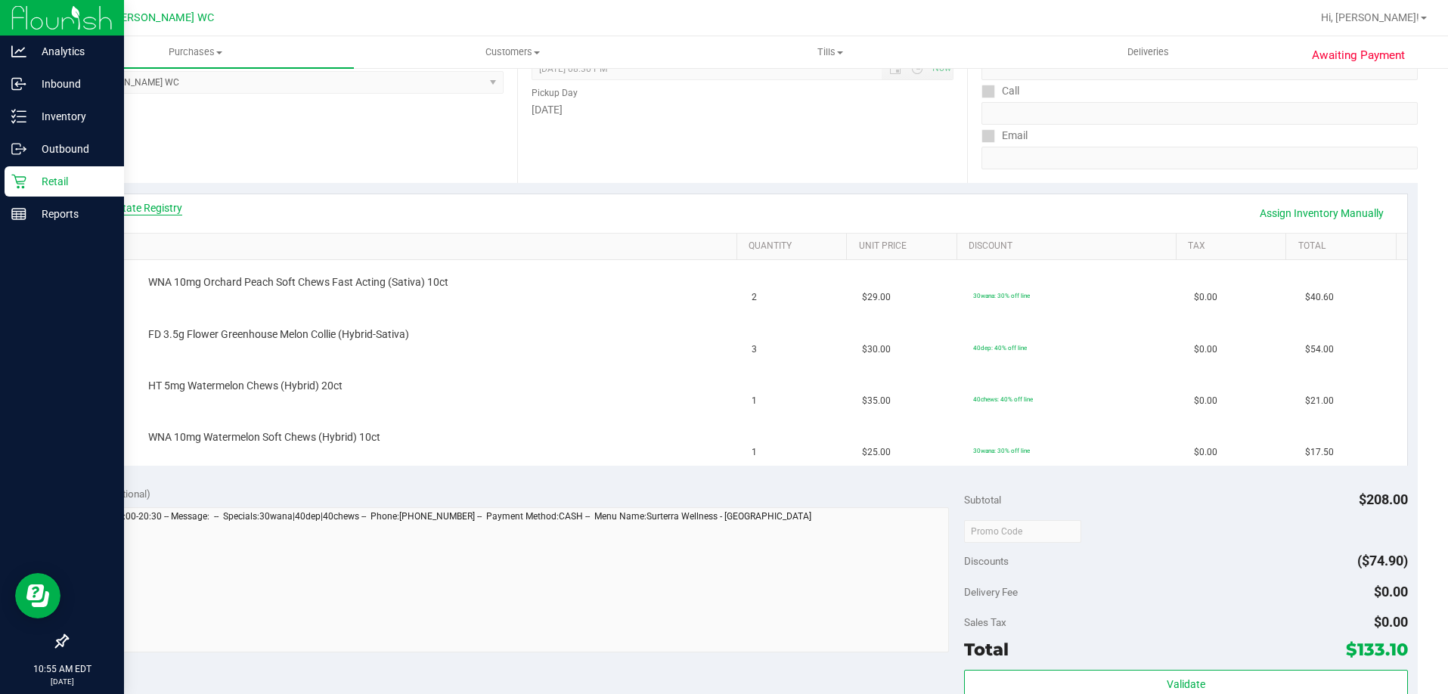
click at [138, 206] on link "View State Registry" at bounding box center [136, 207] width 91 height 15
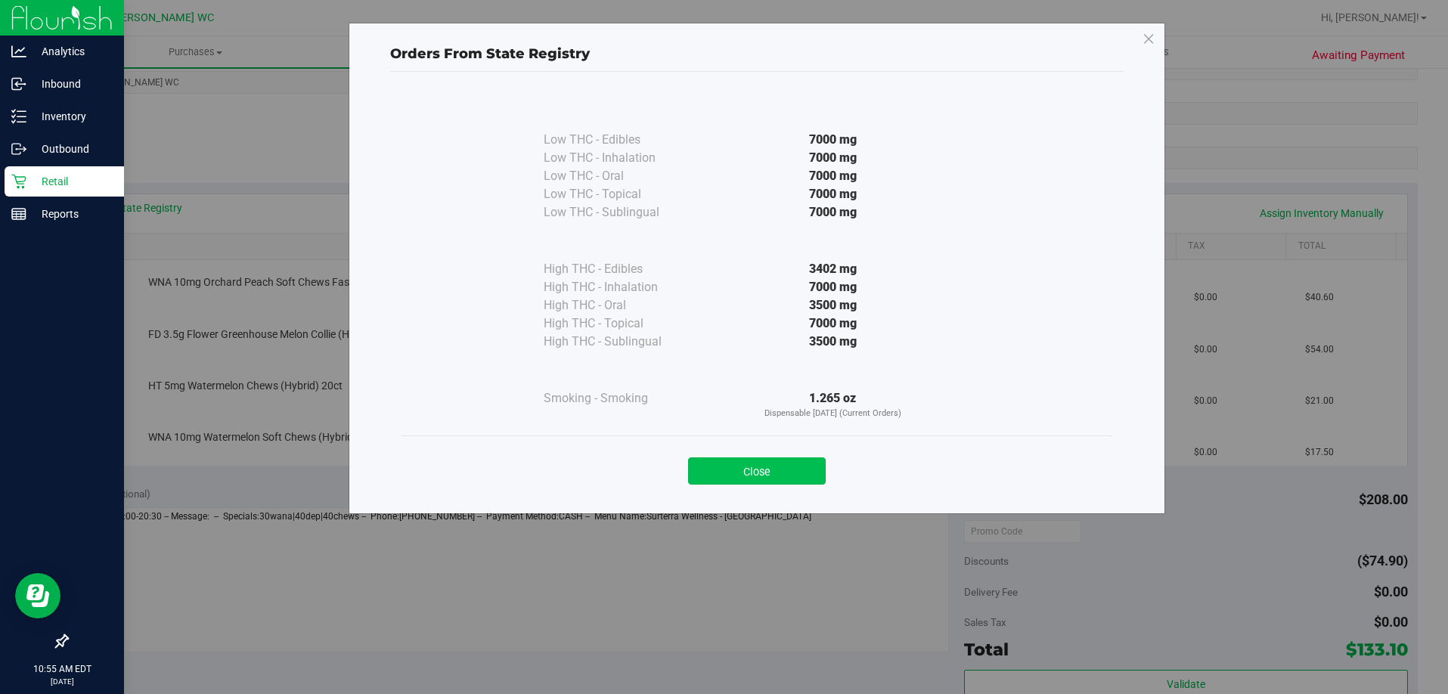
click at [733, 482] on button "Close" at bounding box center [757, 470] width 138 height 27
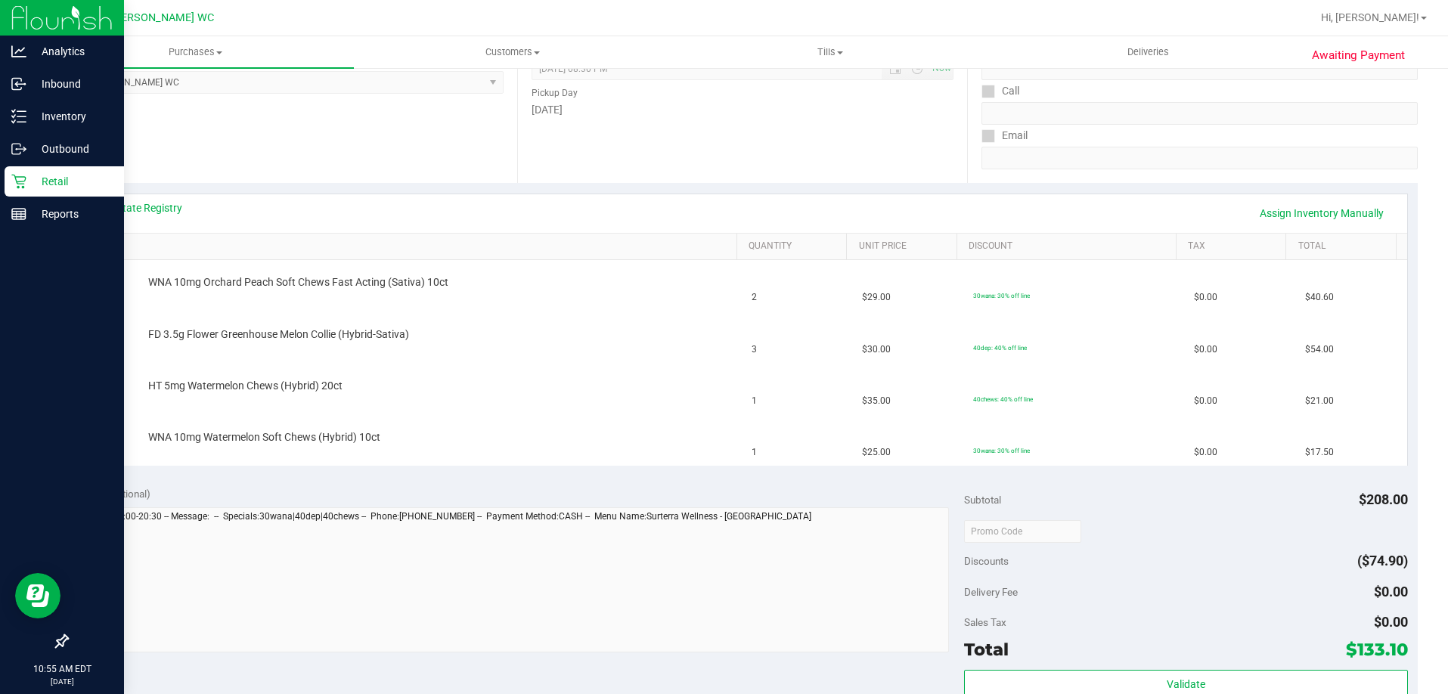
click at [707, 488] on div "Notes (optional)" at bounding box center [520, 493] width 887 height 15
click at [697, 492] on div "Notes (optional)" at bounding box center [520, 493] width 887 height 15
click at [700, 494] on div "Notes (optional)" at bounding box center [520, 493] width 887 height 15
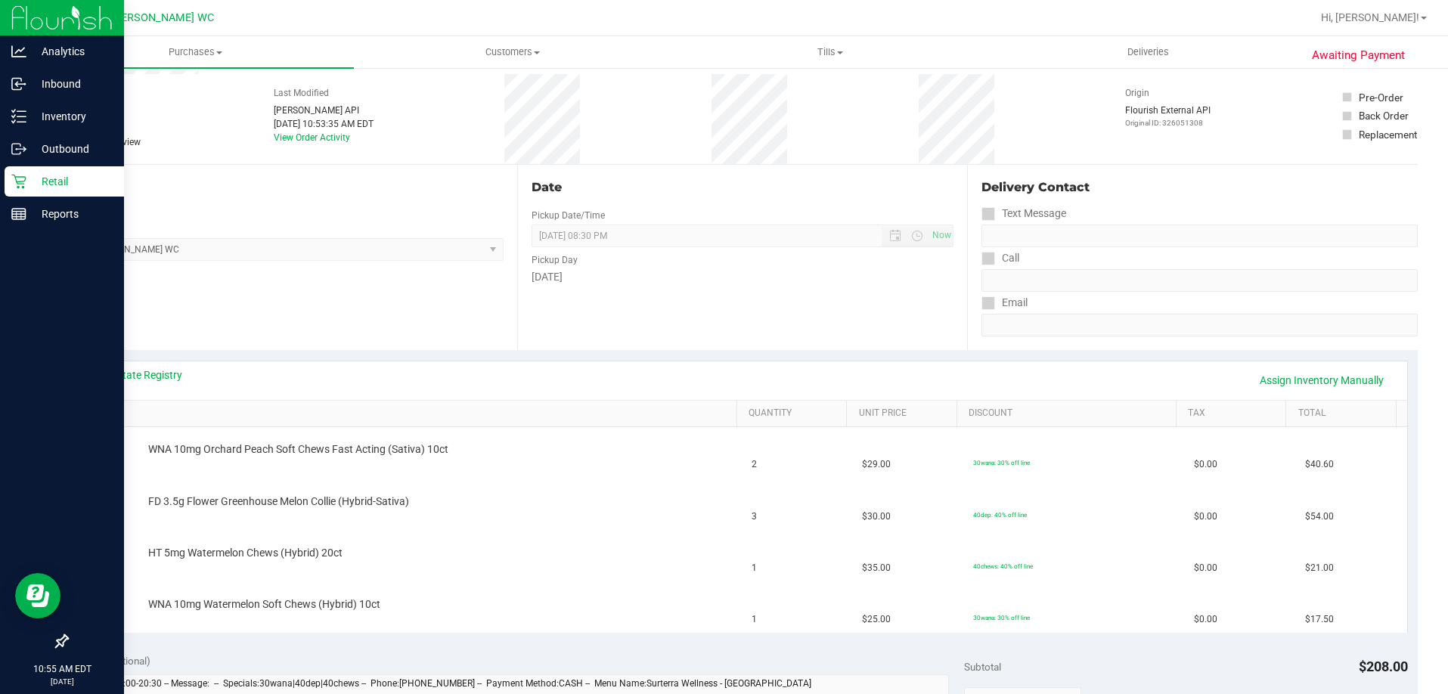
scroll to position [0, 0]
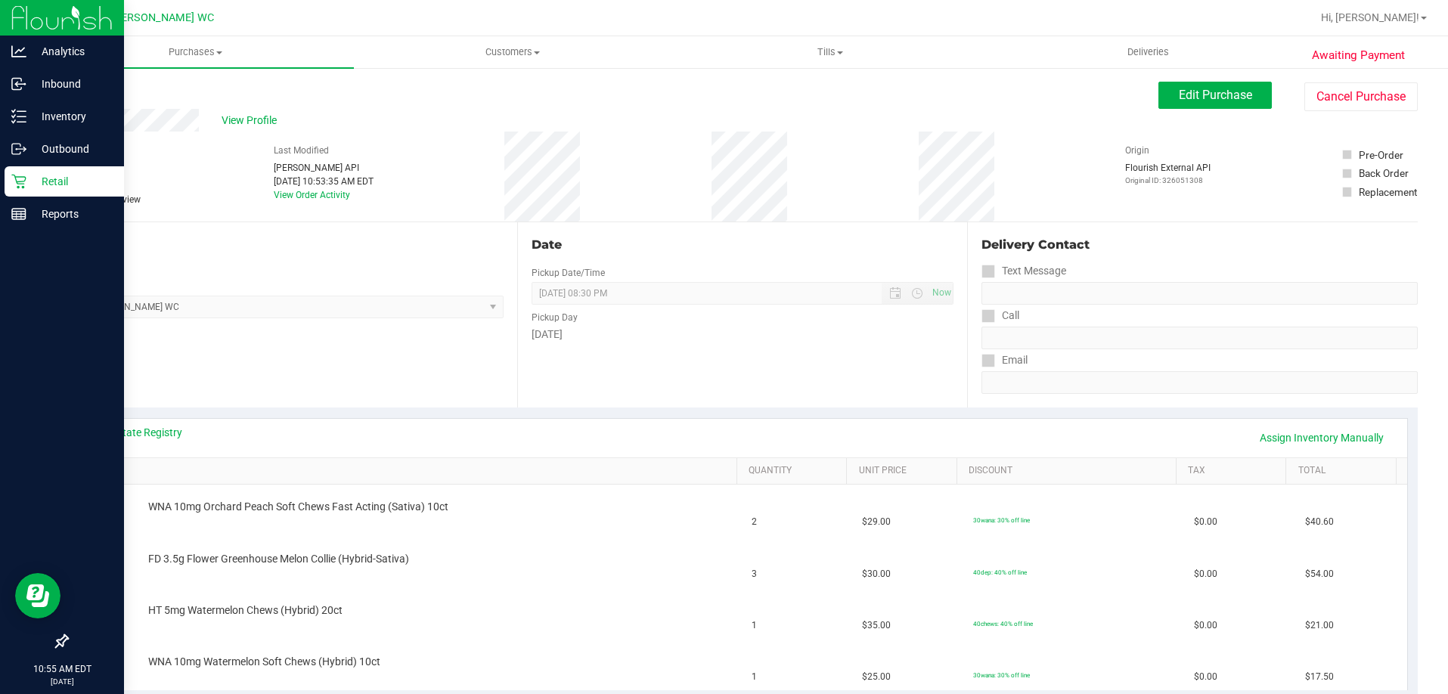
click at [11, 179] on icon at bounding box center [18, 181] width 15 height 15
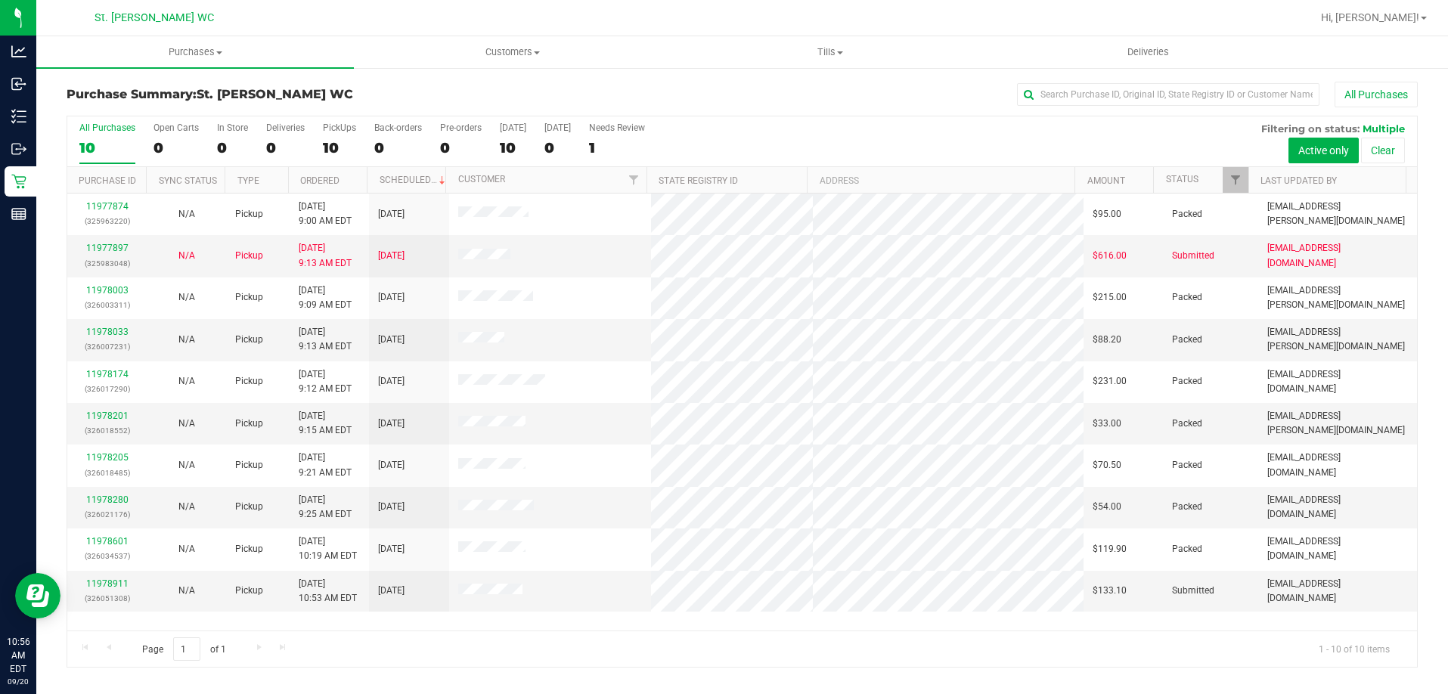
click at [364, 116] on div "All Purchases 10 Open Carts 0 In Store 0 Deliveries 0 PickUps 10 Back-orders 0 …" at bounding box center [741, 122] width 1349 height 12
click at [430, 98] on h3 "Purchase Summary: St. [PERSON_NAME] WC" at bounding box center [292, 95] width 451 height 14
click at [718, 136] on div "All Purchases 10 Open Carts 0 In Store 0 Deliveries 0 PickUps 10 Back-orders 0 …" at bounding box center [741, 141] width 1349 height 51
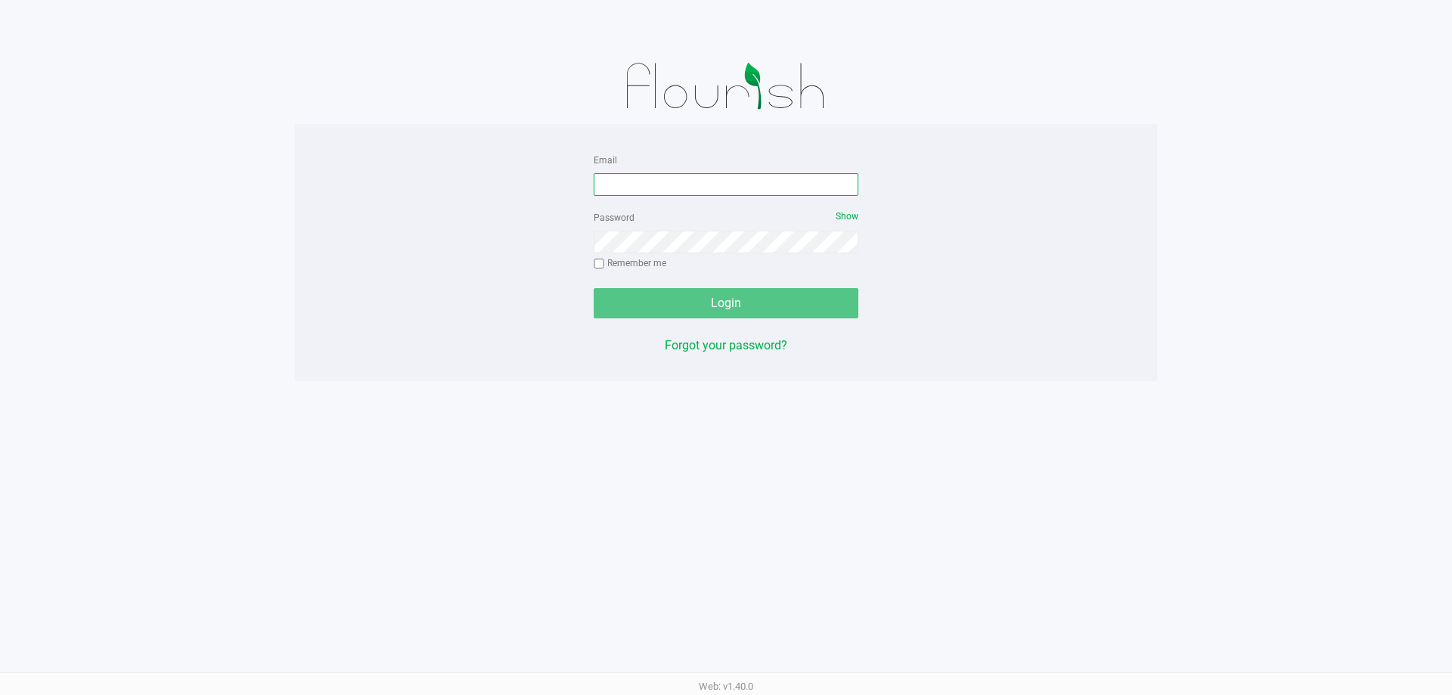
click at [705, 179] on input "Email" at bounding box center [725, 184] width 265 height 23
type input "[EMAIL_ADDRESS][PERSON_NAME][DOMAIN_NAME]"
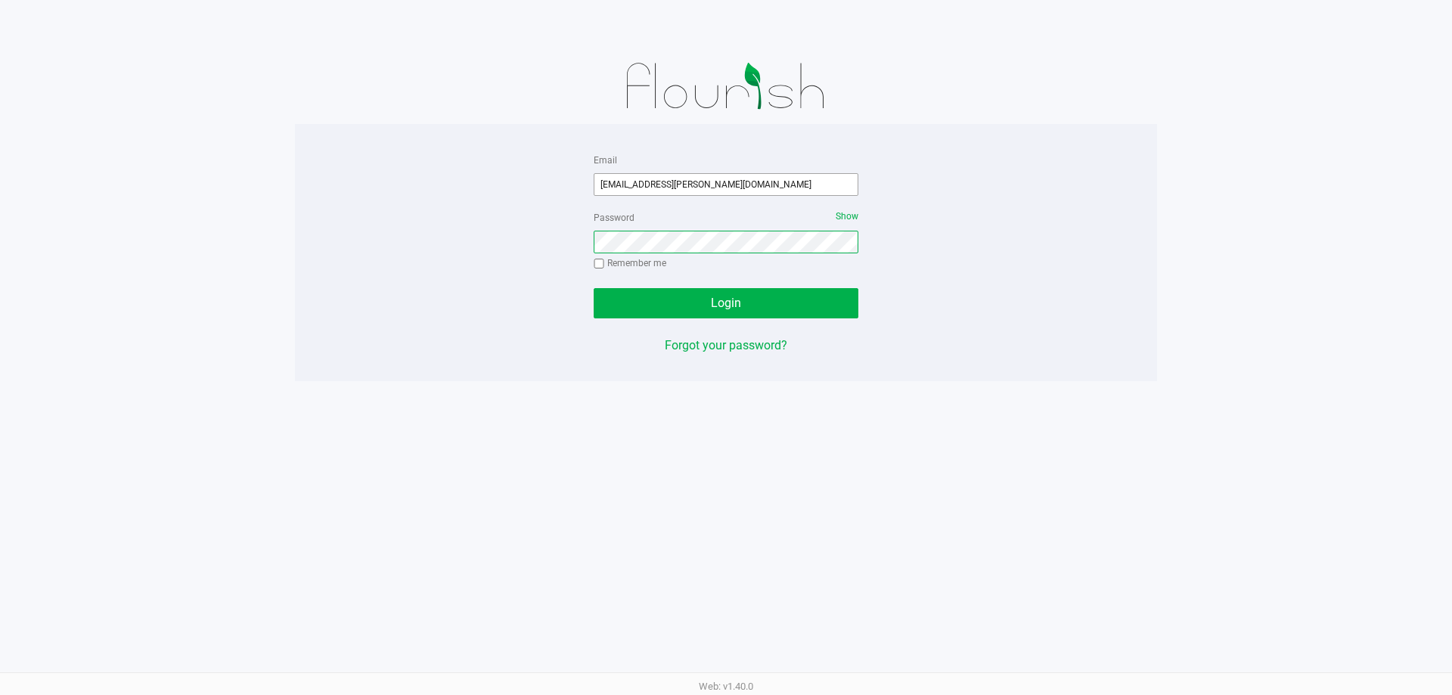
click at [593, 288] on button "Login" at bounding box center [725, 303] width 265 height 30
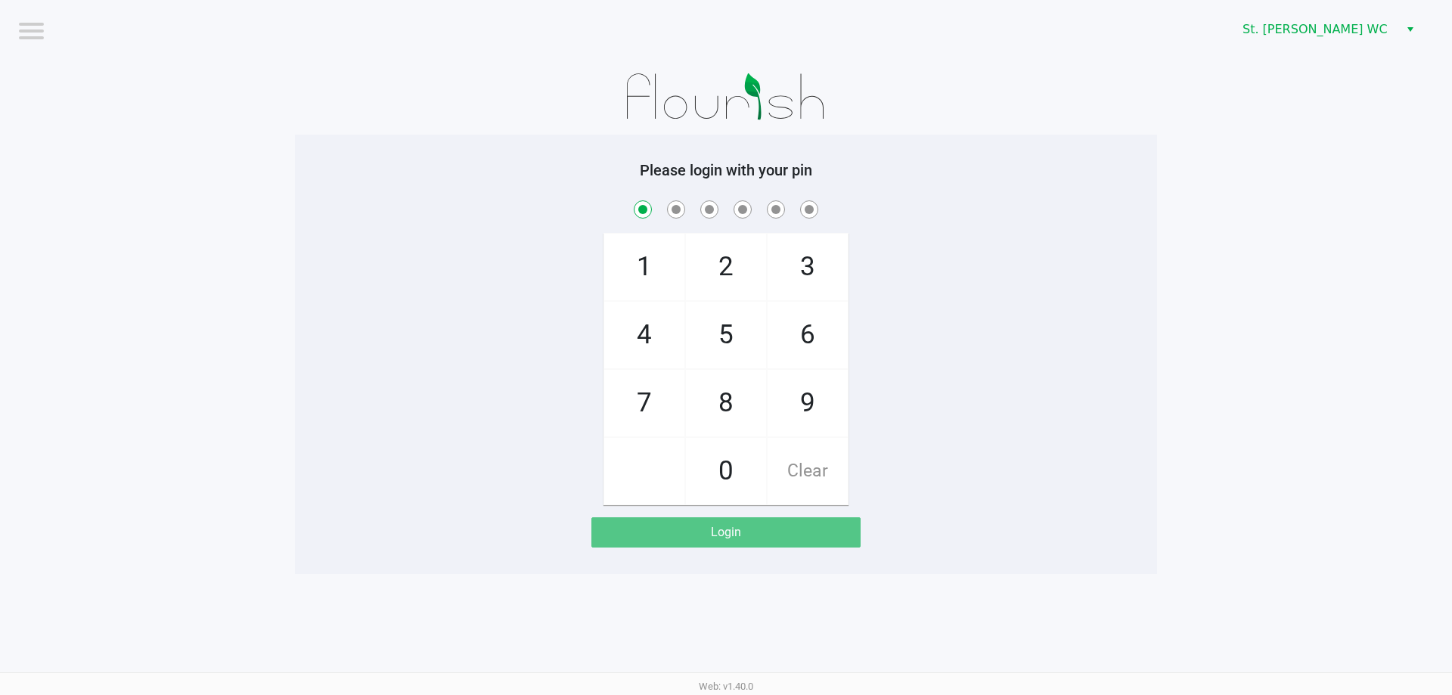
checkbox input "true"
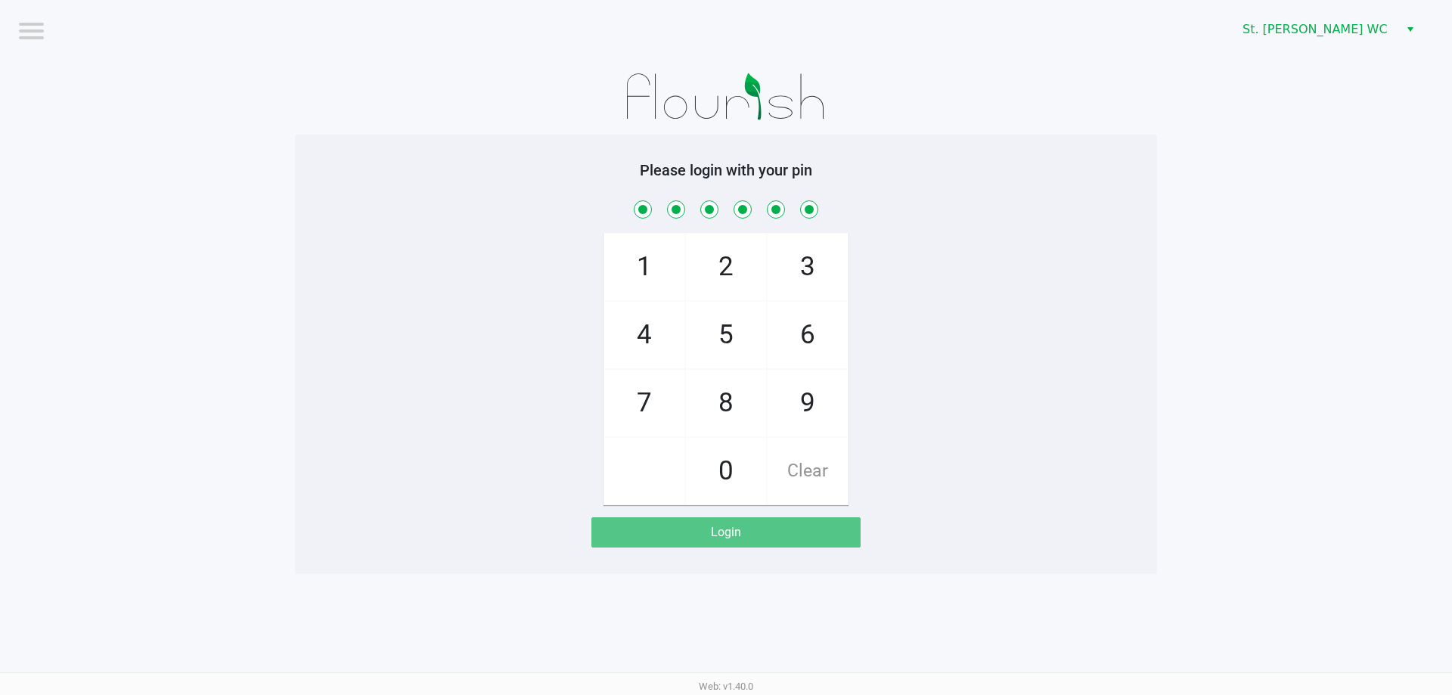
checkbox input "true"
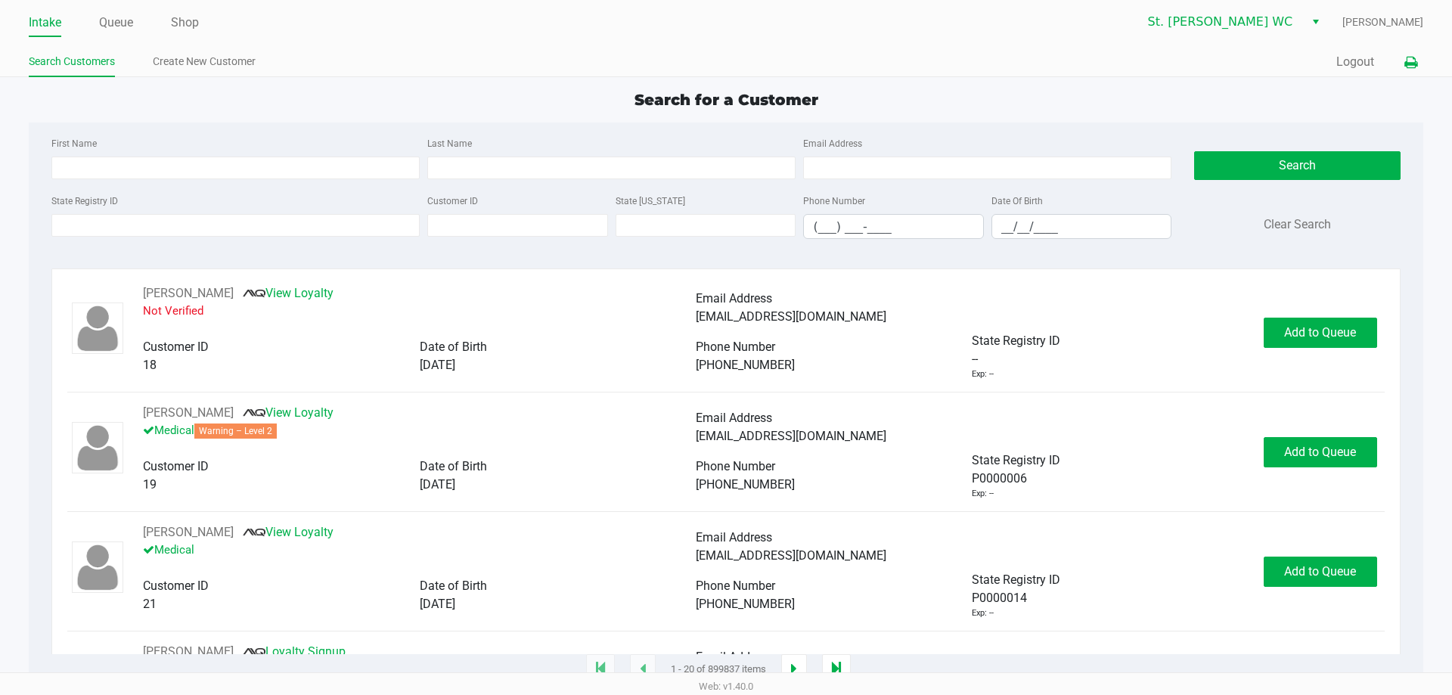
click at [1413, 66] on icon at bounding box center [1410, 62] width 13 height 11
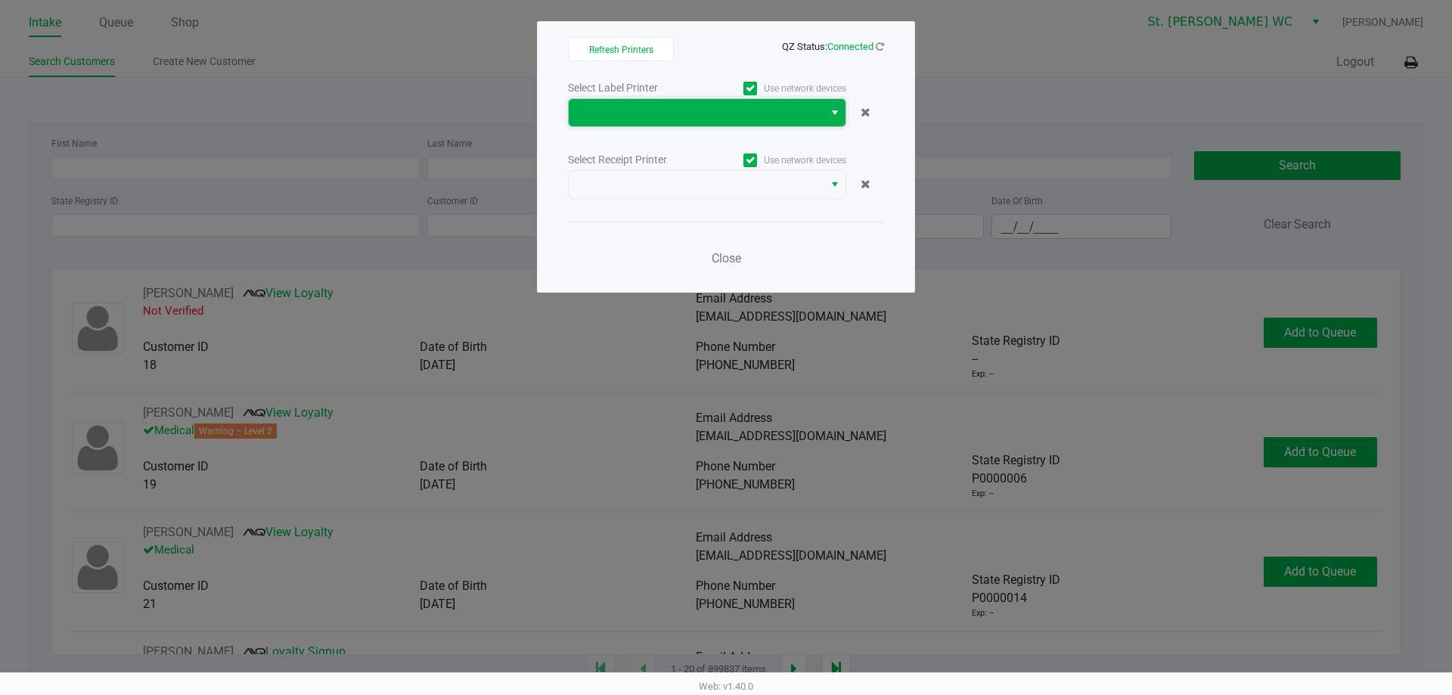
click at [589, 120] on span at bounding box center [696, 113] width 237 height 18
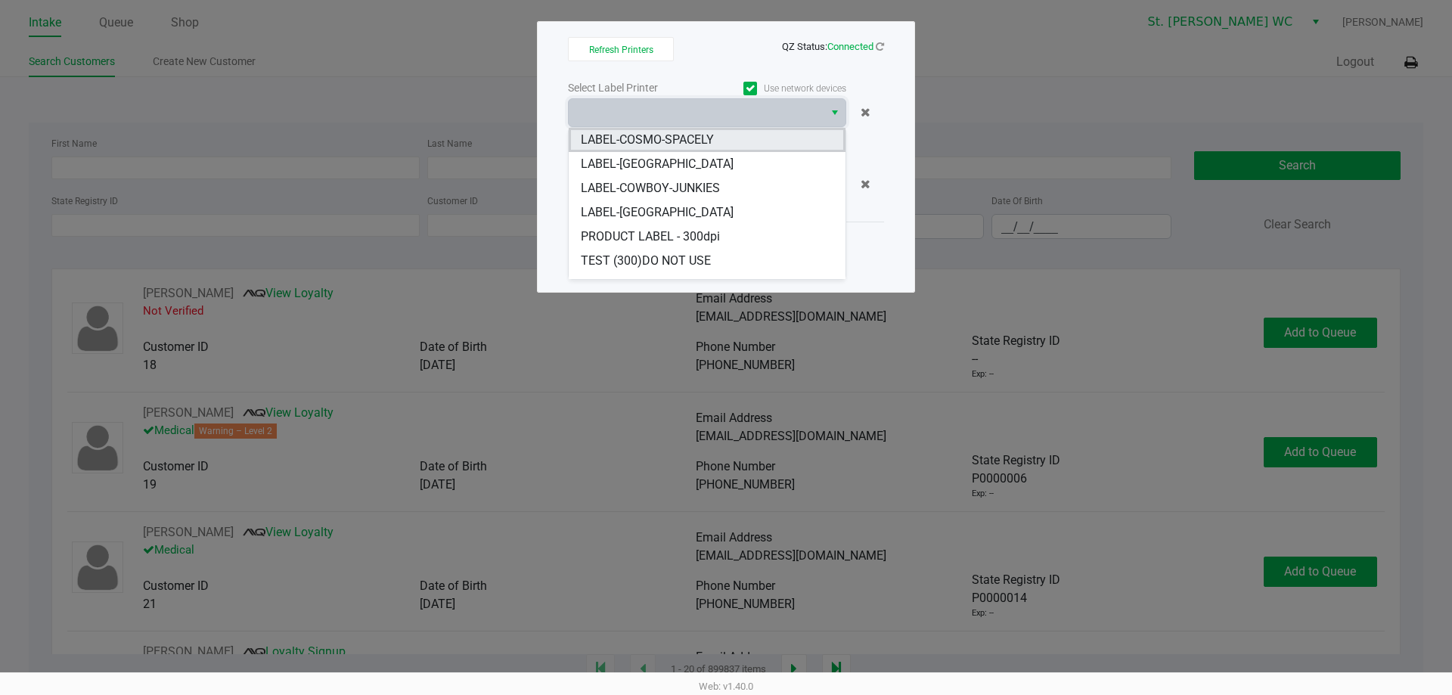
click at [631, 138] on span "LABEL-COSMO-SPACELY" at bounding box center [647, 140] width 133 height 18
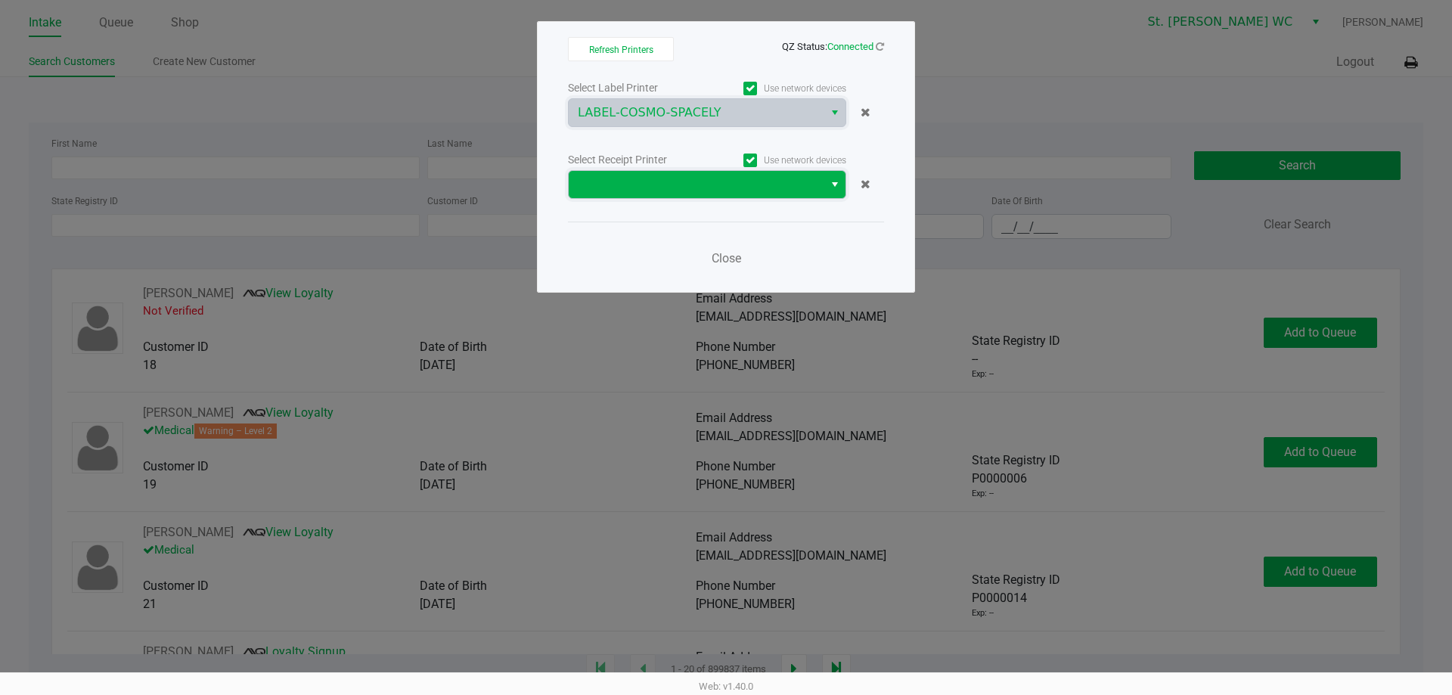
click at [600, 191] on span at bounding box center [696, 184] width 237 height 18
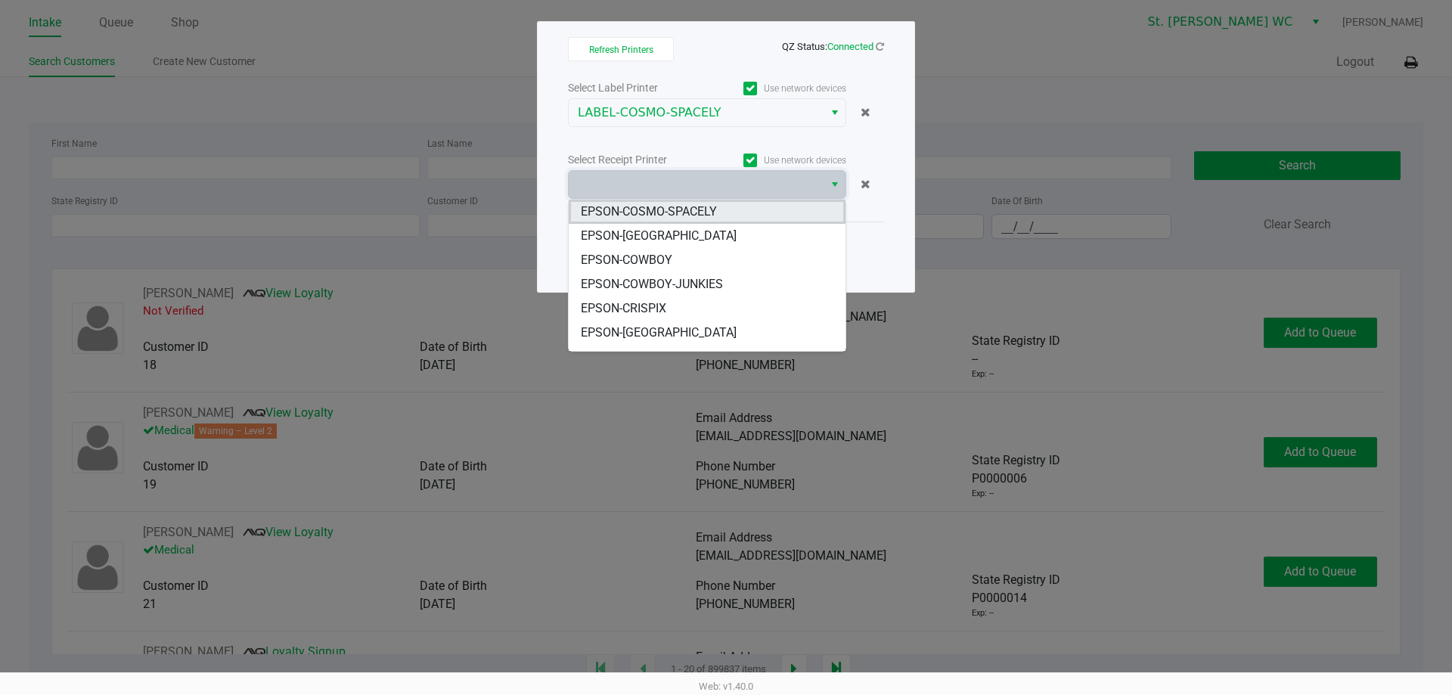
click at [612, 208] on span "EPSON-COSMO-SPACELY" at bounding box center [649, 212] width 136 height 18
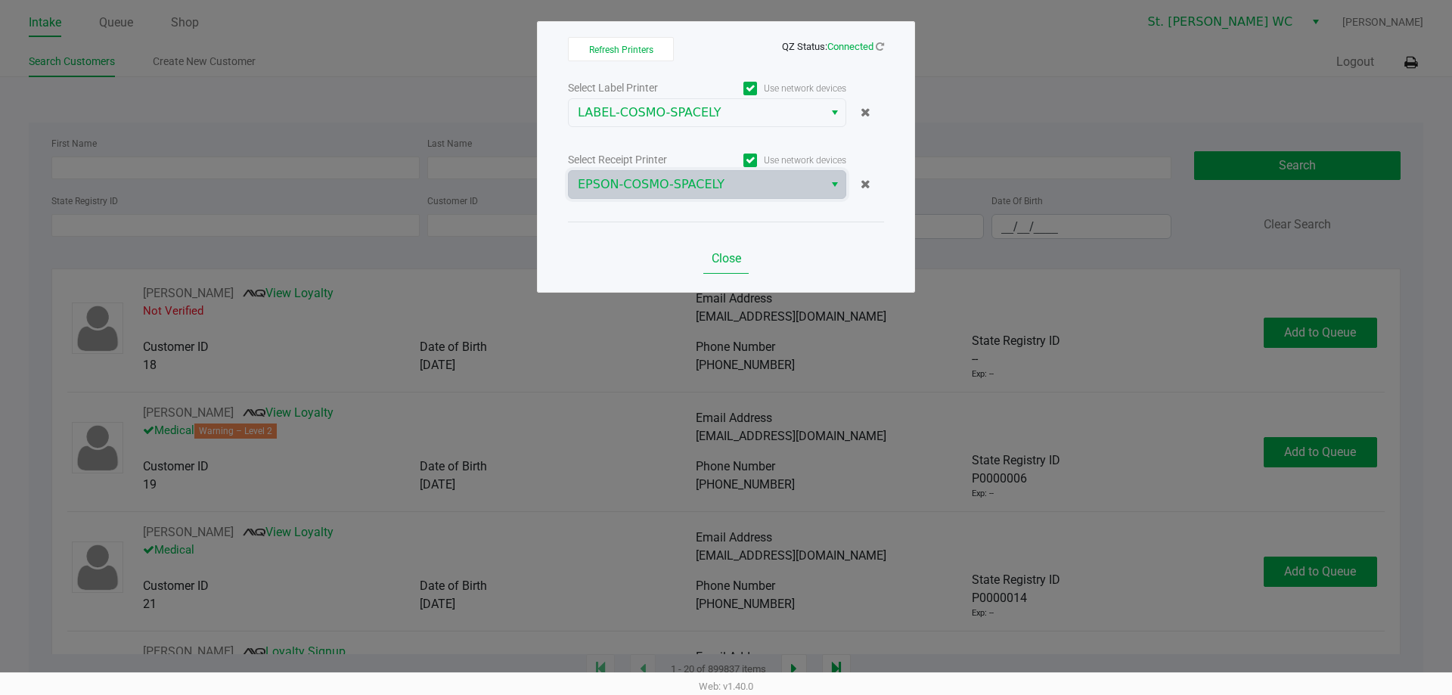
click at [734, 248] on button "Close" at bounding box center [725, 258] width 45 height 30
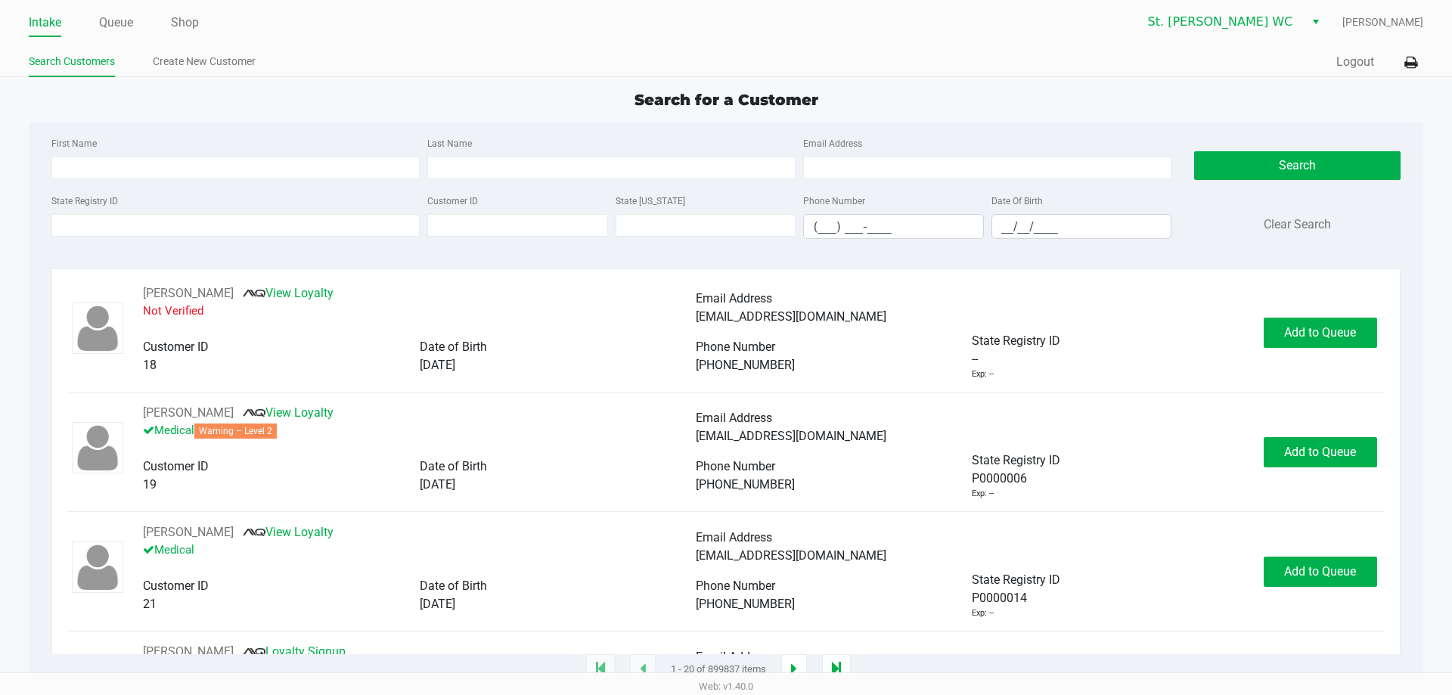
click at [893, 86] on app-point-of-sale "Intake Queue Shop St. Pete WC Casey Olivia-Knauf Search Customers Create New Cu…" at bounding box center [726, 335] width 1452 height 670
click at [1319, 62] on div "Quick Sale Logout" at bounding box center [1074, 62] width 697 height 28
click at [1317, 72] on div "Quick Sale Logout" at bounding box center [1074, 62] width 697 height 28
click at [1343, 66] on button "Logout" at bounding box center [1355, 62] width 38 height 18
click at [1071, 90] on div "Search for a Customer" at bounding box center [725, 99] width 1416 height 23
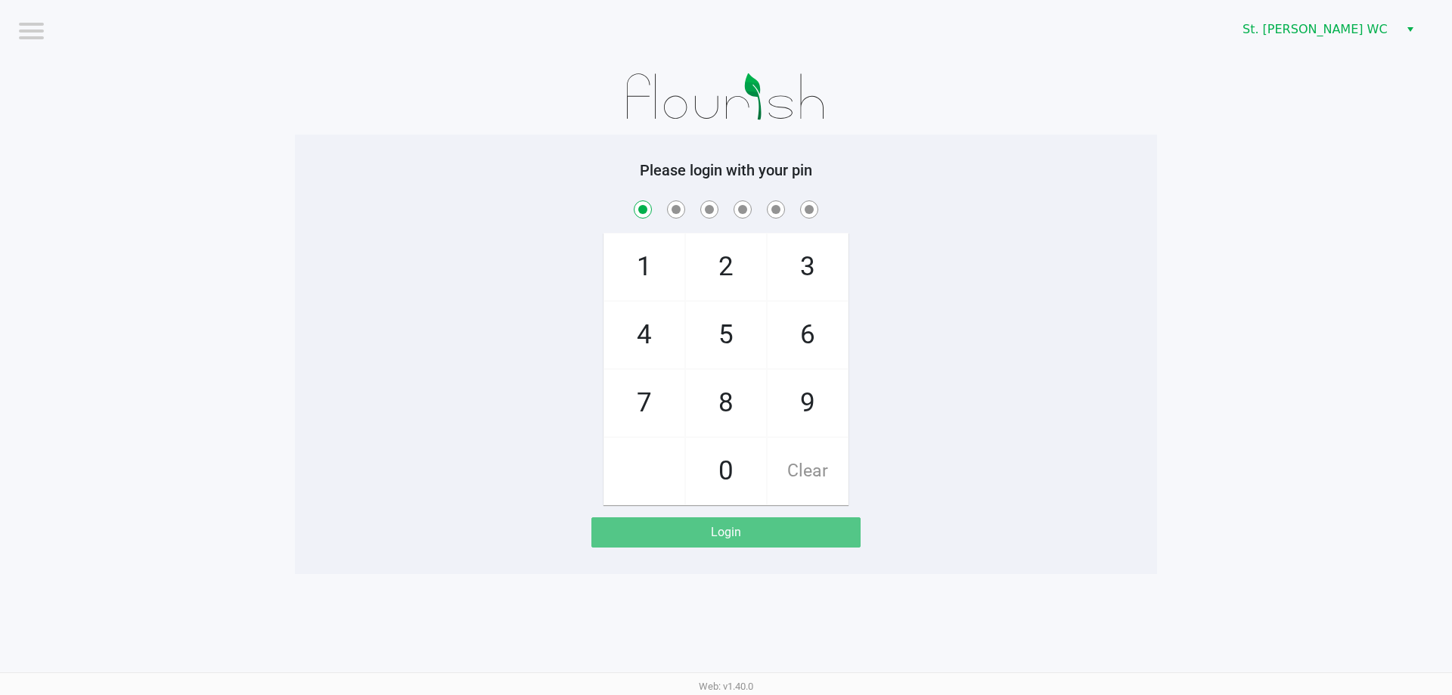
checkbox input "true"
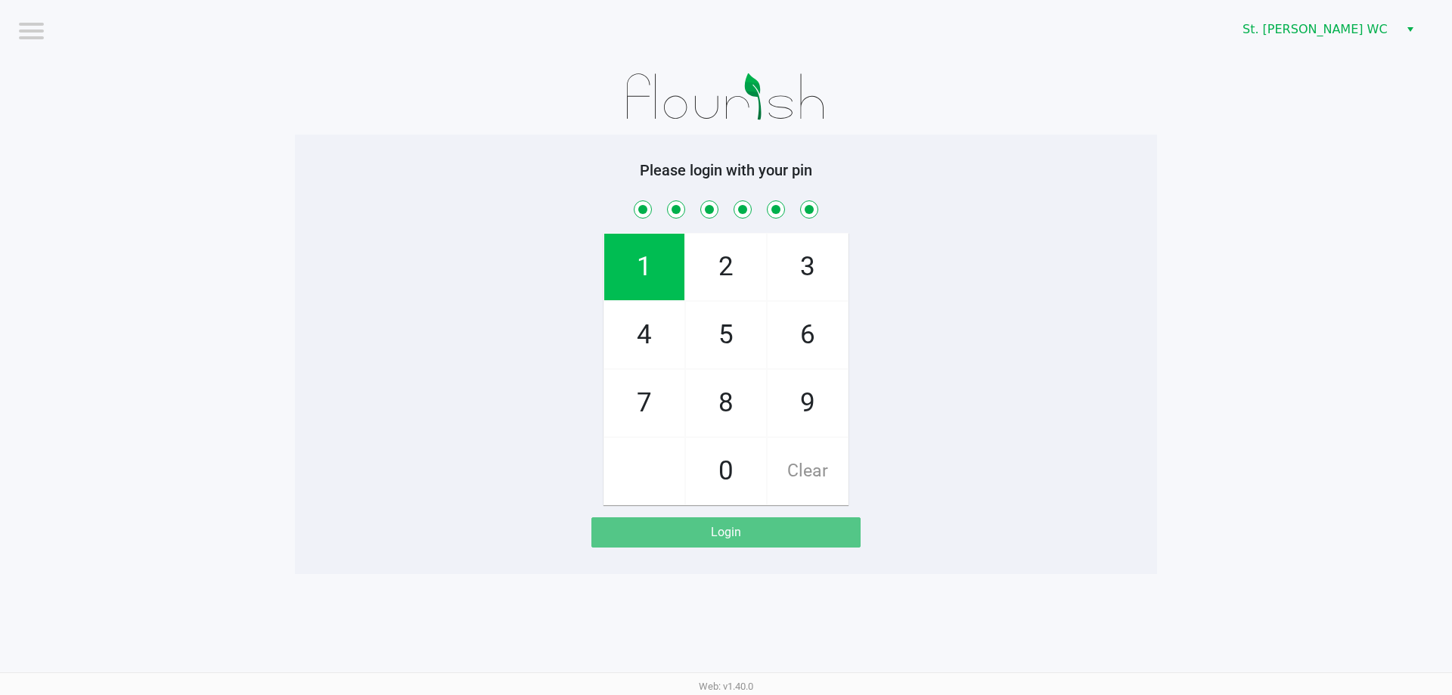
checkbox input "true"
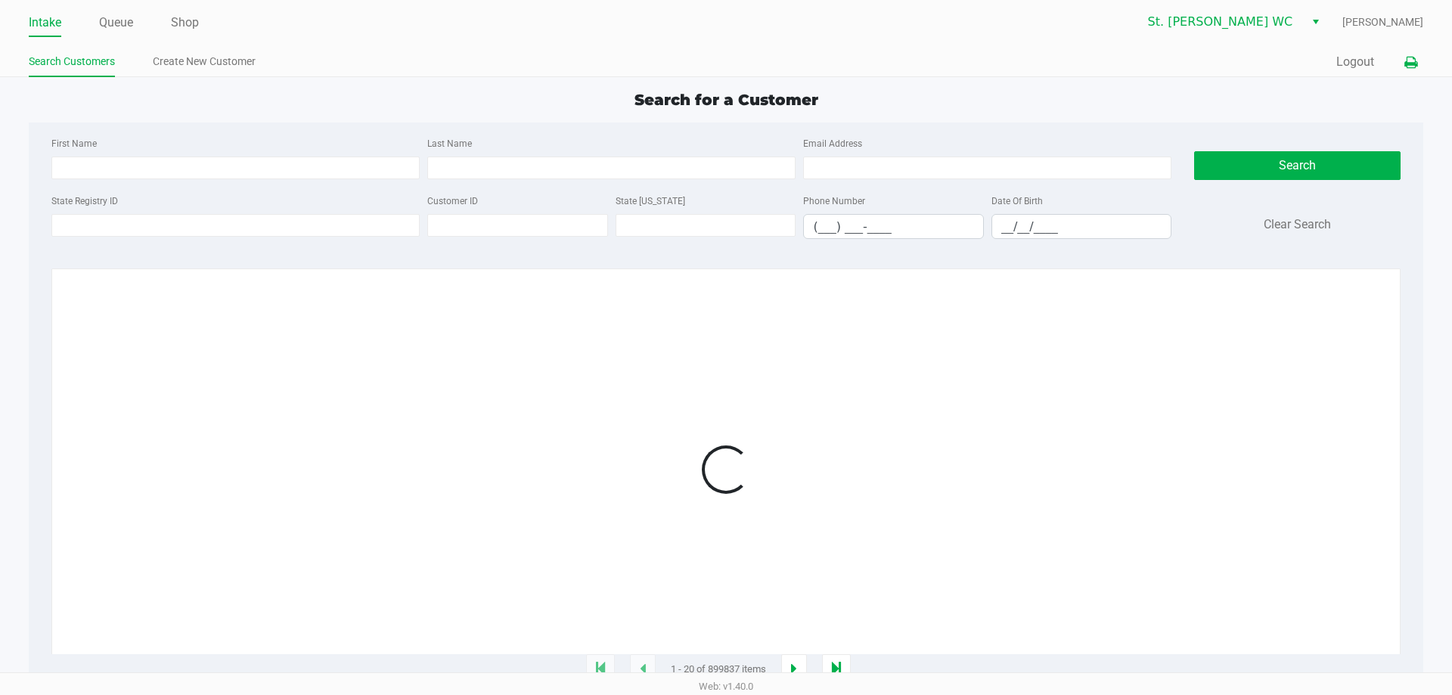
click at [1412, 64] on icon at bounding box center [1410, 62] width 13 height 11
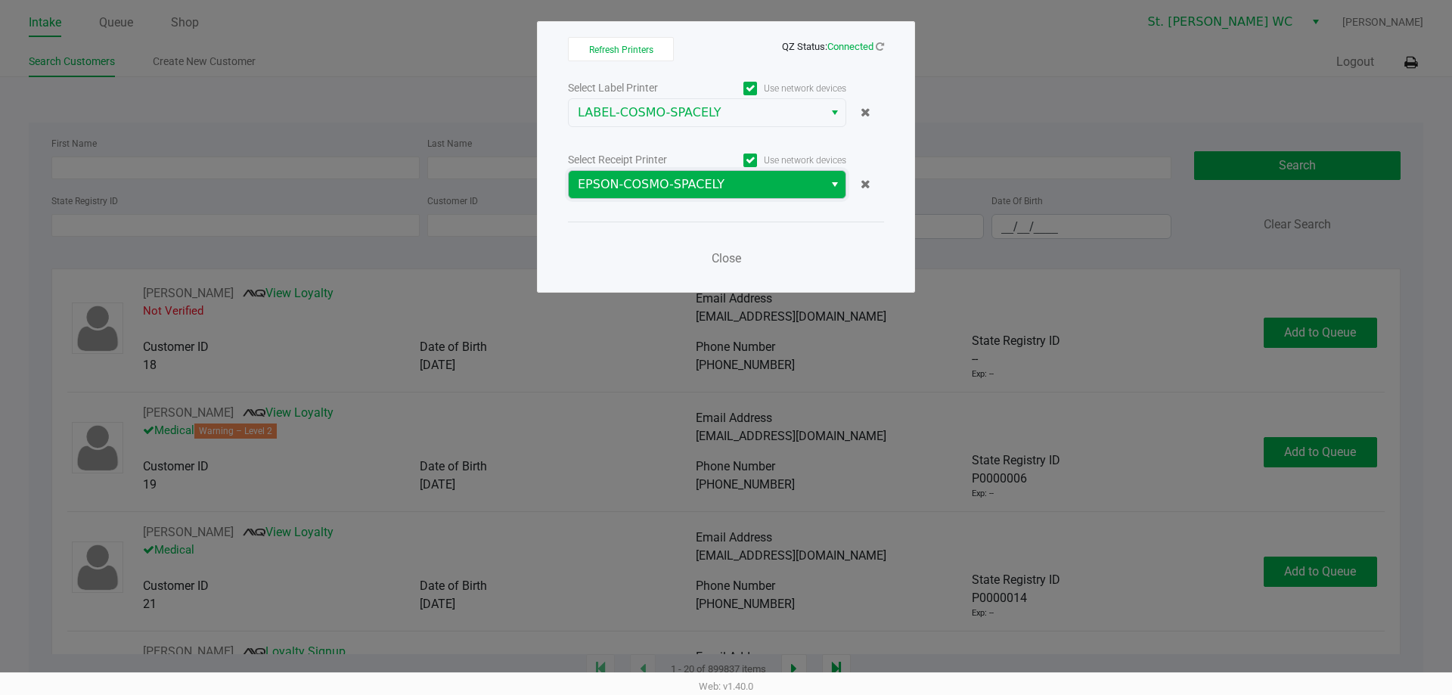
click at [735, 181] on span "EPSON-COSMO-SPACELY" at bounding box center [696, 184] width 237 height 18
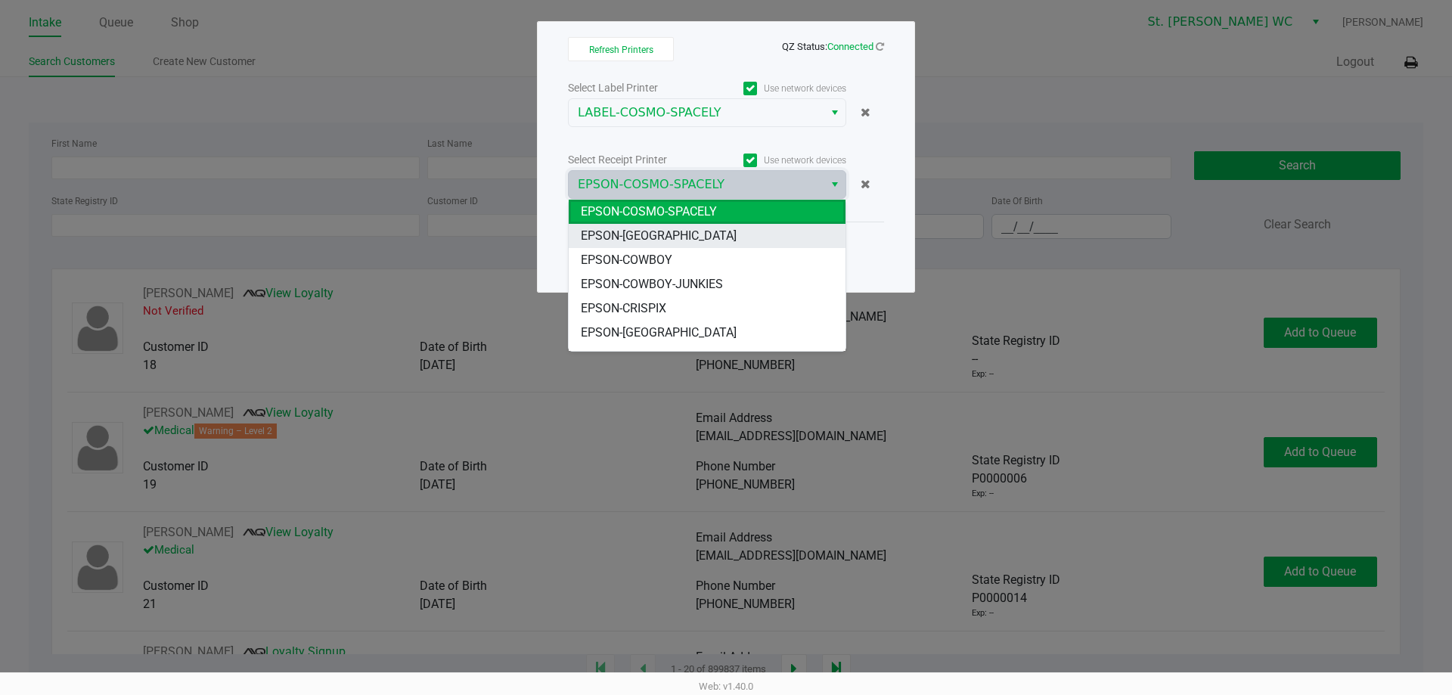
click at [727, 240] on li "EPSON-[GEOGRAPHIC_DATA]" at bounding box center [707, 236] width 277 height 24
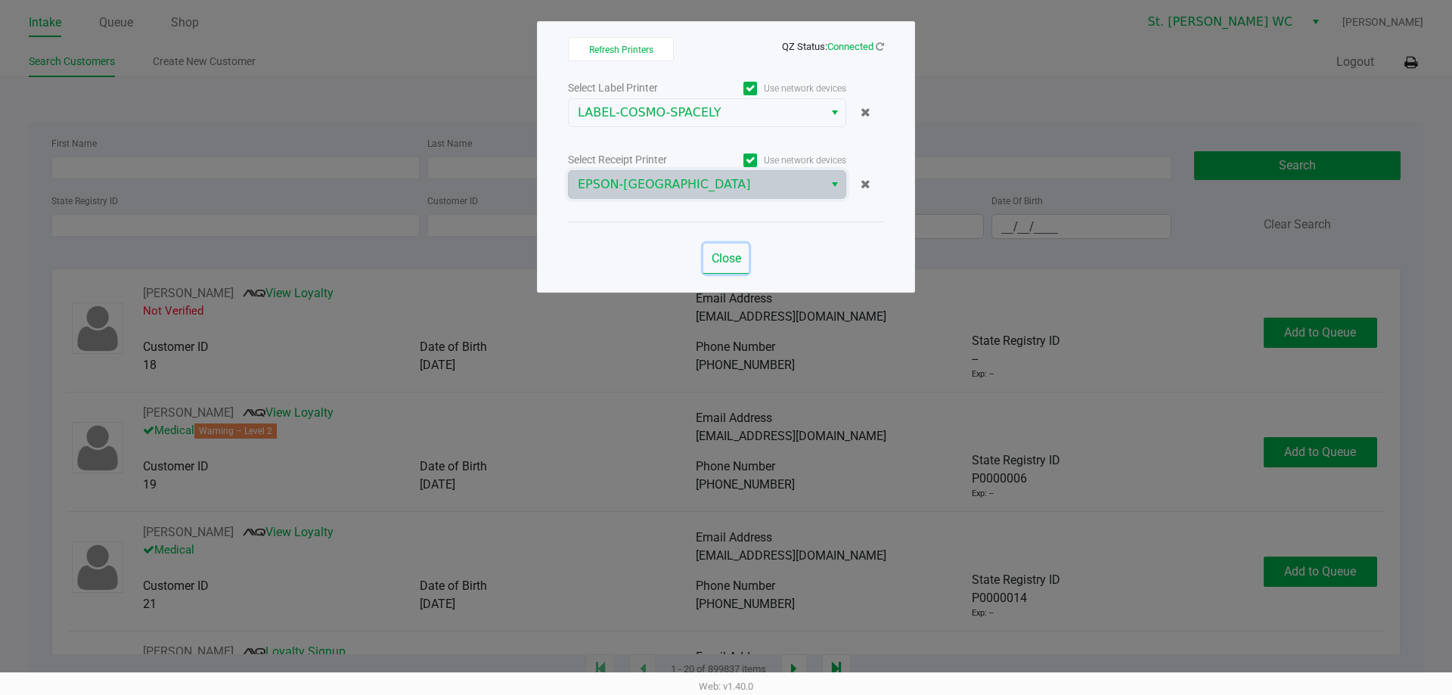
click at [727, 253] on span "Close" at bounding box center [725, 258] width 29 height 14
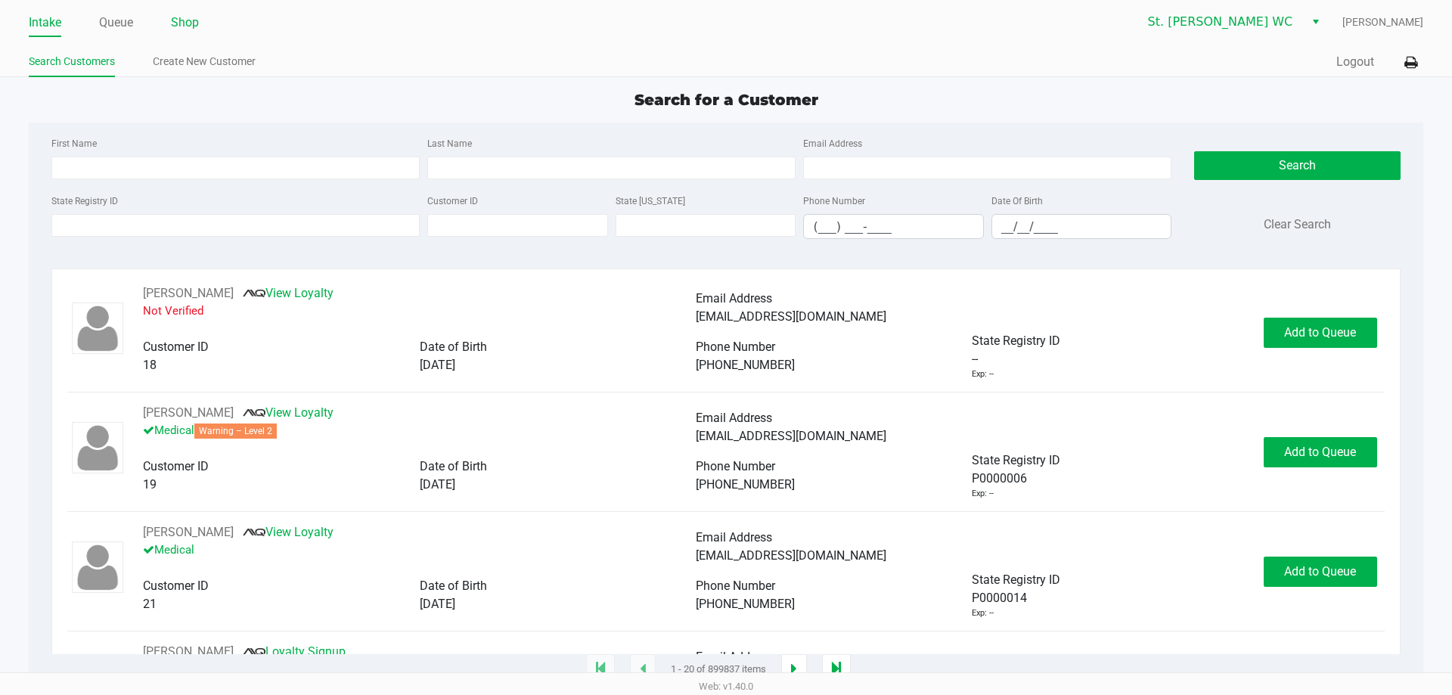
click at [184, 26] on link "Shop" at bounding box center [185, 22] width 28 height 21
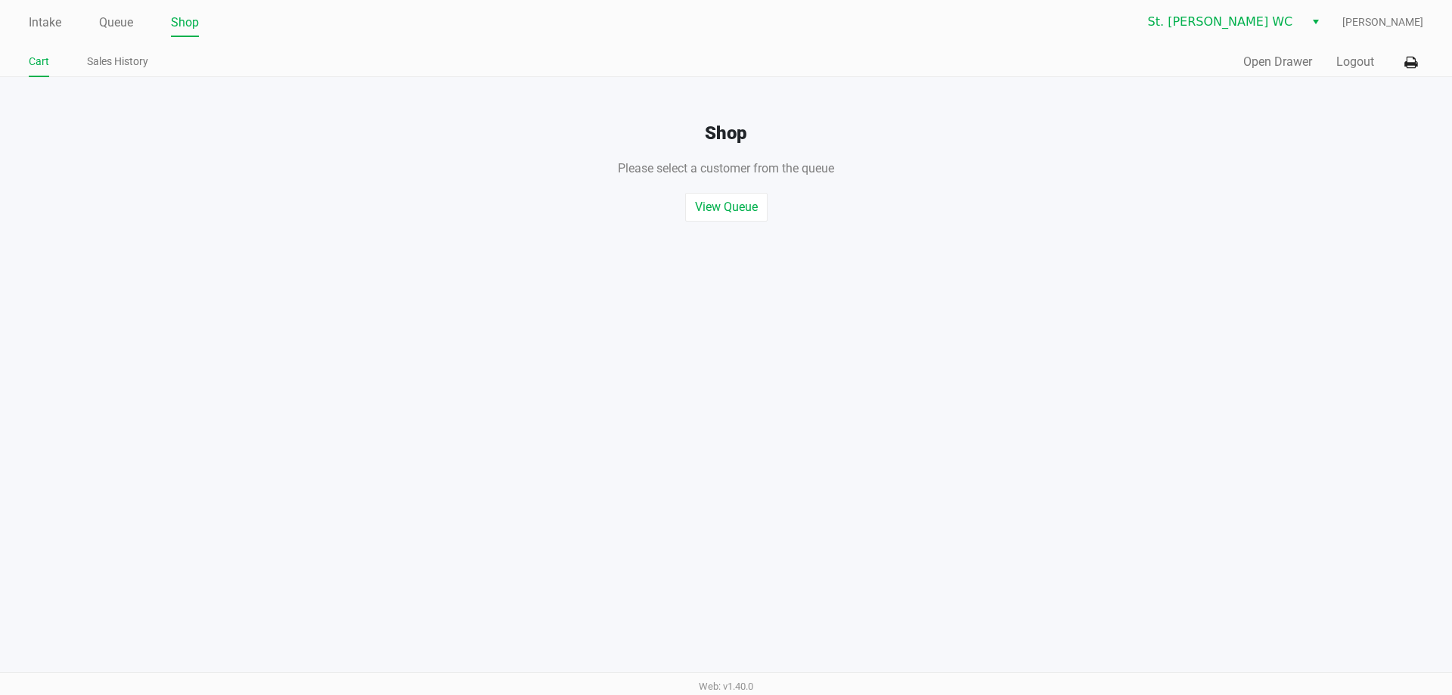
click at [1267, 73] on div "Quick Sale Open Drawer Logout" at bounding box center [1074, 62] width 697 height 28
click at [1266, 65] on button "Open Drawer" at bounding box center [1277, 62] width 69 height 18
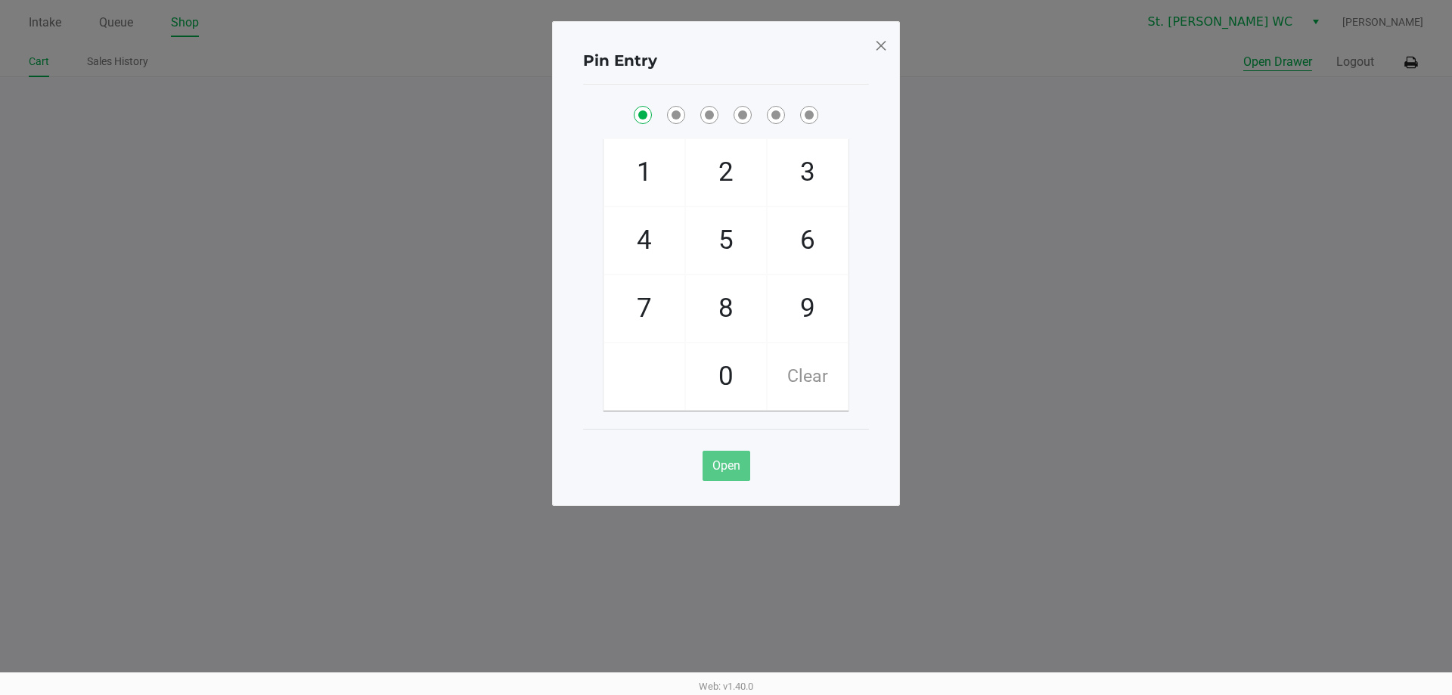
checkbox input "true"
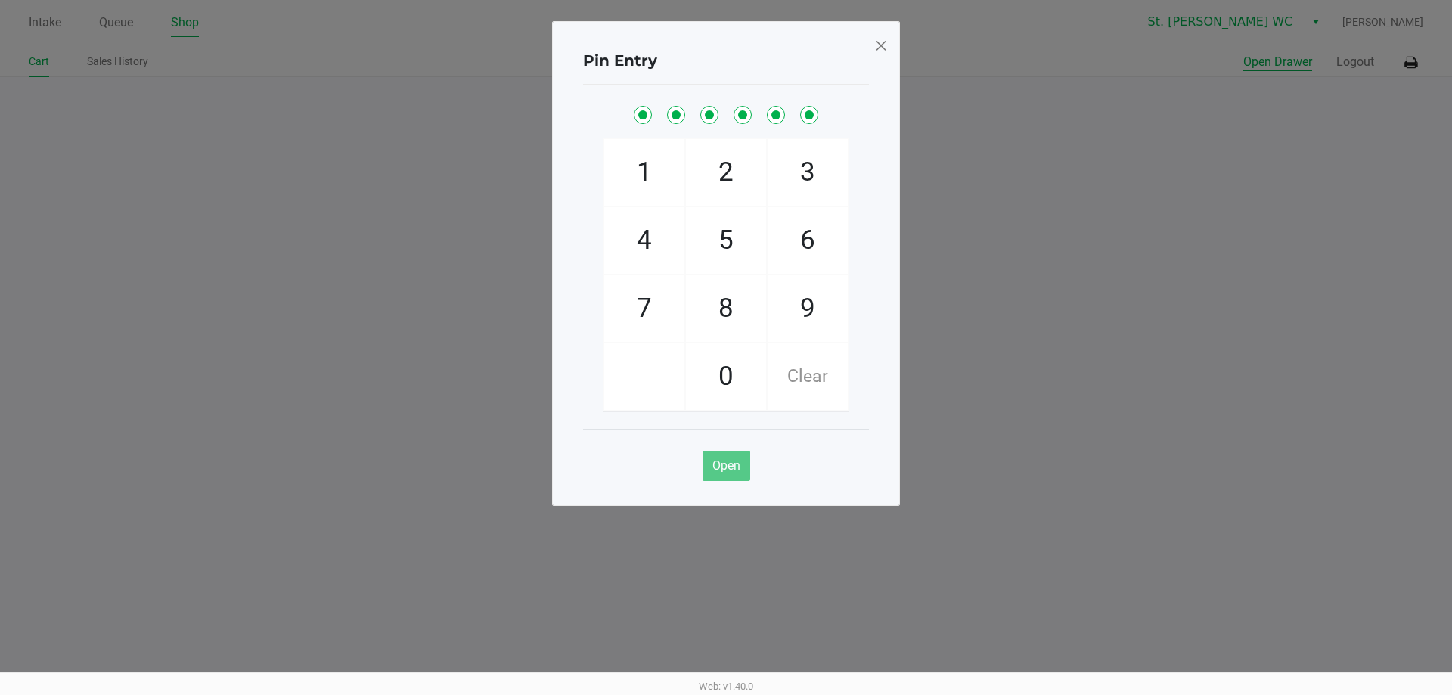
checkbox input "true"
click at [881, 48] on span at bounding box center [881, 45] width 14 height 24
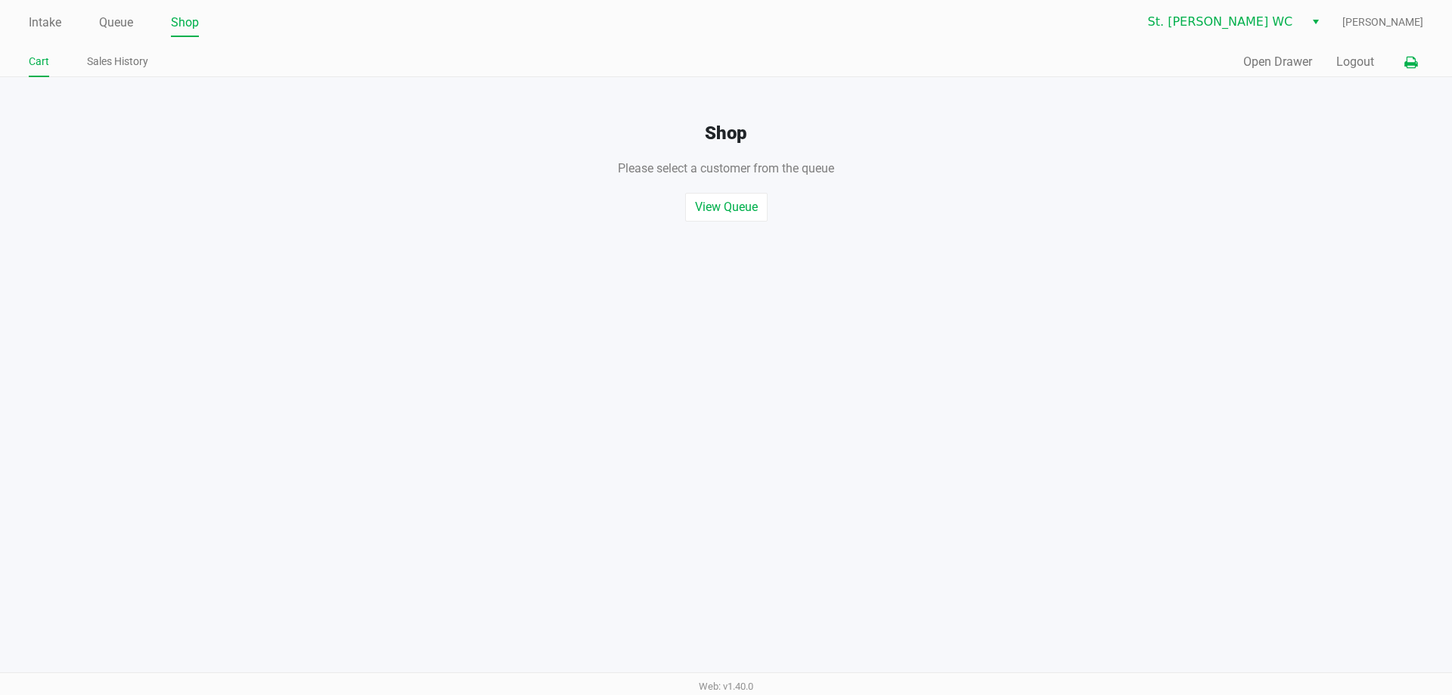
click at [1417, 60] on button at bounding box center [1410, 62] width 25 height 28
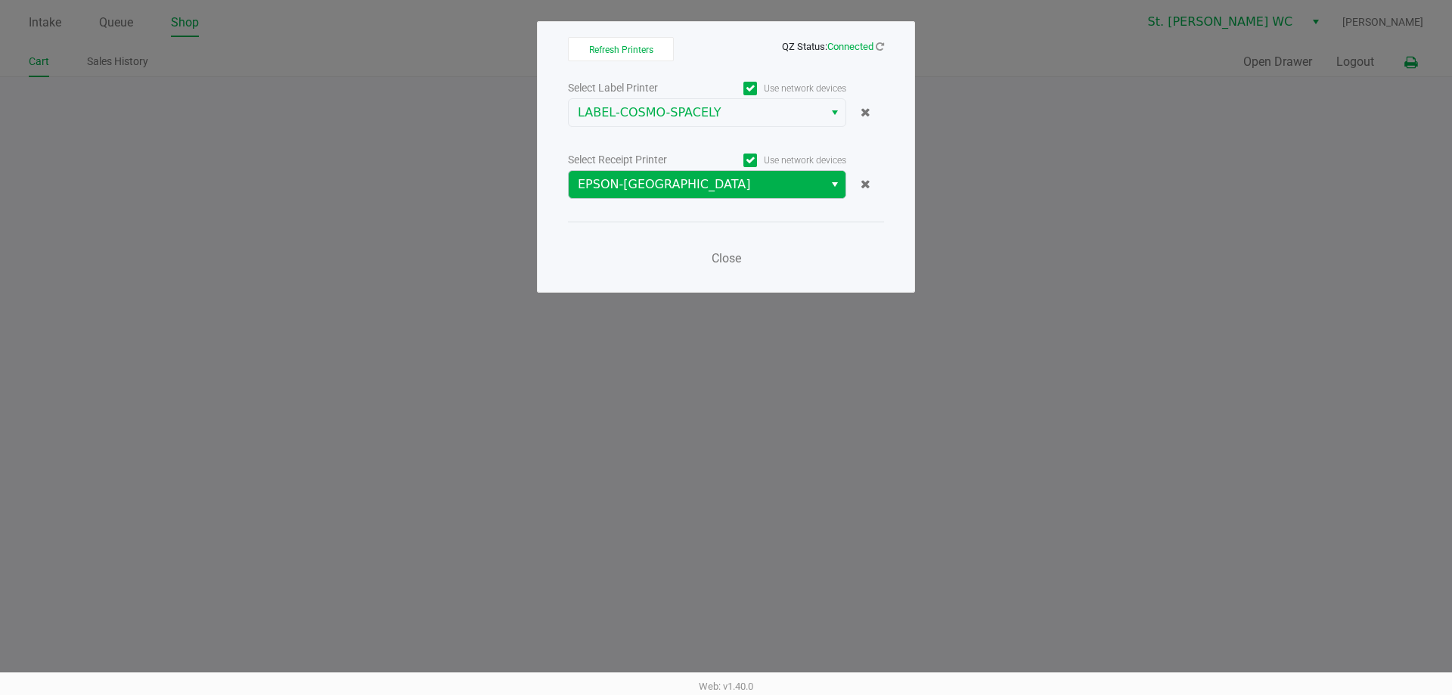
click at [832, 184] on span "Select" at bounding box center [835, 184] width 12 height 18
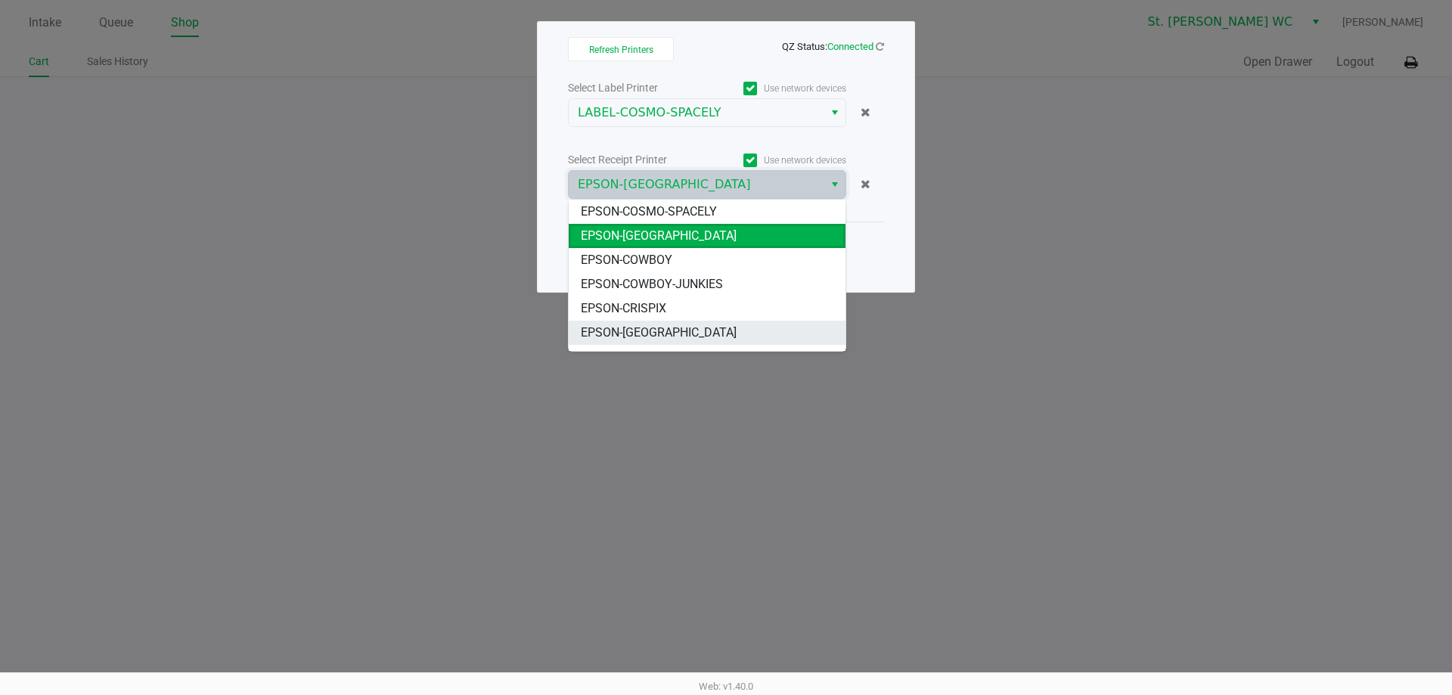
click at [761, 327] on li "EPSON-[GEOGRAPHIC_DATA]" at bounding box center [707, 333] width 277 height 24
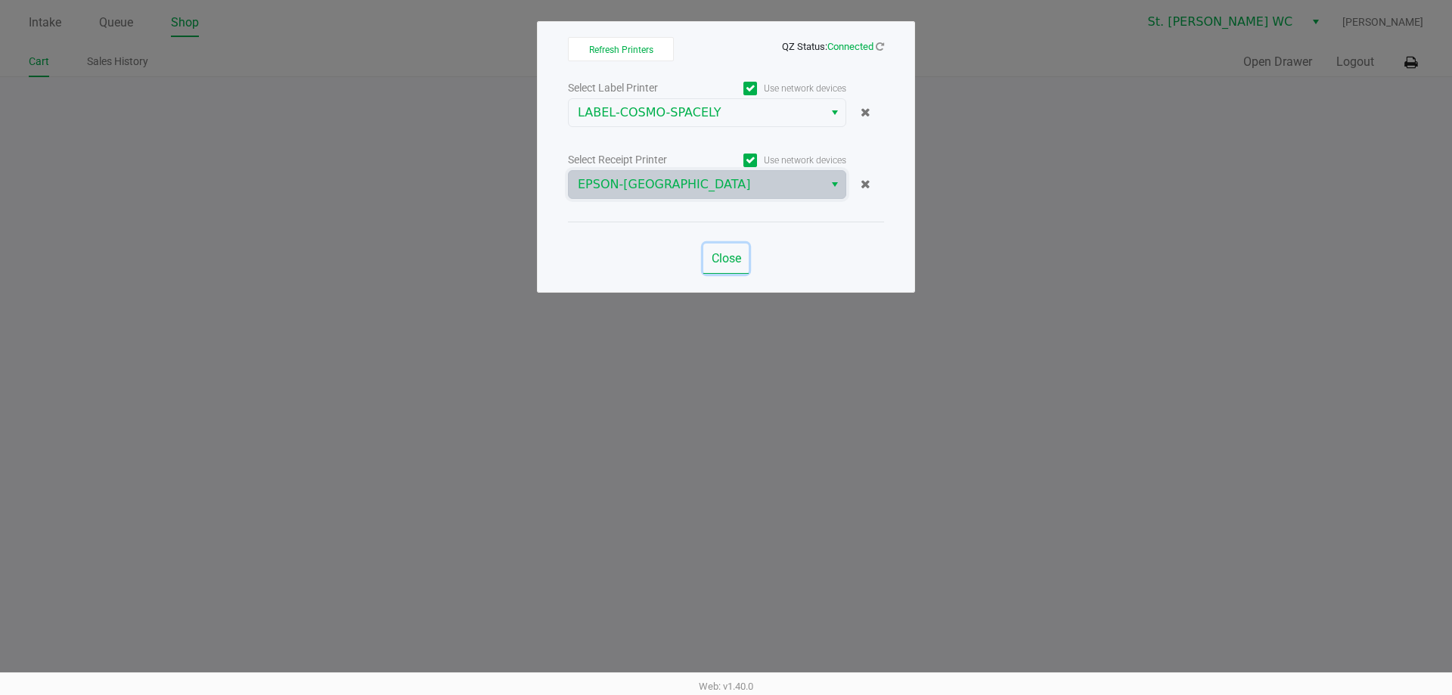
click at [731, 255] on span "Close" at bounding box center [725, 258] width 29 height 14
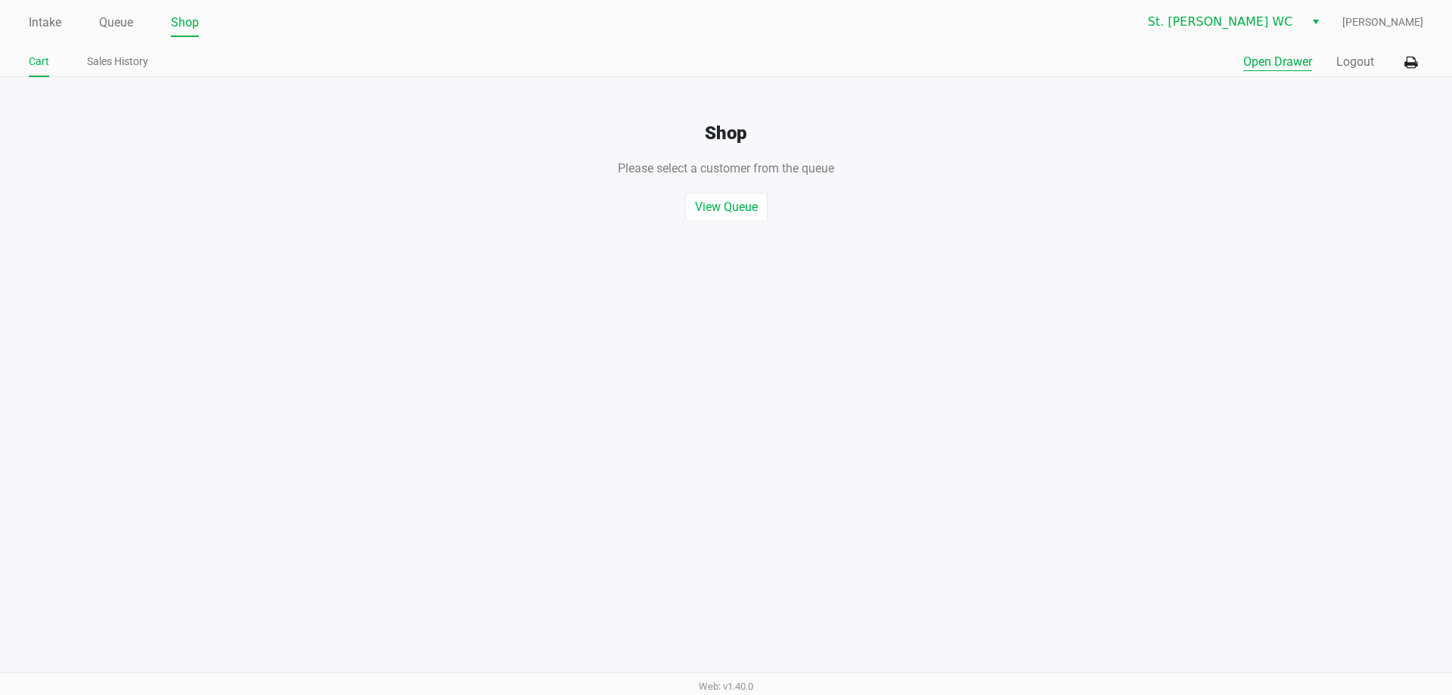
click at [1297, 68] on button "Open Drawer" at bounding box center [1277, 62] width 69 height 18
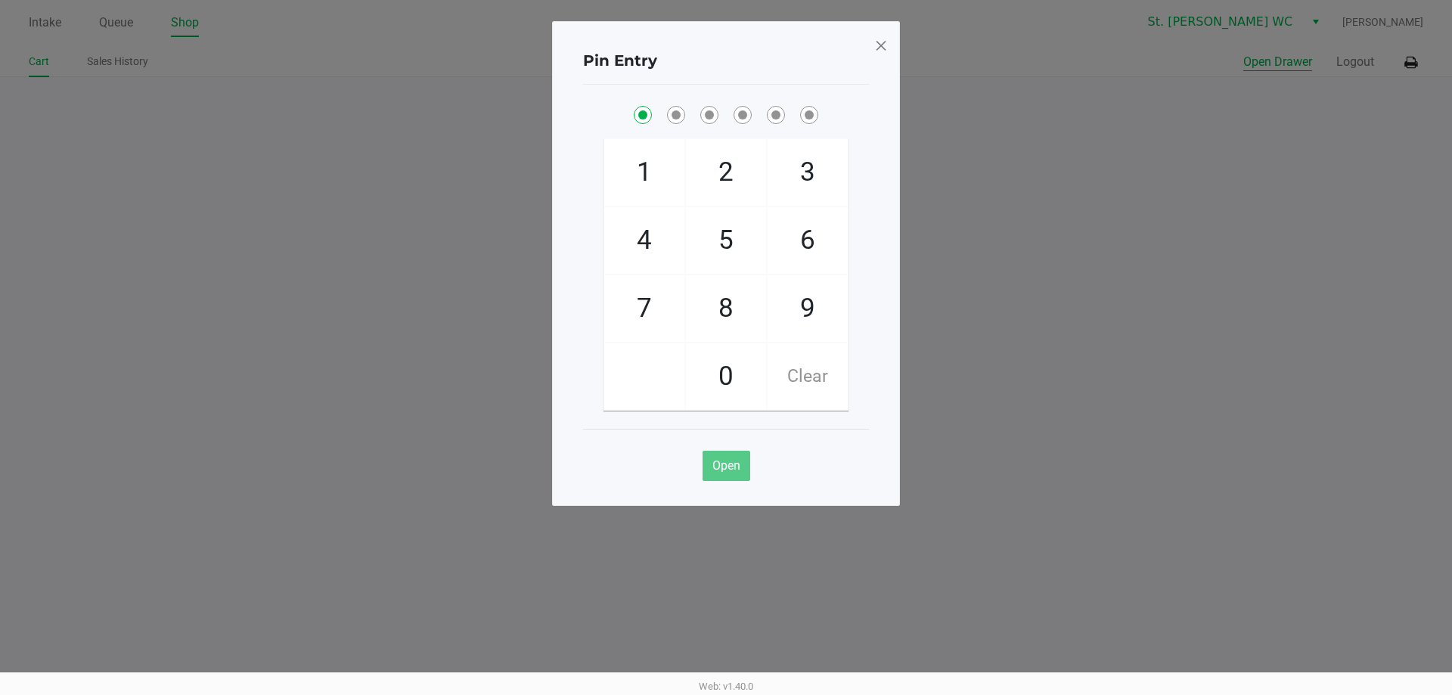
checkbox input "true"
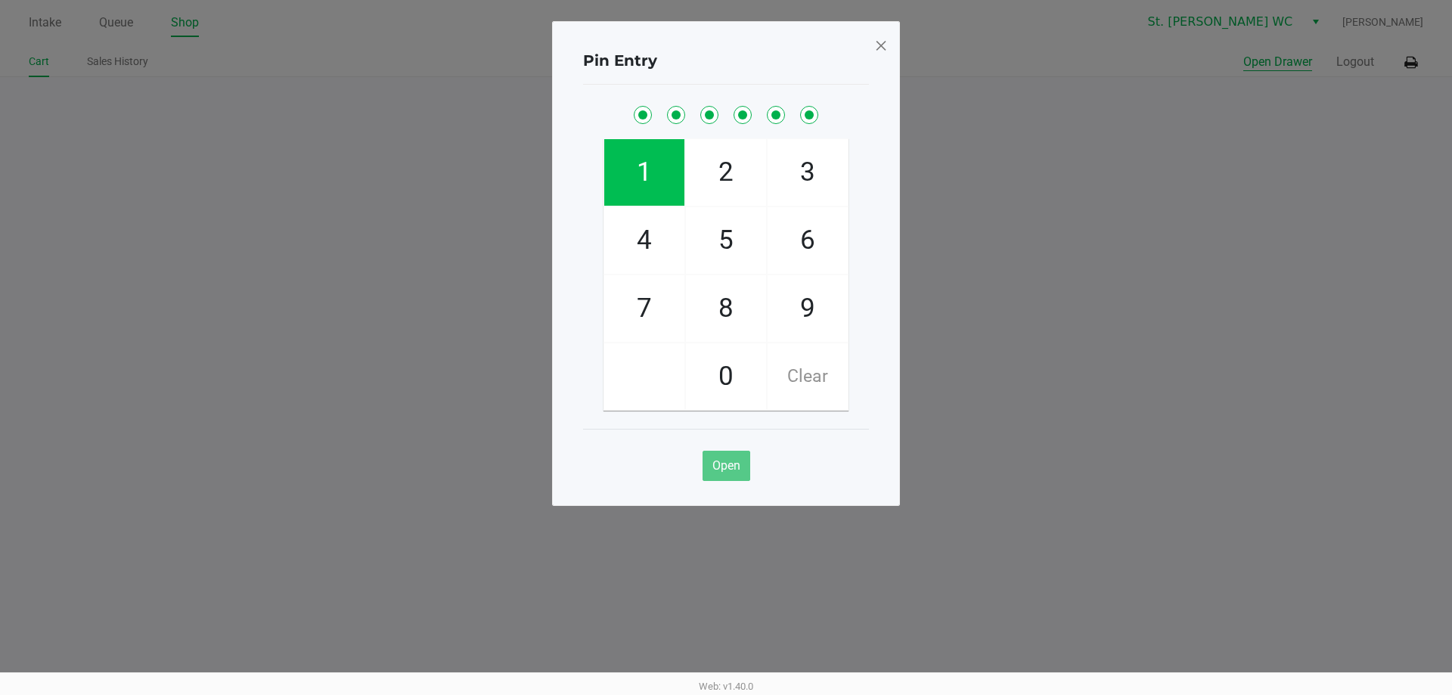
checkbox input "true"
click at [879, 41] on span at bounding box center [881, 45] width 14 height 24
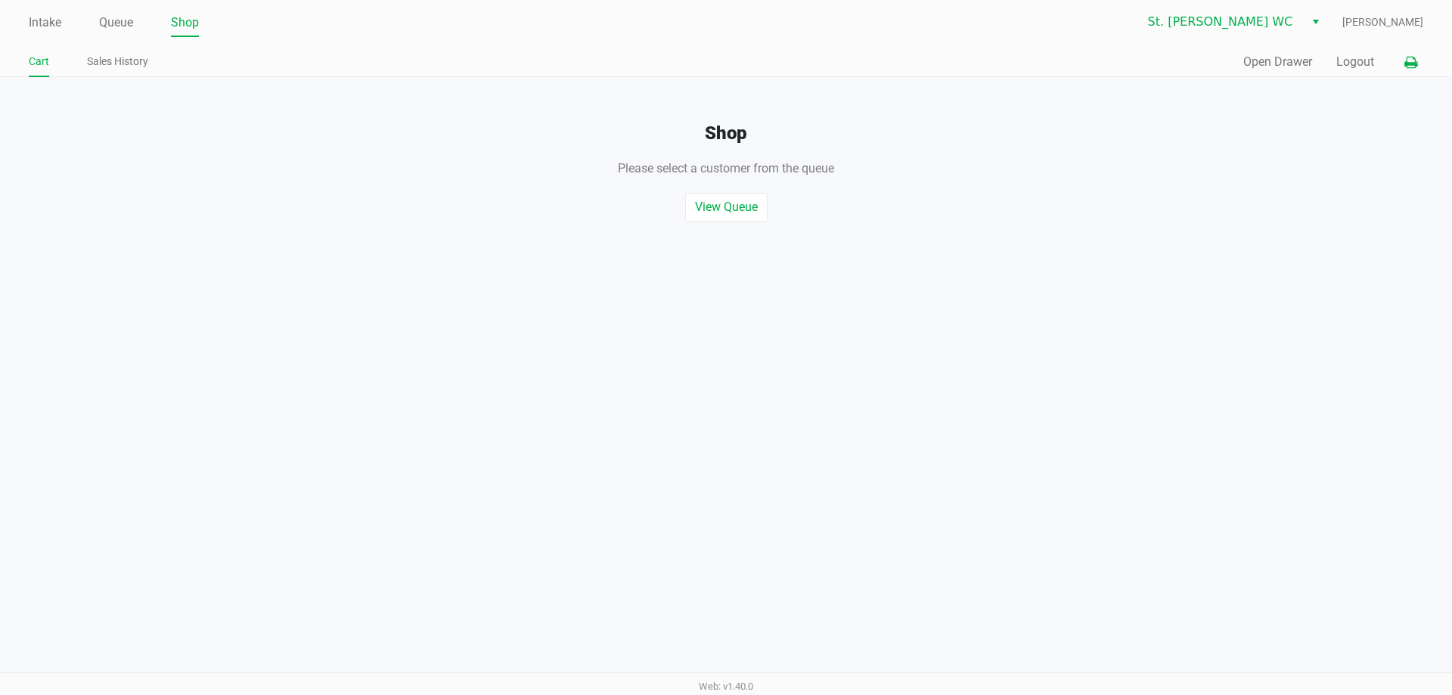
click at [1412, 62] on icon at bounding box center [1410, 62] width 13 height 11
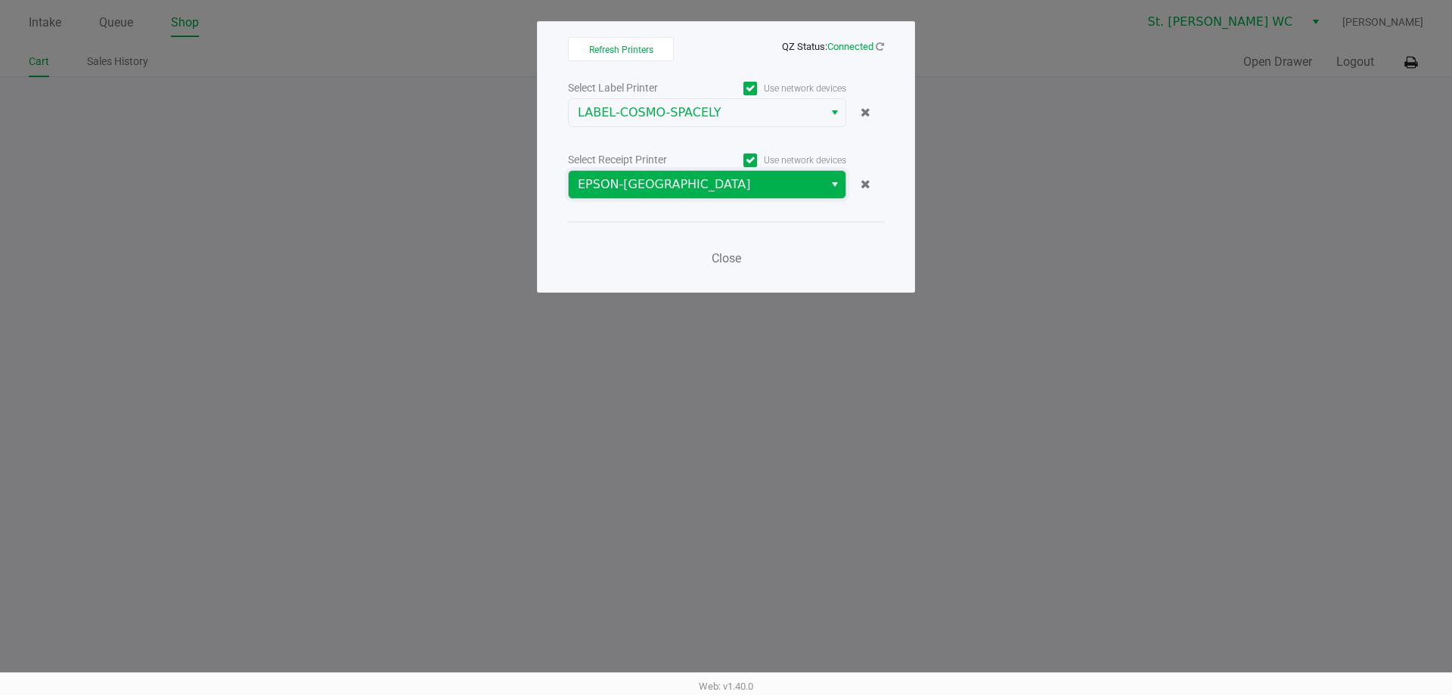
click at [745, 186] on span "EPSON-[GEOGRAPHIC_DATA]" at bounding box center [696, 184] width 237 height 18
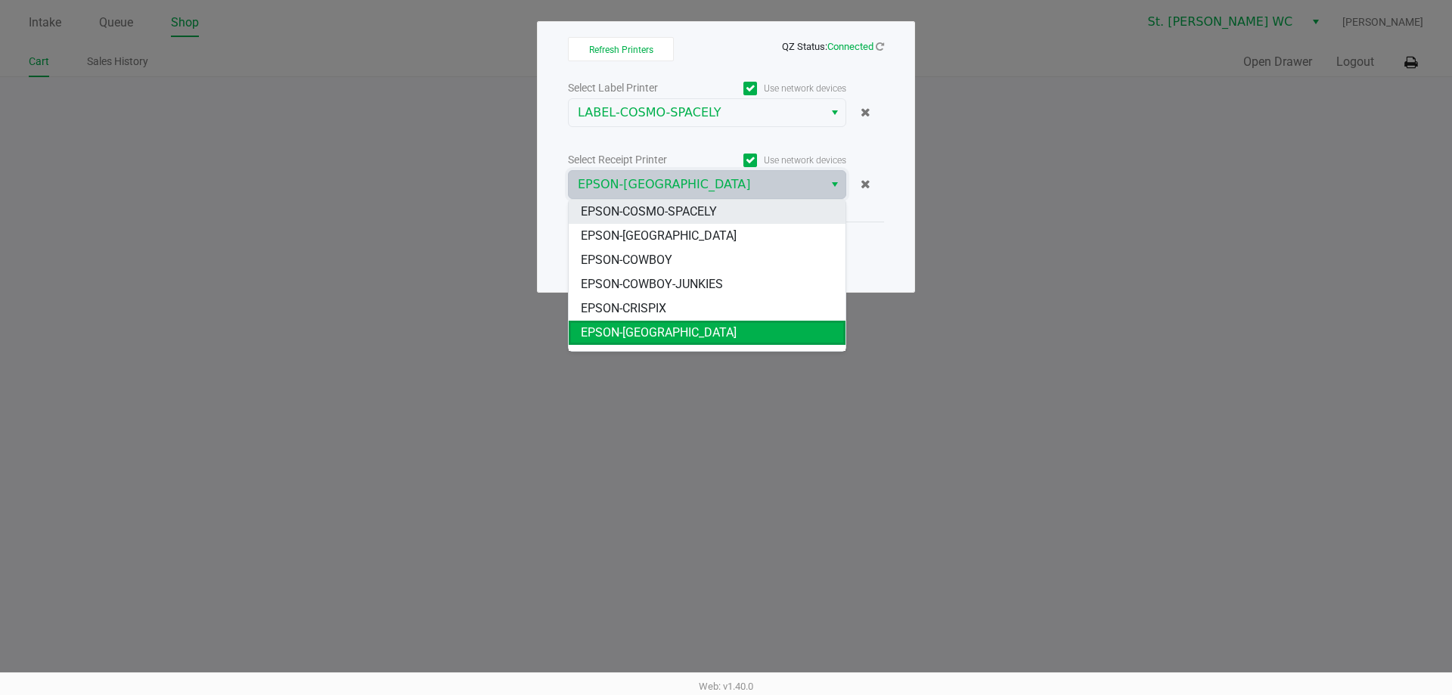
click at [735, 212] on li "EPSON-COSMO-SPACELY" at bounding box center [707, 212] width 277 height 24
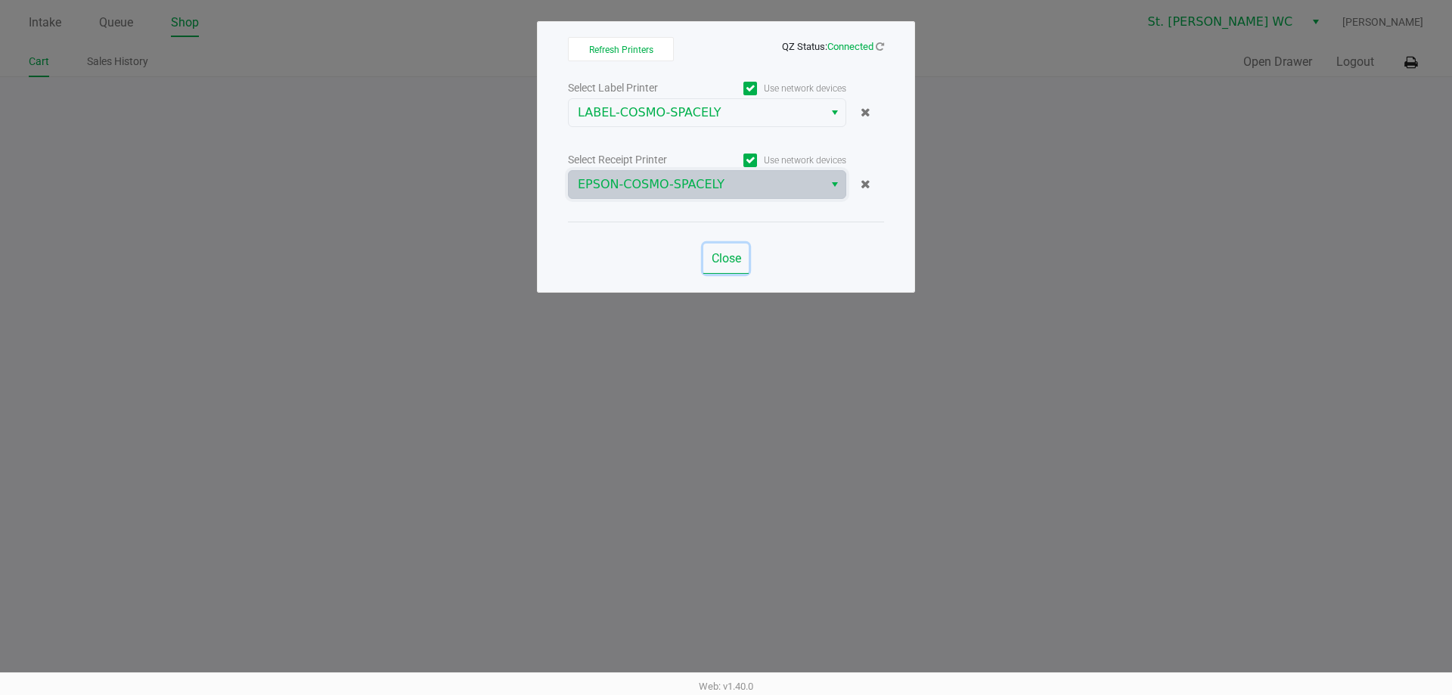
click at [716, 263] on span "Close" at bounding box center [725, 258] width 29 height 14
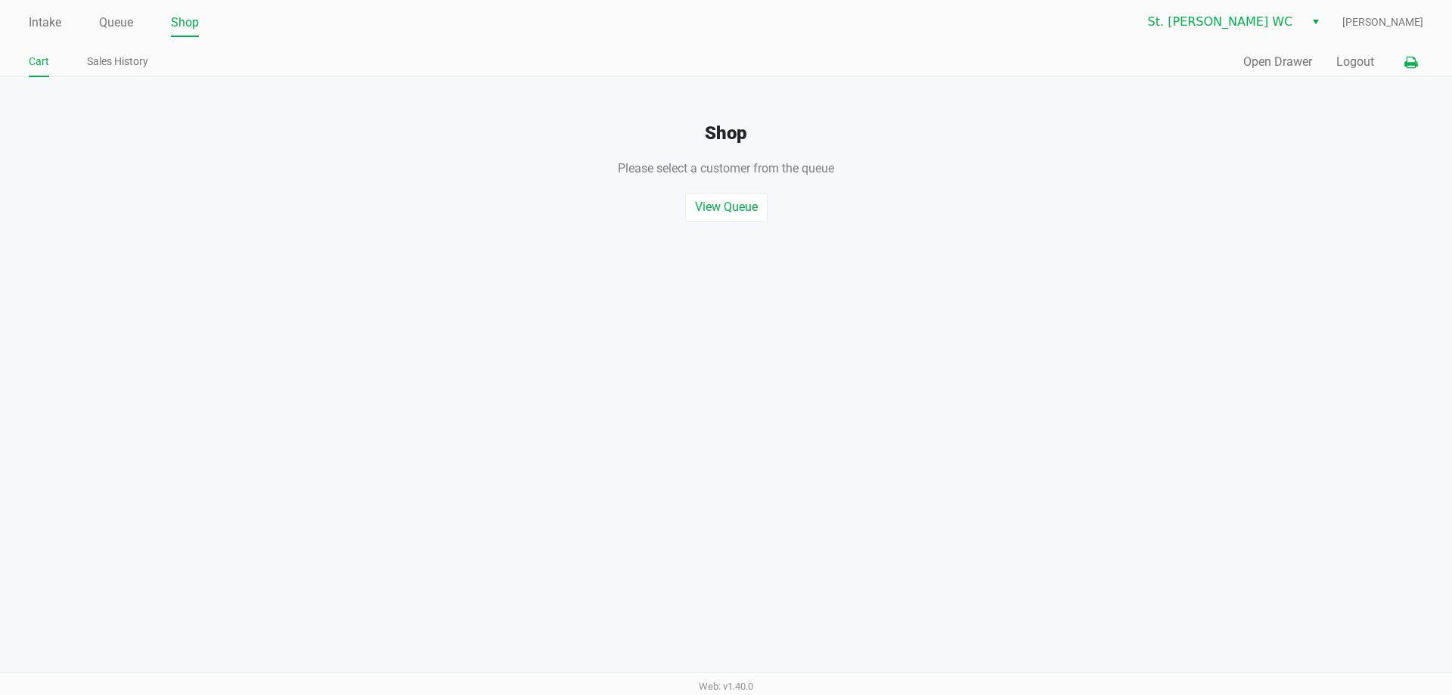
click at [1405, 59] on icon at bounding box center [1410, 62] width 13 height 11
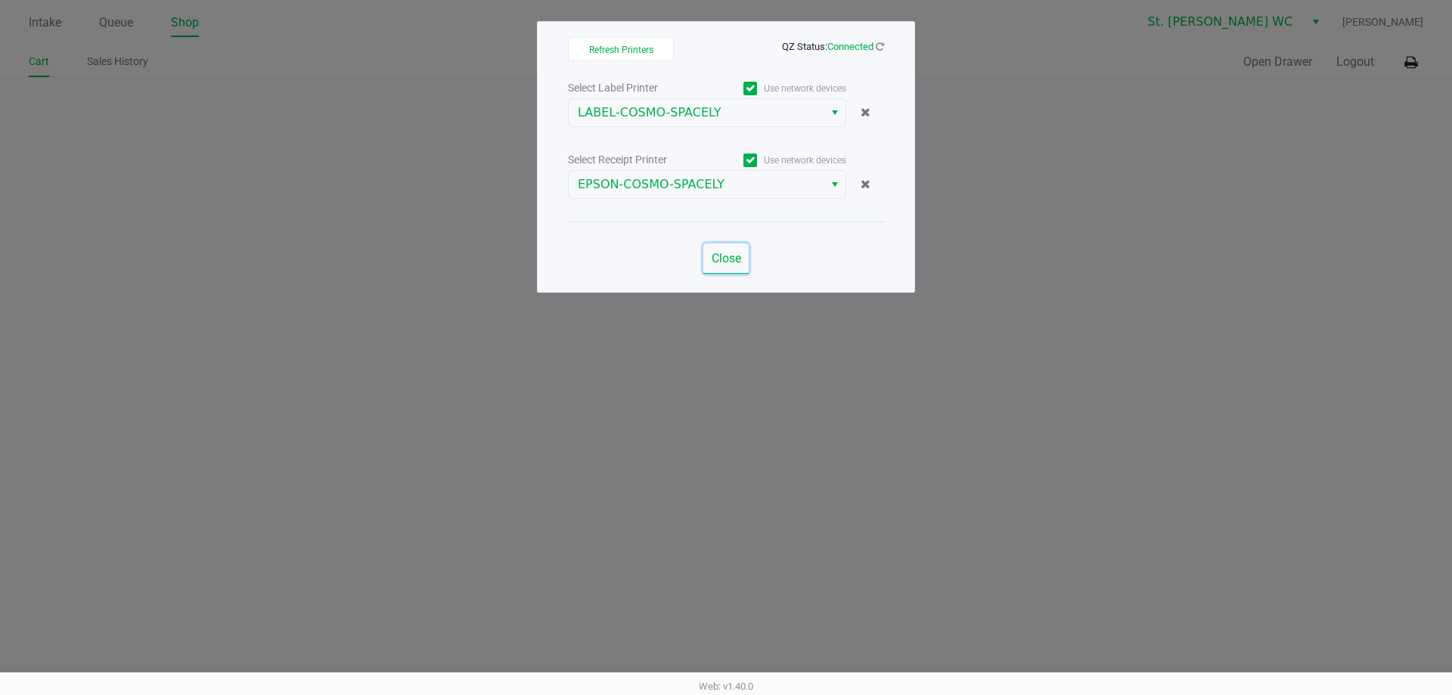
click at [712, 262] on span "Close" at bounding box center [725, 258] width 29 height 14
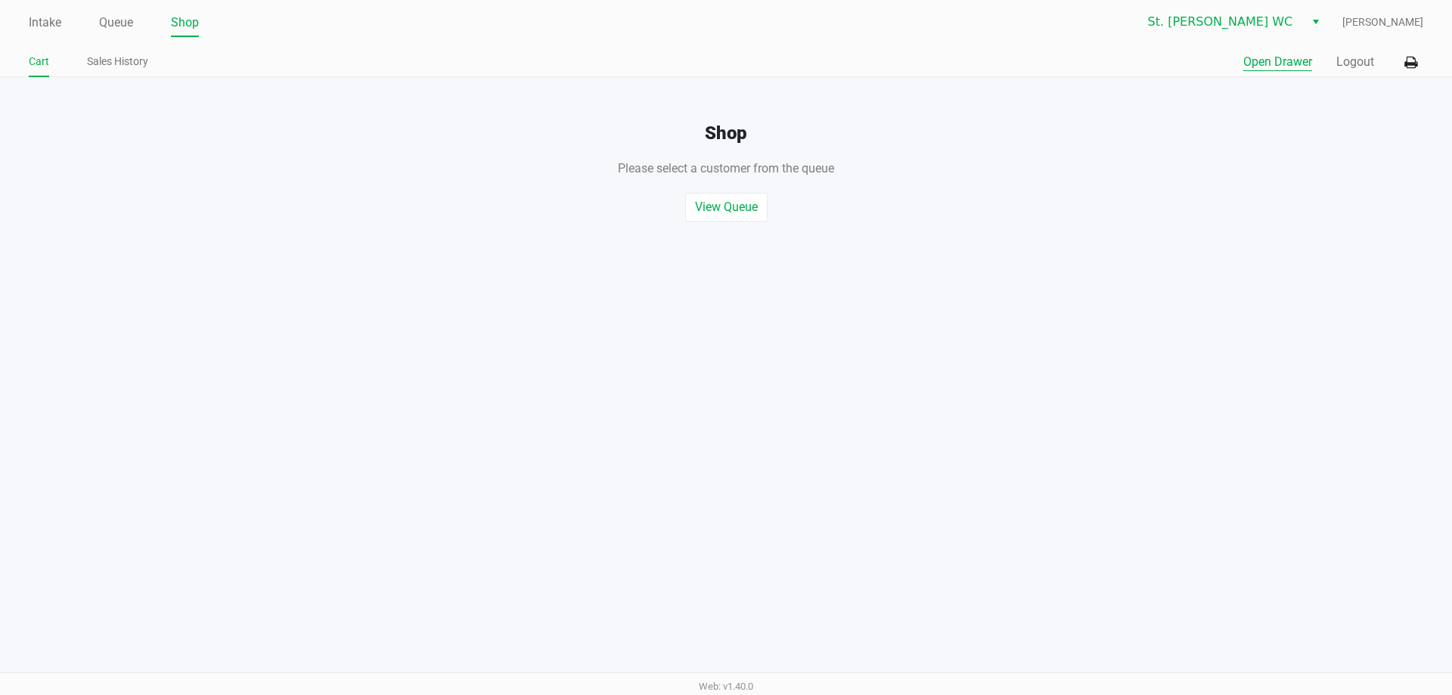
click at [1262, 61] on button "Open Drawer" at bounding box center [1277, 62] width 69 height 18
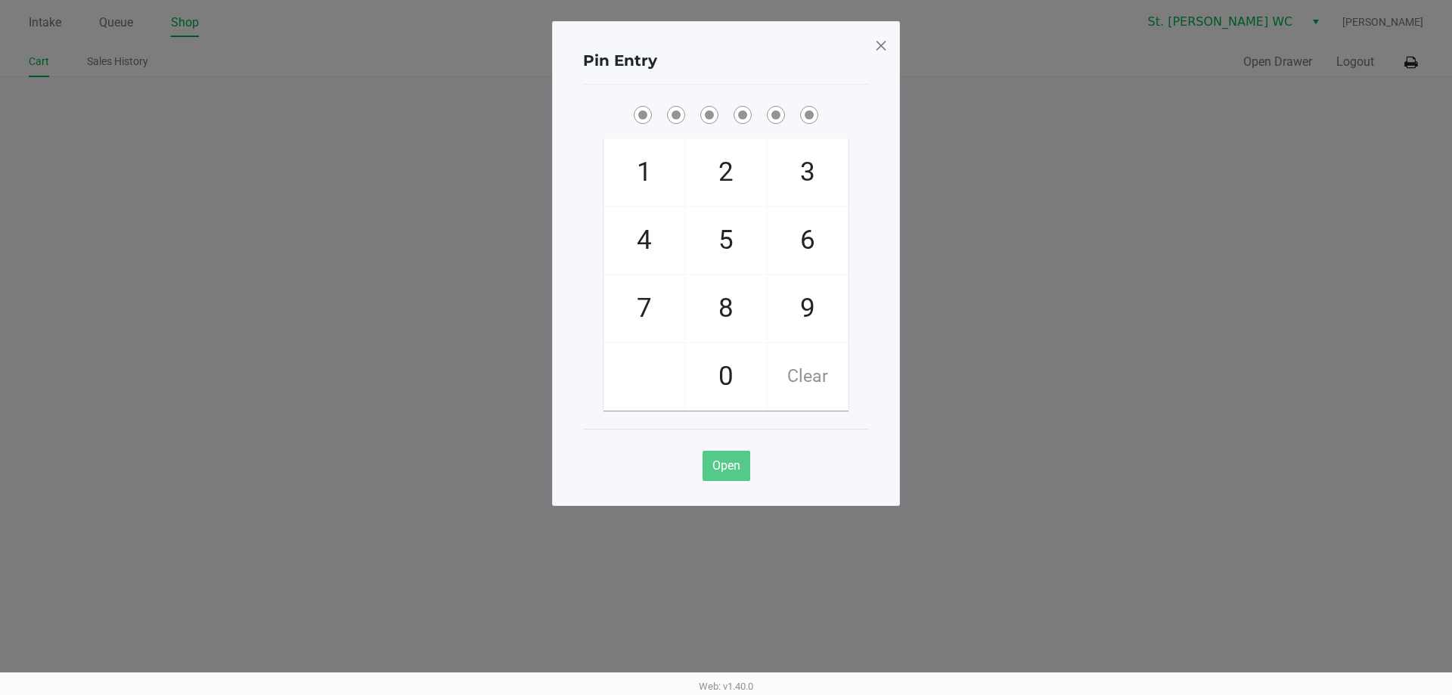
click at [1262, 246] on ngb-modal-window "Pin Entry 1 4 7 2 5 8 0 3 6 9 Clear Open" at bounding box center [726, 347] width 1452 height 695
checkbox input "true"
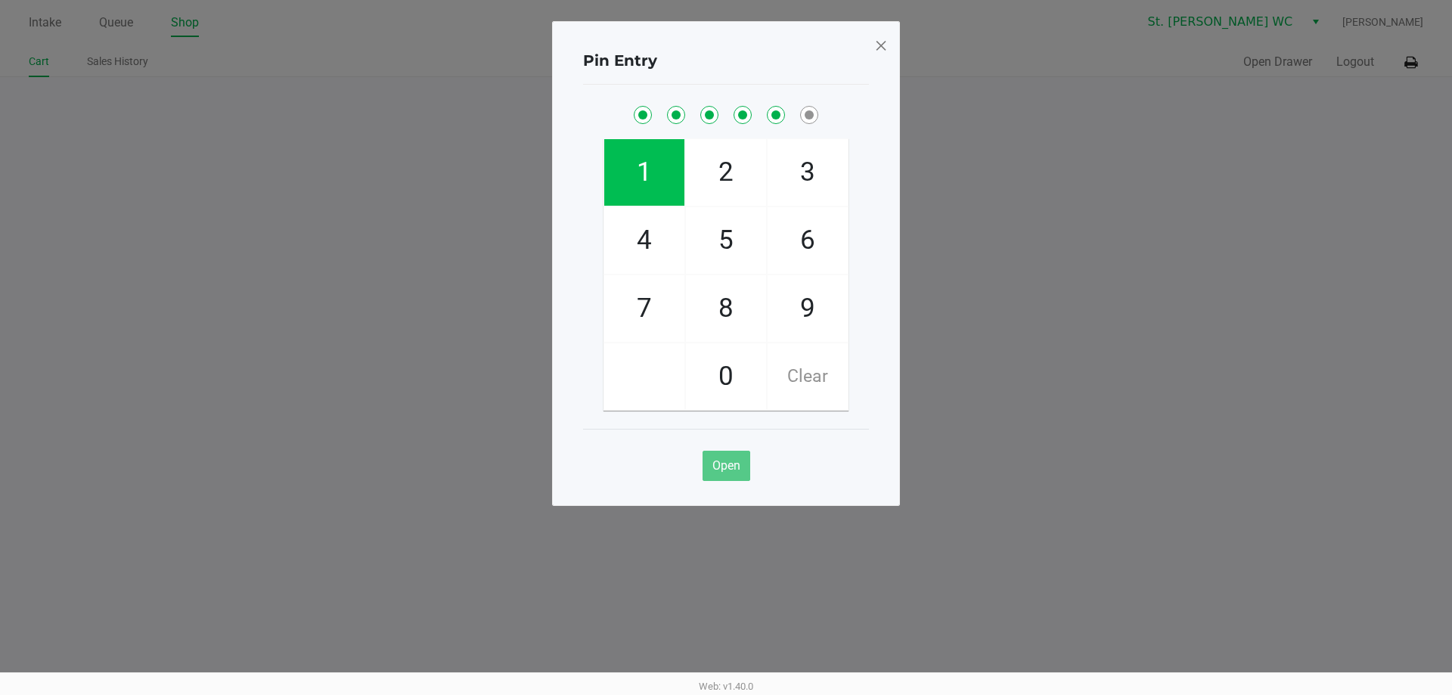
checkbox input "true"
click at [883, 51] on span at bounding box center [881, 45] width 14 height 24
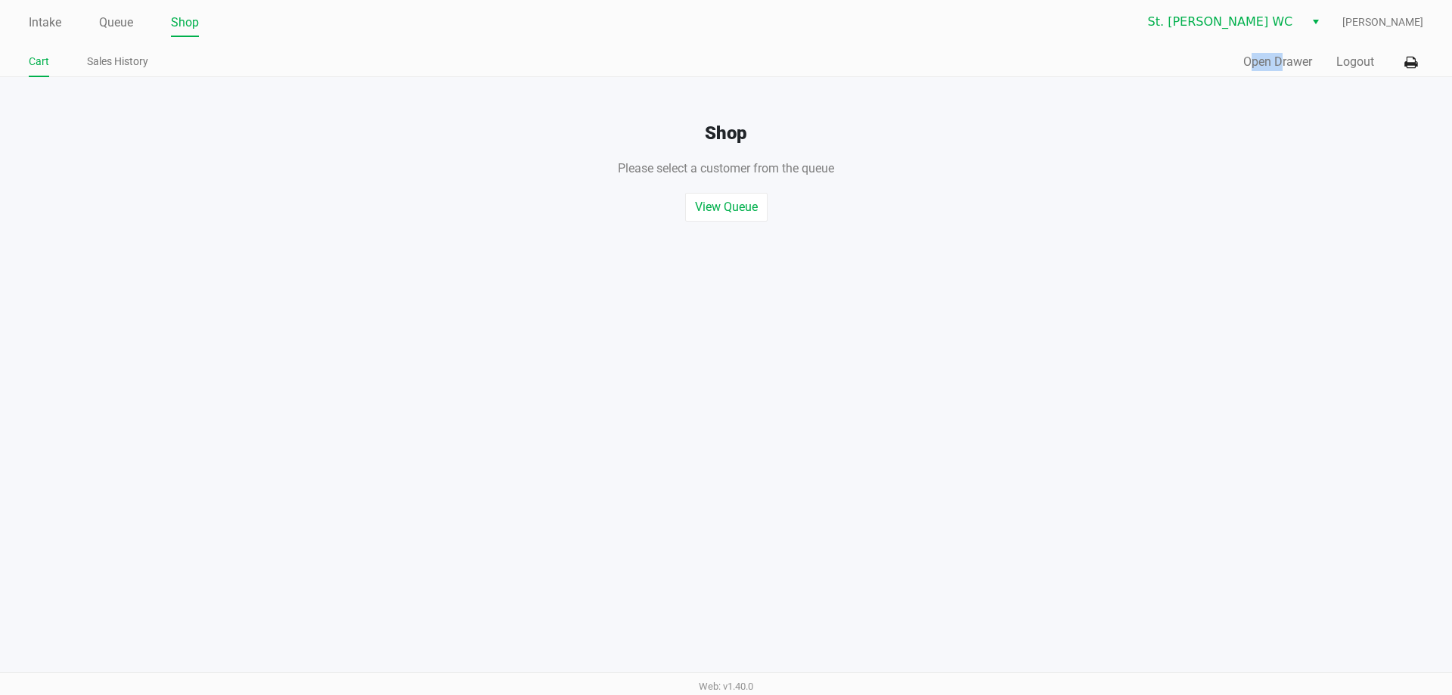
click at [882, 52] on div "Quick Sale Open Drawer Logout" at bounding box center [1074, 62] width 697 height 28
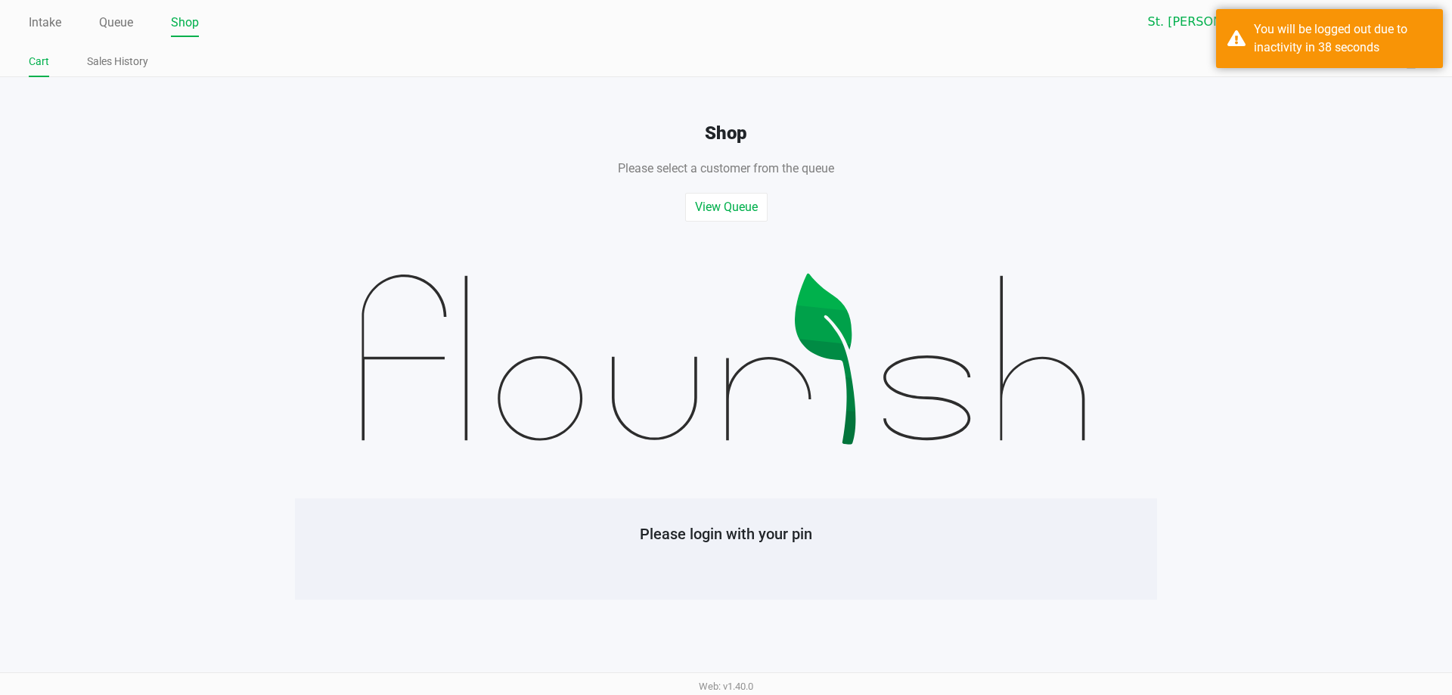
click at [1348, 170] on div "Please select a customer from the queue , or start a quick sale" at bounding box center [726, 160] width 1474 height 33
click at [1335, 56] on div "You will be logged out due to inactivity in 38 seconds" at bounding box center [1342, 38] width 178 height 36
click at [755, 202] on button "View Queue" at bounding box center [726, 207] width 82 height 29
click at [1275, 42] on div "You will be logged out due to inactivity in 38 seconds" at bounding box center [1342, 38] width 178 height 36
click at [8, 31] on div "Intake Queue Shop St. Pete WC Casey Olivia-Knauf Cart Sales History Quick Sale …" at bounding box center [726, 38] width 1452 height 77
